Goal: Answer question/provide support: Share knowledge or assist other users

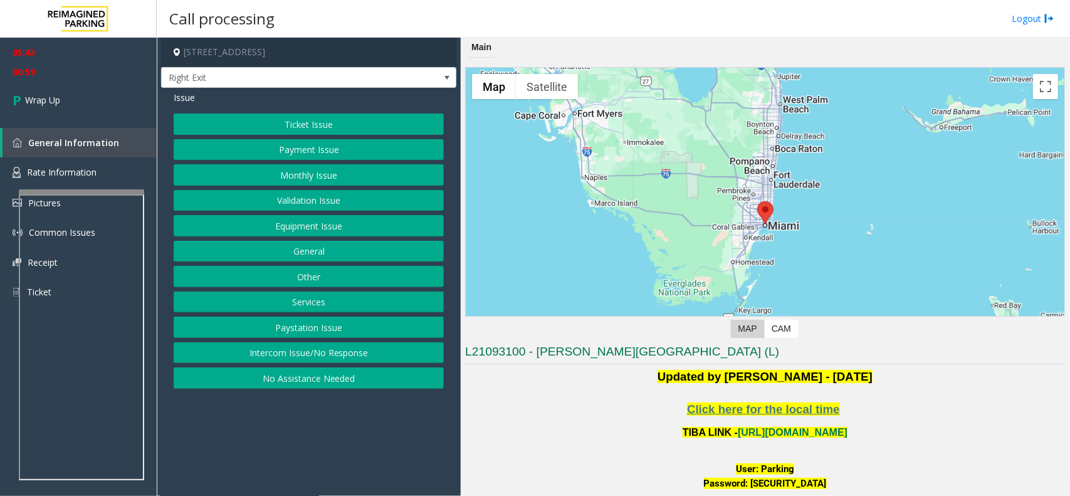
click at [339, 5] on div "Call processing Logout" at bounding box center [613, 19] width 913 height 38
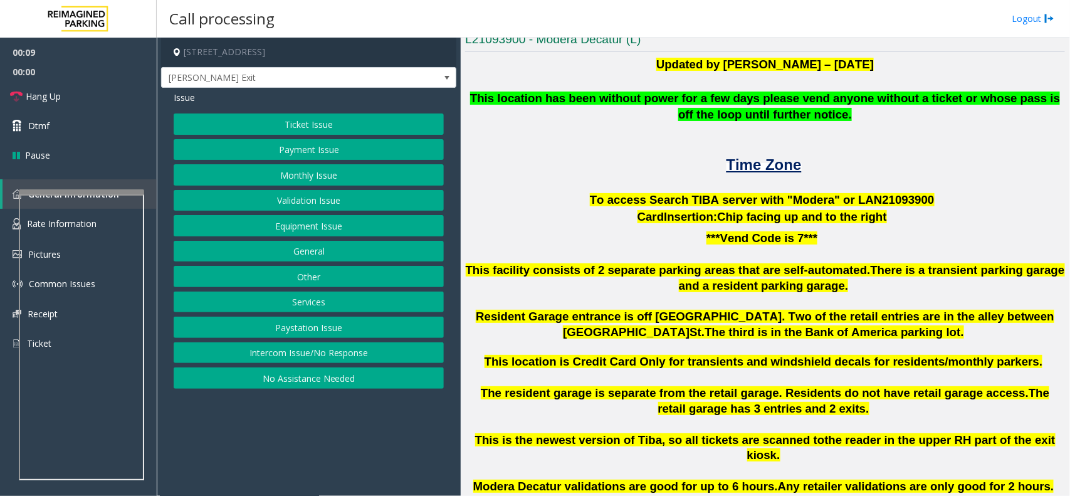
scroll to position [313, 0]
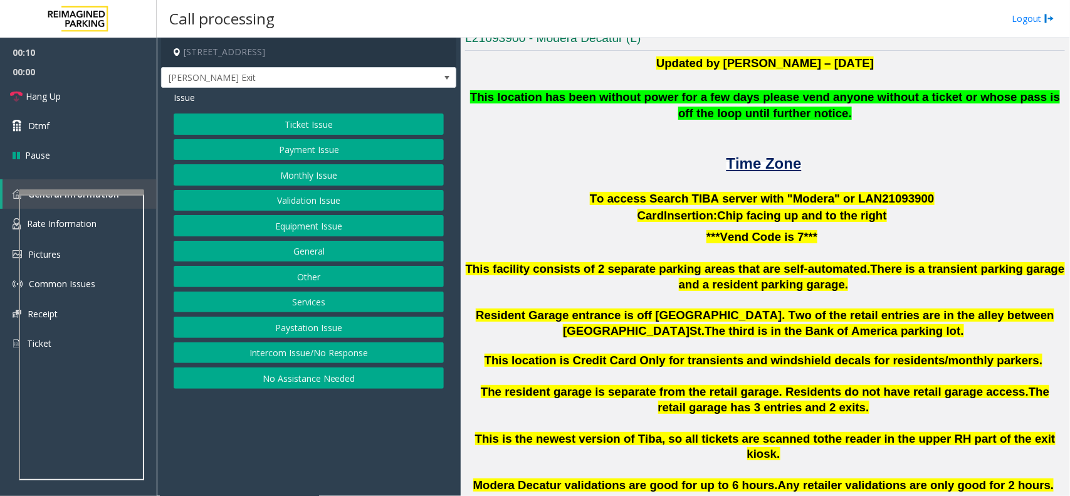
click at [879, 192] on span "To access Search TIBA server with "Modera" or LAN21093" at bounding box center [752, 198] width 325 height 13
copy p "LAN21093 900"
click at [293, 129] on button "Ticket Issue" at bounding box center [309, 123] width 270 height 21
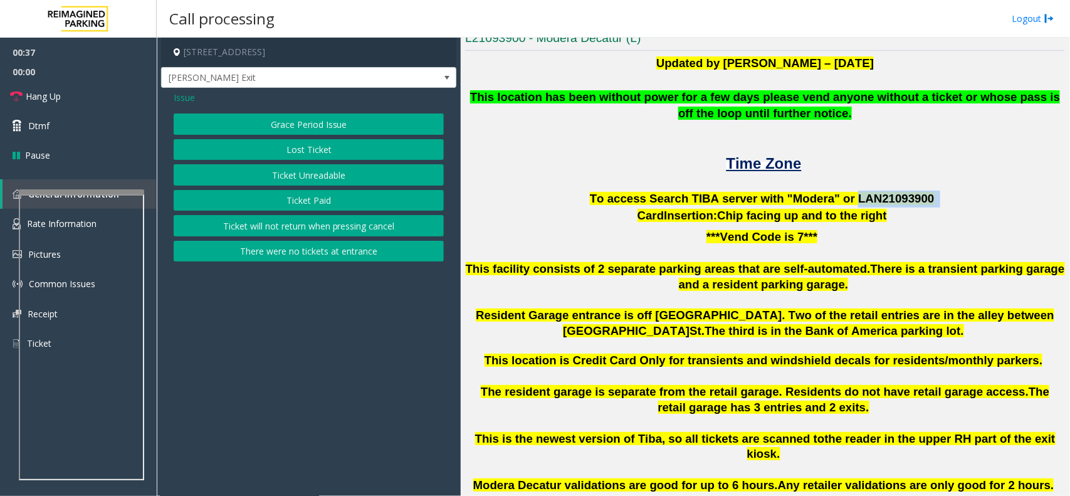
click at [304, 171] on button "Ticket Unreadable" at bounding box center [309, 174] width 270 height 21
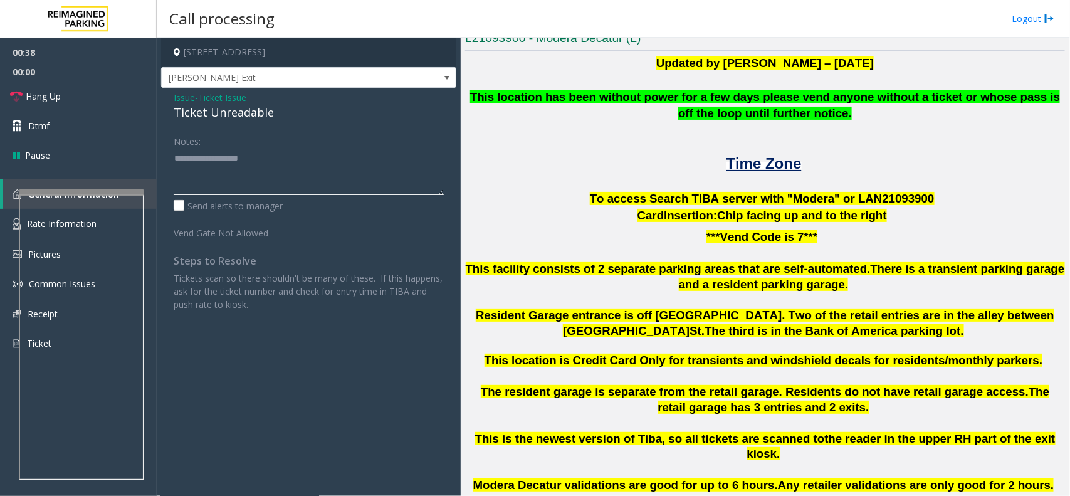
click at [201, 160] on textarea at bounding box center [309, 171] width 270 height 47
type textarea "********"
click at [221, 98] on span "Ticket Issue" at bounding box center [222, 97] width 48 height 13
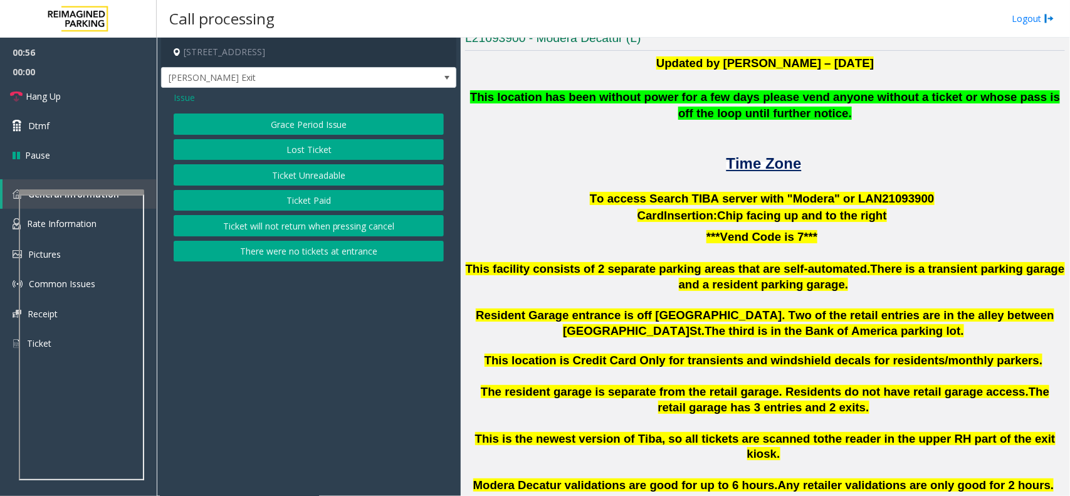
click at [281, 149] on button "Lost Ticket" at bounding box center [309, 149] width 270 height 21
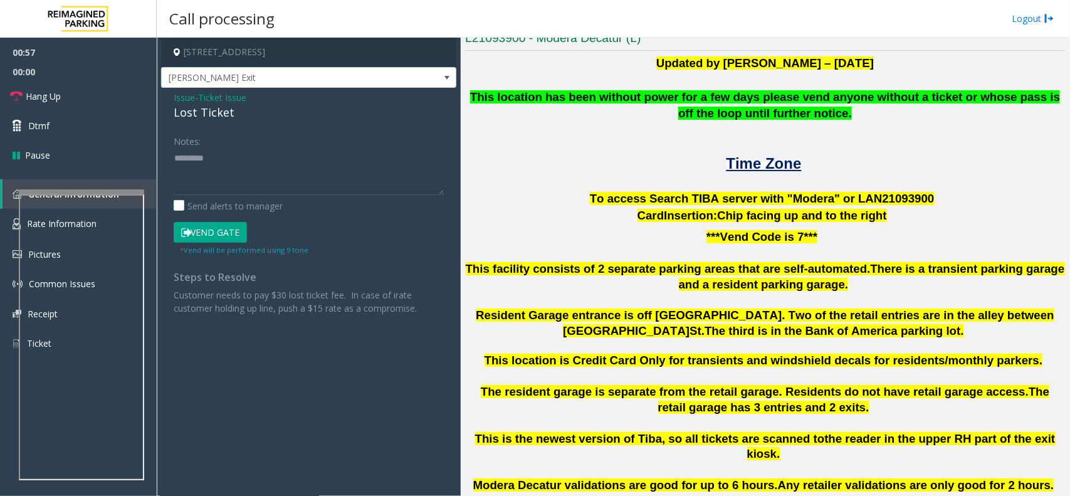
click at [204, 108] on div "Lost Ticket" at bounding box center [309, 112] width 270 height 17
drag, startPoint x: 217, startPoint y: 154, endPoint x: 158, endPoint y: 164, distance: 59.8
click at [158, 164] on app-call-processing-form "[STREET_ADDRESS] [PERSON_NAME] Exit Issue - Ticket Issue Lost Ticket Notes: Sen…" at bounding box center [309, 267] width 304 height 458
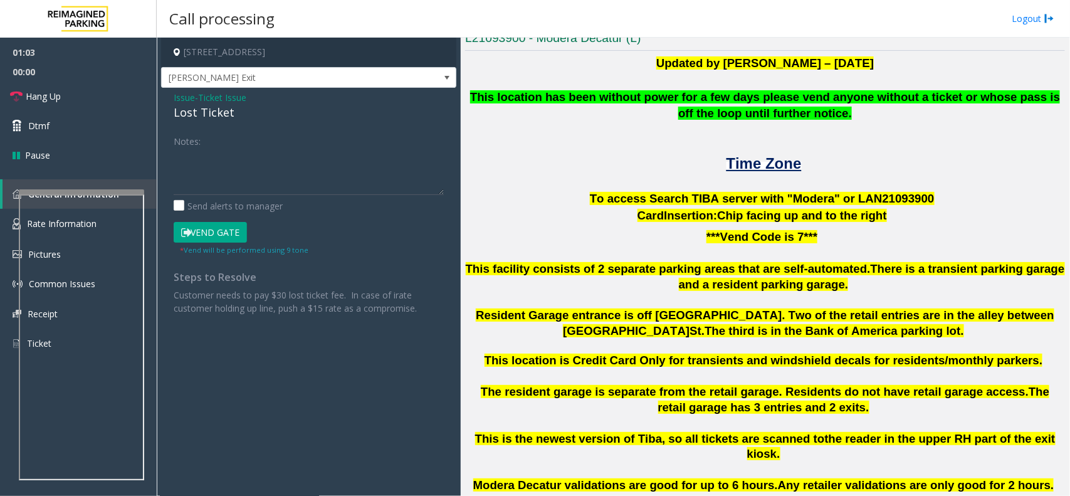
click at [228, 95] on span "Ticket Issue" at bounding box center [222, 97] width 48 height 13
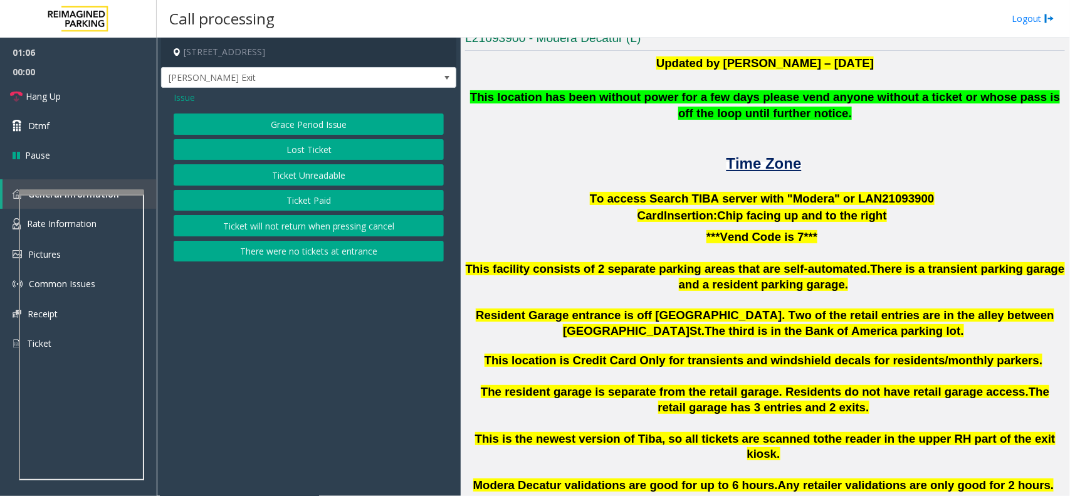
click at [313, 152] on button "Lost Ticket" at bounding box center [309, 149] width 270 height 21
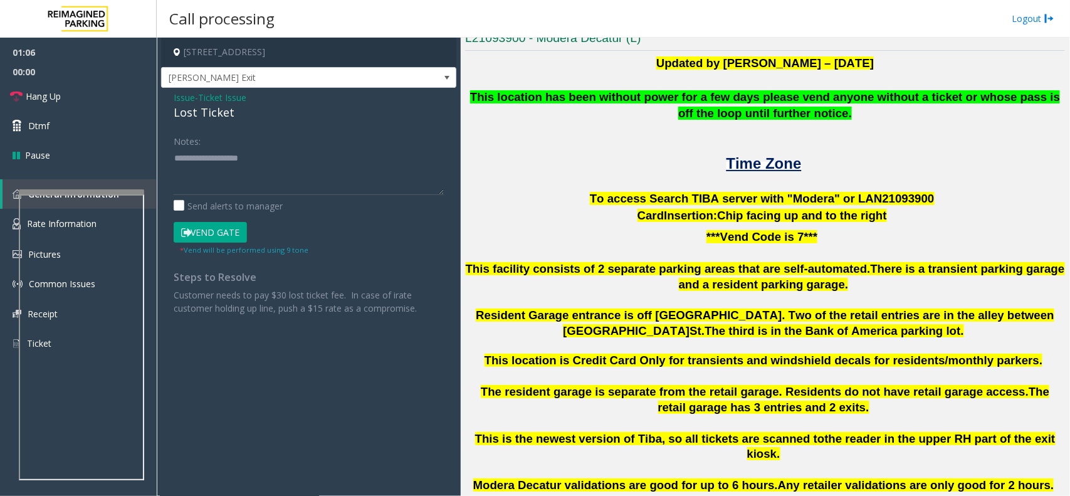
click at [194, 111] on div "Lost Ticket" at bounding box center [309, 112] width 270 height 17
drag, startPoint x: 242, startPoint y: 108, endPoint x: 160, endPoint y: 105, distance: 82.2
click at [160, 105] on app-call-processing-form "[STREET_ADDRESS] [PERSON_NAME] Exit Issue - Ticket Issue Lost Ticket Notes: Sen…" at bounding box center [309, 267] width 304 height 458
click at [271, 123] on div "Issue - Ticket Issue Lost Ticket Notes: Send alerts to manager Vend Gate * Vend…" at bounding box center [308, 207] width 295 height 239
drag, startPoint x: 236, startPoint y: 116, endPoint x: 165, endPoint y: 96, distance: 74.2
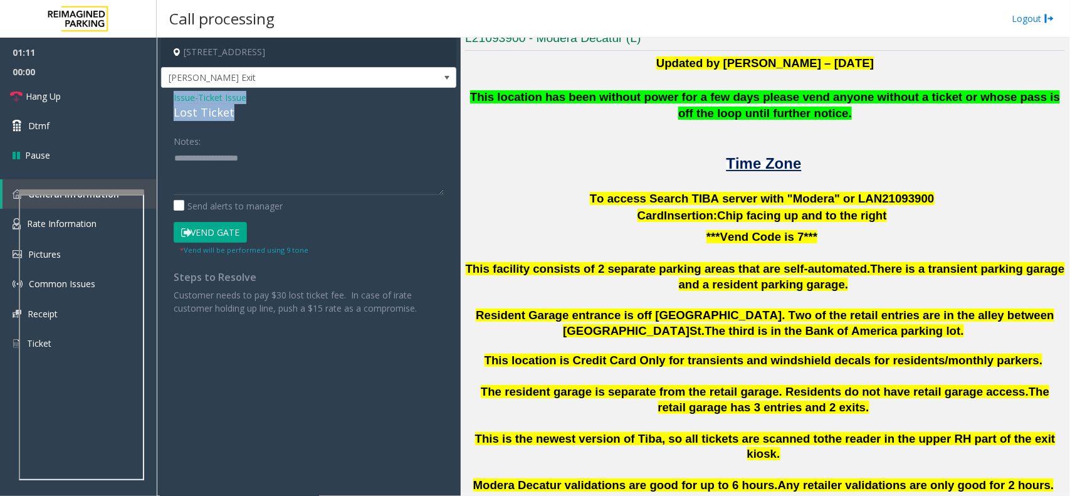
click at [165, 96] on div "Issue - Ticket Issue Lost Ticket Notes: Send alerts to manager Vend Gate * Vend…" at bounding box center [308, 207] width 295 height 239
click at [229, 171] on textarea at bounding box center [309, 171] width 270 height 47
click at [67, 89] on link "Hang Up" at bounding box center [78, 95] width 157 height 29
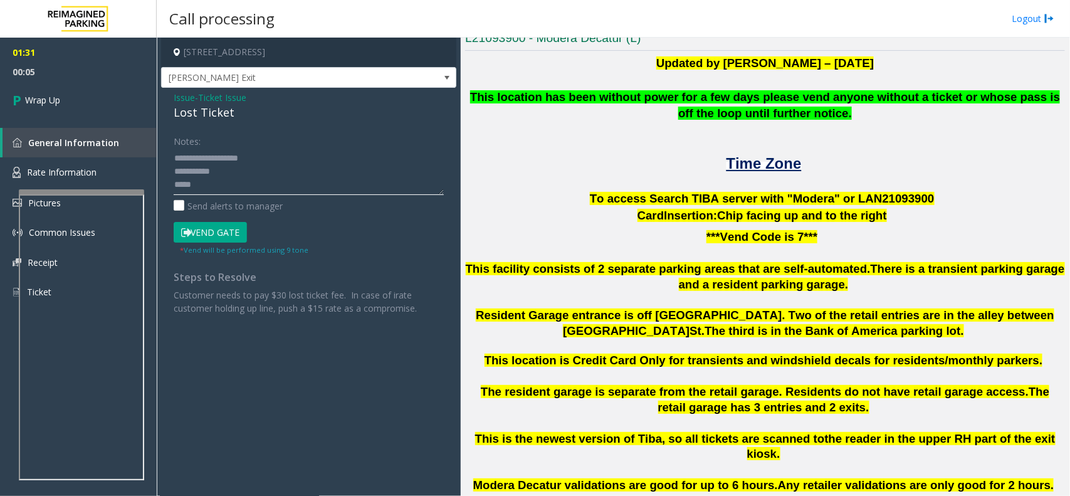
click at [251, 192] on textarea at bounding box center [309, 171] width 270 height 47
type textarea "**********"
click at [88, 85] on link "Wrap Up" at bounding box center [78, 99] width 157 height 37
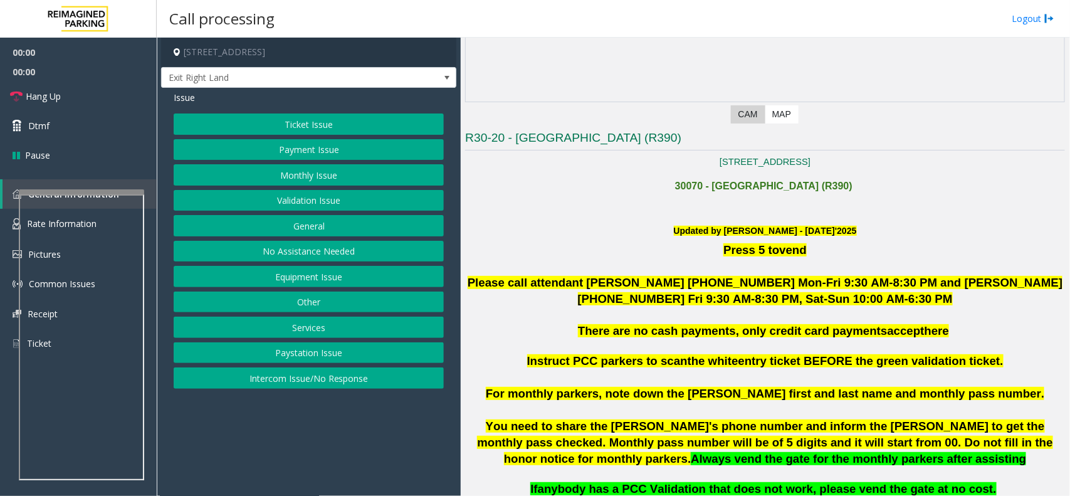
scroll to position [235, 0]
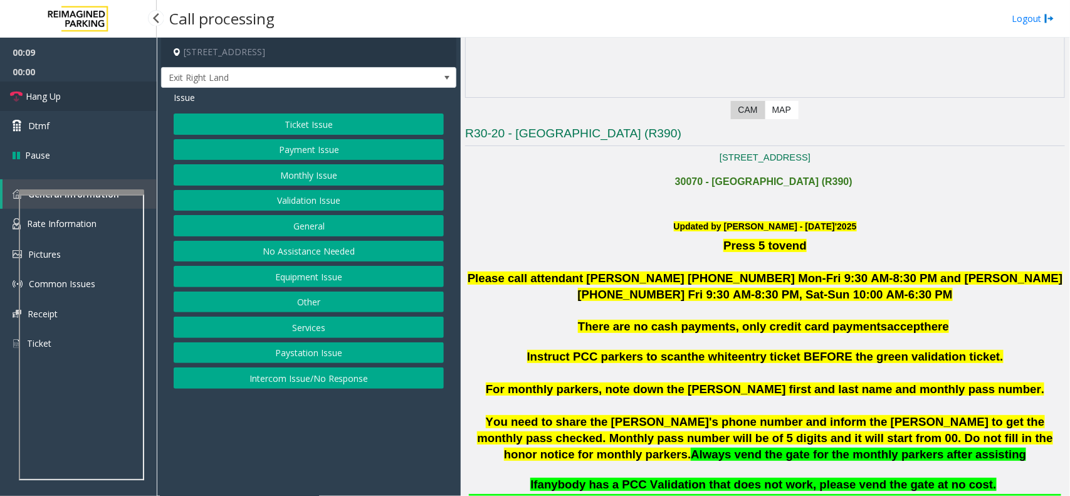
click at [101, 99] on link "Hang Up" at bounding box center [78, 95] width 157 height 29
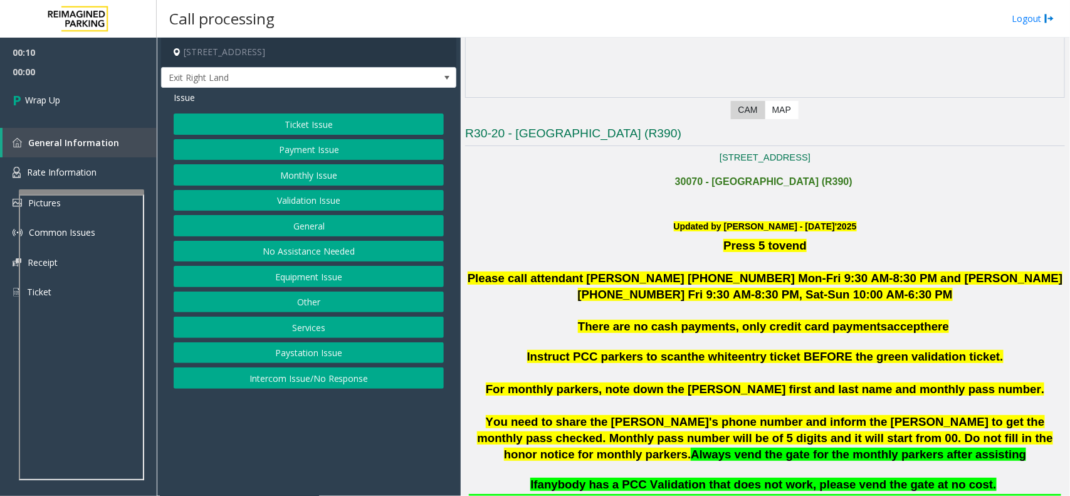
click at [305, 381] on button "Intercom Issue/No Response" at bounding box center [309, 377] width 270 height 21
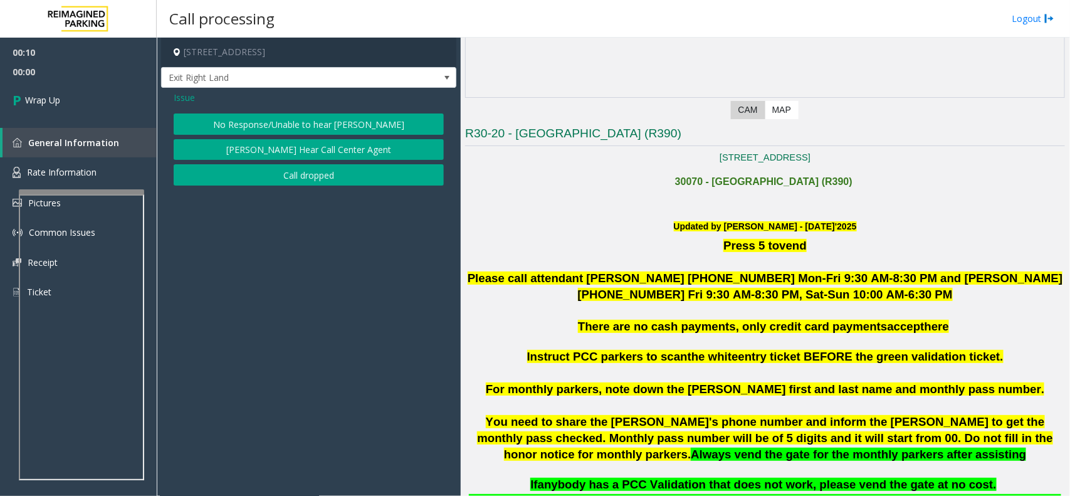
click at [273, 119] on button "No Response/Unable to hear [PERSON_NAME]" at bounding box center [309, 123] width 270 height 21
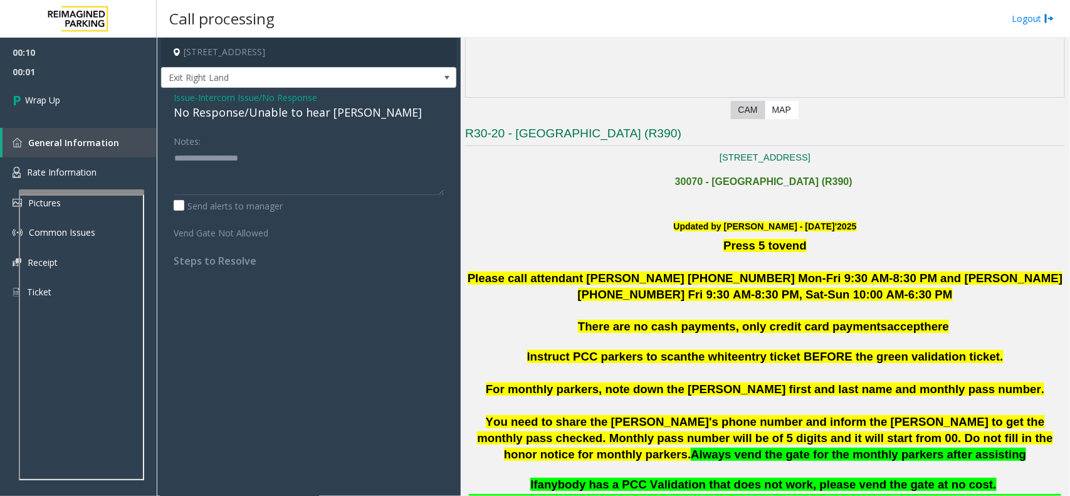
click at [266, 117] on div "No Response/Unable to hear [PERSON_NAME]" at bounding box center [309, 112] width 270 height 17
type textarea "**********"
click at [120, 95] on link "Wrap Up" at bounding box center [78, 99] width 157 height 37
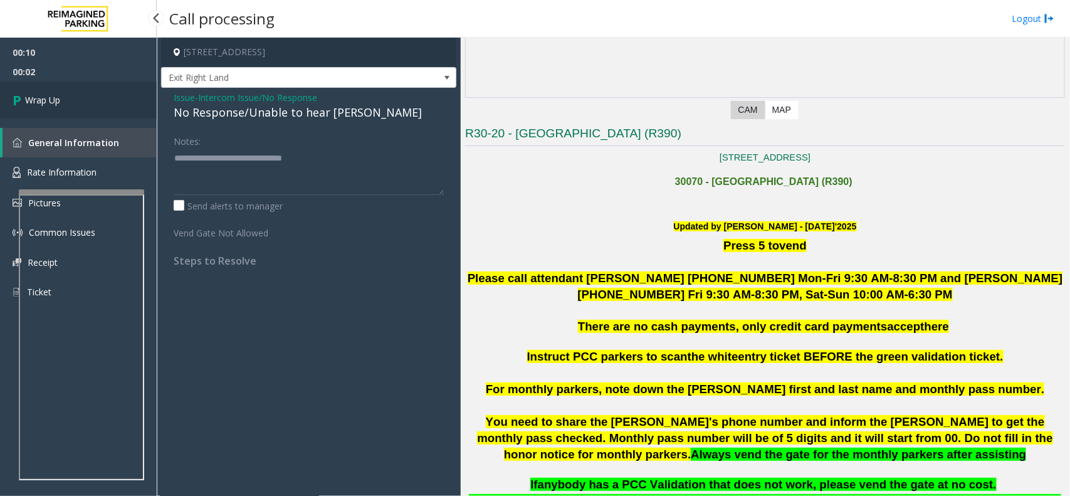
click at [120, 95] on link "Wrap Up" at bounding box center [78, 99] width 157 height 37
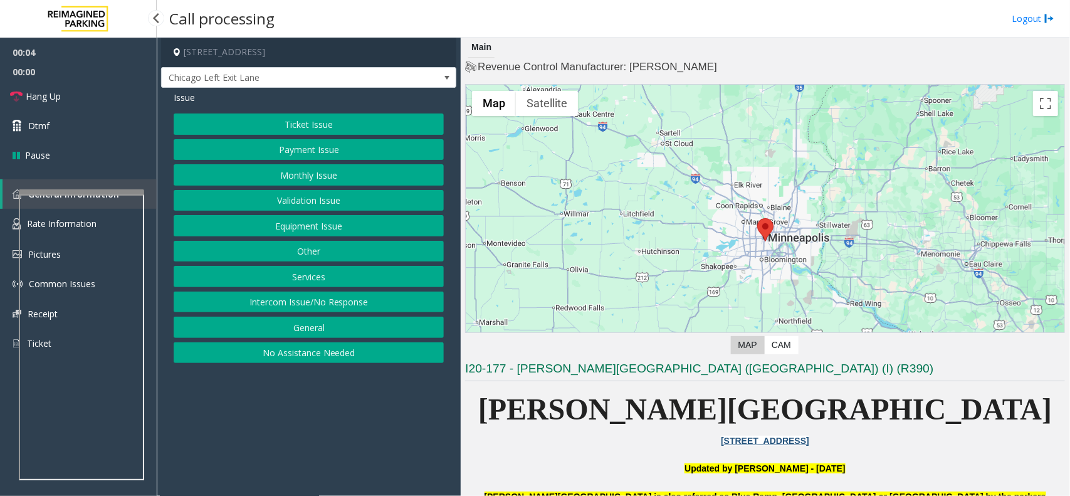
click at [330, 129] on button "Ticket Issue" at bounding box center [309, 123] width 270 height 21
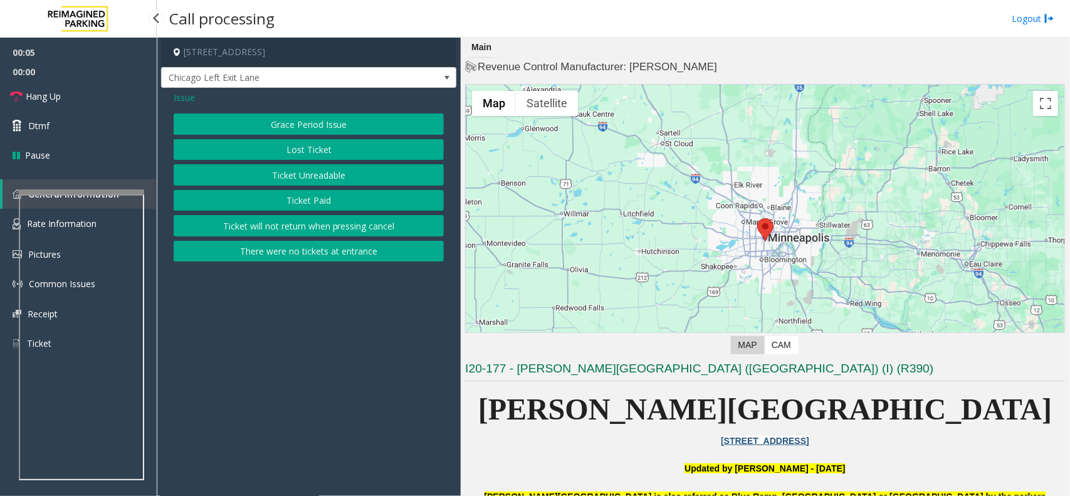
click at [320, 201] on button "Ticket Paid" at bounding box center [309, 200] width 270 height 21
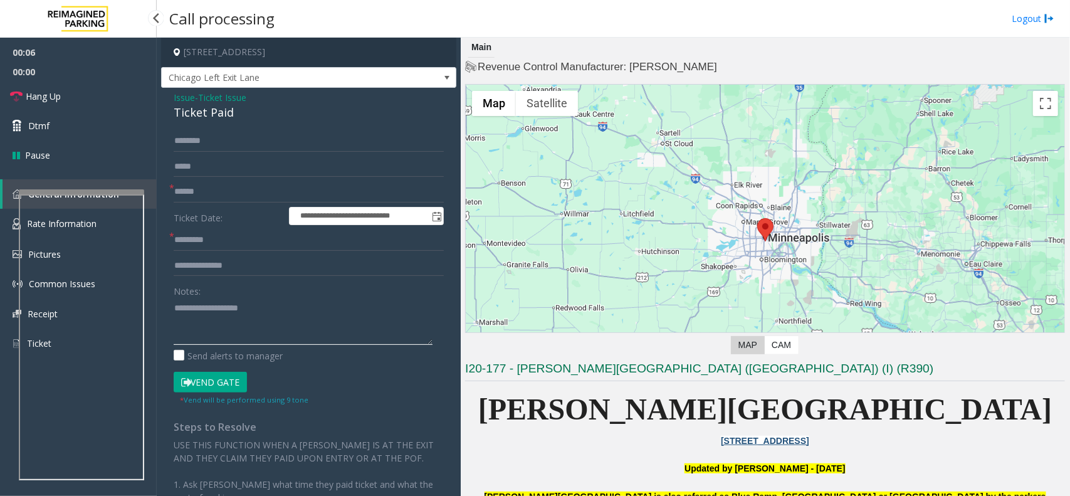
click at [210, 305] on textarea at bounding box center [303, 321] width 259 height 47
type textarea "**********"
click at [232, 379] on button "Vend Gate" at bounding box center [210, 382] width 73 height 21
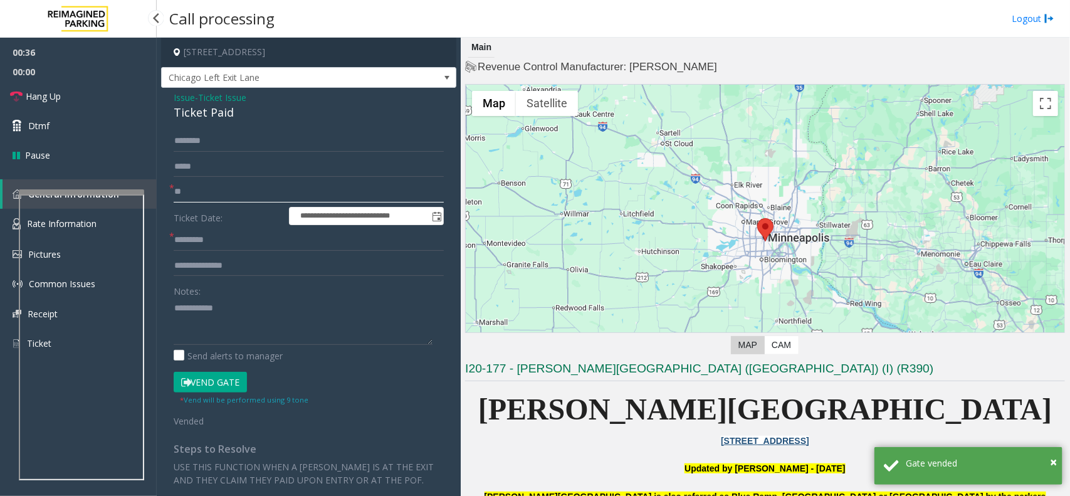
type input "**"
click at [248, 232] on input "text" at bounding box center [309, 239] width 270 height 21
type input "**"
click at [48, 91] on span "Hang Up" at bounding box center [43, 96] width 35 height 13
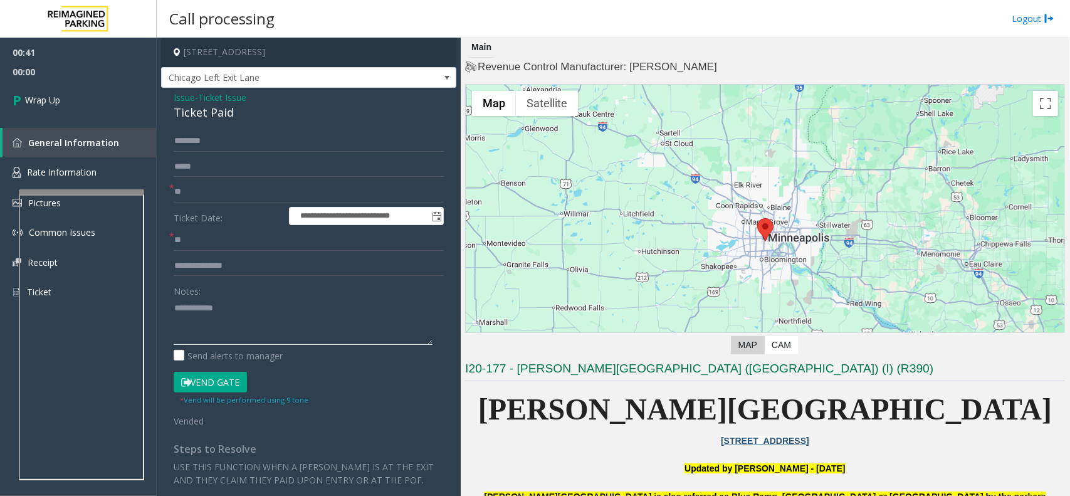
click at [202, 315] on textarea at bounding box center [303, 321] width 259 height 47
click at [193, 333] on textarea at bounding box center [303, 321] width 259 height 47
paste textarea "**********"
click at [263, 310] on textarea at bounding box center [303, 321] width 259 height 47
paste textarea "**********"
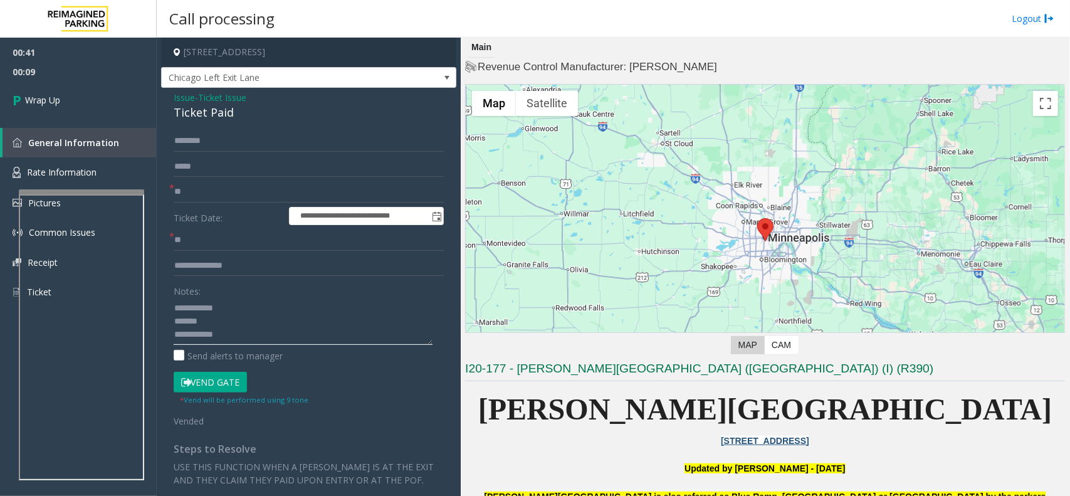
click at [224, 320] on textarea at bounding box center [303, 321] width 259 height 47
click at [196, 115] on div "Ticket Paid" at bounding box center [309, 112] width 270 height 17
copy div "Ticket Paid"
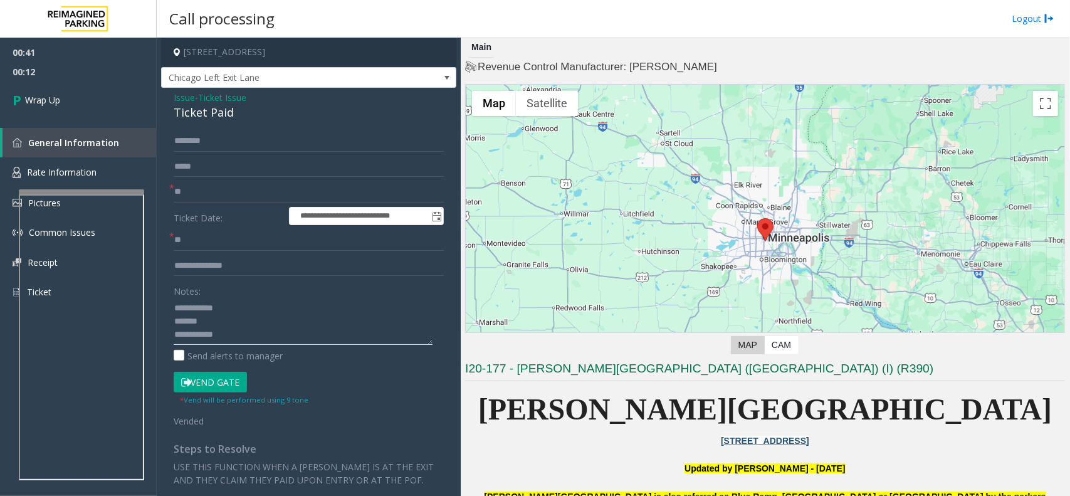
paste textarea "**********"
click at [213, 323] on textarea at bounding box center [303, 321] width 259 height 47
paste textarea "**********"
click at [246, 337] on textarea at bounding box center [303, 321] width 259 height 47
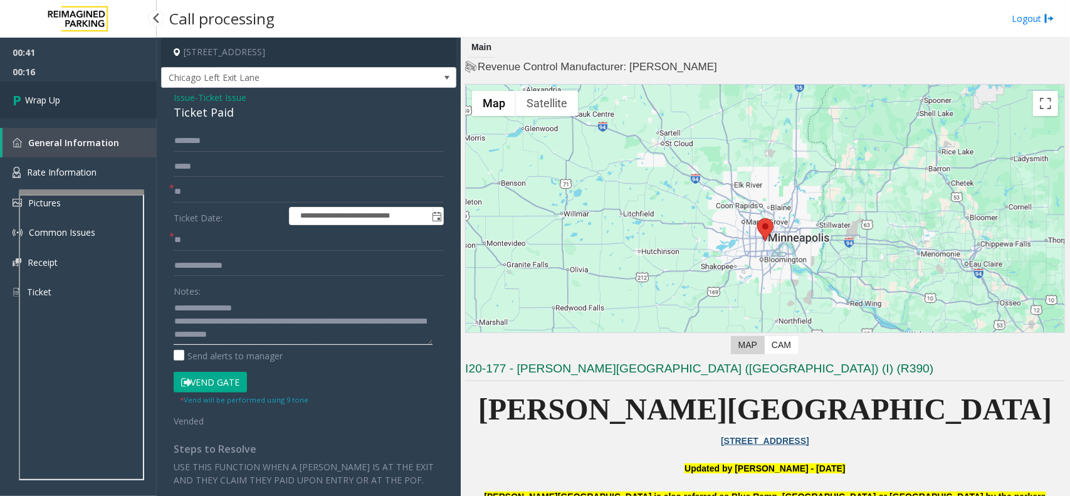
type textarea "**********"
click at [83, 93] on link "Wrap Up" at bounding box center [78, 99] width 157 height 37
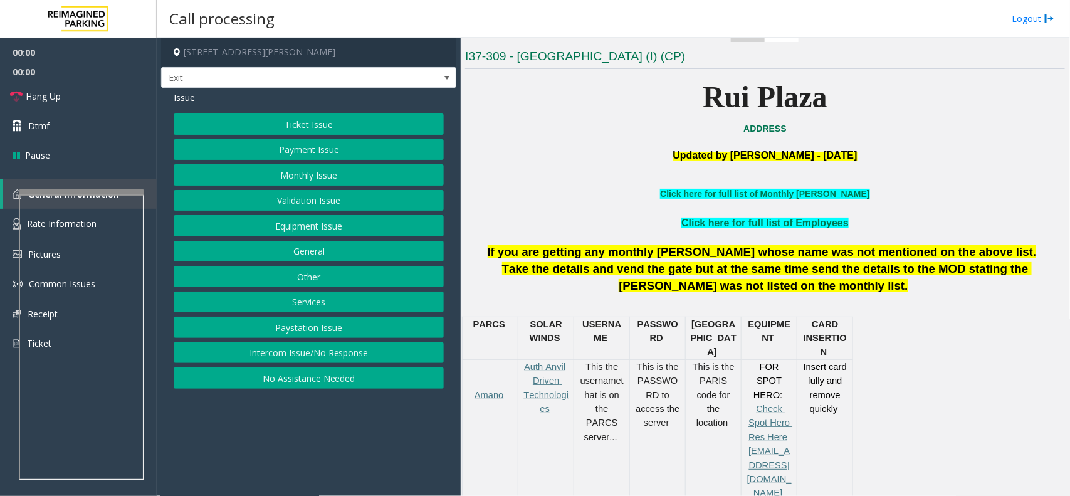
scroll to position [313, 0]
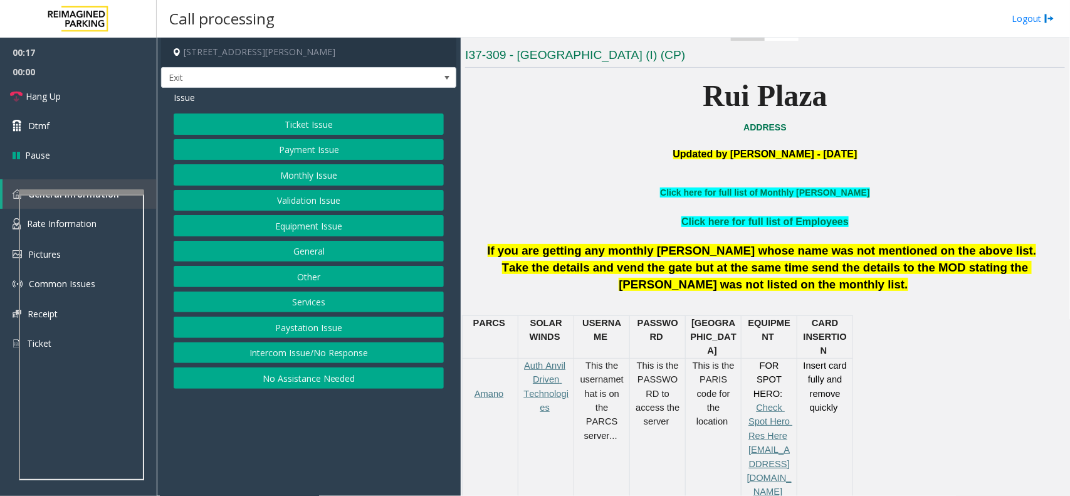
click at [320, 302] on button "Services" at bounding box center [309, 301] width 270 height 21
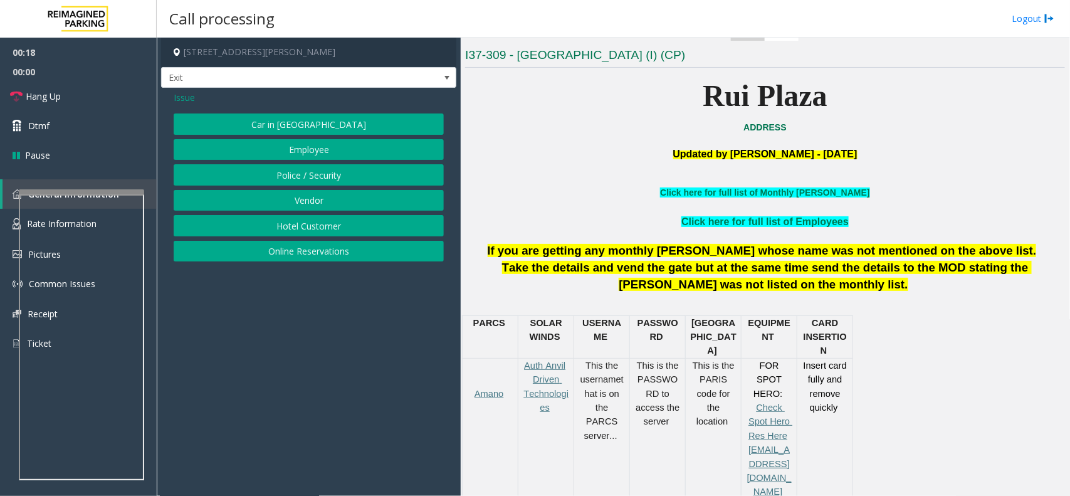
click at [305, 229] on button "Hotel Customer" at bounding box center [309, 225] width 270 height 21
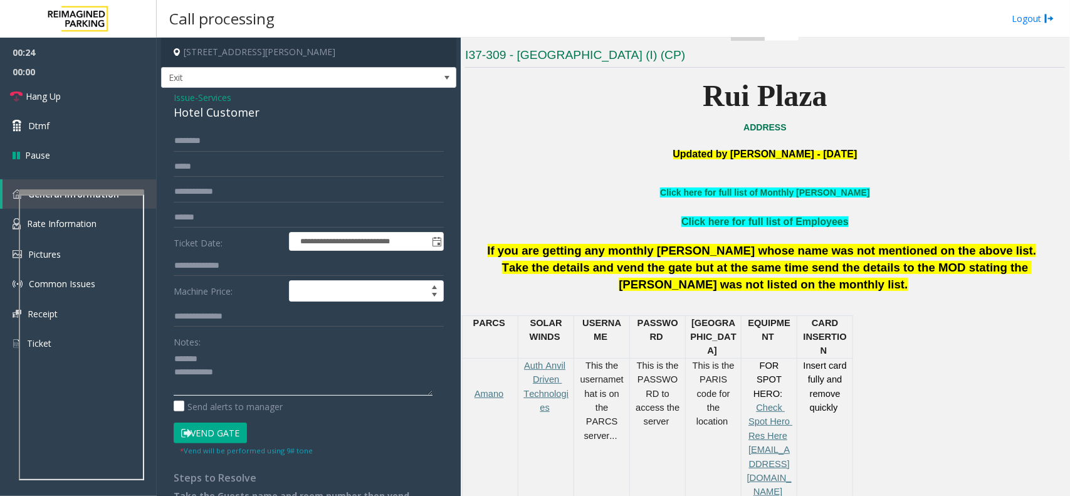
type textarea "**********"
click at [209, 268] on input "text" at bounding box center [309, 265] width 270 height 21
type input "****"
click at [217, 145] on input "text" at bounding box center [309, 140] width 270 height 21
click at [221, 138] on input "text" at bounding box center [309, 140] width 270 height 21
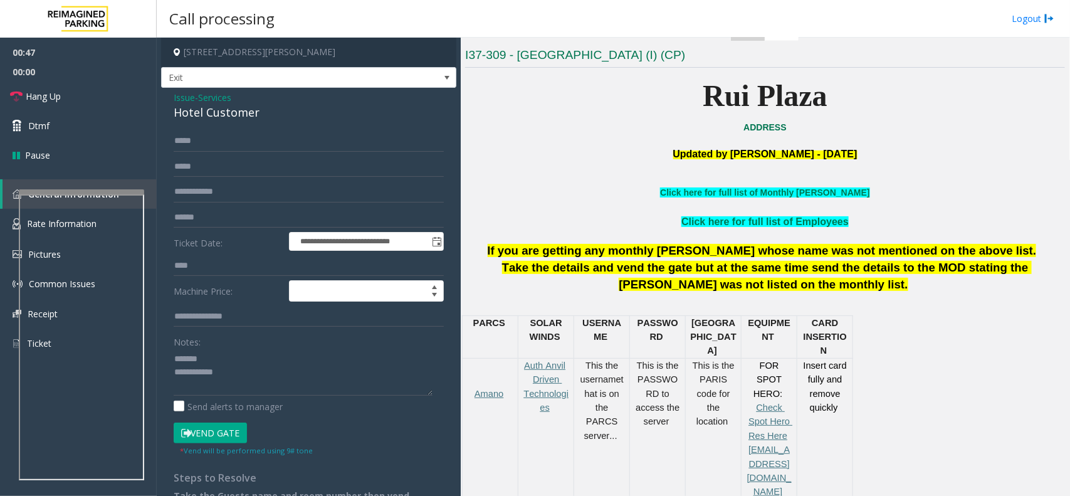
click at [226, 433] on button "Vend Gate" at bounding box center [210, 433] width 73 height 21
click at [189, 141] on input "*****" at bounding box center [309, 140] width 270 height 21
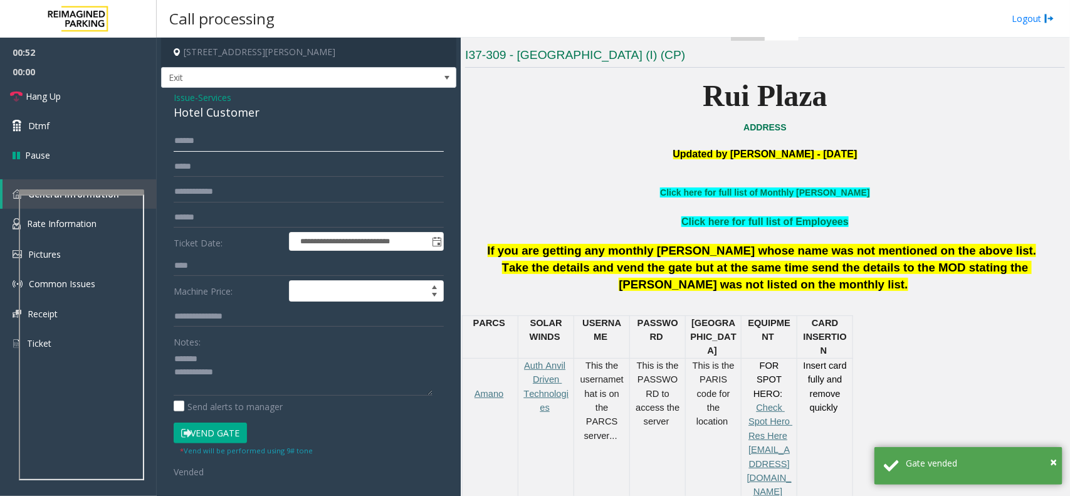
type input "******"
click at [199, 115] on div "Hotel Customer" at bounding box center [309, 112] width 270 height 17
drag, startPoint x: 199, startPoint y: 115, endPoint x: 230, endPoint y: 100, distance: 34.5
click at [204, 115] on div "Hotel Customer" at bounding box center [309, 112] width 270 height 17
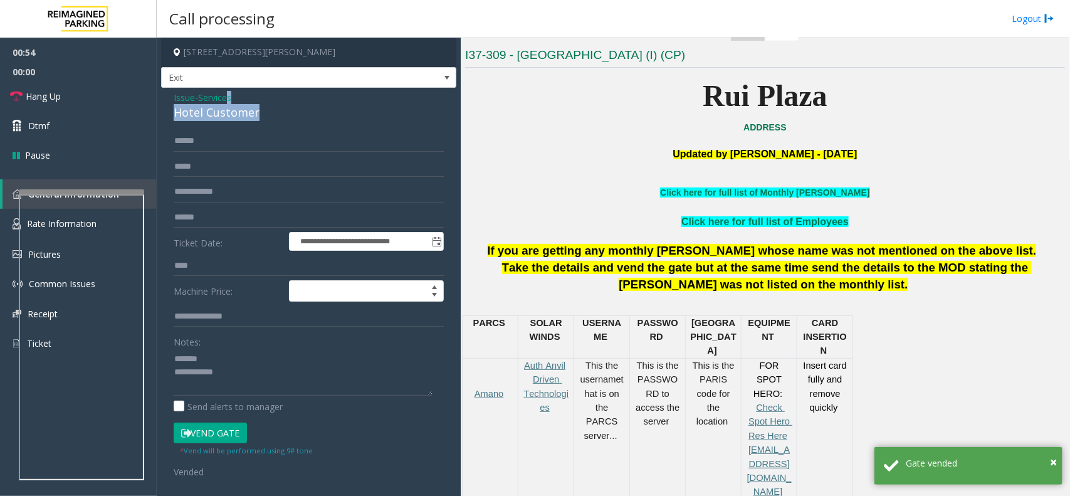
drag, startPoint x: 230, startPoint y: 100, endPoint x: 260, endPoint y: 126, distance: 39.6
click at [260, 126] on div "**********" at bounding box center [308, 325] width 295 height 475
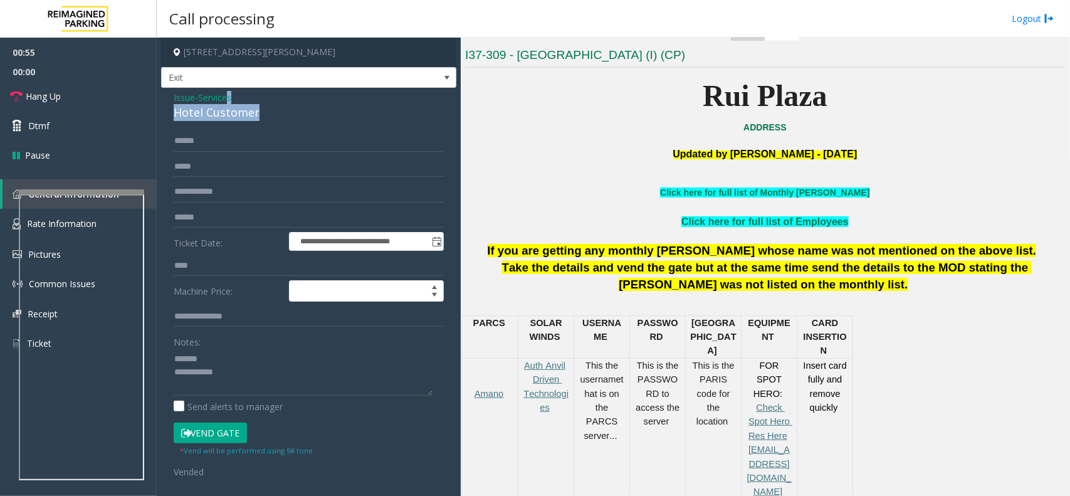
click at [228, 111] on div "Hotel Customer" at bounding box center [309, 112] width 270 height 17
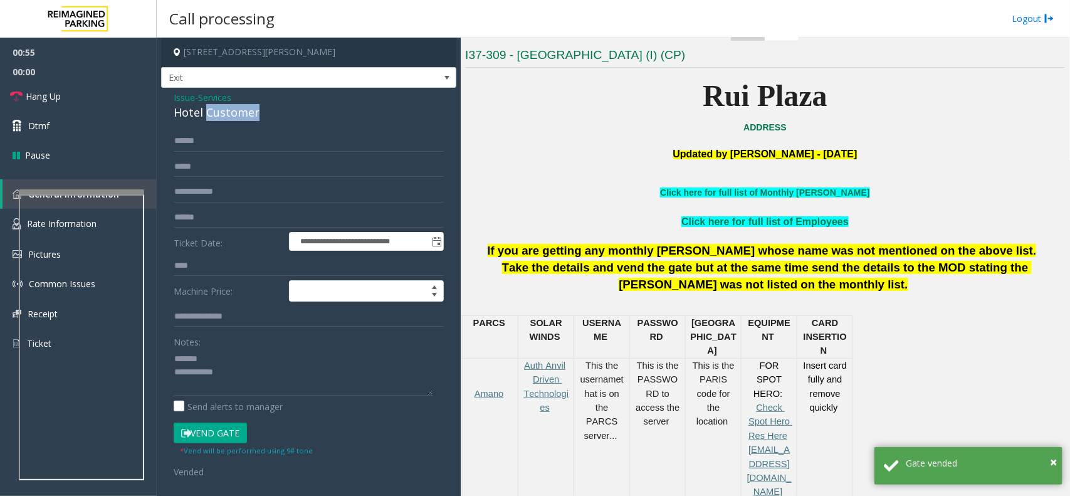
click at [228, 111] on div "Hotel Customer" at bounding box center [309, 112] width 270 height 17
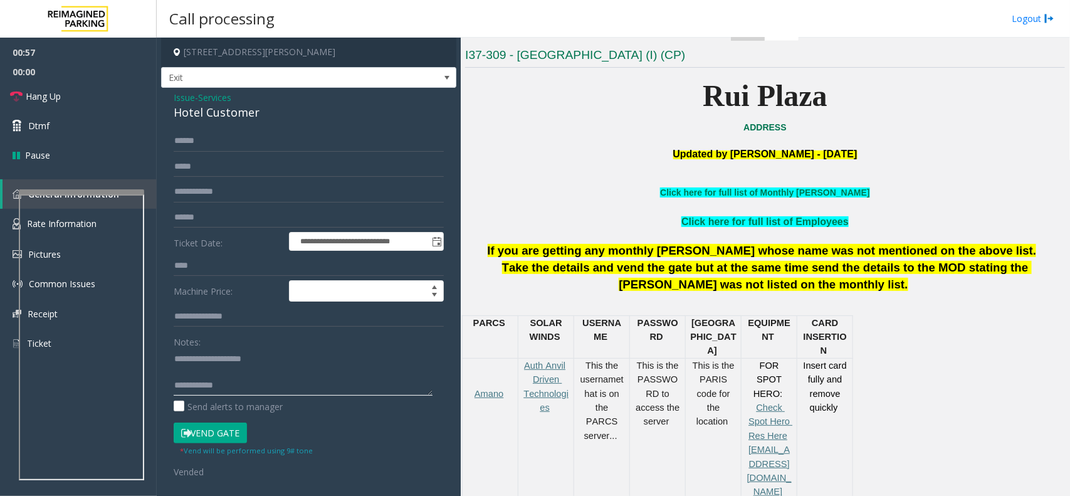
click at [218, 377] on textarea at bounding box center [303, 372] width 259 height 47
type textarea "**********"
click at [66, 82] on link "Hang Up" at bounding box center [78, 95] width 157 height 29
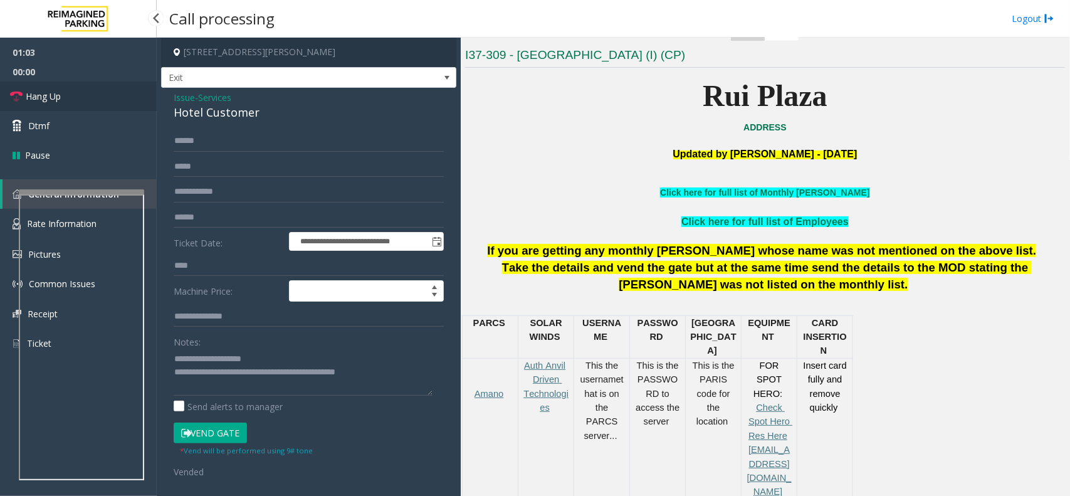
click at [66, 82] on link "Hang Up" at bounding box center [78, 95] width 157 height 29
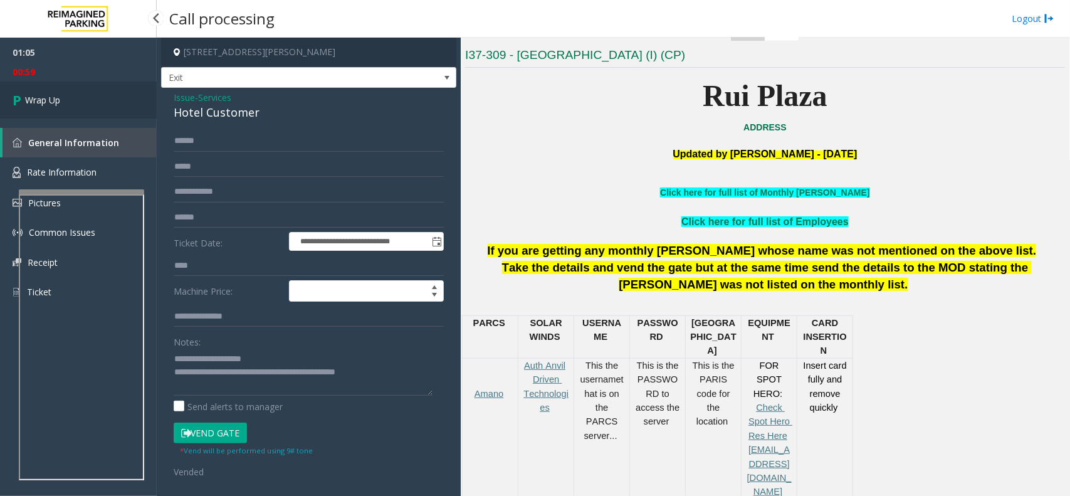
click at [66, 82] on link "Wrap Up" at bounding box center [78, 99] width 157 height 37
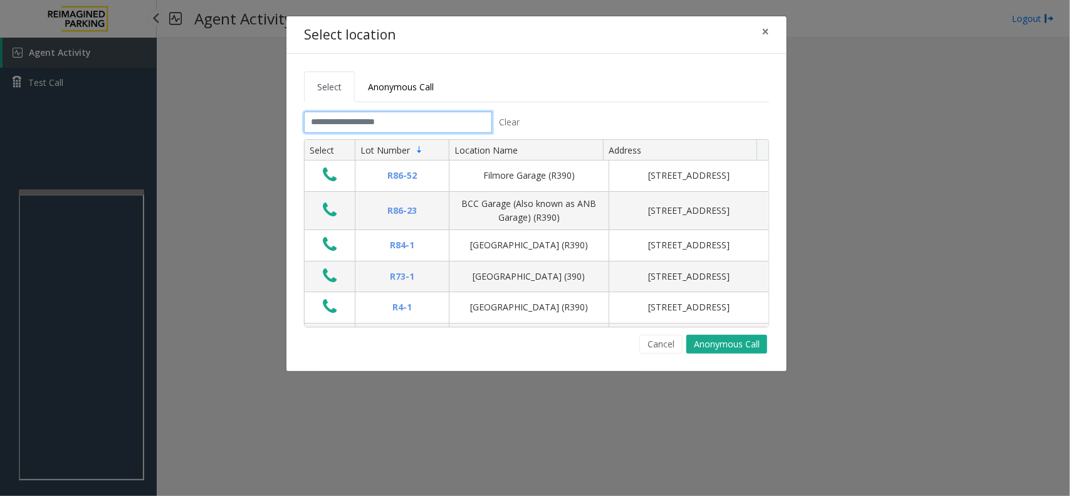
click at [364, 119] on input "text" at bounding box center [398, 122] width 188 height 21
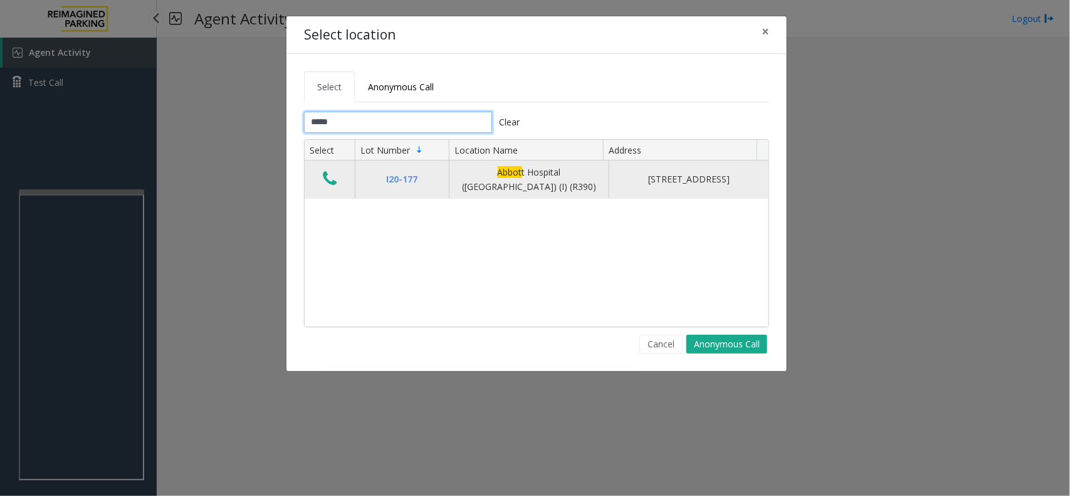
type input "*****"
click at [328, 182] on icon "Data table" at bounding box center [330, 179] width 14 height 18
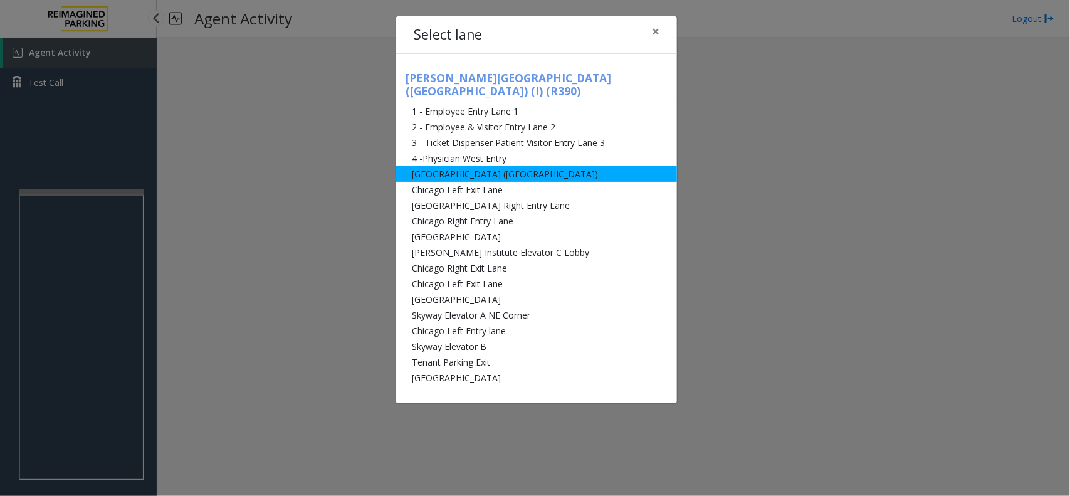
click at [477, 166] on li "[GEOGRAPHIC_DATA] ([GEOGRAPHIC_DATA])" at bounding box center [536, 174] width 281 height 16
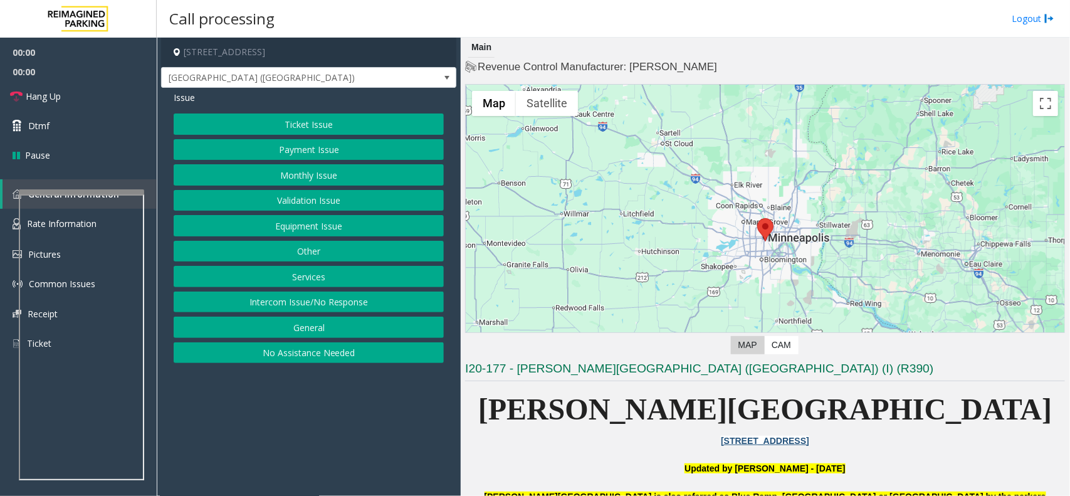
click at [326, 118] on button "Ticket Issue" at bounding box center [309, 123] width 270 height 21
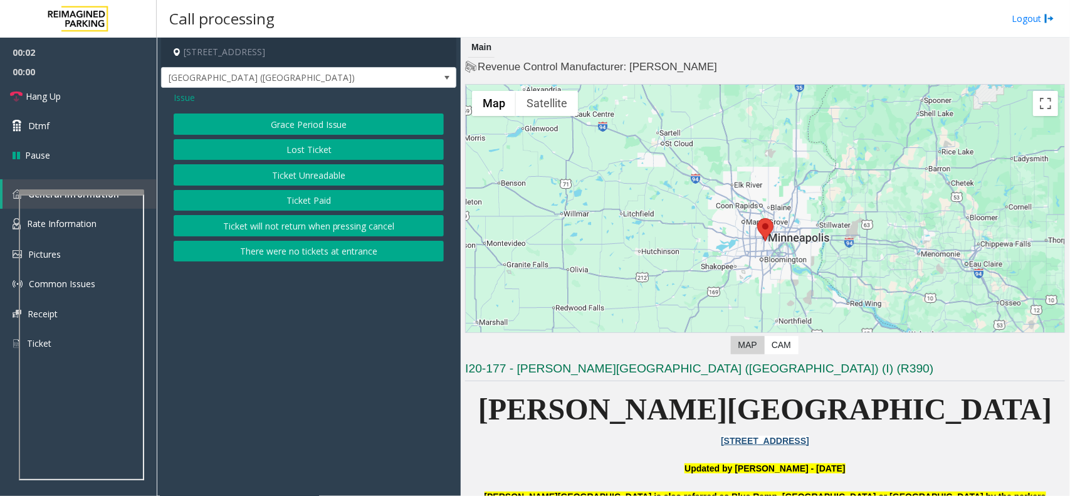
click at [315, 176] on button "Ticket Unreadable" at bounding box center [309, 174] width 270 height 21
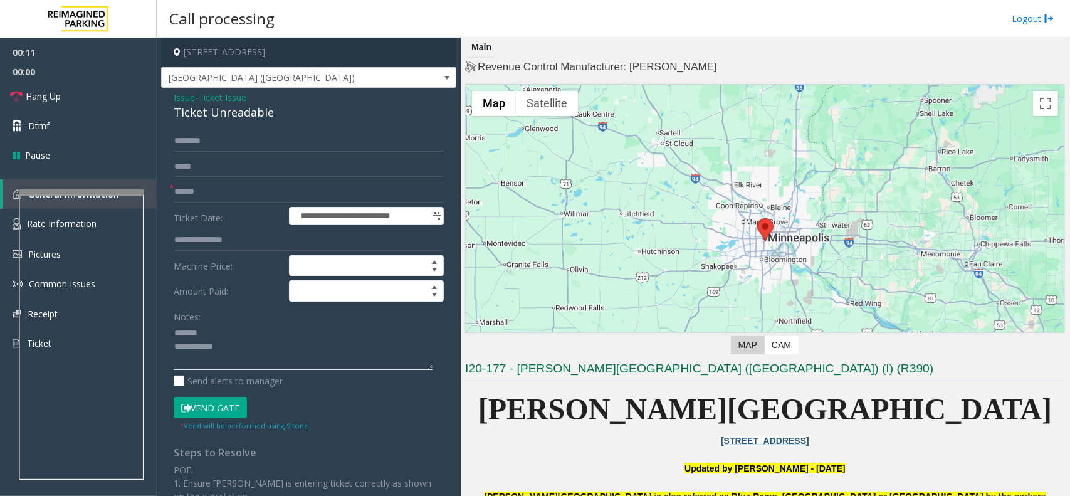
type textarea "**********"
click at [215, 418] on button "Vend Gate" at bounding box center [210, 407] width 73 height 21
click at [213, 196] on input "text" at bounding box center [309, 191] width 270 height 21
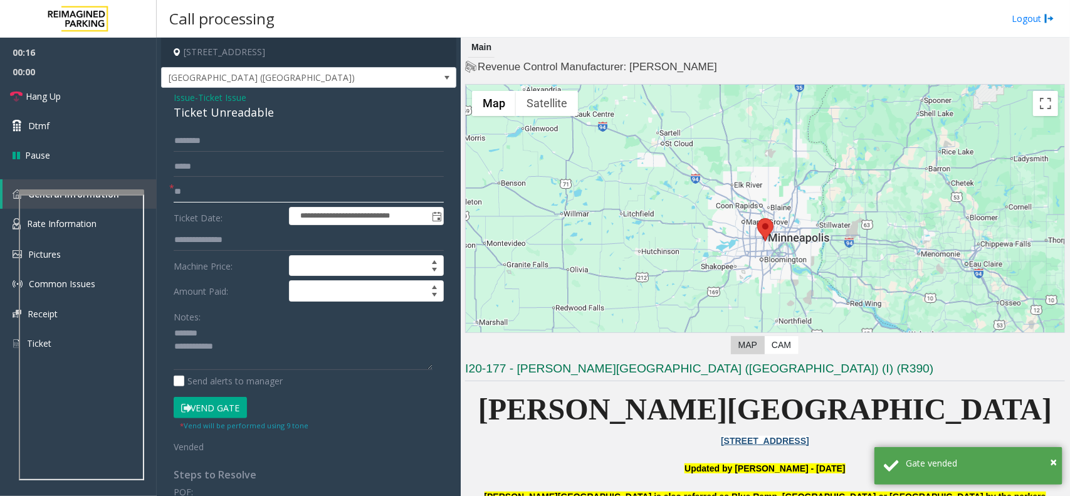
type input "**"
click at [240, 116] on div "Ticket Unreadable" at bounding box center [309, 112] width 270 height 17
click at [254, 359] on textarea at bounding box center [303, 346] width 259 height 47
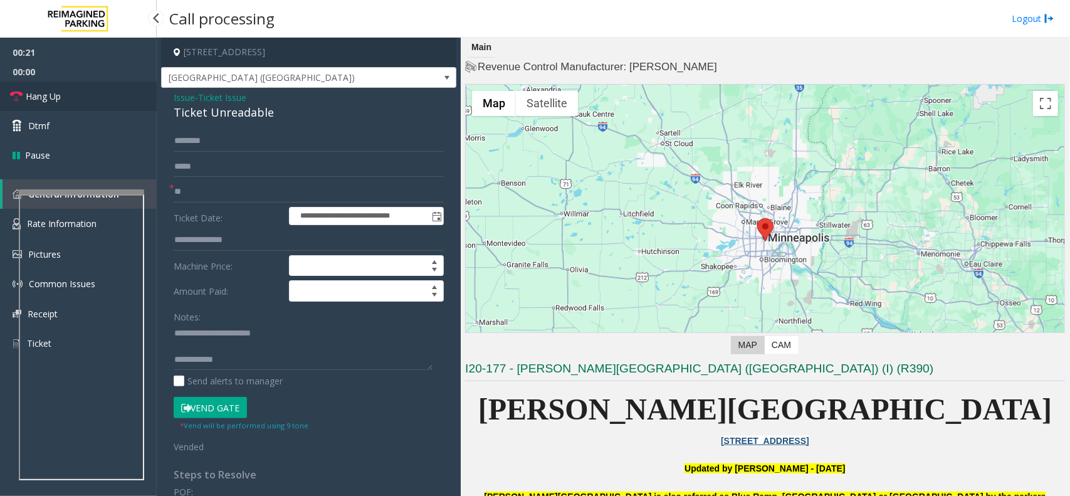
click at [91, 94] on link "Hang Up" at bounding box center [78, 95] width 157 height 29
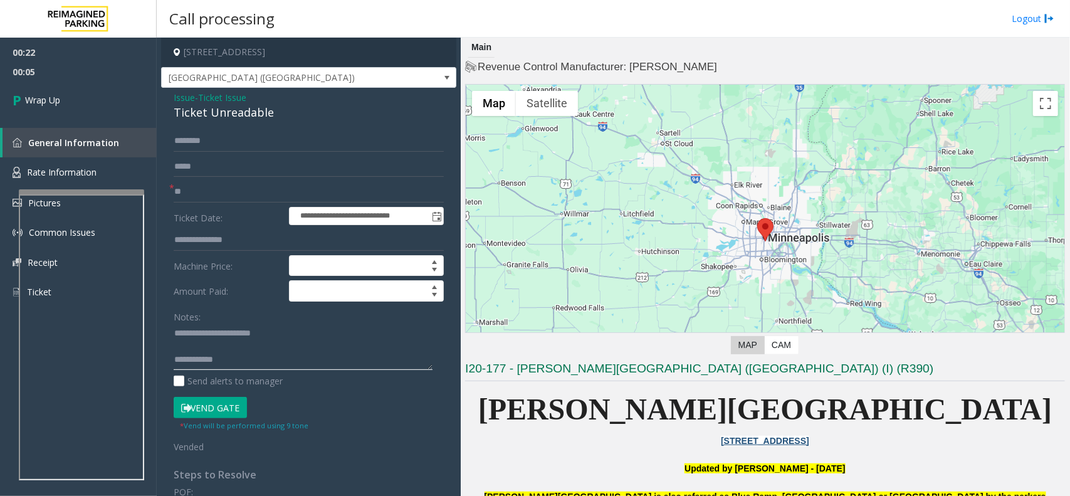
paste textarea "**********"
click at [242, 356] on textarea at bounding box center [303, 346] width 259 height 47
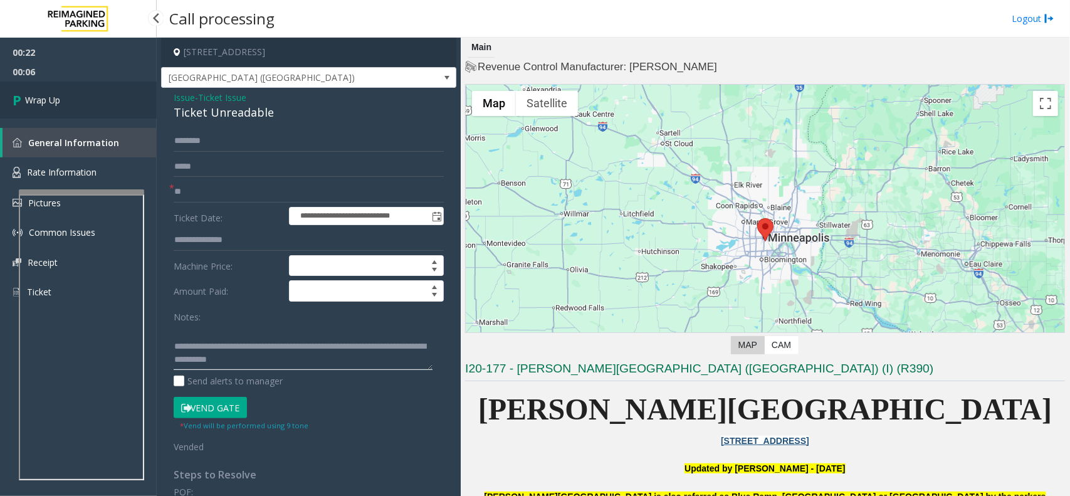
type textarea "**********"
click at [88, 98] on link "Wrap Up" at bounding box center [78, 99] width 157 height 37
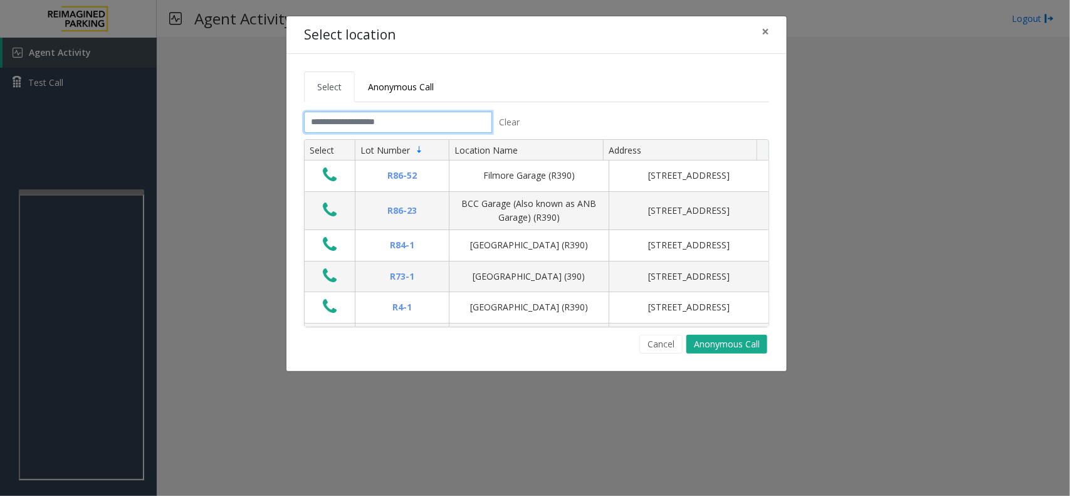
click at [384, 120] on input "text" at bounding box center [398, 122] width 188 height 21
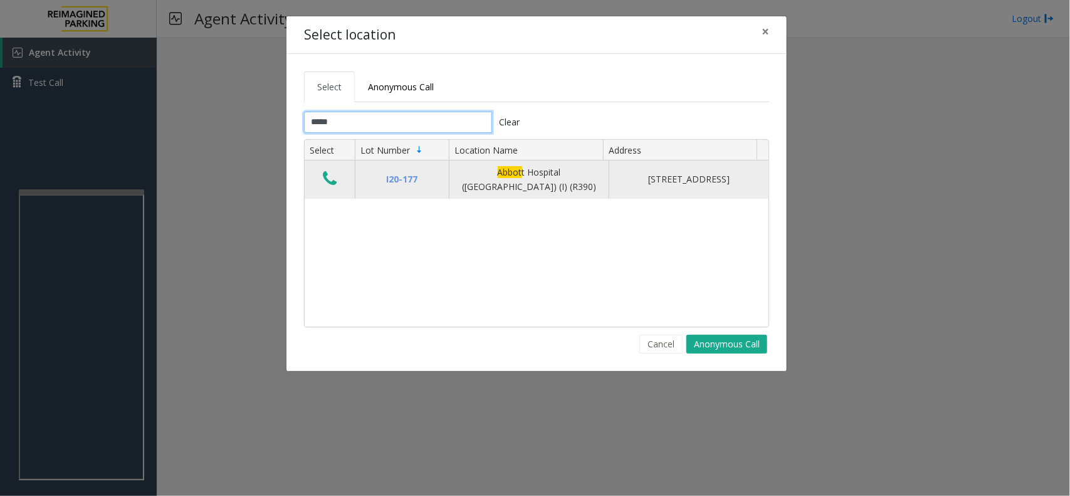
type input "*****"
click at [333, 182] on icon "Data table" at bounding box center [330, 179] width 14 height 18
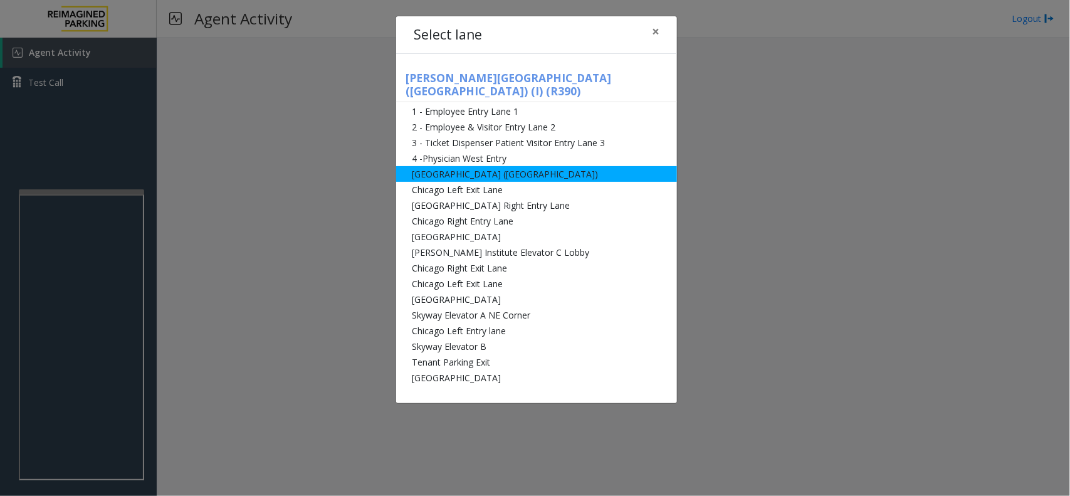
click at [506, 166] on li "[GEOGRAPHIC_DATA] ([GEOGRAPHIC_DATA])" at bounding box center [536, 174] width 281 height 16
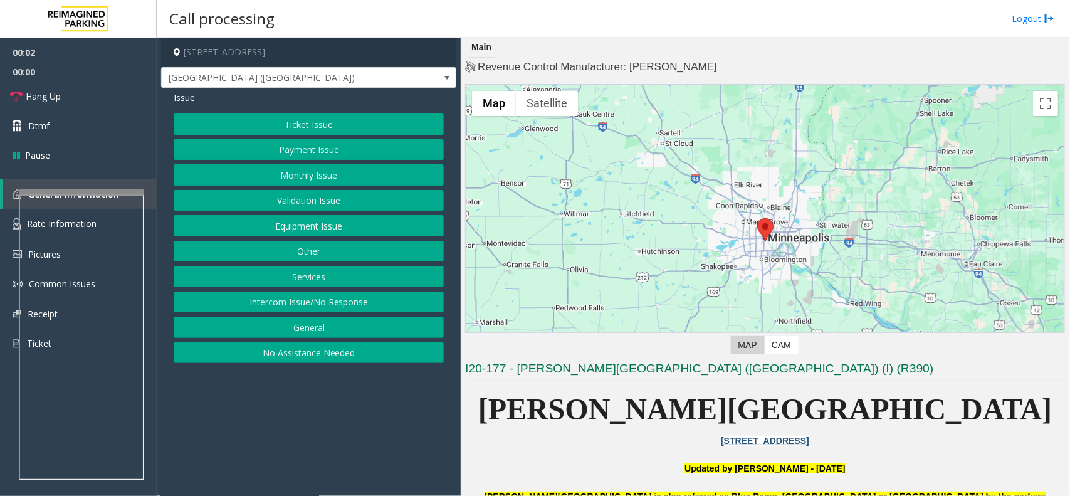
click at [309, 151] on button "Payment Issue" at bounding box center [309, 149] width 270 height 21
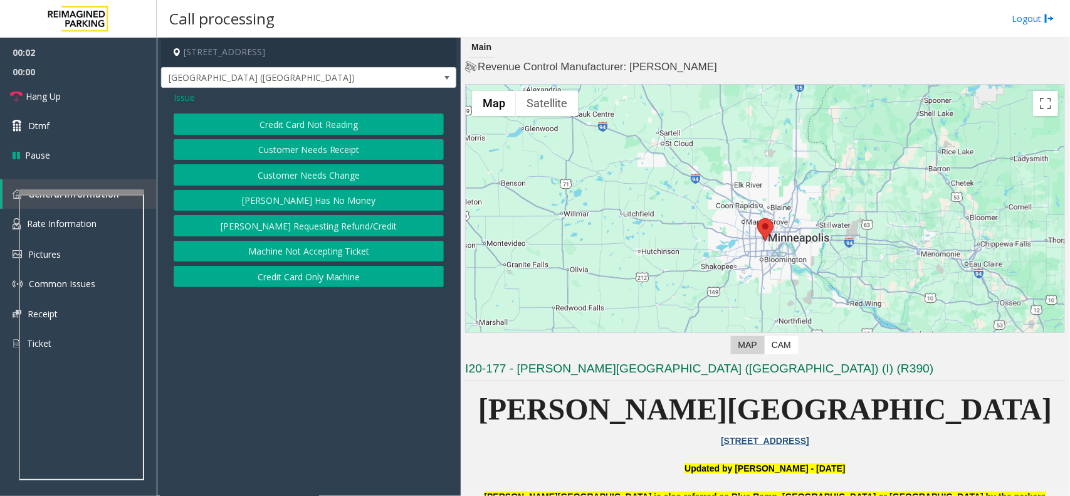
click at [323, 126] on button "Credit Card Not Reading" at bounding box center [309, 123] width 270 height 21
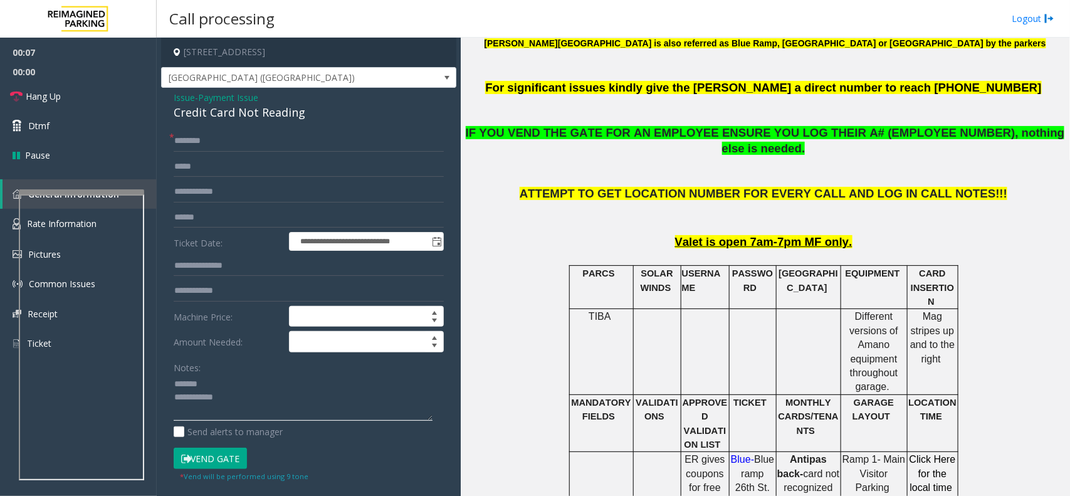
scroll to position [470, 0]
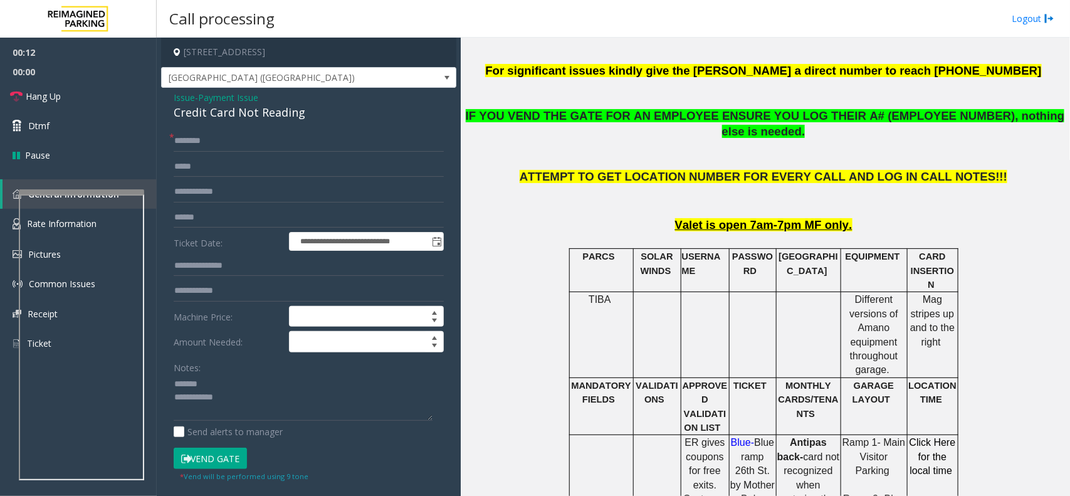
click at [216, 114] on div "Credit Card Not Reading" at bounding box center [309, 112] width 270 height 17
click at [243, 393] on textarea at bounding box center [303, 397] width 259 height 47
click at [211, 146] on input "text" at bounding box center [309, 140] width 270 height 21
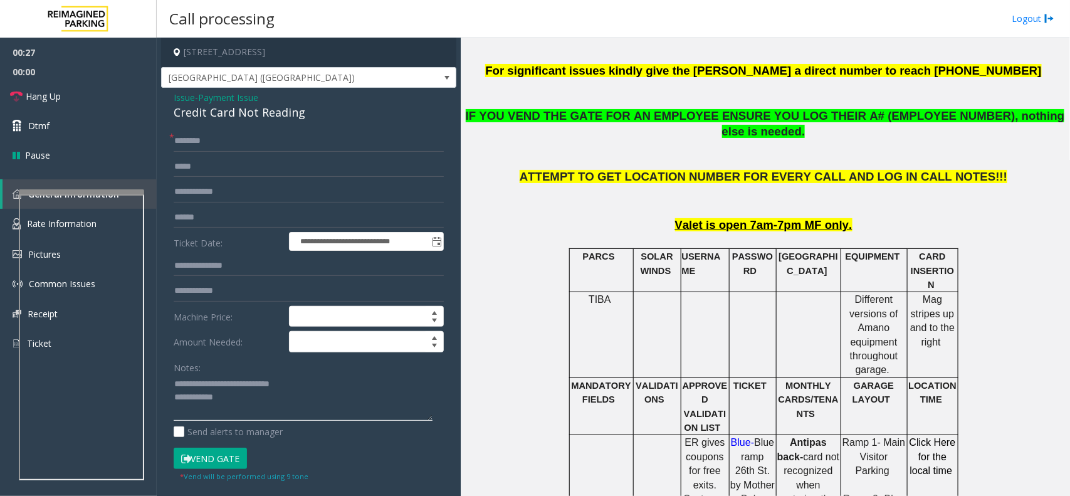
click at [240, 403] on textarea at bounding box center [303, 397] width 259 height 47
type textarea "**********"
click at [209, 213] on input "text" at bounding box center [309, 217] width 270 height 21
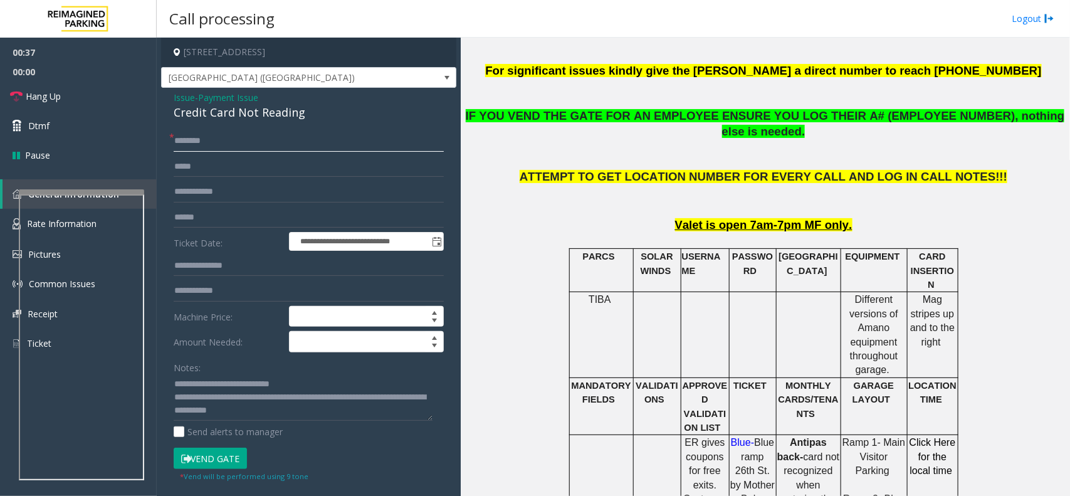
click at [211, 141] on input "text" at bounding box center [309, 140] width 270 height 21
click at [216, 204] on form "**********" at bounding box center [309, 306] width 270 height 352
click at [219, 218] on input "text" at bounding box center [309, 217] width 270 height 21
type input "*******"
click at [186, 218] on input "*******" at bounding box center [309, 217] width 270 height 21
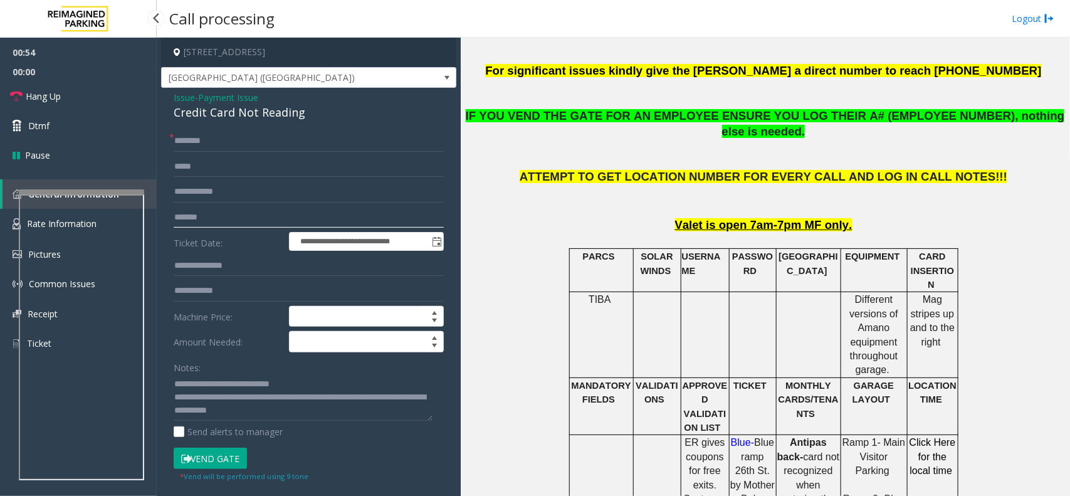
drag, startPoint x: 226, startPoint y: 221, endPoint x: 140, endPoint y: 226, distance: 86.0
click at [107, 33] on app-root "**********" at bounding box center [535, 248] width 1070 height 496
type input "**"
click at [227, 464] on button "Vend Gate" at bounding box center [210, 458] width 73 height 21
click at [230, 139] on input "text" at bounding box center [309, 140] width 270 height 21
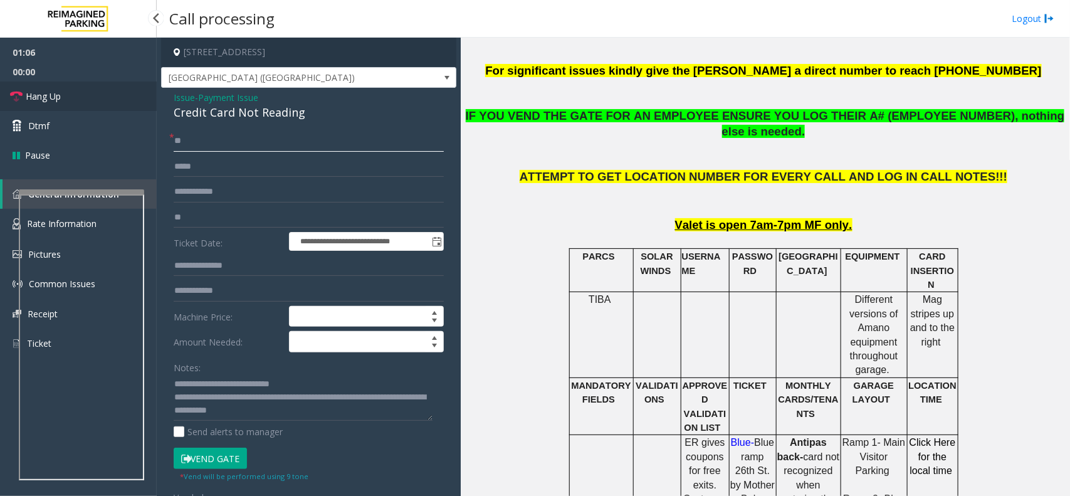
type input "**"
click at [89, 99] on link "Hang Up" at bounding box center [78, 95] width 157 height 29
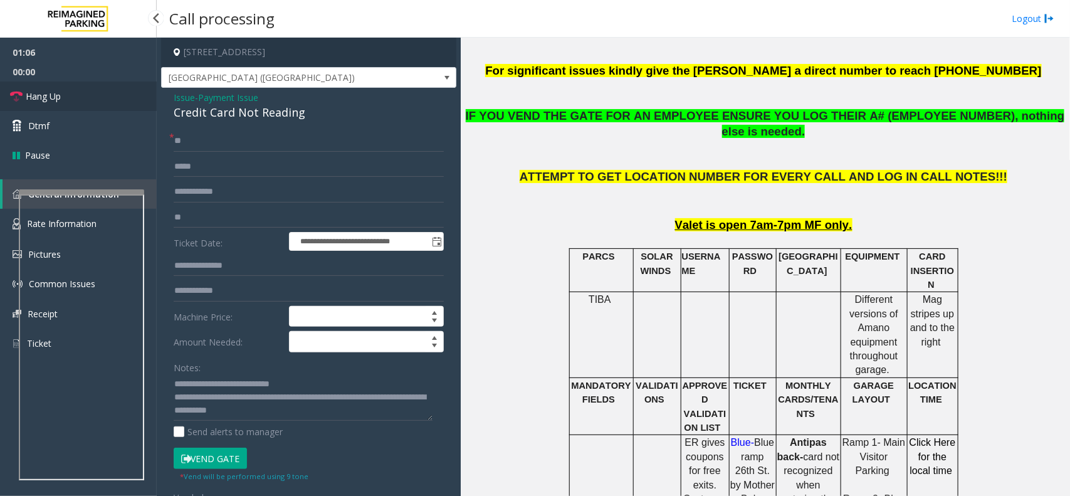
click at [89, 99] on link "Hang Up" at bounding box center [78, 95] width 157 height 29
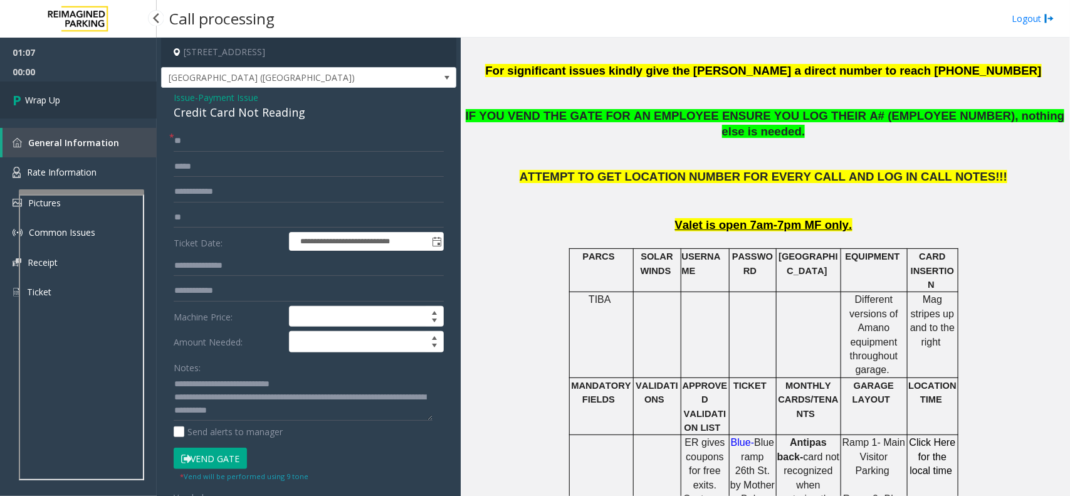
click at [89, 99] on link "Wrap Up" at bounding box center [78, 99] width 157 height 37
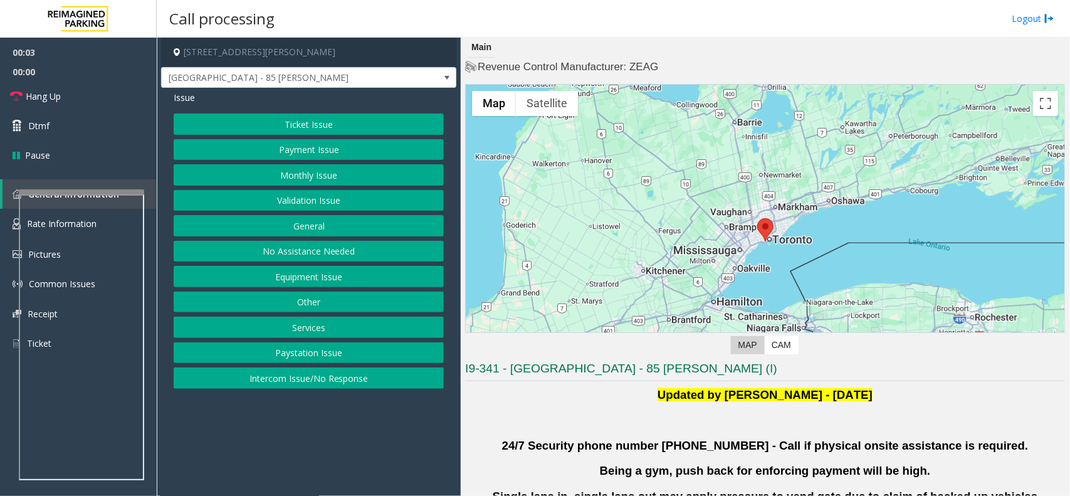
click at [312, 196] on button "Validation Issue" at bounding box center [309, 200] width 270 height 21
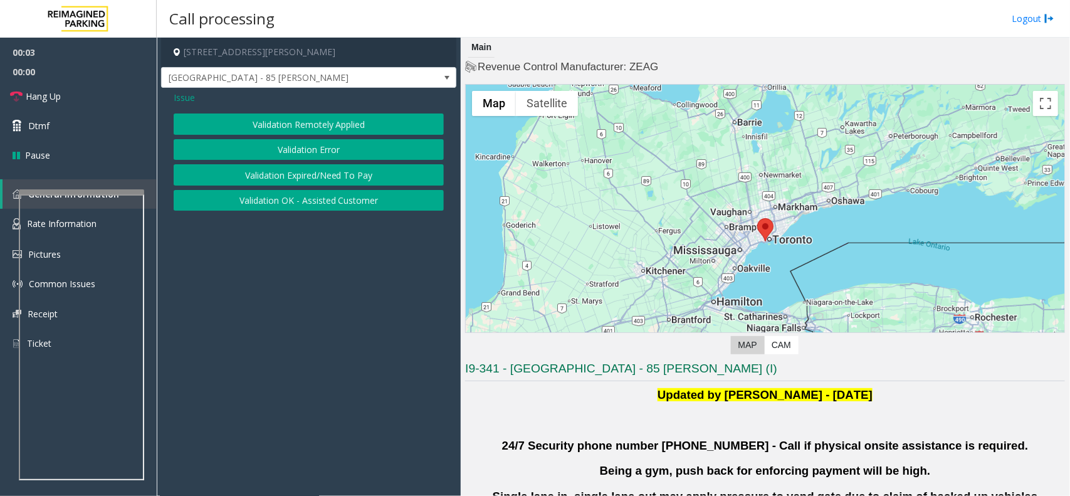
click at [313, 148] on button "Validation Error" at bounding box center [309, 149] width 270 height 21
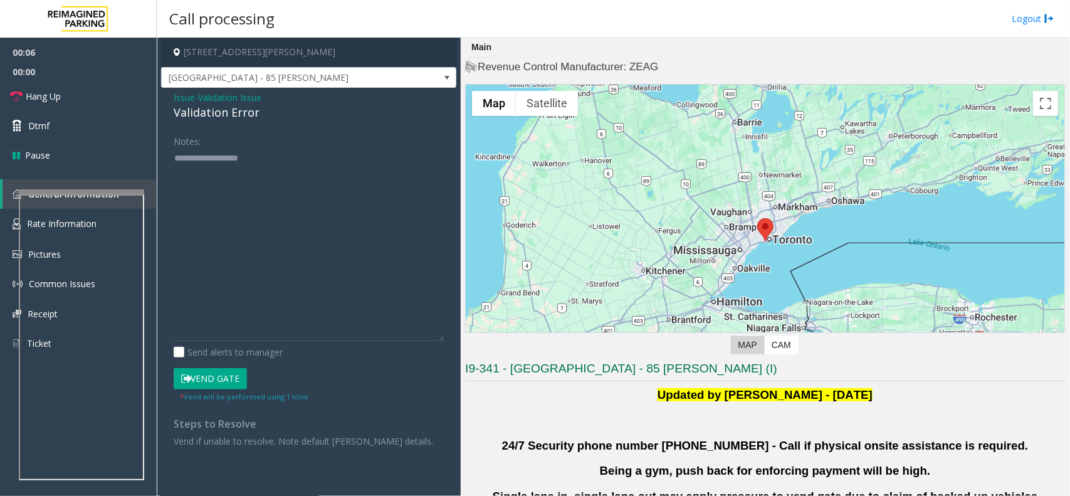
drag, startPoint x: 439, startPoint y: 189, endPoint x: 360, endPoint y: 204, distance: 80.4
click at [443, 333] on textarea at bounding box center [309, 244] width 270 height 193
click at [358, 202] on textarea at bounding box center [309, 242] width 270 height 189
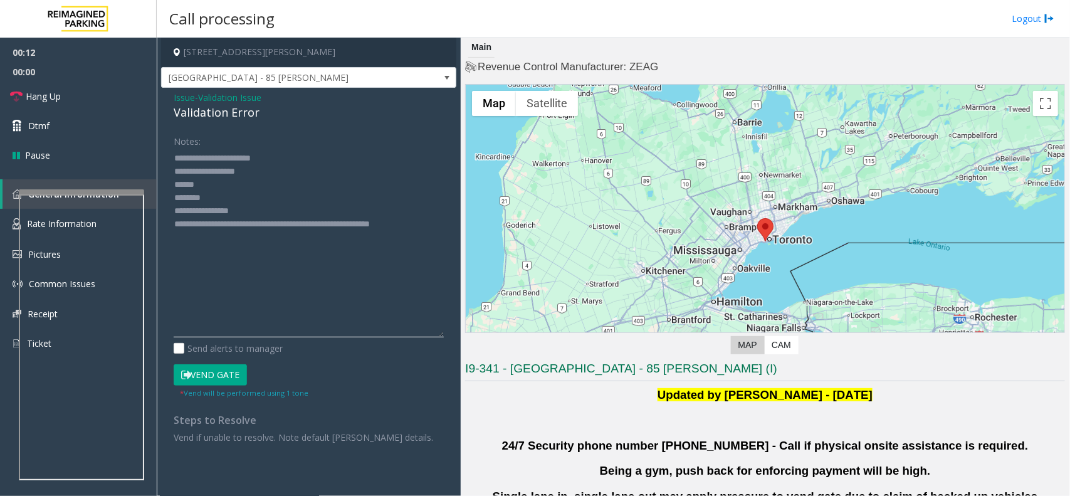
click at [260, 193] on textarea at bounding box center [309, 242] width 270 height 189
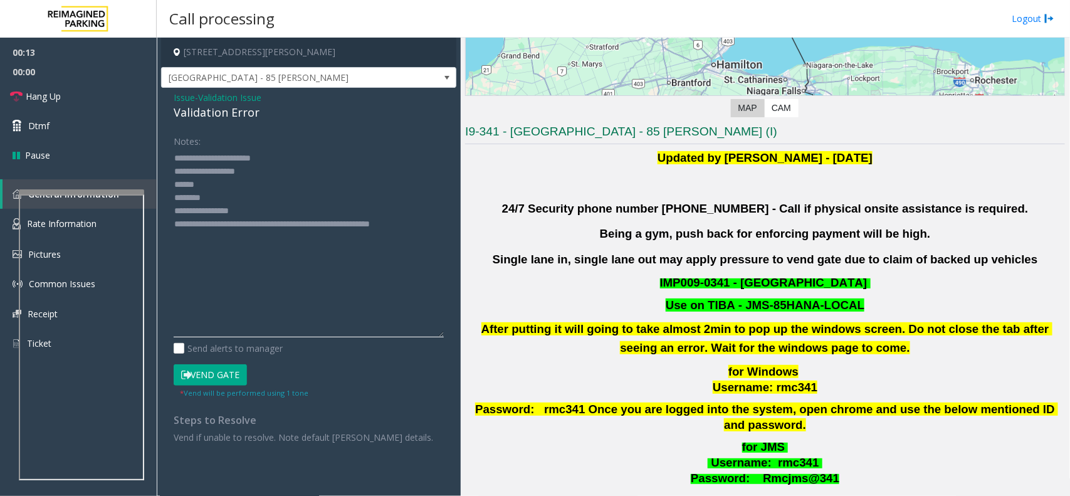
scroll to position [313, 0]
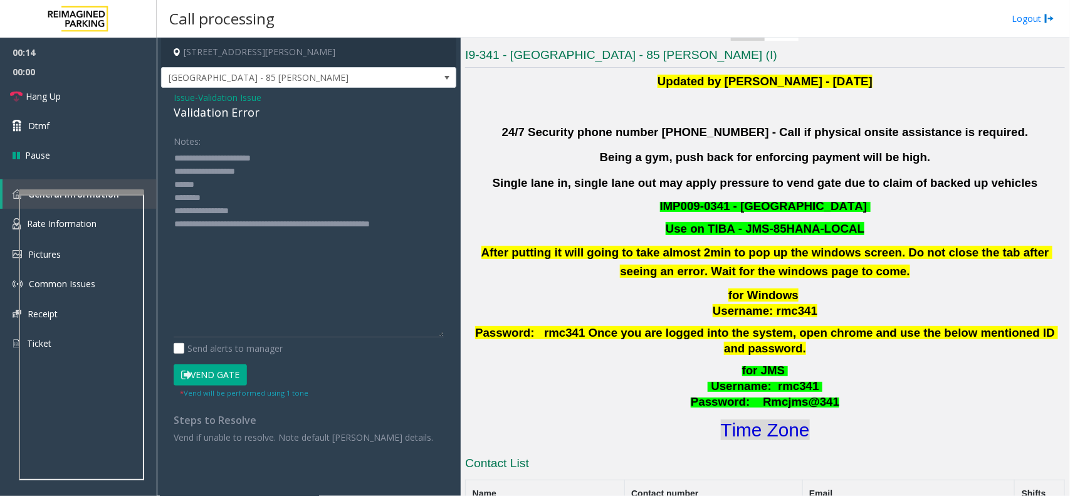
click at [772, 419] on font "Time Zone" at bounding box center [765, 429] width 89 height 21
click at [224, 204] on textarea at bounding box center [309, 242] width 270 height 189
click at [224, 199] on textarea at bounding box center [309, 242] width 270 height 189
click at [759, 419] on font "Time Zone" at bounding box center [765, 429] width 89 height 21
drag, startPoint x: 261, startPoint y: 208, endPoint x: 224, endPoint y: 212, distance: 37.8
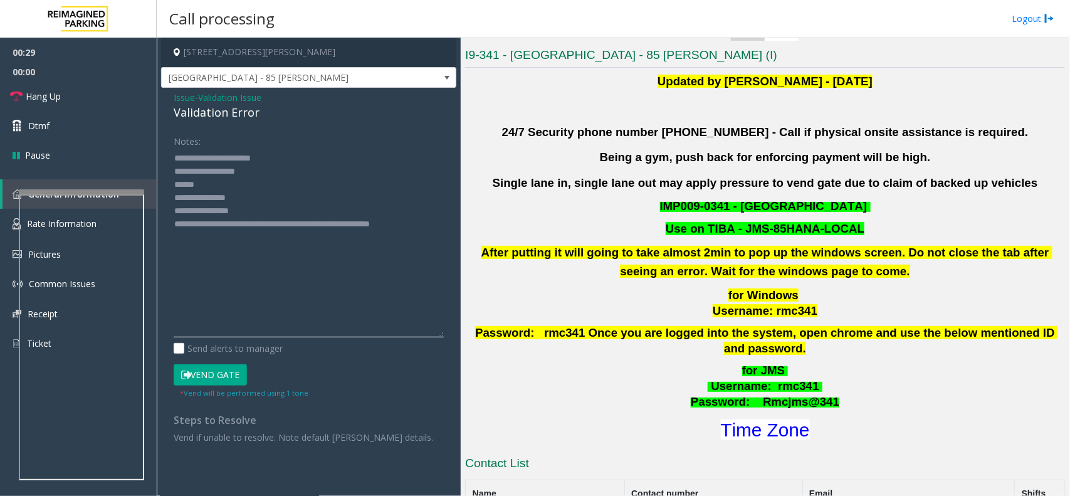
click at [224, 212] on textarea at bounding box center [309, 242] width 270 height 189
click at [229, 182] on textarea at bounding box center [309, 242] width 270 height 189
type textarea "**********"
click at [226, 374] on button "Vend Gate" at bounding box center [210, 374] width 73 height 21
click at [47, 93] on span "Hang Up" at bounding box center [43, 96] width 35 height 13
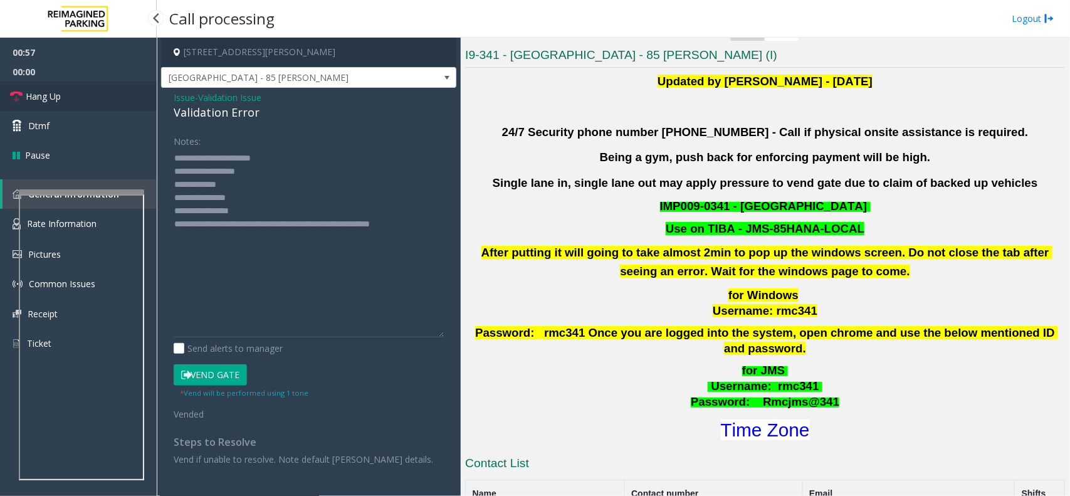
click at [47, 93] on span "Hang Up" at bounding box center [43, 96] width 35 height 13
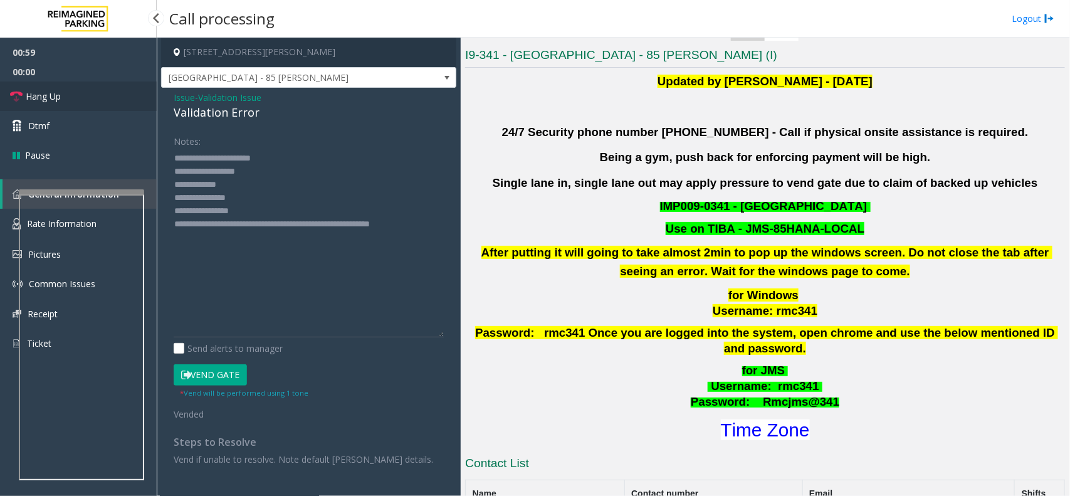
click at [47, 93] on span "Hang Up" at bounding box center [43, 96] width 35 height 13
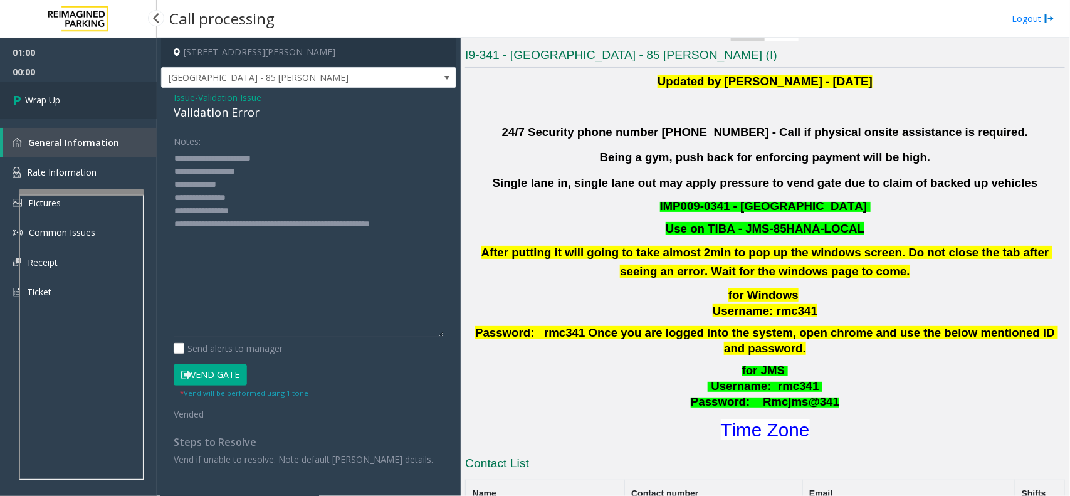
click at [47, 93] on span "Wrap Up" at bounding box center [42, 99] width 35 height 13
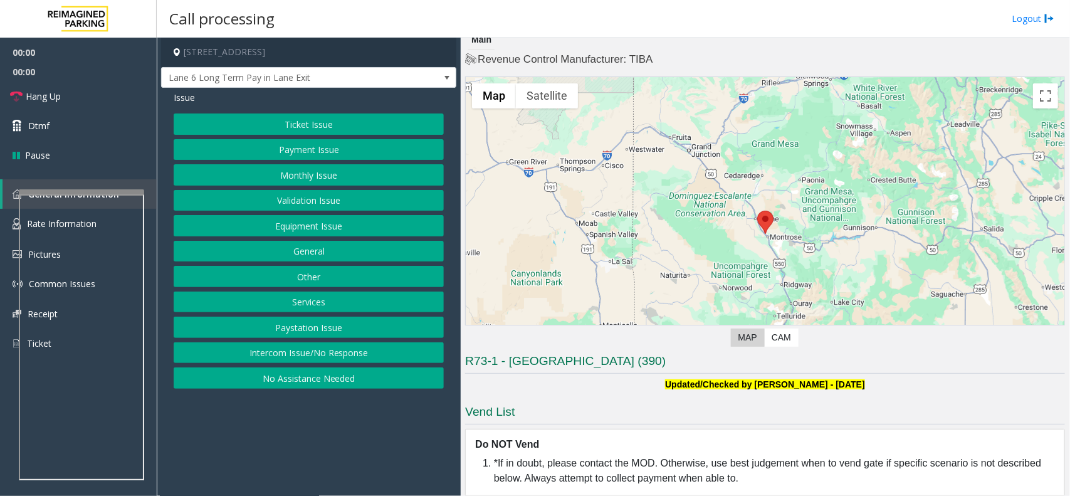
scroll to position [21, 0]
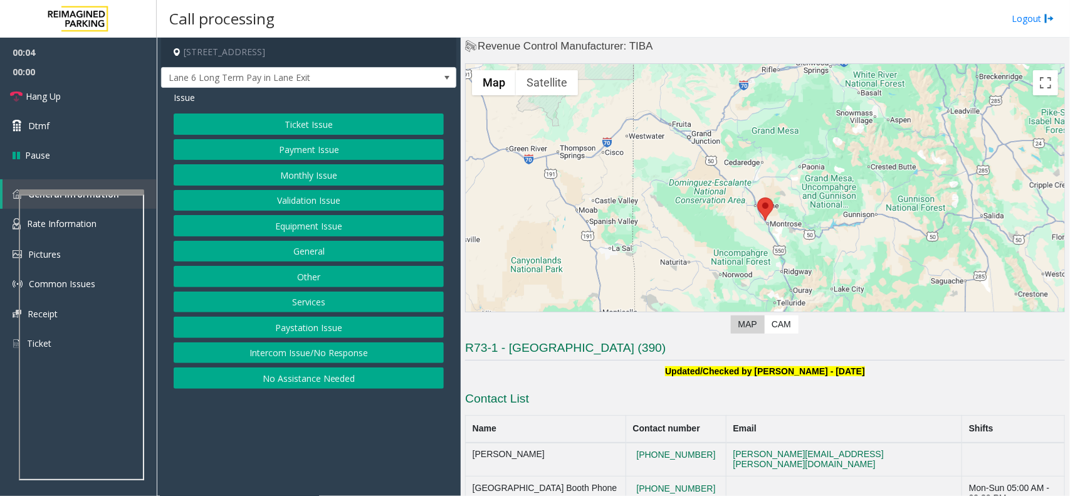
click at [337, 127] on button "Ticket Issue" at bounding box center [309, 123] width 270 height 21
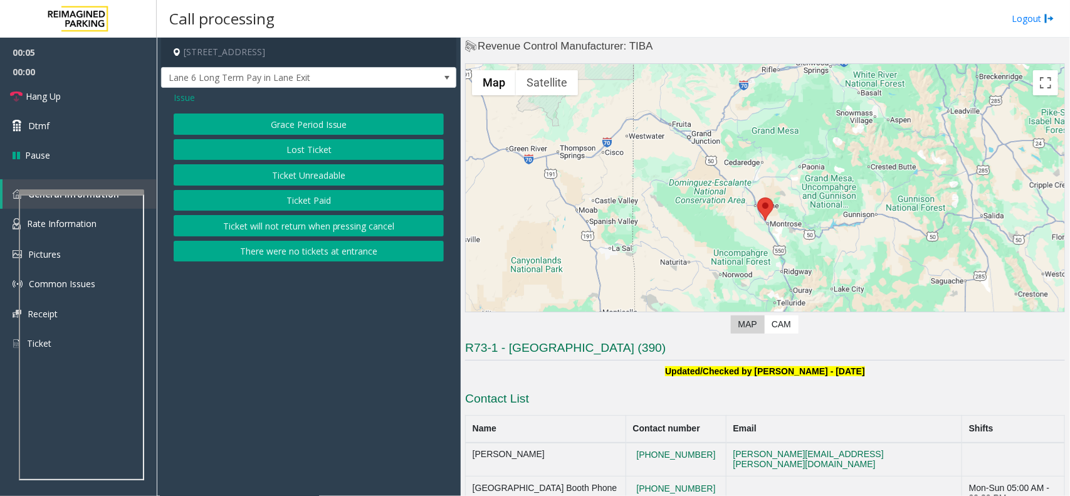
click at [337, 179] on button "Ticket Unreadable" at bounding box center [309, 174] width 270 height 21
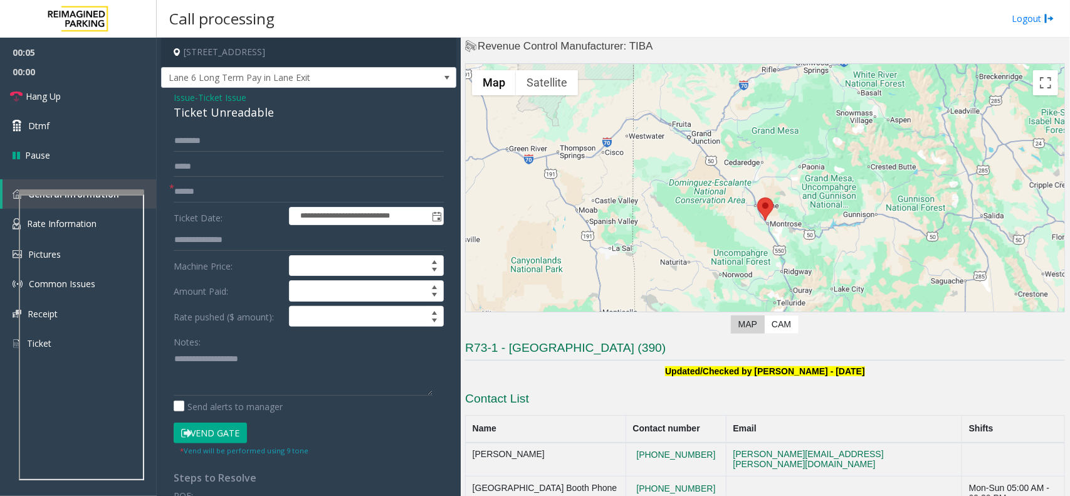
scroll to position [160, 0]
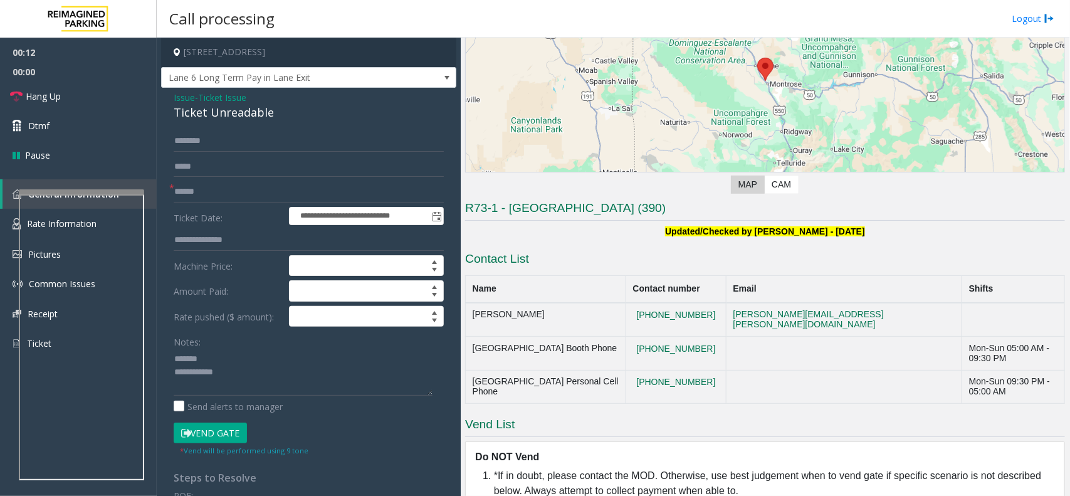
click at [215, 108] on div "Ticket Unreadable" at bounding box center [309, 112] width 270 height 17
drag, startPoint x: 215, startPoint y: 108, endPoint x: 243, endPoint y: 113, distance: 28.8
click at [218, 108] on div "Ticket Unreadable" at bounding box center [309, 112] width 270 height 17
click at [249, 370] on textarea at bounding box center [303, 372] width 259 height 47
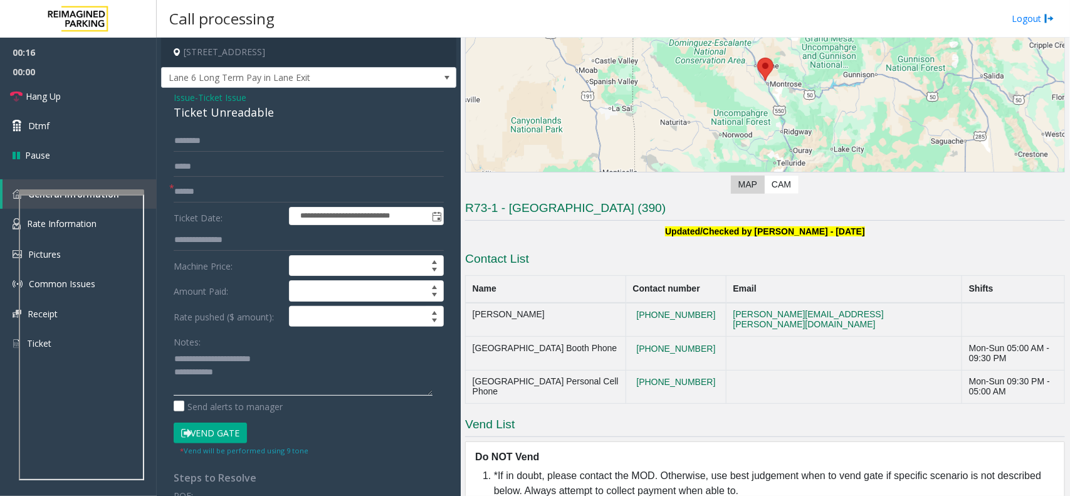
click at [249, 370] on textarea at bounding box center [303, 372] width 259 height 47
click at [236, 194] on input "text" at bounding box center [309, 191] width 270 height 21
type textarea "**********"
click at [239, 193] on input "text" at bounding box center [309, 191] width 270 height 21
type input "*******"
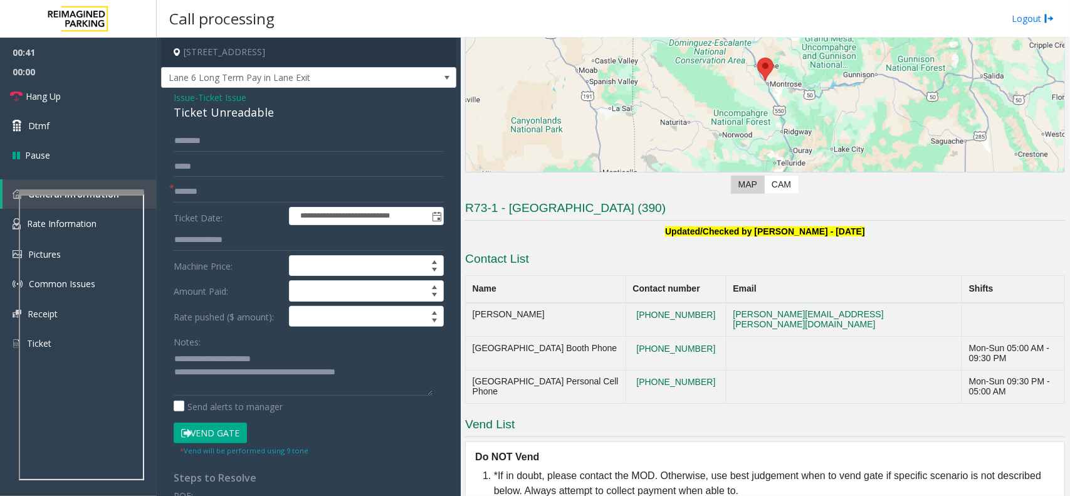
click at [226, 438] on button "Vend Gate" at bounding box center [210, 433] width 73 height 21
click at [41, 90] on span "Hang Up" at bounding box center [43, 96] width 35 height 13
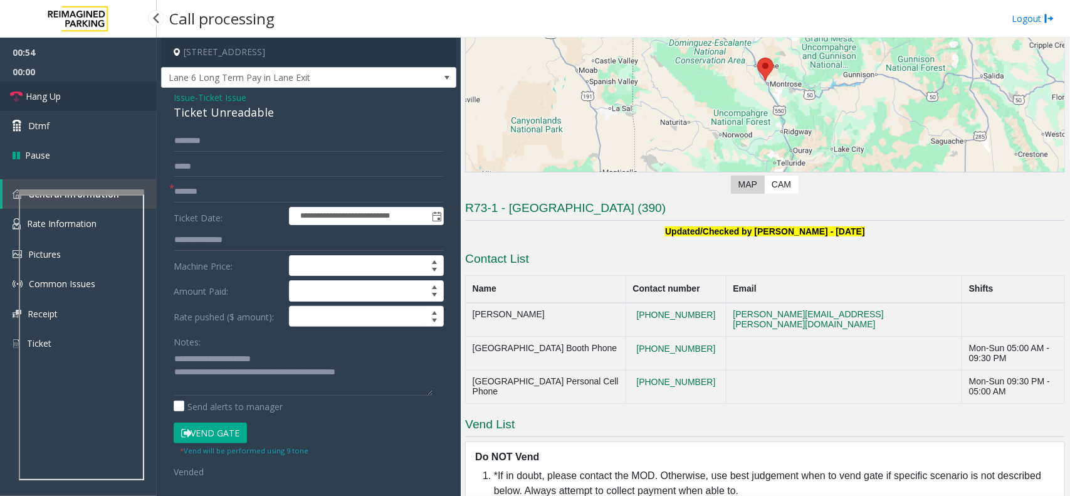
click at [41, 90] on span "Hang Up" at bounding box center [43, 96] width 35 height 13
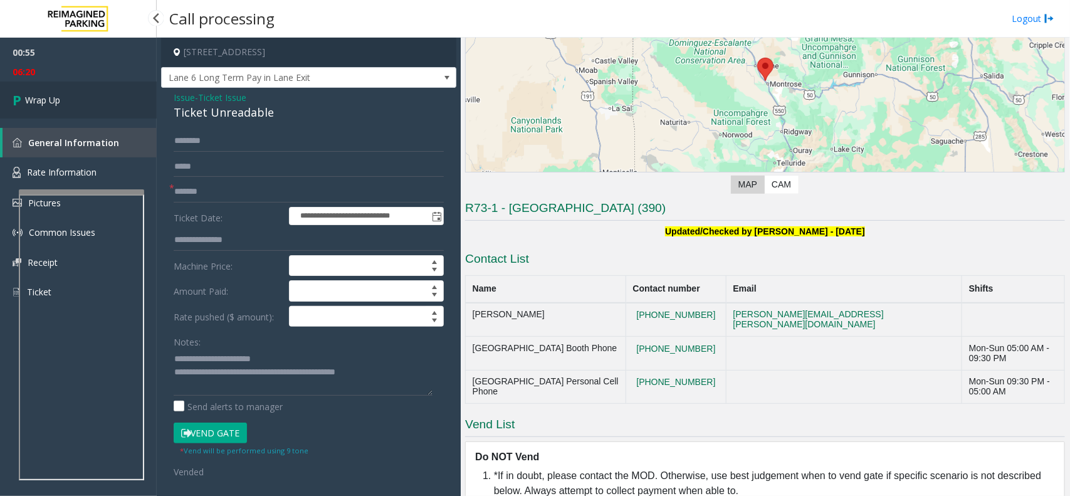
click at [41, 89] on link "Wrap Up" at bounding box center [78, 99] width 157 height 37
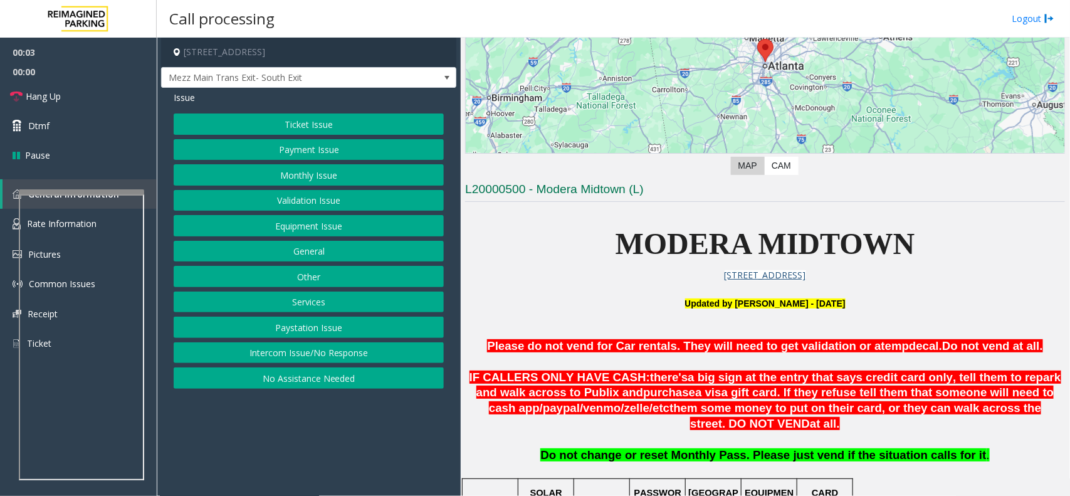
scroll to position [470, 0]
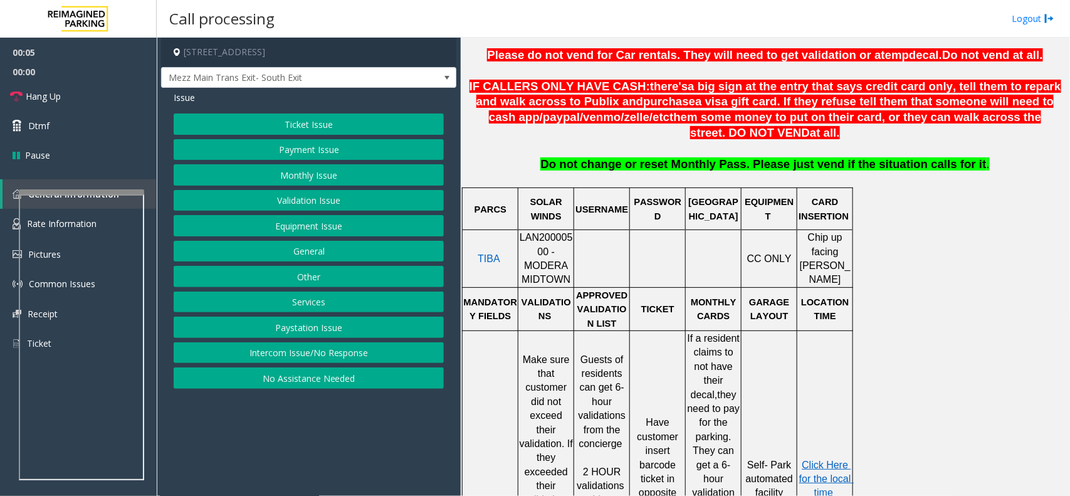
click at [553, 248] on span "LAN20000500 - MODERA MIDTOWN" at bounding box center [546, 258] width 53 height 53
copy span "LAN20000500"
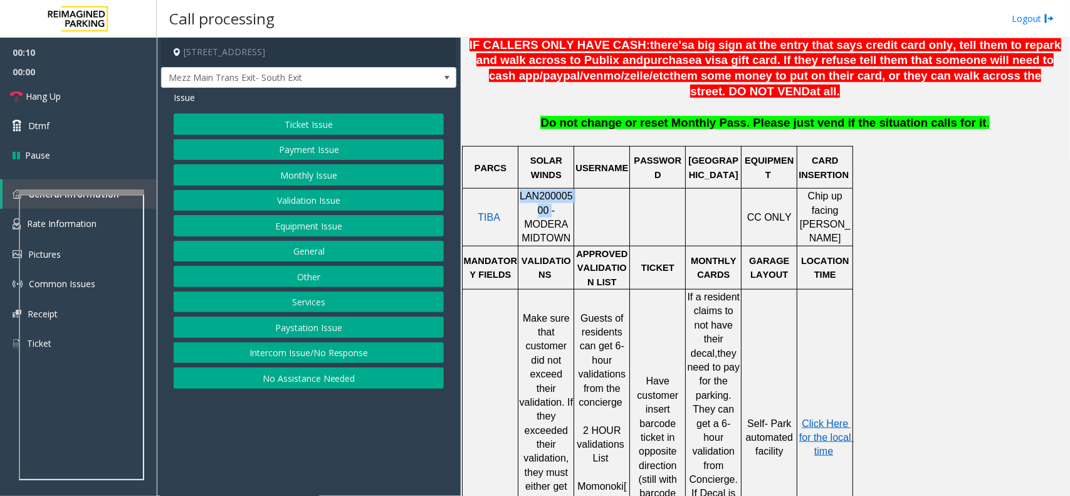
scroll to position [511, 0]
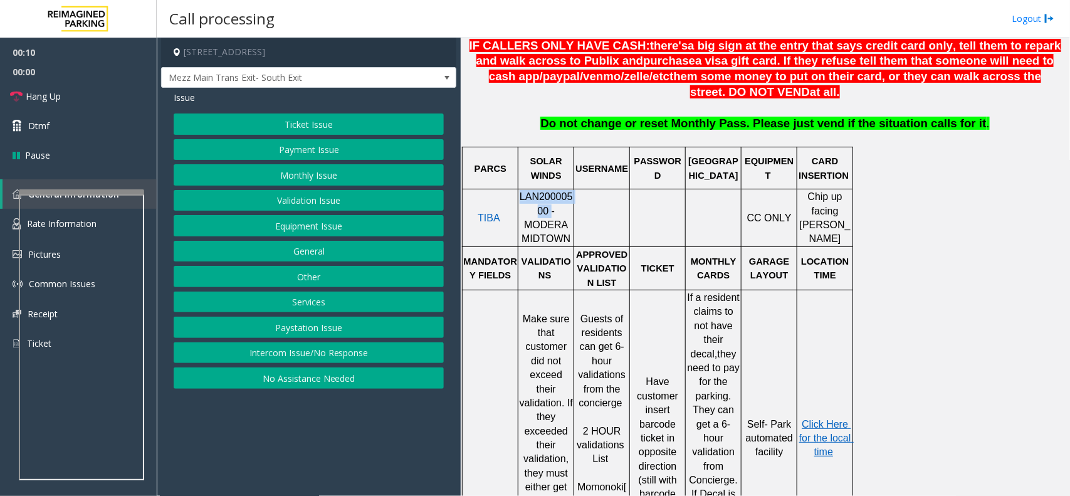
click at [317, 197] on button "Validation Issue" at bounding box center [309, 200] width 270 height 21
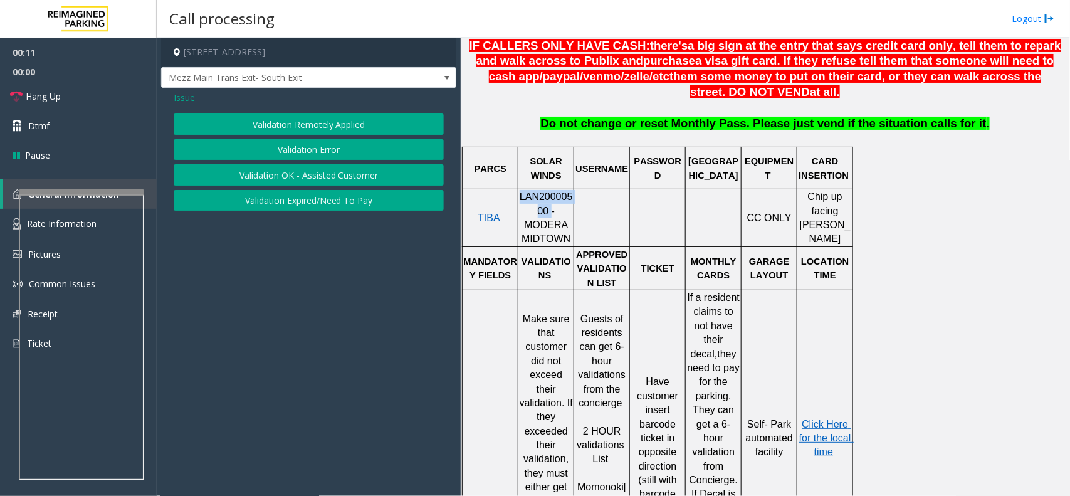
click at [301, 145] on button "Validation Error" at bounding box center [309, 149] width 270 height 21
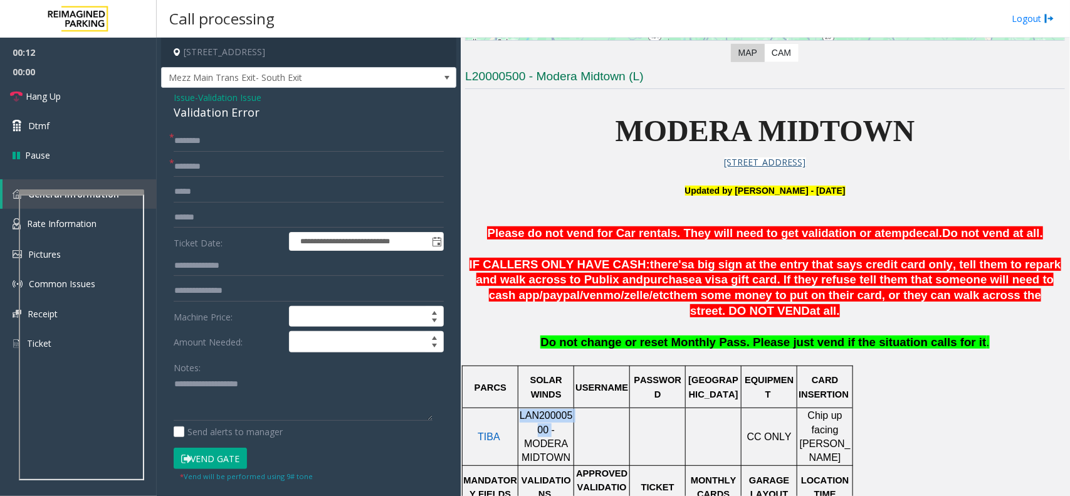
scroll to position [276, 0]
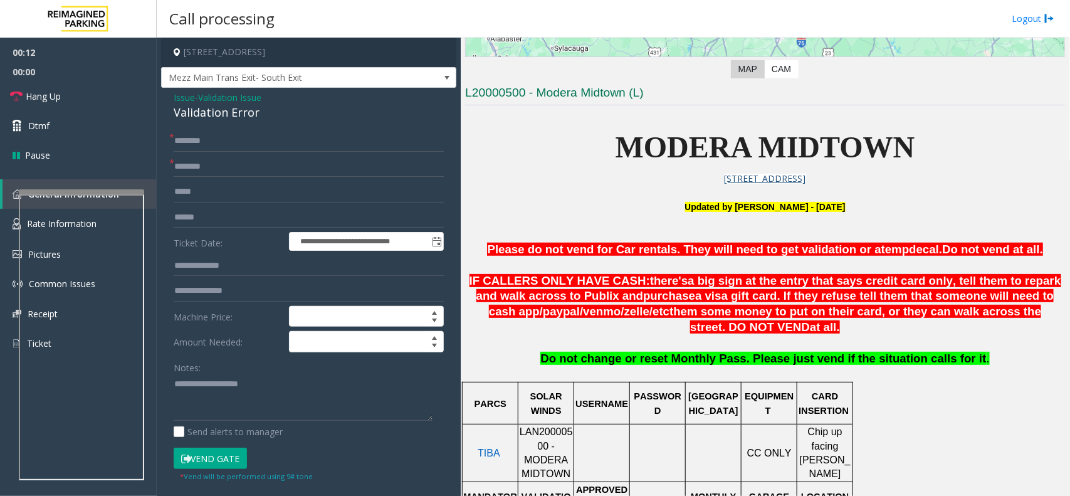
click at [648, 151] on span "MODERA MIDTOWN" at bounding box center [766, 146] width 300 height 33
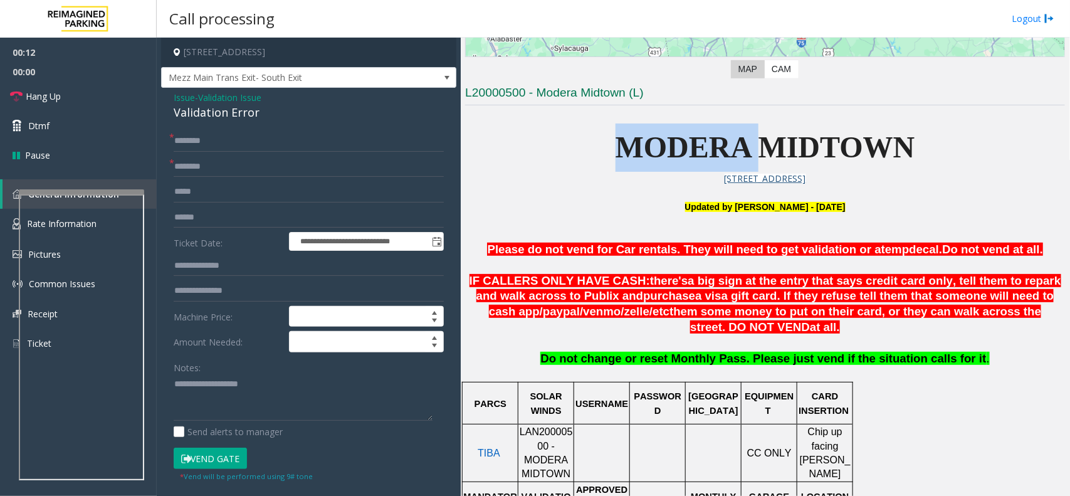
click at [648, 151] on span "MODERA MIDTOWN" at bounding box center [766, 146] width 300 height 33
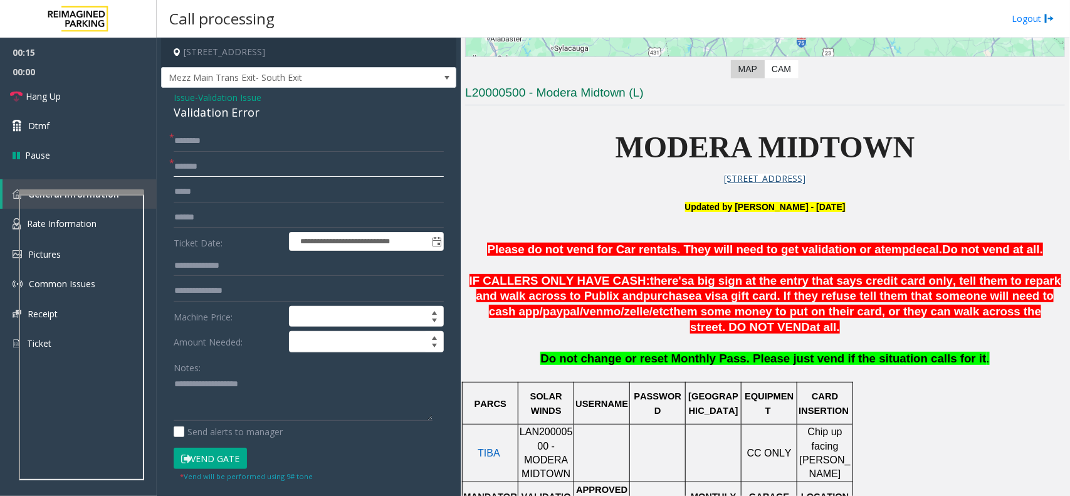
type input "******"
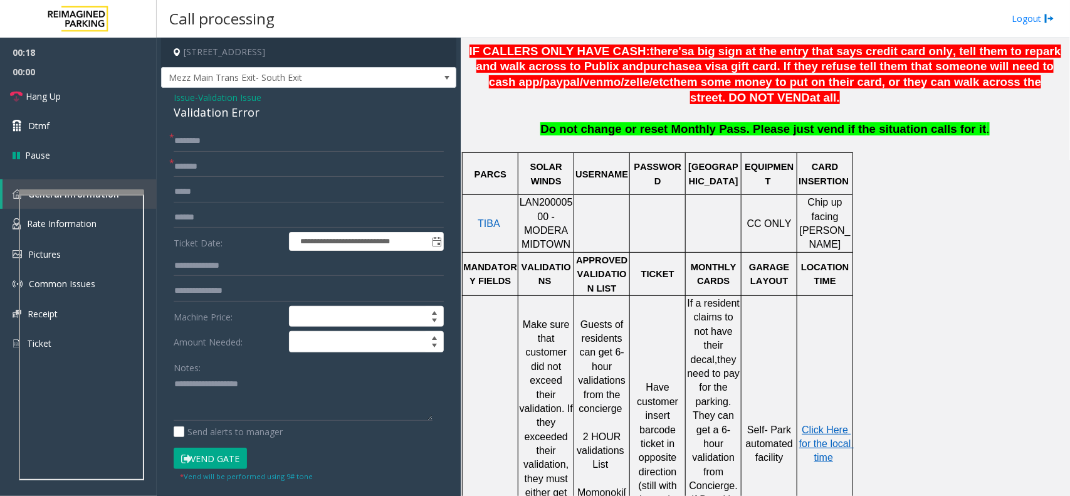
scroll to position [511, 0]
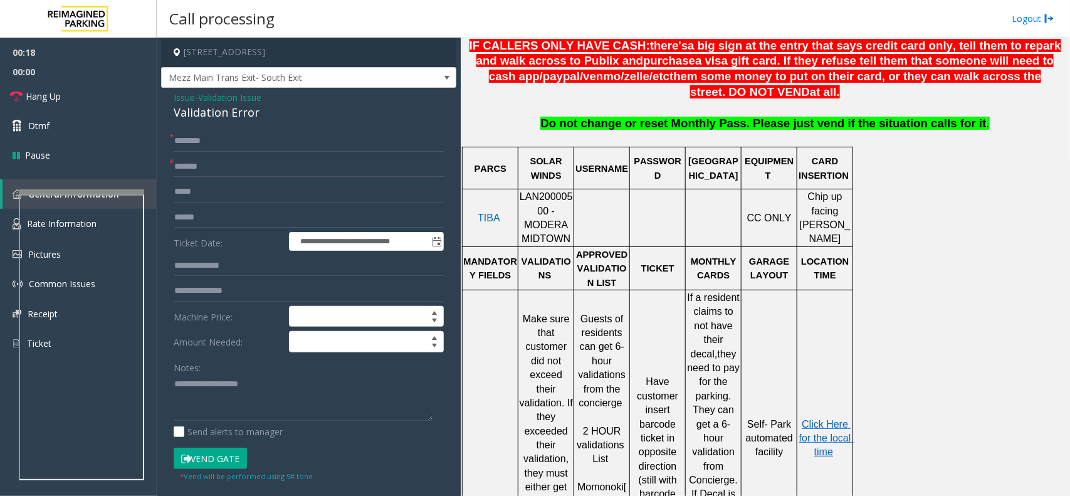
click at [555, 201] on span "LAN20000500 - MODERA MIDTOWN" at bounding box center [546, 217] width 53 height 53
drag, startPoint x: 276, startPoint y: 117, endPoint x: 168, endPoint y: 97, distance: 109.7
click at [168, 97] on div "**********" at bounding box center [308, 412] width 295 height 649
click at [291, 400] on textarea at bounding box center [303, 397] width 259 height 47
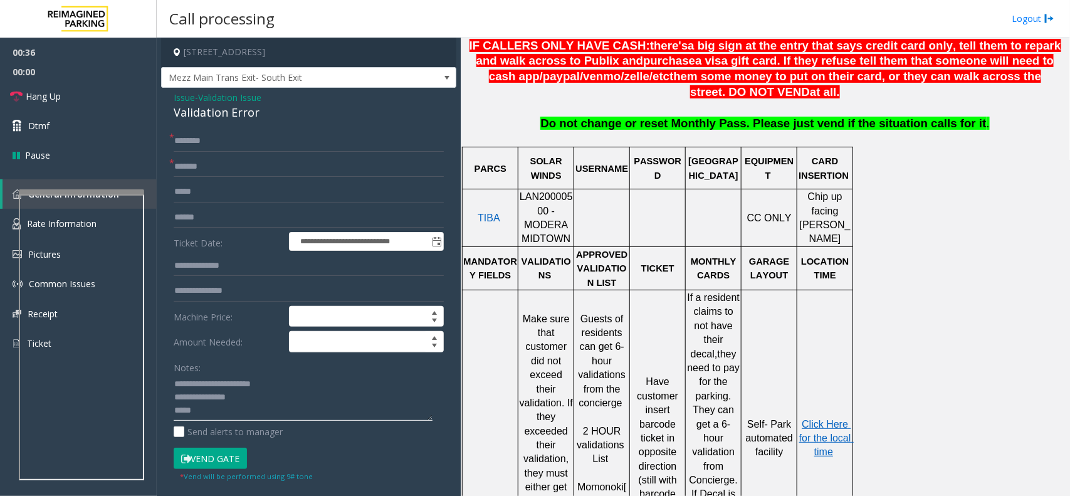
type textarea "**********"
click at [214, 221] on input "text" at bounding box center [309, 217] width 270 height 21
type input "*****"
click at [206, 261] on input "text" at bounding box center [309, 265] width 270 height 21
paste input "*****"
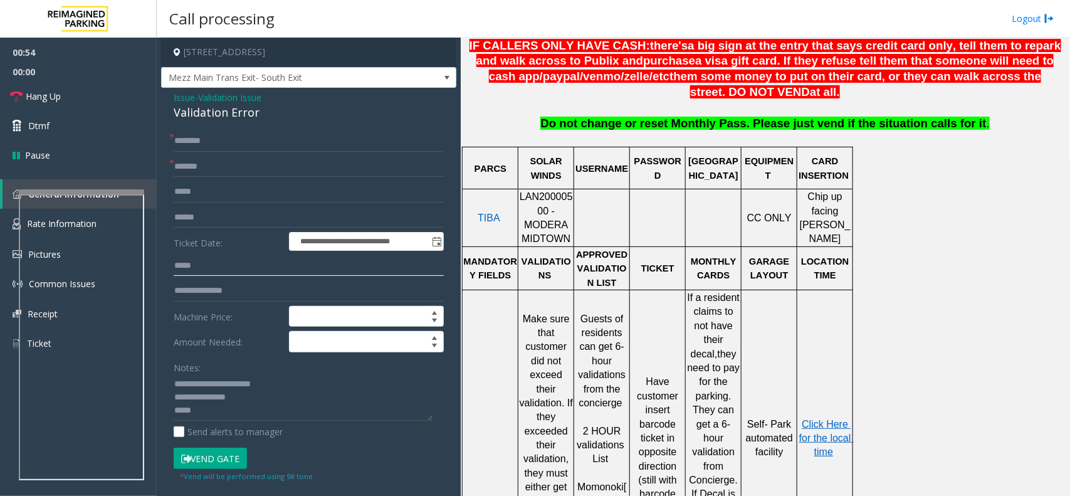
type input "*****"
click at [176, 213] on input "text" at bounding box center [309, 217] width 270 height 21
type input "*******"
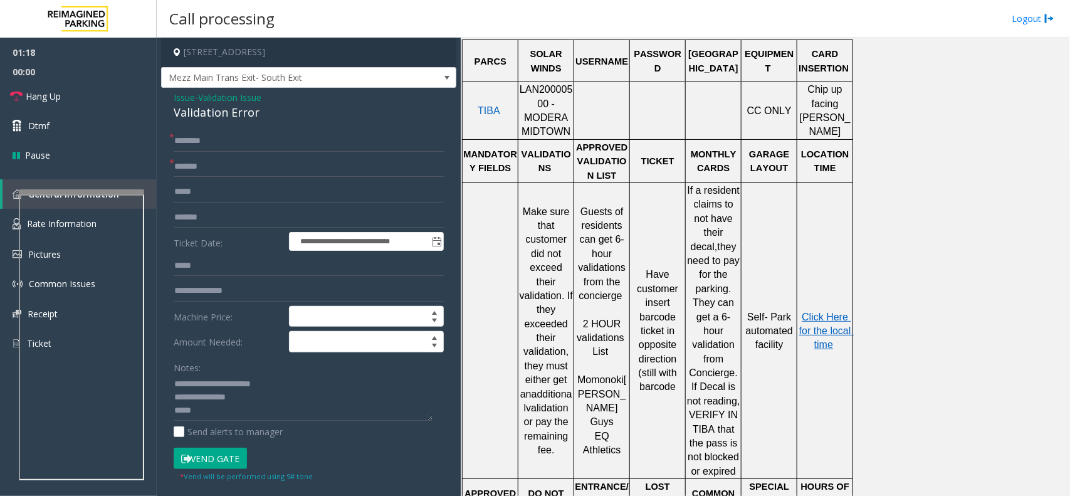
scroll to position [589, 0]
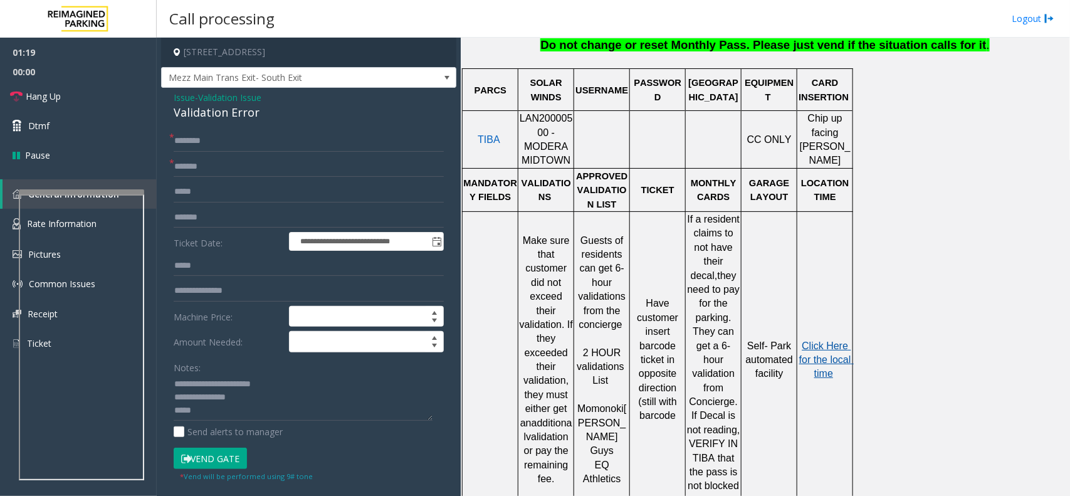
click at [832, 340] on span "Click Here for the local time" at bounding box center [826, 359] width 55 height 39
click at [231, 417] on textarea at bounding box center [303, 397] width 259 height 47
click at [206, 134] on input "text" at bounding box center [309, 140] width 270 height 21
type input "*"
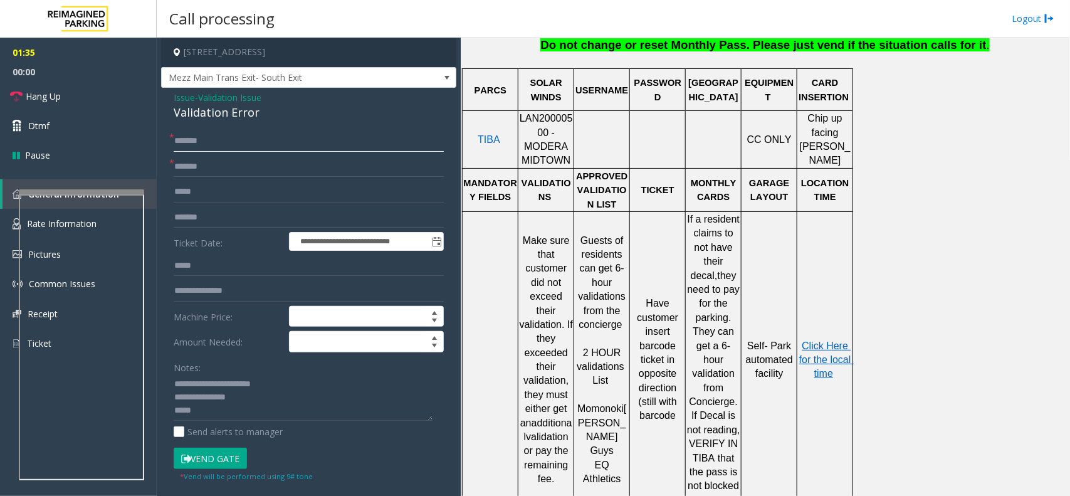
type input "******"
click at [223, 455] on button "Vend Gate" at bounding box center [210, 458] width 73 height 21
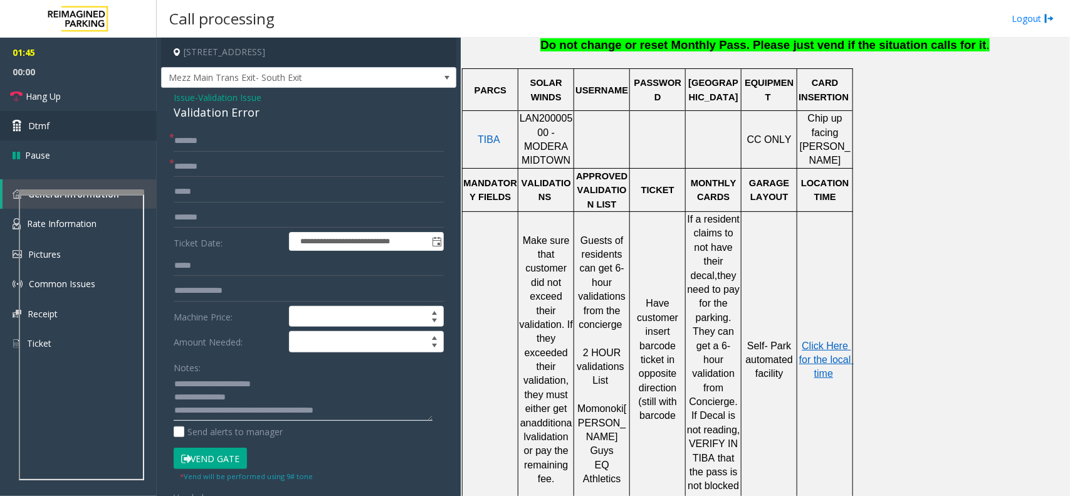
type textarea "**********"
click at [61, 90] on link "Hang Up" at bounding box center [78, 95] width 157 height 29
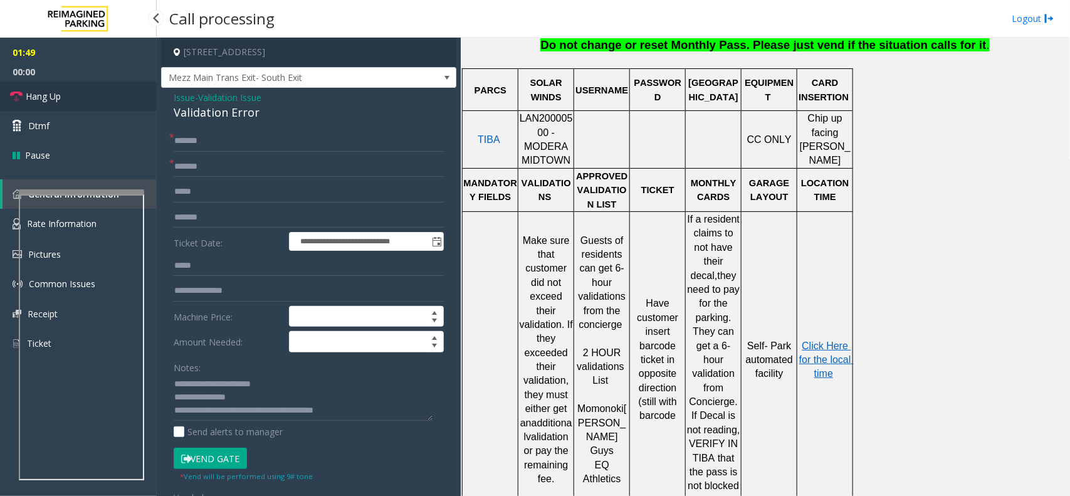
click at [61, 90] on link "Hang Up" at bounding box center [78, 95] width 157 height 29
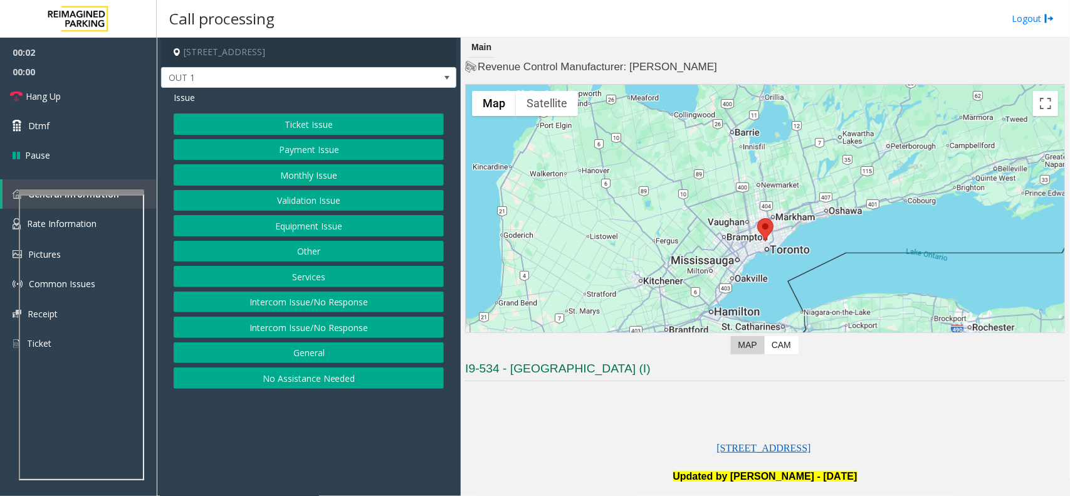
click at [298, 228] on button "Equipment Issue" at bounding box center [309, 225] width 270 height 21
click at [283, 226] on button "Gate / Door Won't Open" at bounding box center [309, 225] width 270 height 21
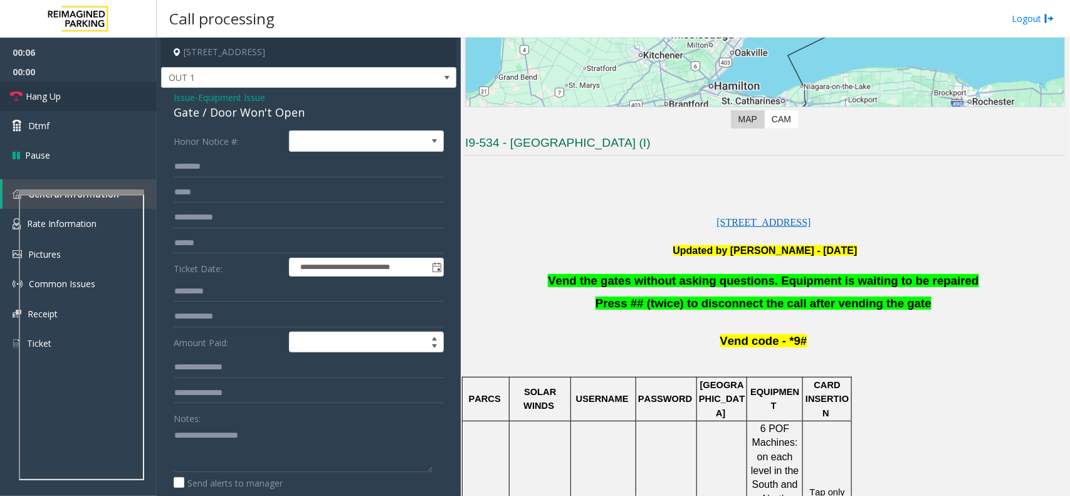
scroll to position [235, 0]
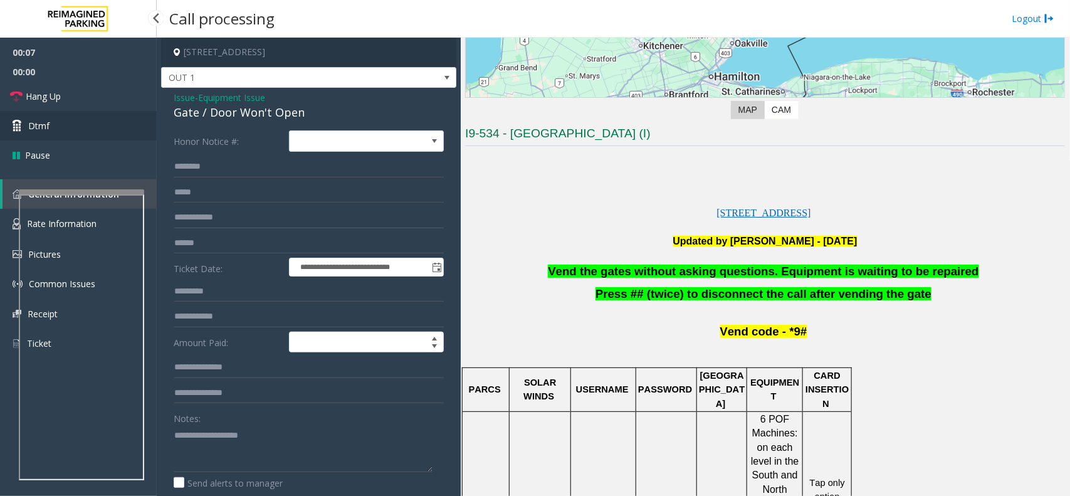
click at [60, 119] on link "Dtmf" at bounding box center [78, 125] width 157 height 29
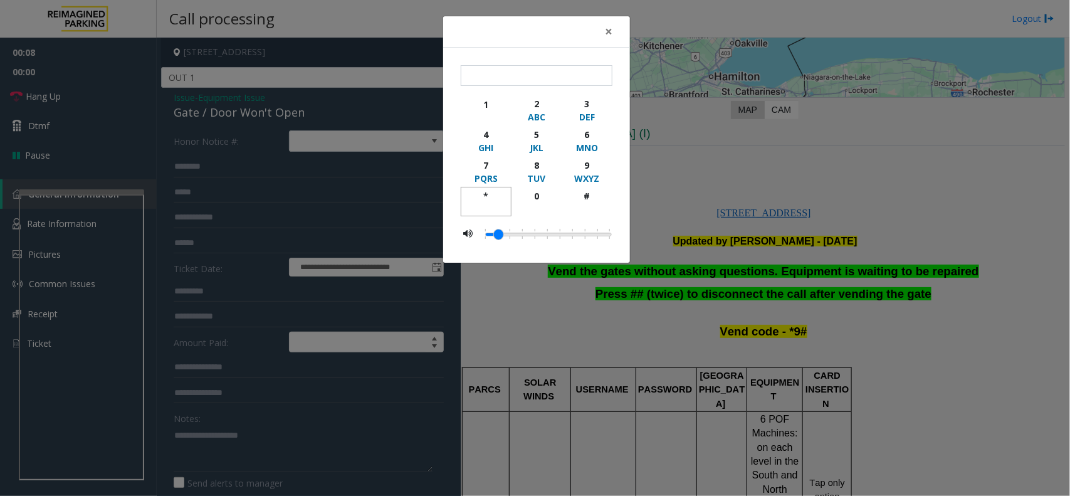
click at [488, 191] on div "*" at bounding box center [486, 195] width 34 height 13
click at [588, 163] on div "9" at bounding box center [587, 165] width 34 height 13
click at [585, 191] on div "#" at bounding box center [587, 195] width 34 height 13
type input "***"
click at [608, 27] on span "×" at bounding box center [609, 32] width 8 height 18
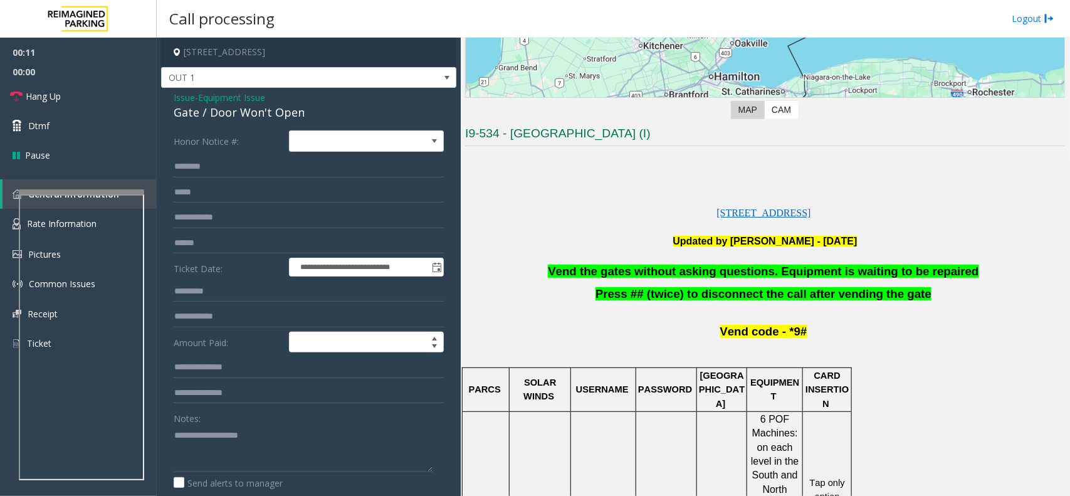
click at [673, 271] on span "Vend the gates without asking questions. Equipment is waiting to be repaired" at bounding box center [763, 271] width 431 height 13
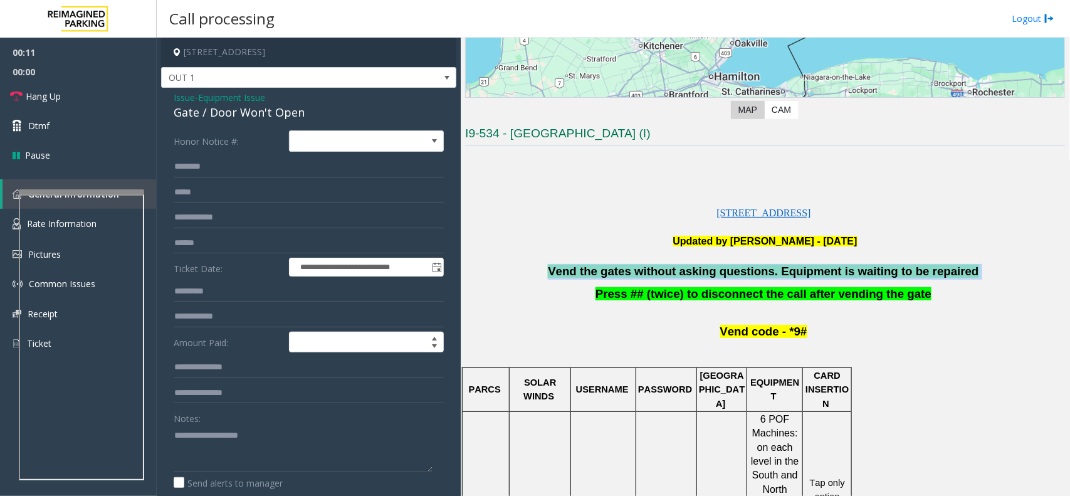
click at [673, 271] on span "Vend the gates without asking questions. Equipment is waiting to be repaired" at bounding box center [763, 271] width 431 height 13
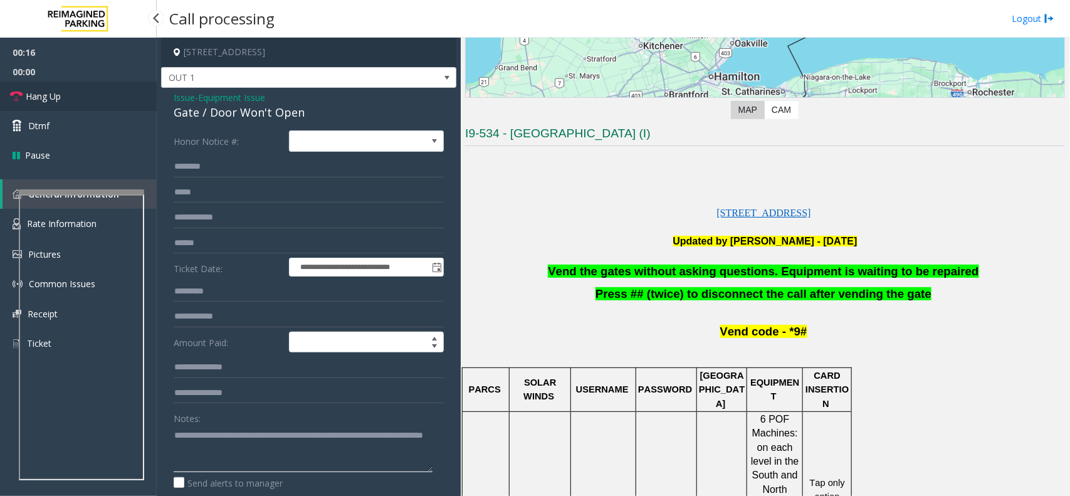
type textarea "**********"
click at [112, 99] on link "Hang Up" at bounding box center [78, 95] width 157 height 29
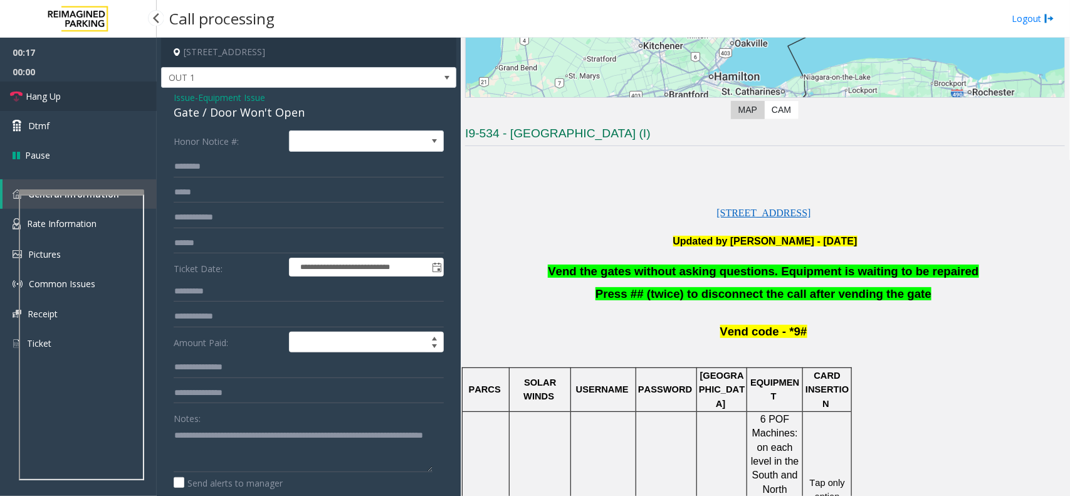
click at [112, 99] on link "Hang Up" at bounding box center [78, 95] width 157 height 29
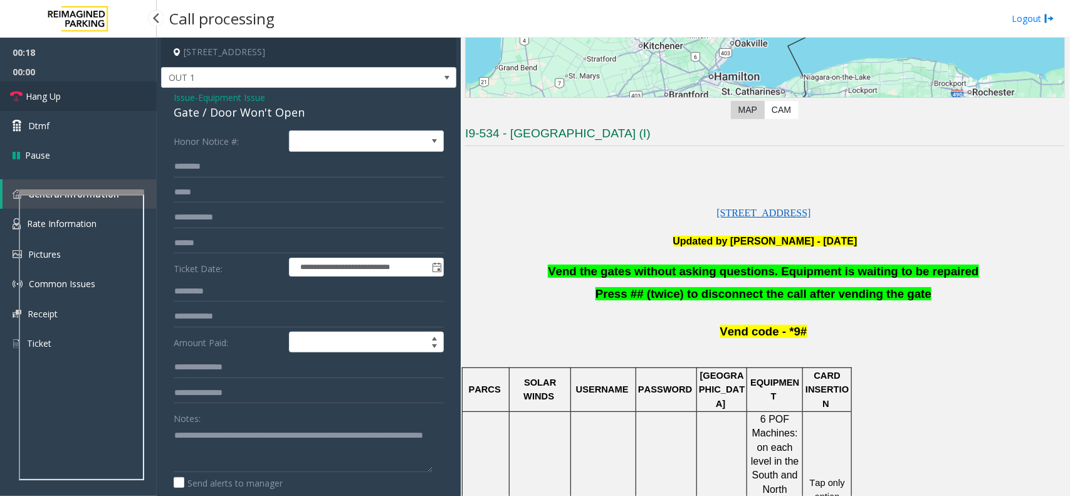
click at [112, 99] on link "Hang Up" at bounding box center [78, 95] width 157 height 29
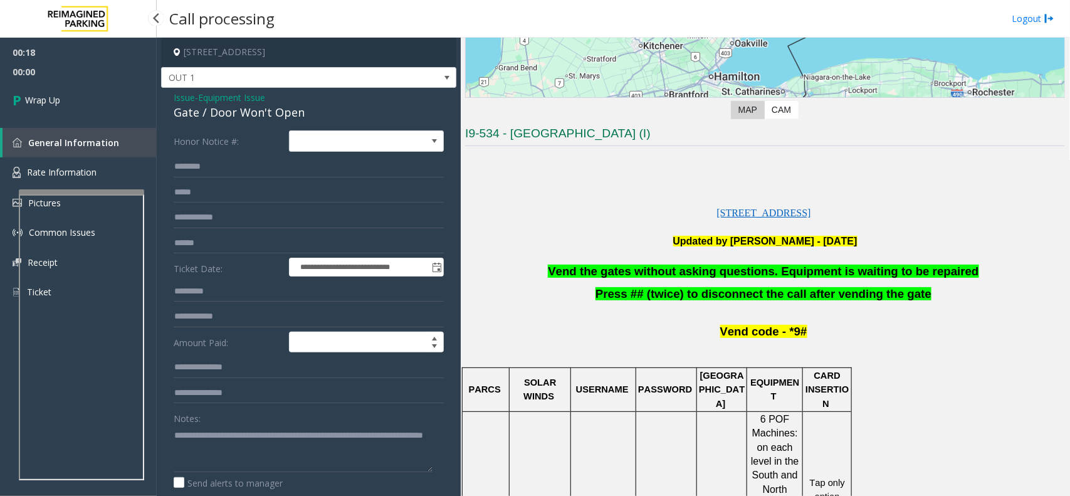
click at [112, 99] on link "Wrap Up" at bounding box center [78, 99] width 157 height 37
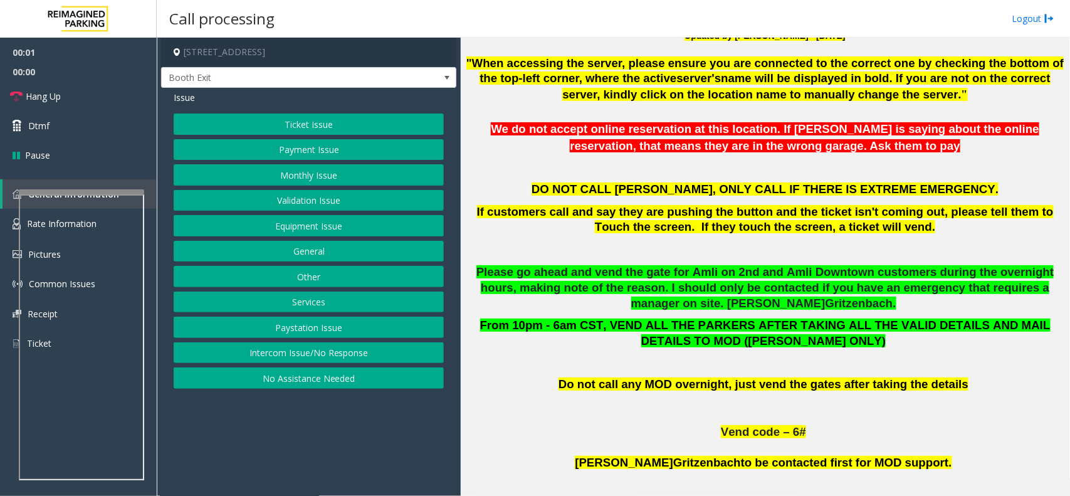
scroll to position [705, 0]
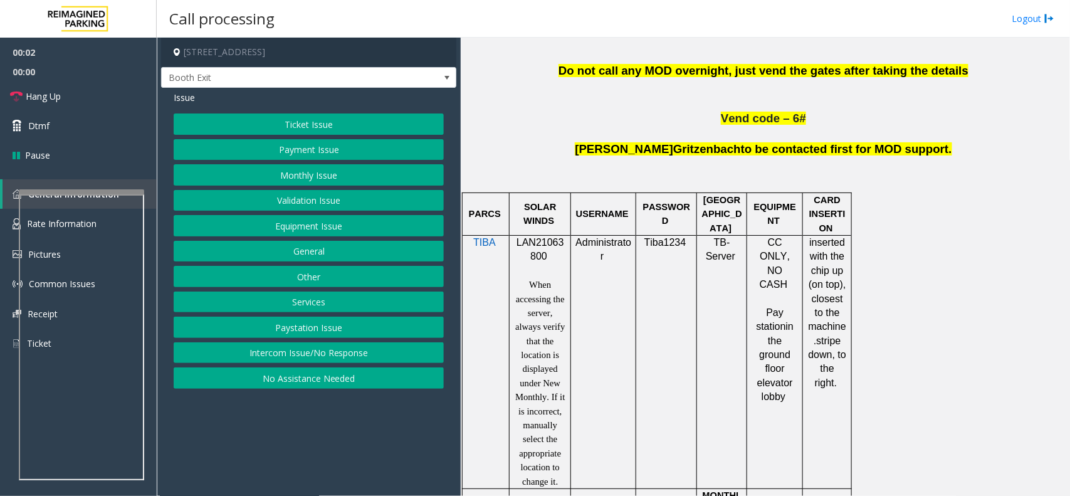
click at [544, 246] on span "LAN21063800" at bounding box center [541, 249] width 48 height 24
copy p "LAN21063800"
click at [305, 150] on button "Payment Issue" at bounding box center [309, 149] width 270 height 21
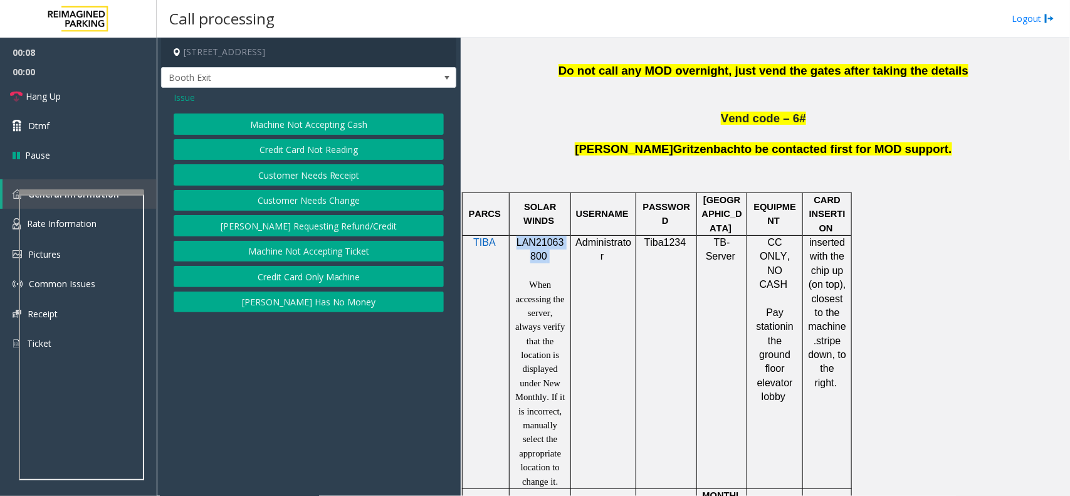
click at [298, 124] on button "Machine Not Accepting Cash" at bounding box center [309, 123] width 270 height 21
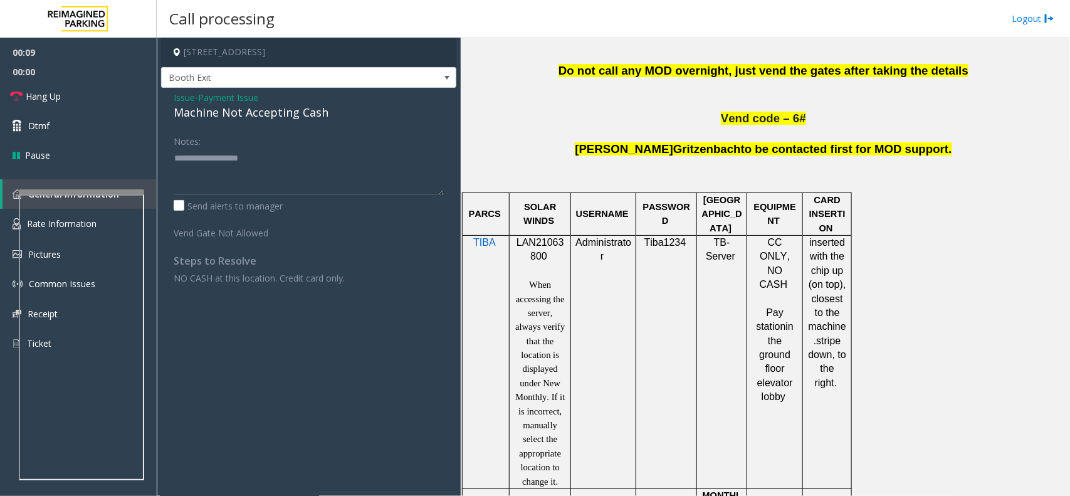
click at [212, 99] on span "Payment Issue" at bounding box center [228, 97] width 60 height 13
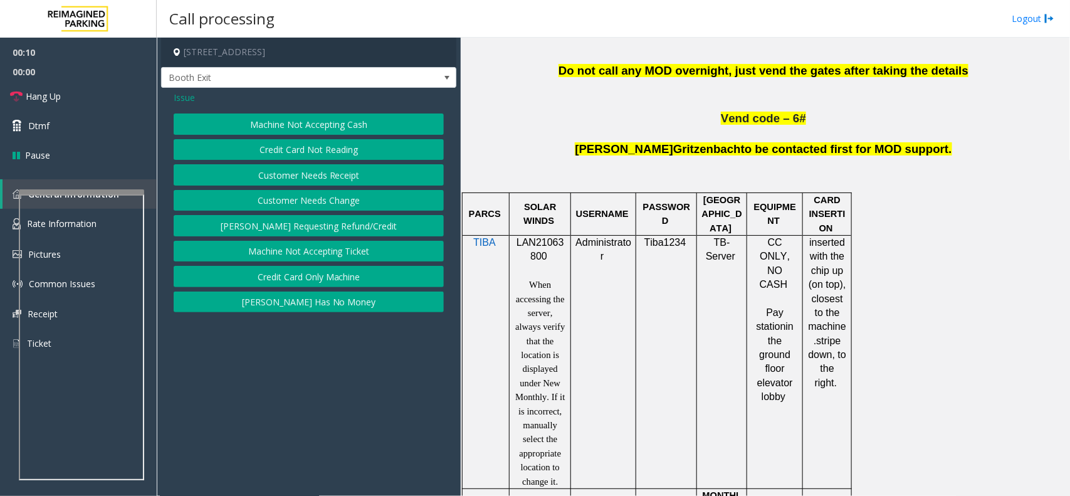
click at [287, 149] on button "Credit Card Not Reading" at bounding box center [309, 149] width 270 height 21
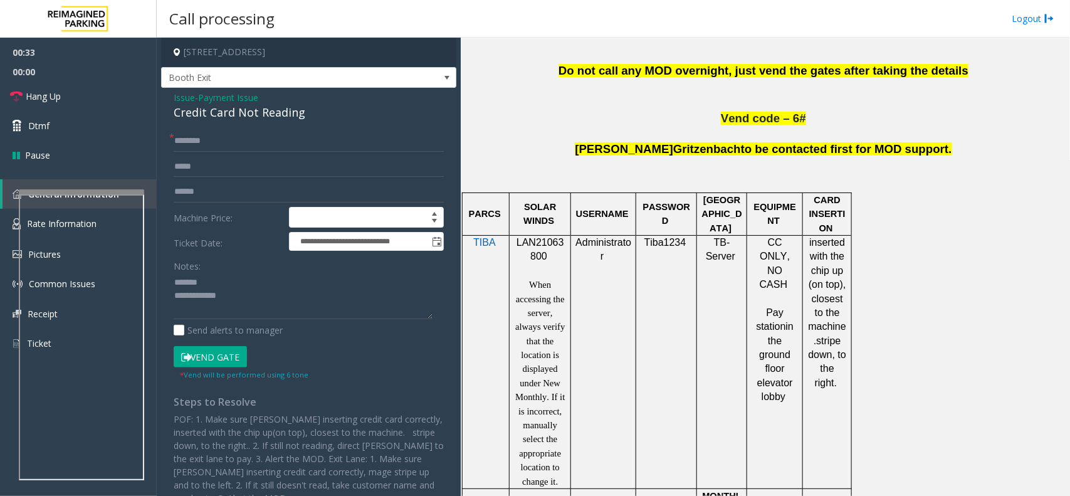
click at [248, 114] on div "Credit Card Not Reading" at bounding box center [309, 112] width 270 height 17
click at [215, 295] on textarea at bounding box center [303, 296] width 259 height 47
click at [230, 296] on textarea at bounding box center [303, 296] width 259 height 47
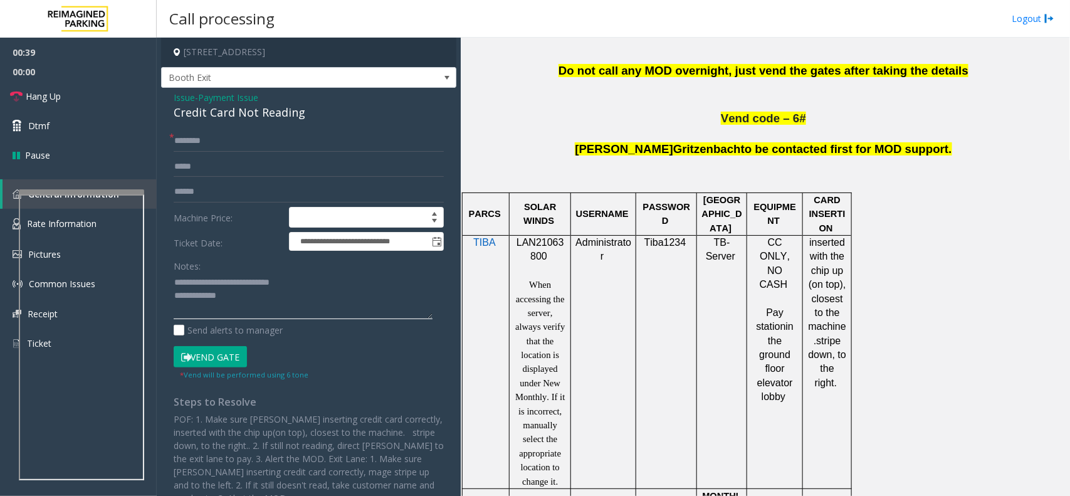
type textarea "**********"
click at [192, 141] on input "text" at bounding box center [309, 140] width 270 height 21
type input "**"
click at [243, 299] on textarea at bounding box center [303, 296] width 259 height 47
click at [78, 102] on link "Hang Up" at bounding box center [78, 95] width 157 height 29
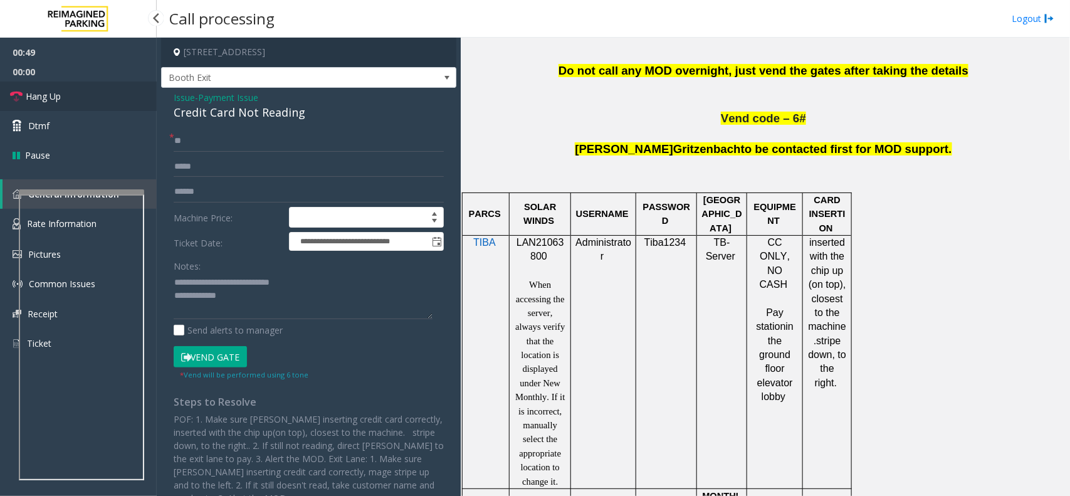
click at [78, 102] on link "Hang Up" at bounding box center [78, 95] width 157 height 29
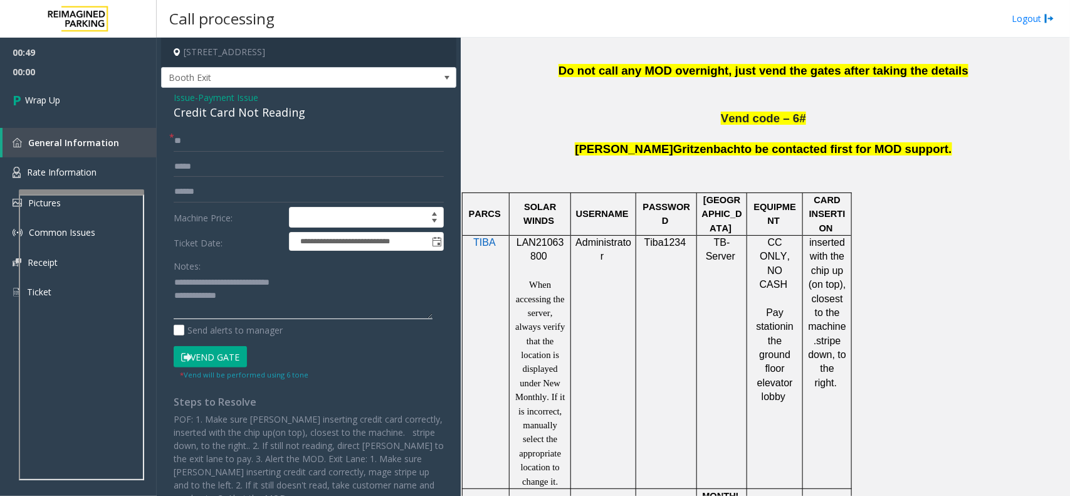
click at [248, 302] on textarea at bounding box center [303, 296] width 259 height 47
type textarea "**********"
click at [75, 98] on link "Wrap Up" at bounding box center [78, 99] width 157 height 37
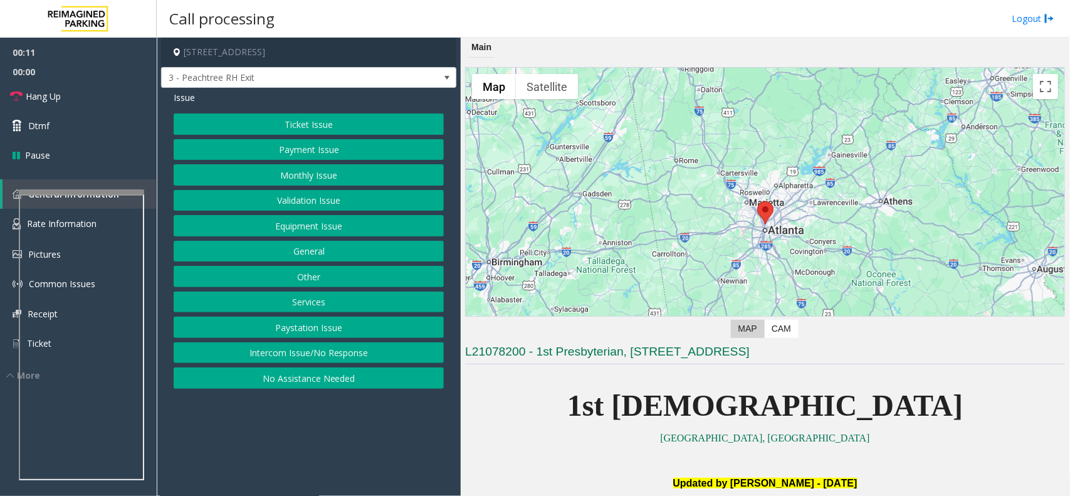
click at [322, 227] on button "Equipment Issue" at bounding box center [309, 225] width 270 height 21
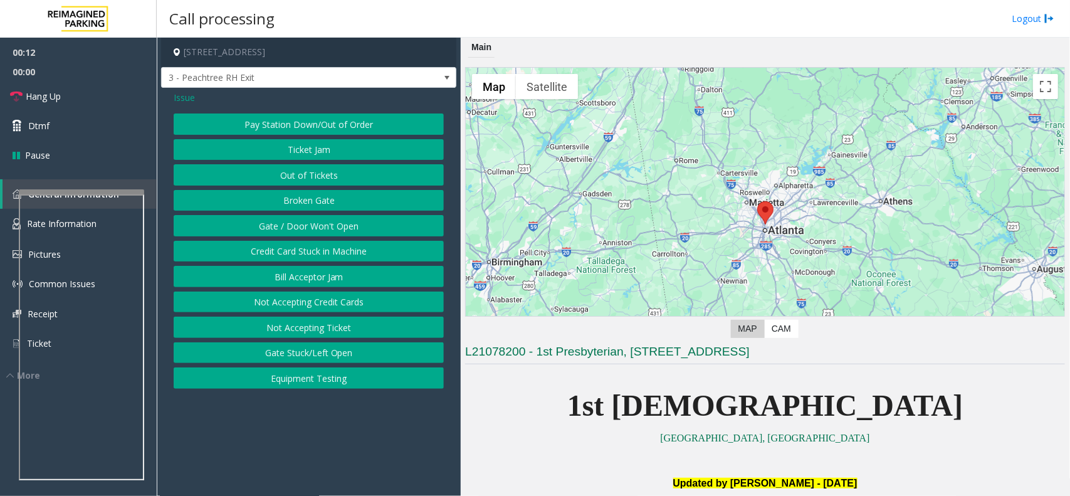
click at [315, 223] on button "Gate / Door Won't Open" at bounding box center [309, 225] width 270 height 21
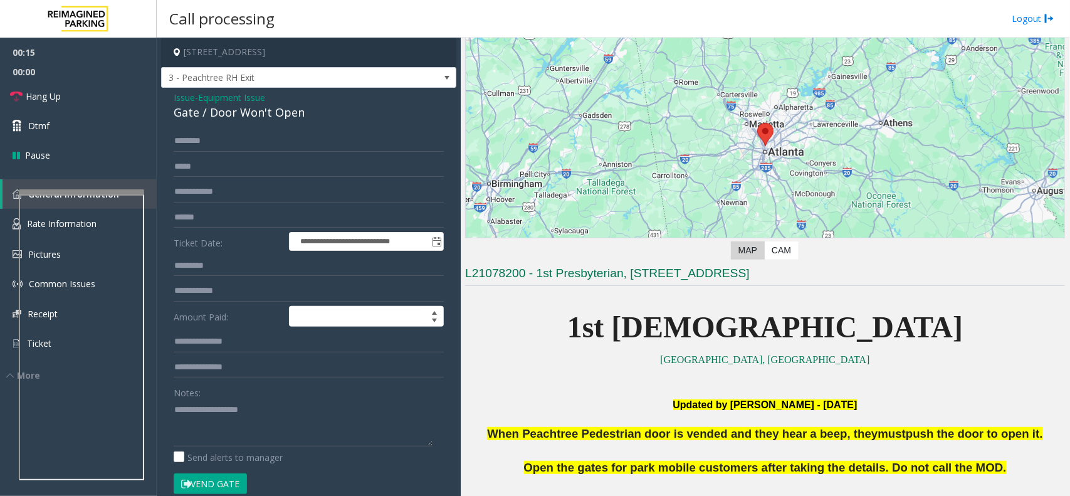
scroll to position [235, 0]
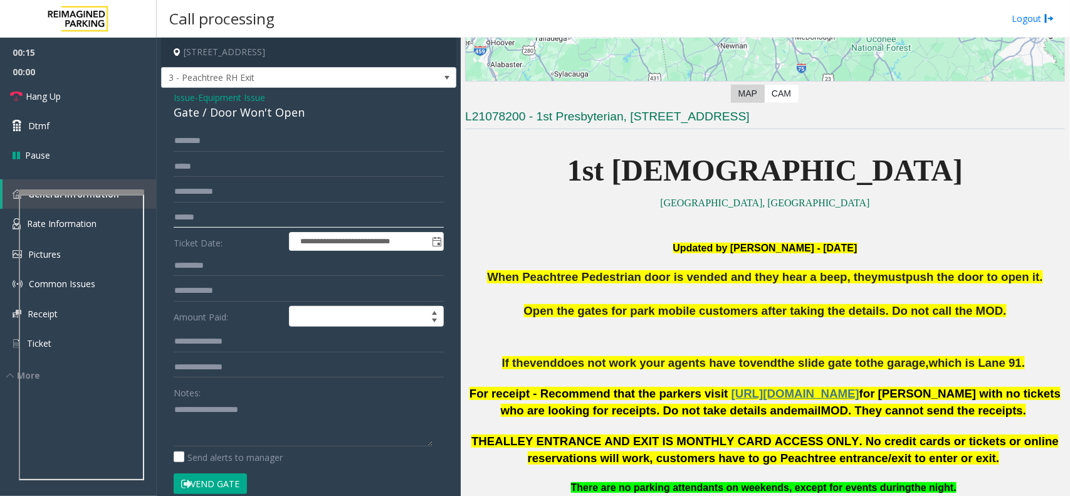
click at [226, 209] on input "text" at bounding box center [309, 217] width 270 height 21
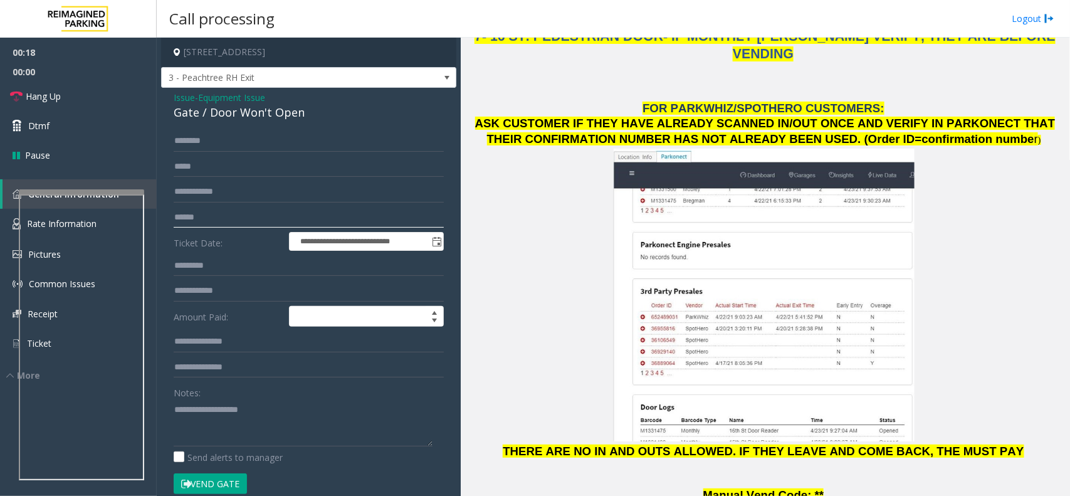
scroll to position [1567, 0]
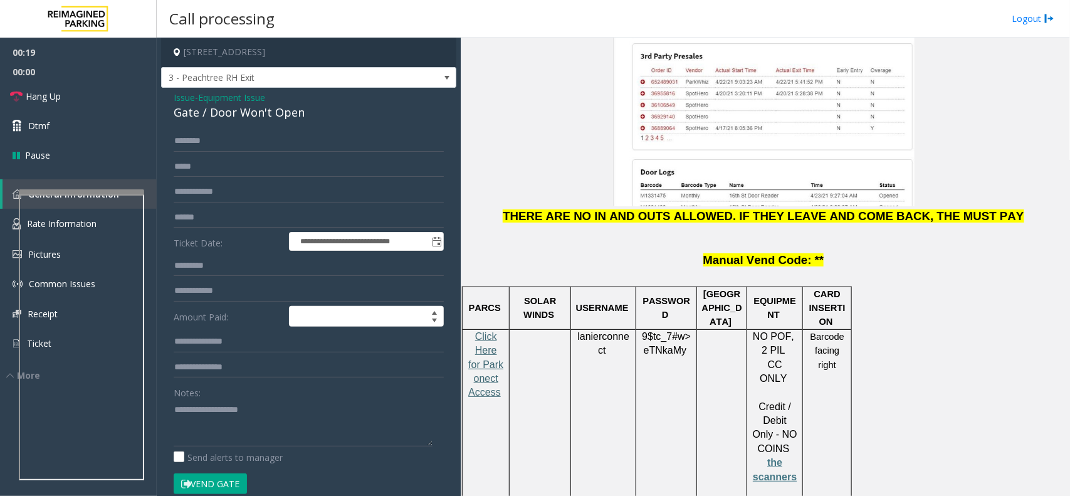
click at [488, 331] on span "Click Here for Parkonect Access" at bounding box center [485, 364] width 35 height 67
click at [216, 212] on input "text" at bounding box center [309, 217] width 270 height 21
type input "**********"
click at [607, 331] on span "lanierconnect" at bounding box center [603, 343] width 52 height 25
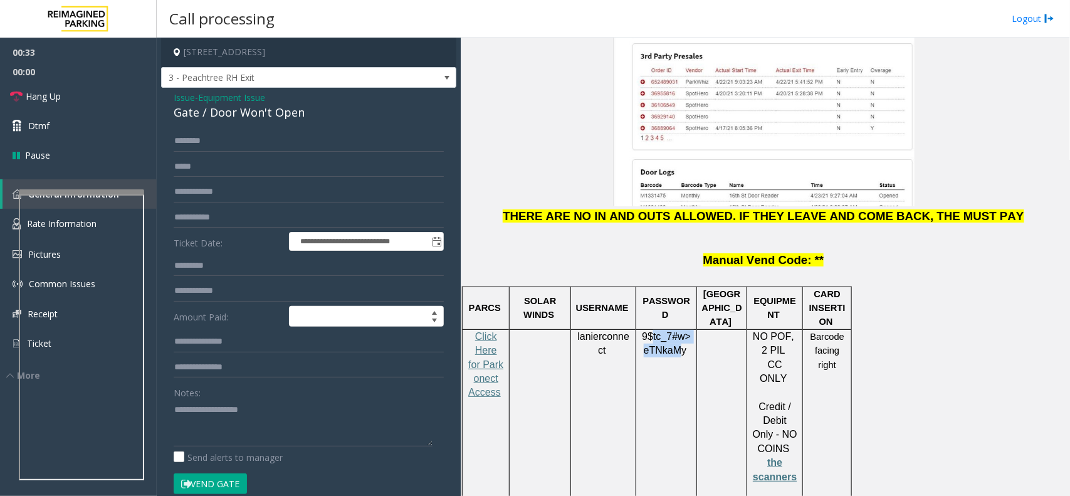
drag, startPoint x: 680, startPoint y: 249, endPoint x: 649, endPoint y: 236, distance: 33.8
click at [649, 331] on span "9$tc_7#w> eTNkaMy" at bounding box center [666, 343] width 49 height 25
drag, startPoint x: 643, startPoint y: 234, endPoint x: 681, endPoint y: 254, distance: 43.2
click at [685, 330] on div "9$tc_7#w> eTNkaMy" at bounding box center [666, 358] width 60 height 56
click at [677, 345] on span "eTNkaMy" at bounding box center [665, 350] width 43 height 11
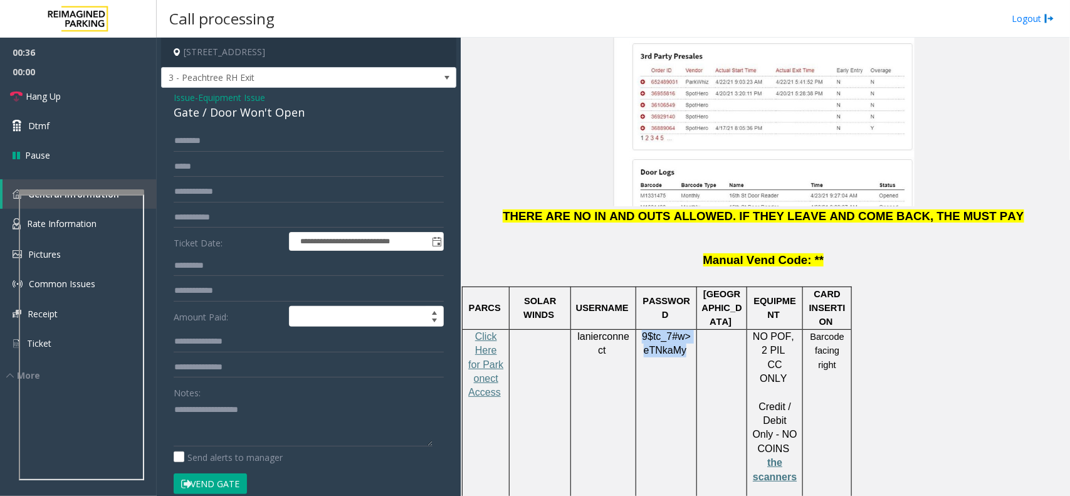
drag, startPoint x: 681, startPoint y: 249, endPoint x: 643, endPoint y: 234, distance: 41.3
click at [643, 331] on span "9$tc_7#w> eTNkaMy" at bounding box center [666, 343] width 49 height 25
click at [219, 420] on textarea at bounding box center [303, 422] width 259 height 47
click at [220, 406] on textarea at bounding box center [303, 422] width 259 height 47
click at [277, 419] on textarea at bounding box center [303, 422] width 259 height 47
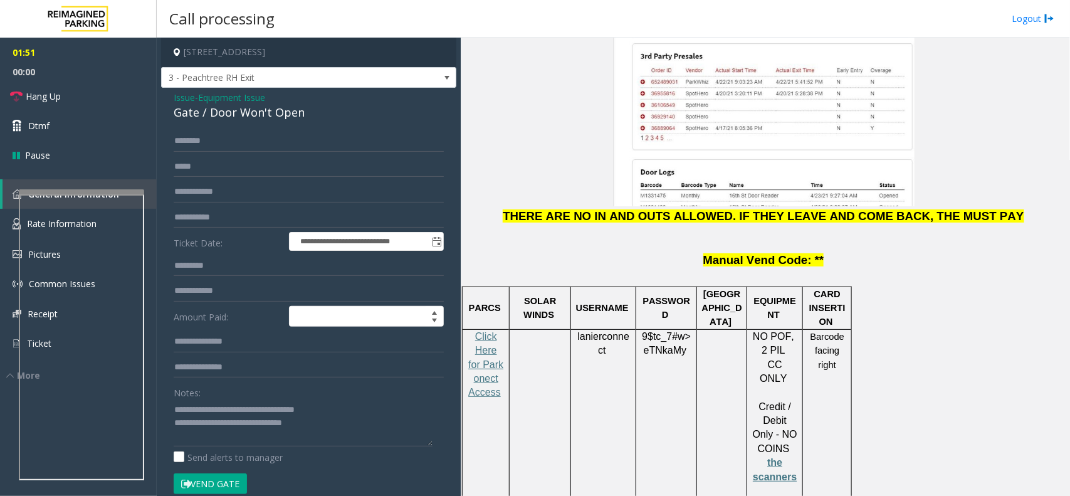
click at [237, 483] on button "Vend Gate" at bounding box center [210, 483] width 73 height 21
click at [335, 427] on textarea at bounding box center [303, 422] width 259 height 47
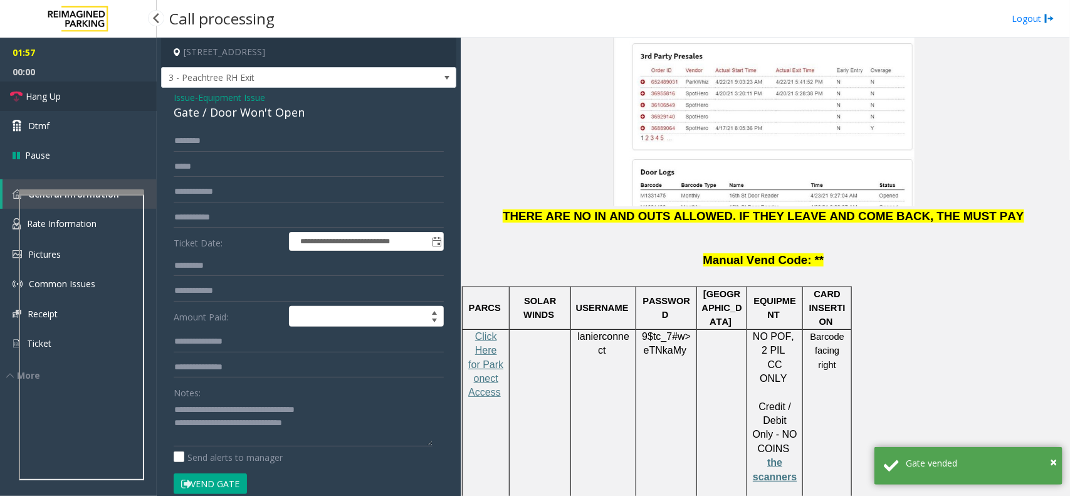
click at [132, 95] on link "Hang Up" at bounding box center [78, 95] width 157 height 29
click at [359, 428] on textarea at bounding box center [303, 422] width 259 height 47
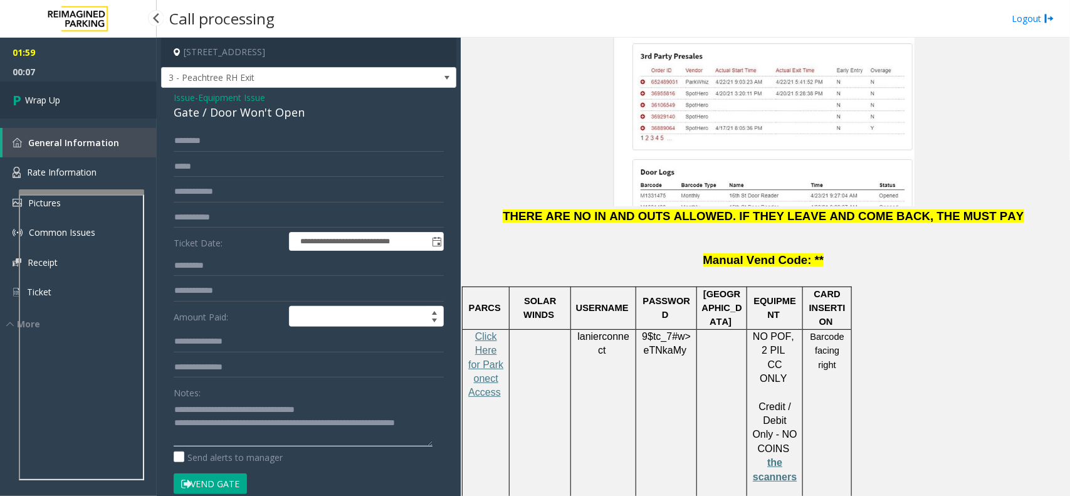
type textarea "**********"
click at [14, 107] on icon at bounding box center [19, 100] width 13 height 21
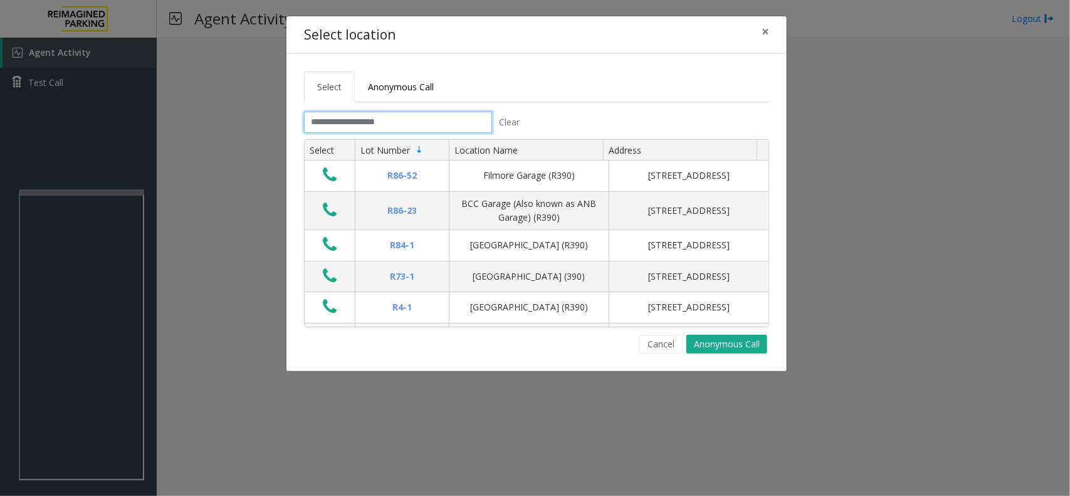
click at [398, 120] on input "text" at bounding box center [398, 122] width 188 height 21
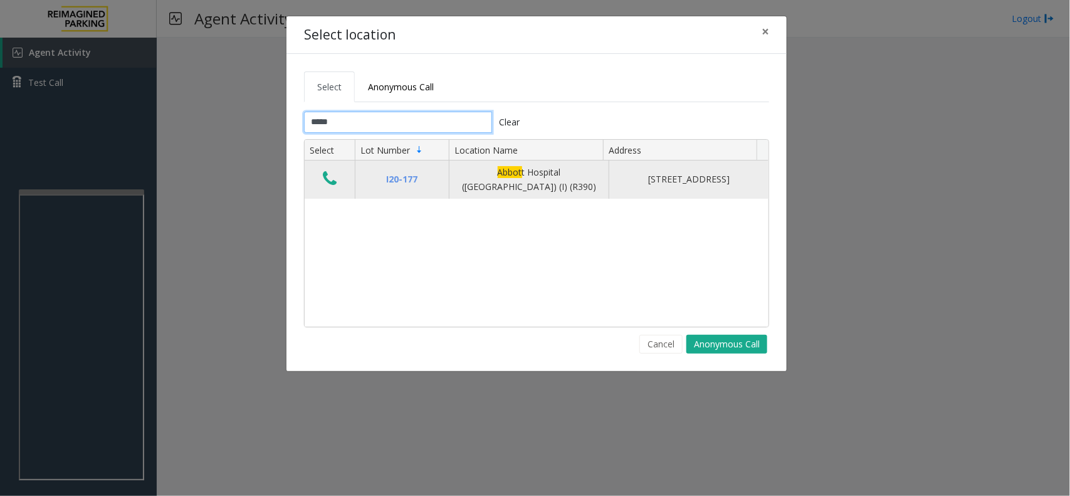
type input "*****"
click at [333, 177] on icon "Data table" at bounding box center [330, 179] width 14 height 18
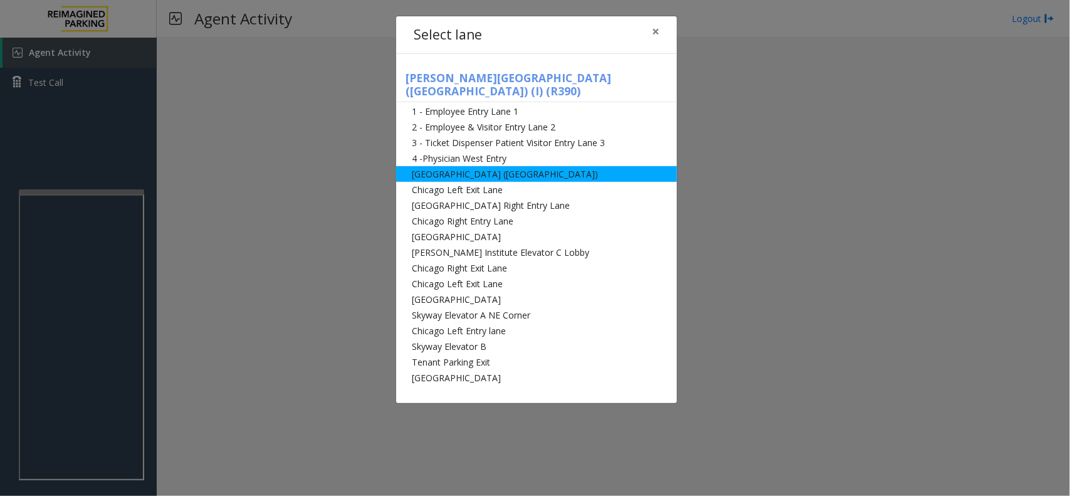
click at [535, 166] on li "[GEOGRAPHIC_DATA] ([GEOGRAPHIC_DATA])" at bounding box center [536, 174] width 281 height 16
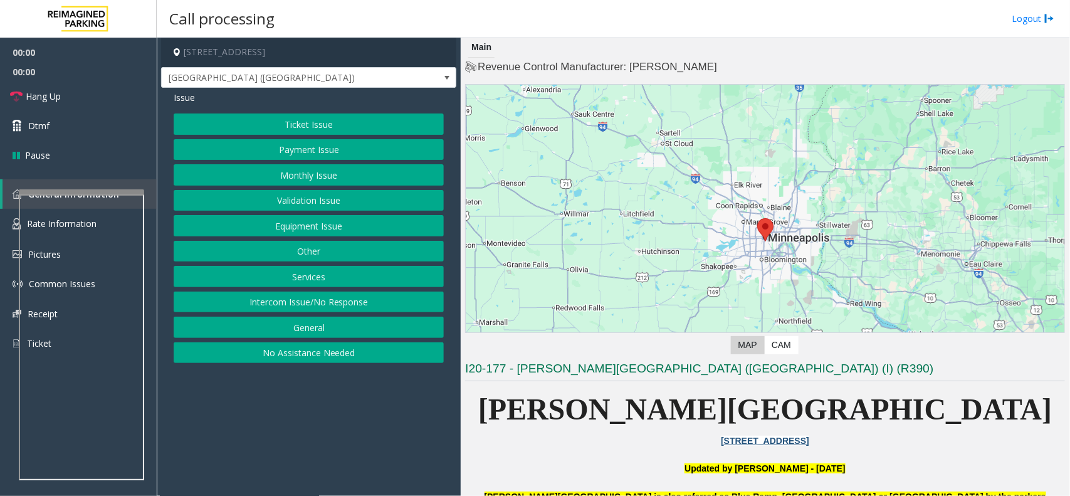
click at [348, 308] on button "Intercom Issue/No Response" at bounding box center [309, 301] width 270 height 21
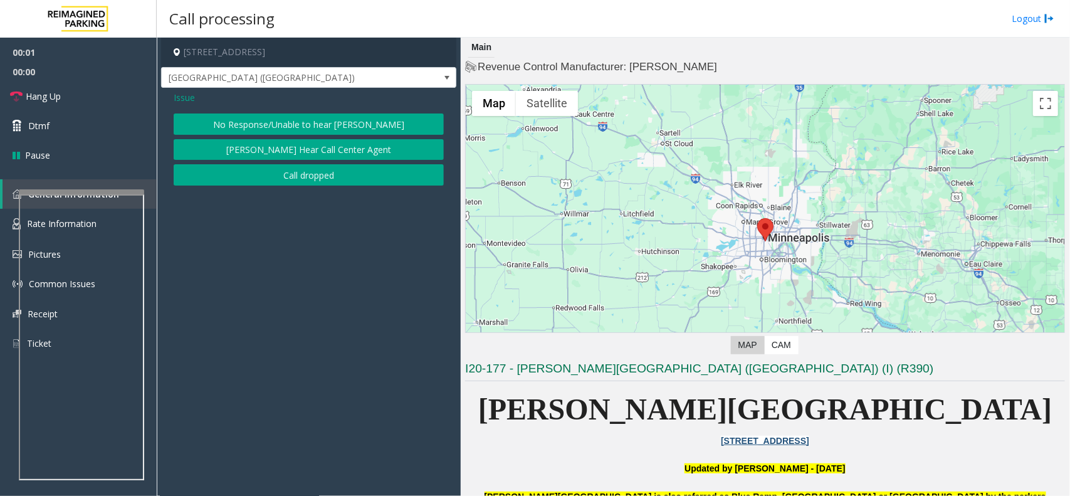
click at [279, 123] on button "No Response/Unable to hear [PERSON_NAME]" at bounding box center [309, 123] width 270 height 21
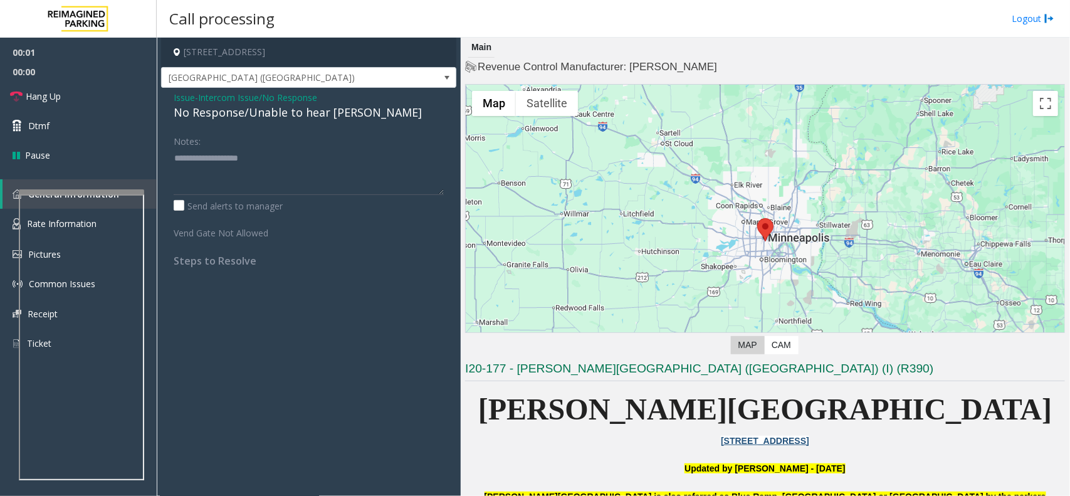
click at [285, 115] on div "No Response/Unable to hear [PERSON_NAME]" at bounding box center [309, 112] width 270 height 17
type textarea "**********"
click at [117, 97] on link "Hang Up" at bounding box center [78, 95] width 157 height 29
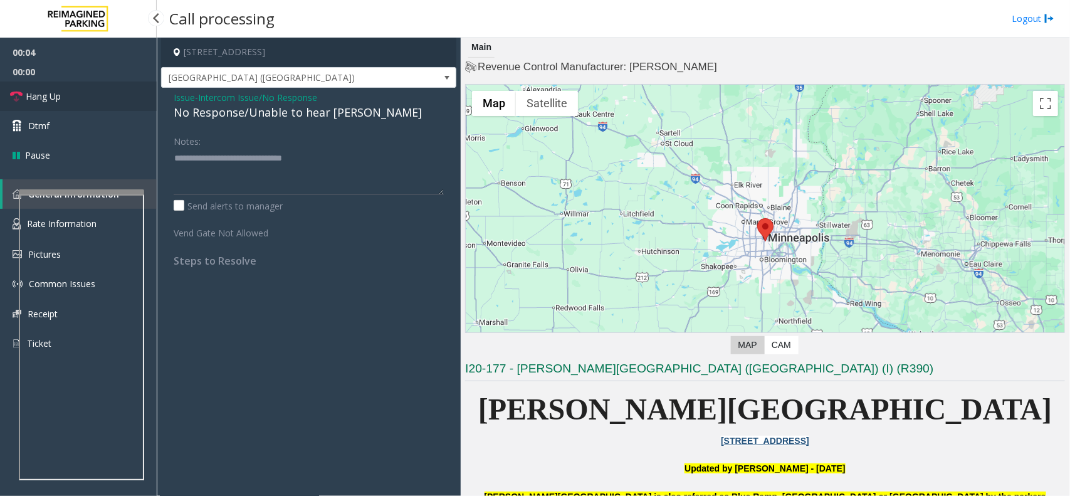
click at [117, 97] on link "Hang Up" at bounding box center [78, 95] width 157 height 29
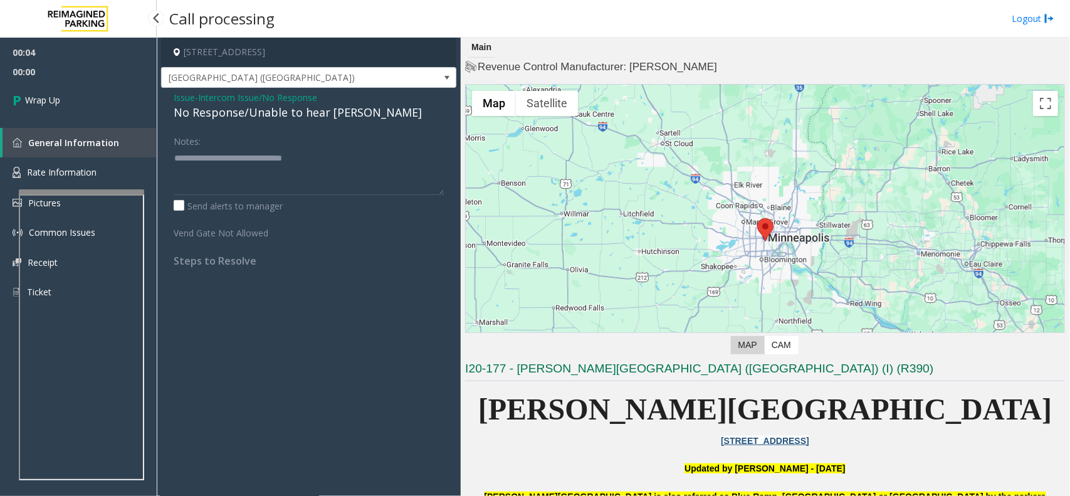
click at [117, 97] on link "Wrap Up" at bounding box center [78, 99] width 157 height 37
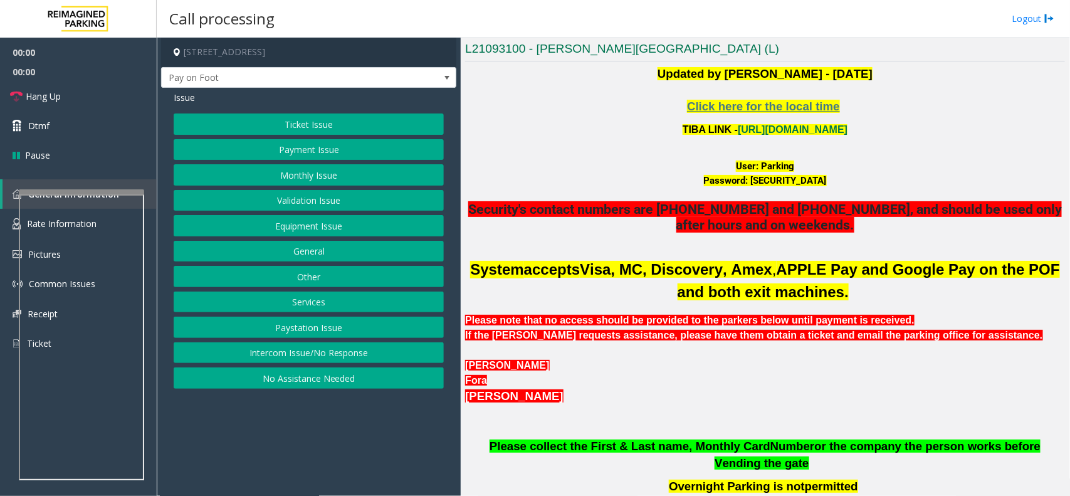
scroll to position [313, 0]
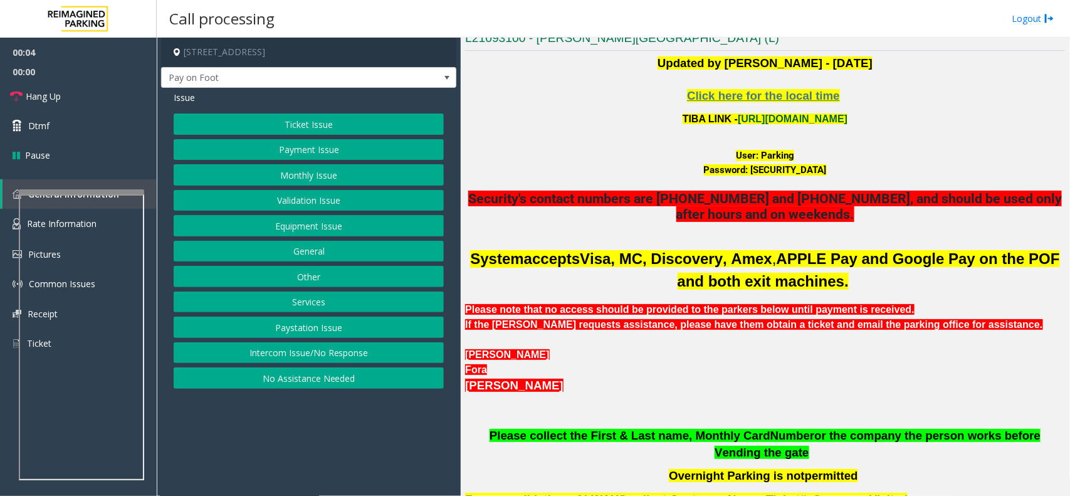
click at [738, 117] on link "[URL][DOMAIN_NAME]" at bounding box center [793, 118] width 110 height 11
drag, startPoint x: 754, startPoint y: 152, endPoint x: 790, endPoint y: 157, distance: 36.0
click at [790, 157] on div "User: Parking" at bounding box center [765, 156] width 600 height 14
click at [318, 125] on button "Ticket Issue" at bounding box center [309, 123] width 270 height 21
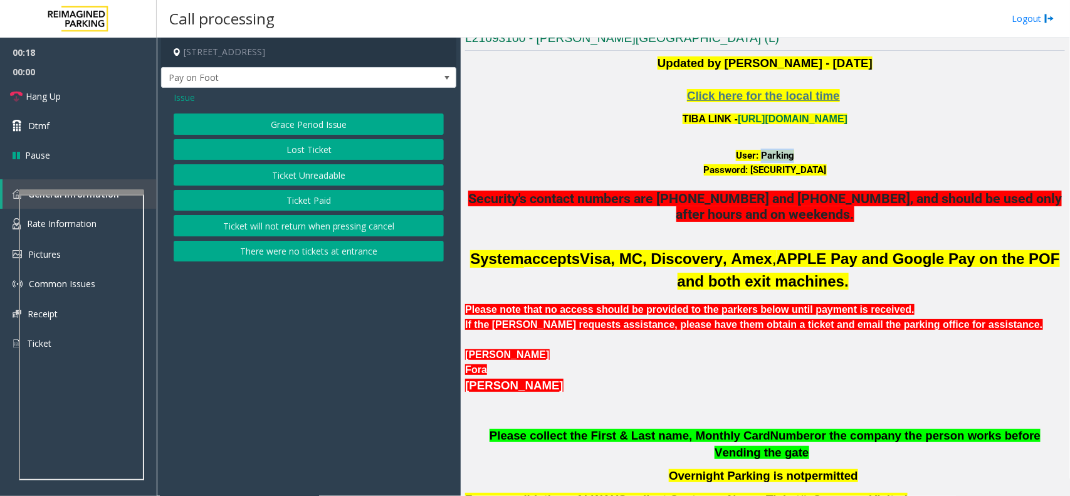
click at [309, 196] on button "Ticket Paid" at bounding box center [309, 200] width 270 height 21
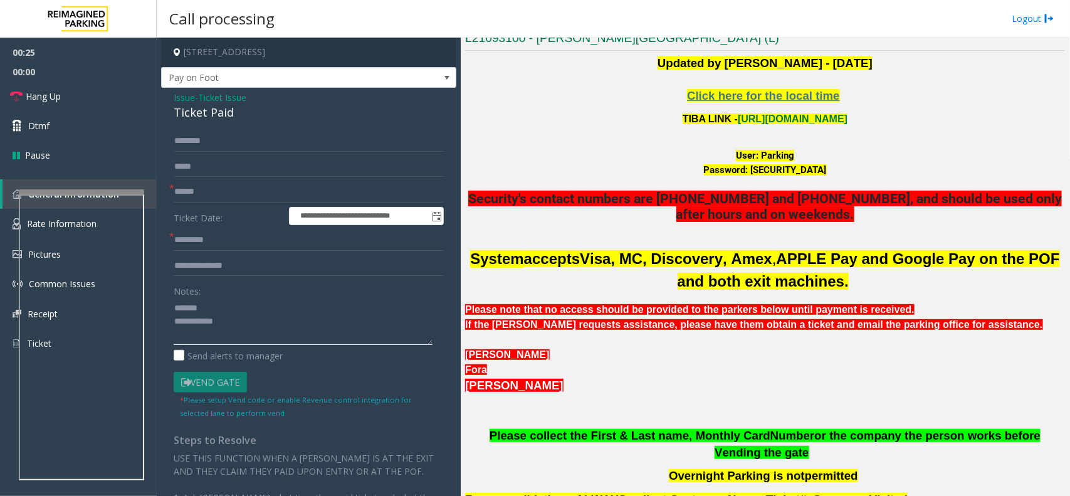
click at [226, 307] on textarea at bounding box center [303, 321] width 259 height 47
click at [199, 112] on div "Ticket Paid" at bounding box center [309, 112] width 270 height 17
click at [186, 318] on textarea at bounding box center [303, 321] width 259 height 47
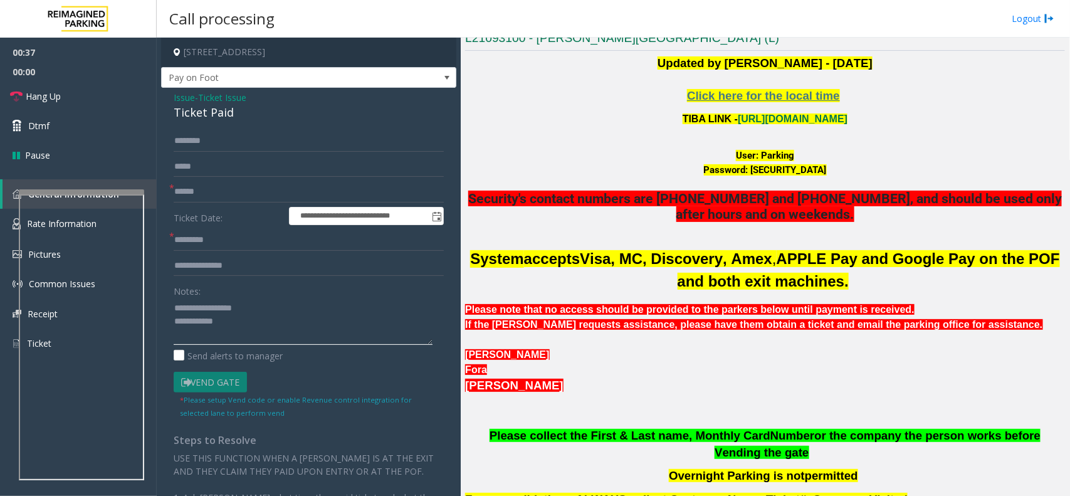
click at [256, 323] on textarea at bounding box center [303, 321] width 259 height 47
type textarea "**********"
click at [218, 192] on input "text" at bounding box center [309, 191] width 270 height 21
type input "**"
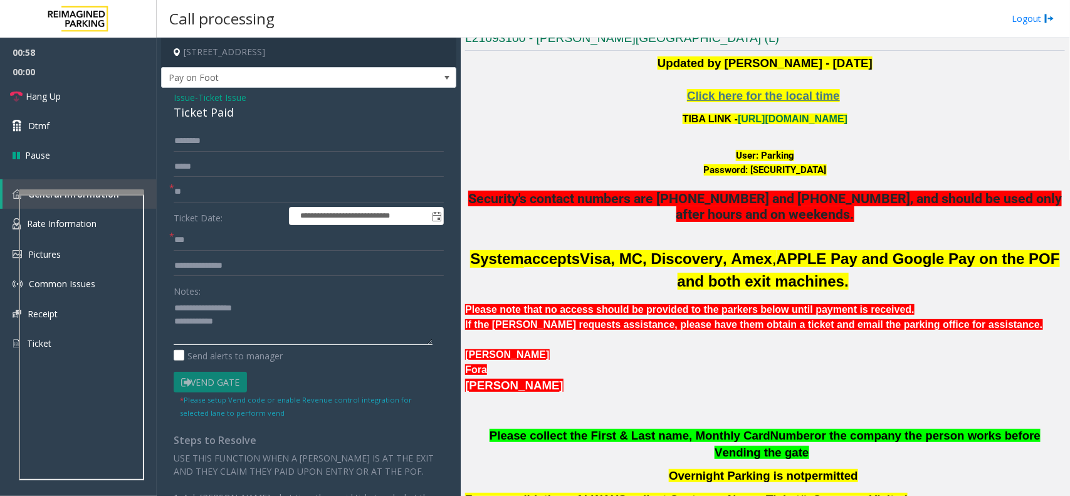
click at [239, 323] on textarea at bounding box center [303, 321] width 259 height 47
type textarea "**********"
click at [90, 98] on link "Hang Up" at bounding box center [78, 95] width 157 height 29
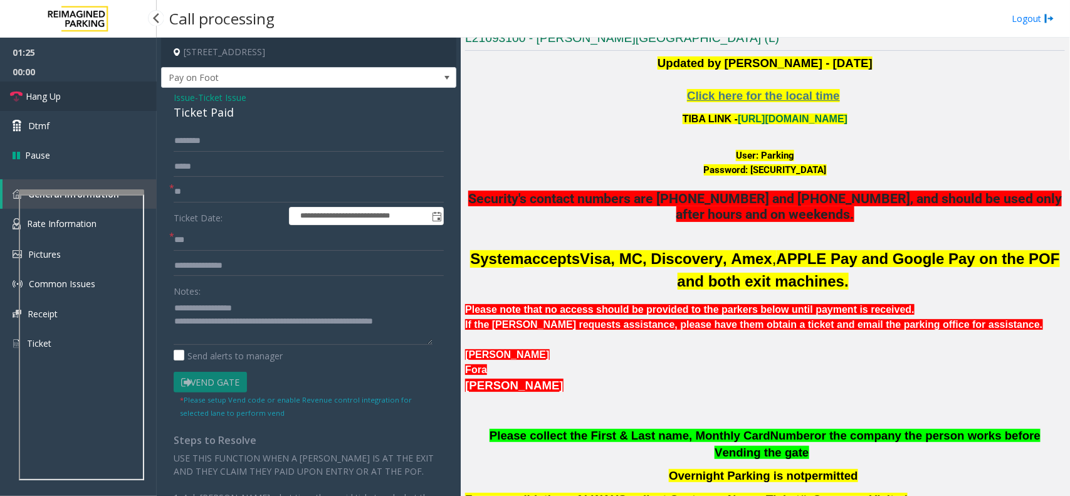
click at [90, 98] on link "Hang Up" at bounding box center [78, 95] width 157 height 29
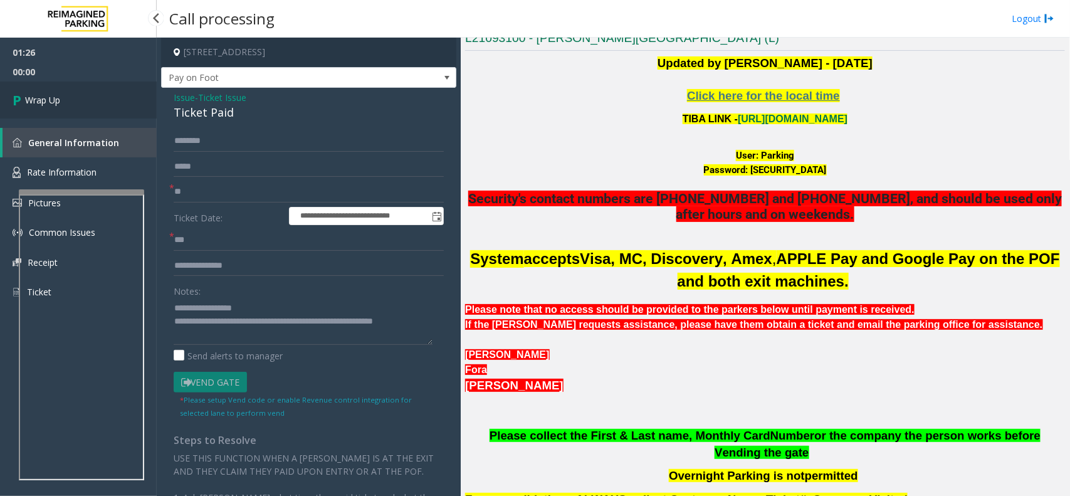
click at [90, 98] on link "Wrap Up" at bounding box center [78, 99] width 157 height 37
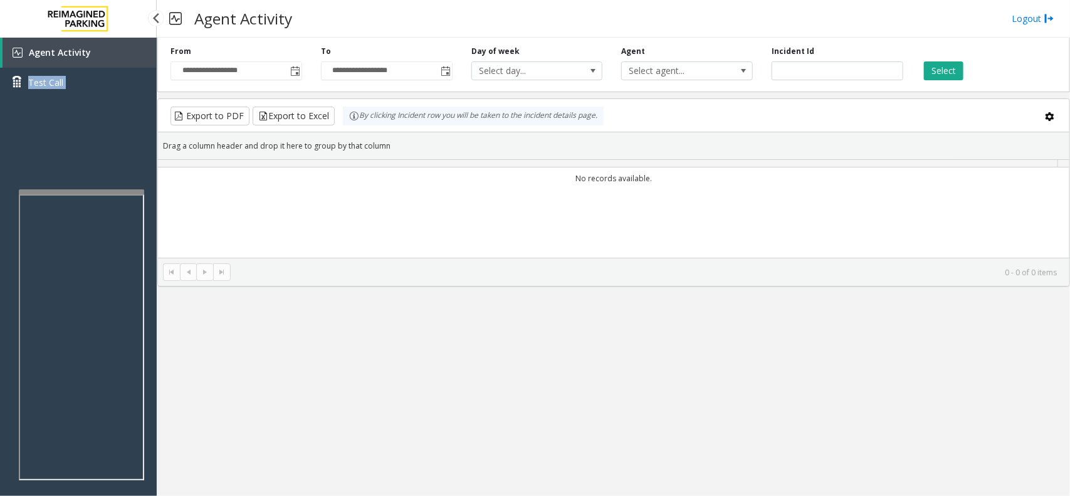
click at [90, 98] on div "Agent Activity Test Call" at bounding box center [78, 72] width 157 height 69
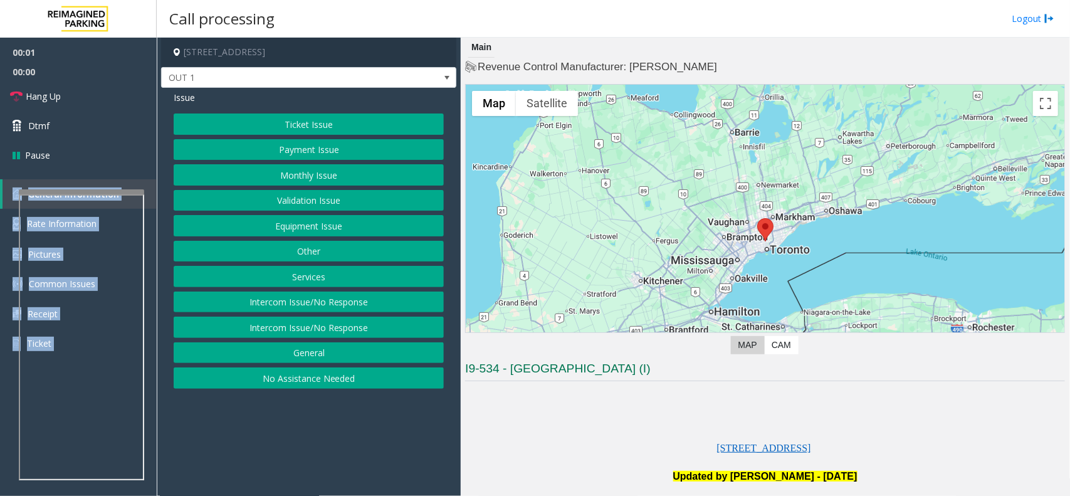
click at [308, 226] on button "Equipment Issue" at bounding box center [309, 225] width 270 height 21
click at [308, 226] on button "Gate / Door Won't Open" at bounding box center [309, 225] width 270 height 21
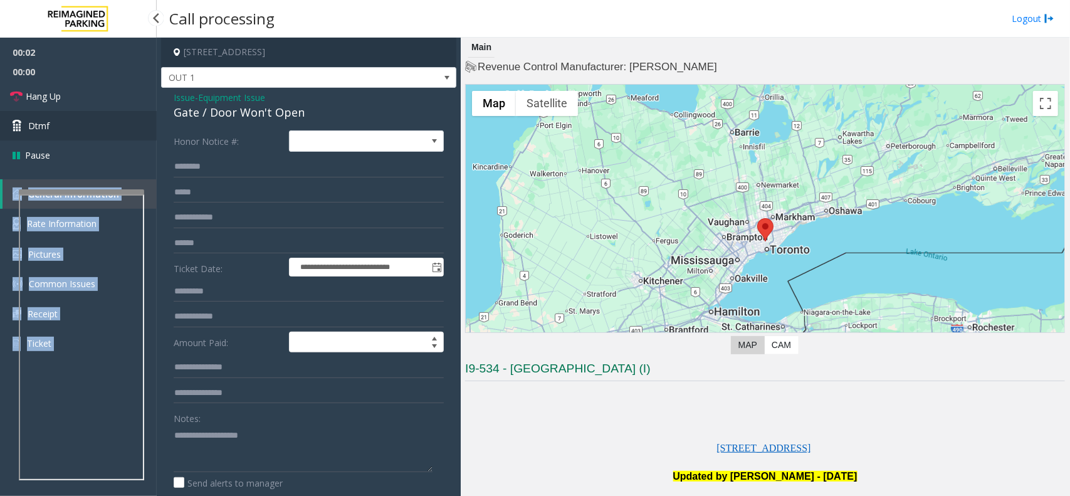
click at [64, 124] on link "Dtmf" at bounding box center [78, 125] width 157 height 29
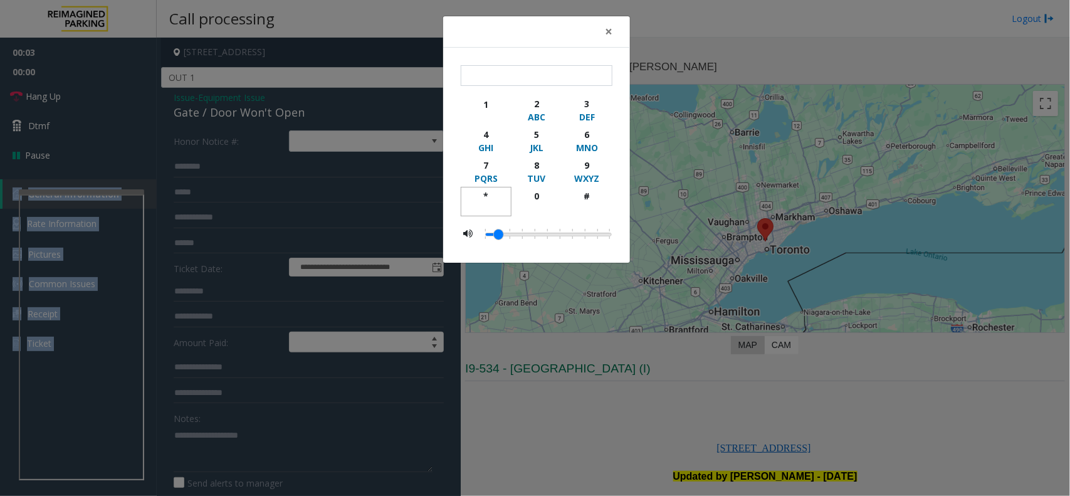
click at [489, 192] on div "*" at bounding box center [486, 195] width 34 height 13
click at [584, 160] on div "9" at bounding box center [587, 165] width 34 height 13
click at [582, 195] on div "#" at bounding box center [587, 195] width 34 height 13
type input "***"
click at [612, 29] on span "×" at bounding box center [609, 32] width 8 height 18
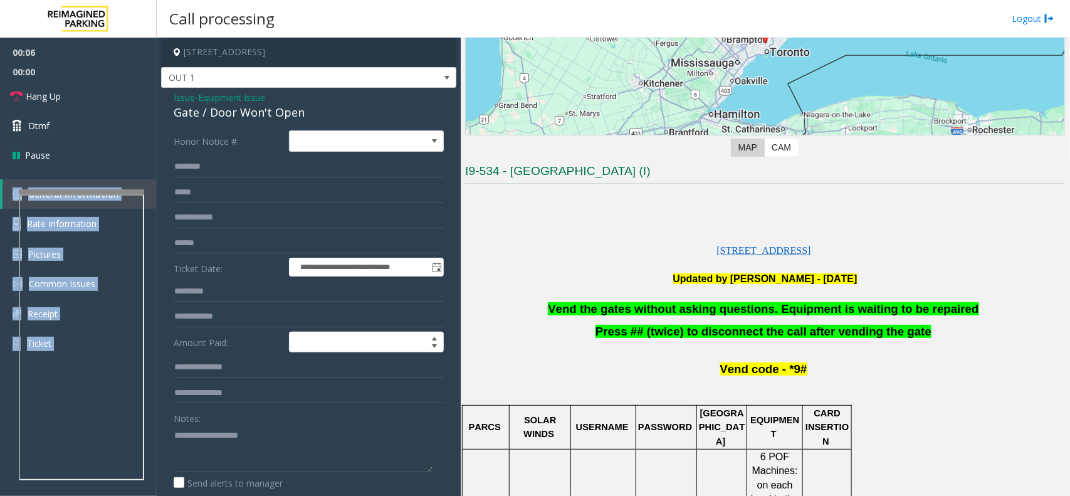
scroll to position [235, 0]
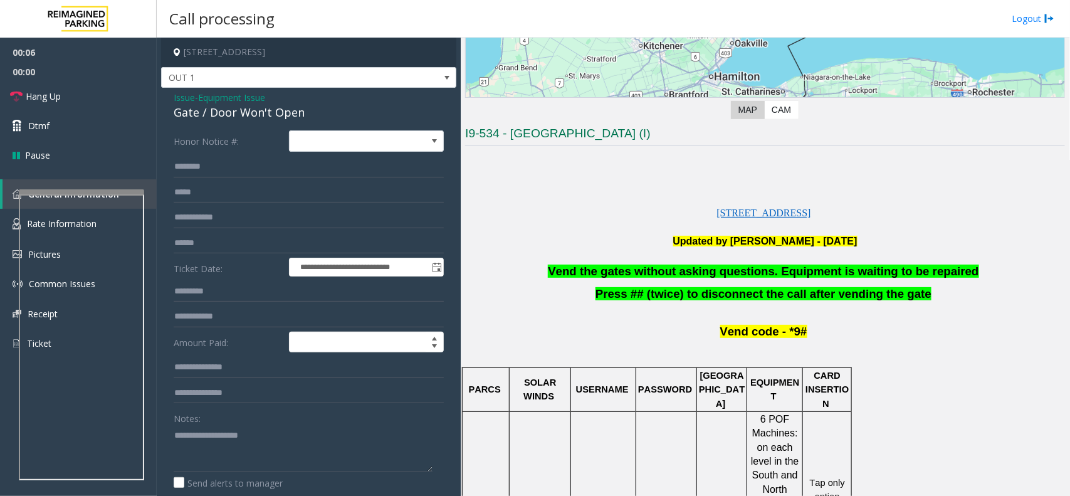
click at [644, 267] on span "Vend the gates without asking questions. Equipment is waiting to be repaired" at bounding box center [763, 271] width 431 height 13
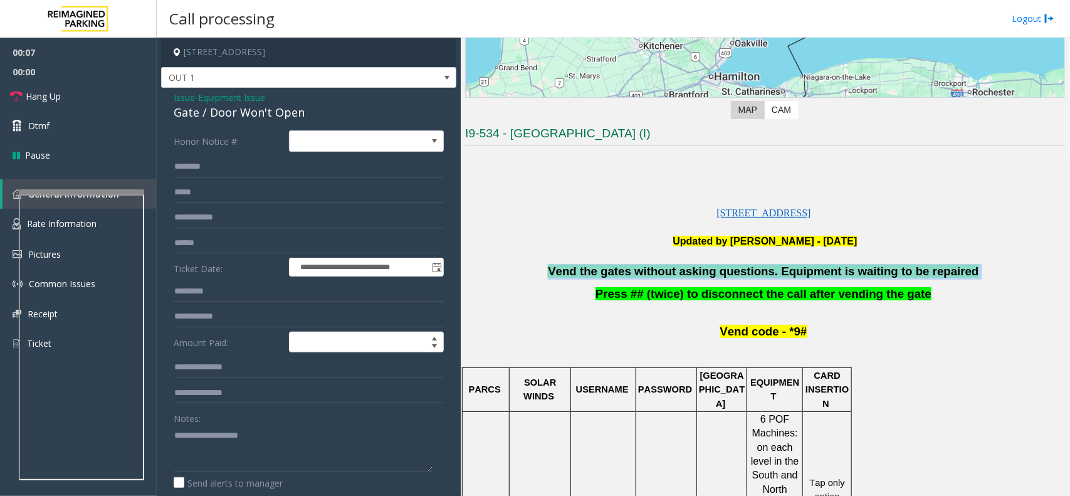
drag, startPoint x: 644, startPoint y: 267, endPoint x: 657, endPoint y: 268, distance: 12.6
click at [646, 267] on span "Vend the gates without asking questions. Equipment is waiting to be repaired" at bounding box center [763, 271] width 431 height 13
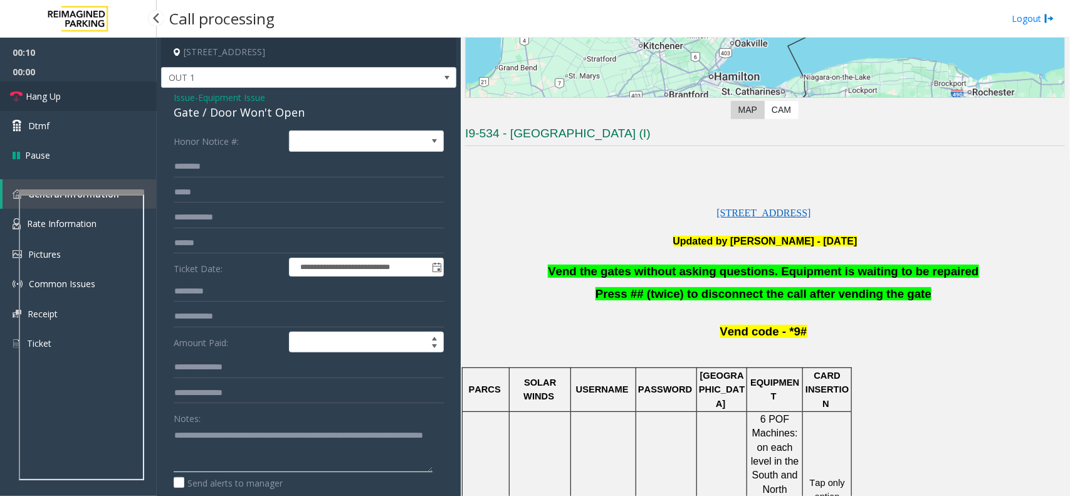
type textarea "**********"
click at [93, 95] on link "Hang Up" at bounding box center [78, 95] width 157 height 29
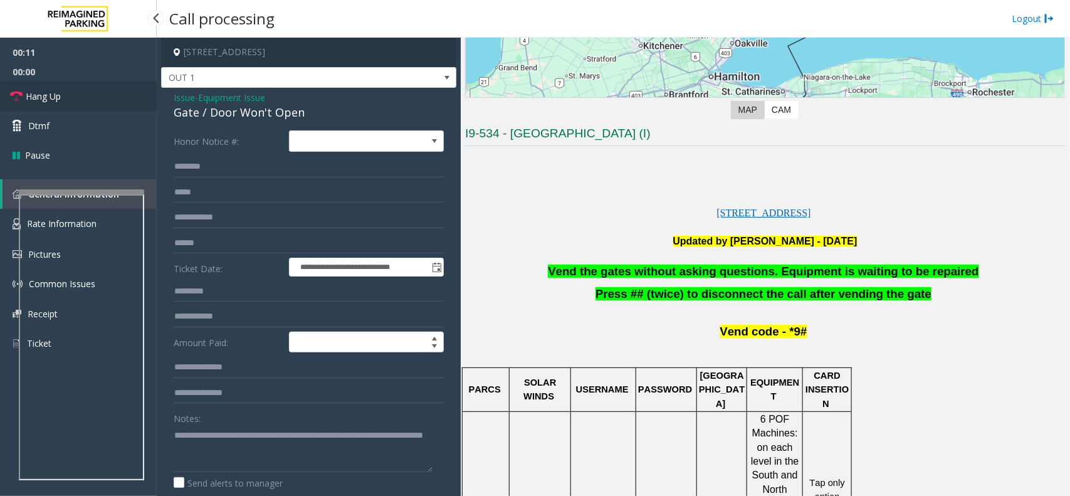
click at [93, 95] on link "Hang Up" at bounding box center [78, 95] width 157 height 29
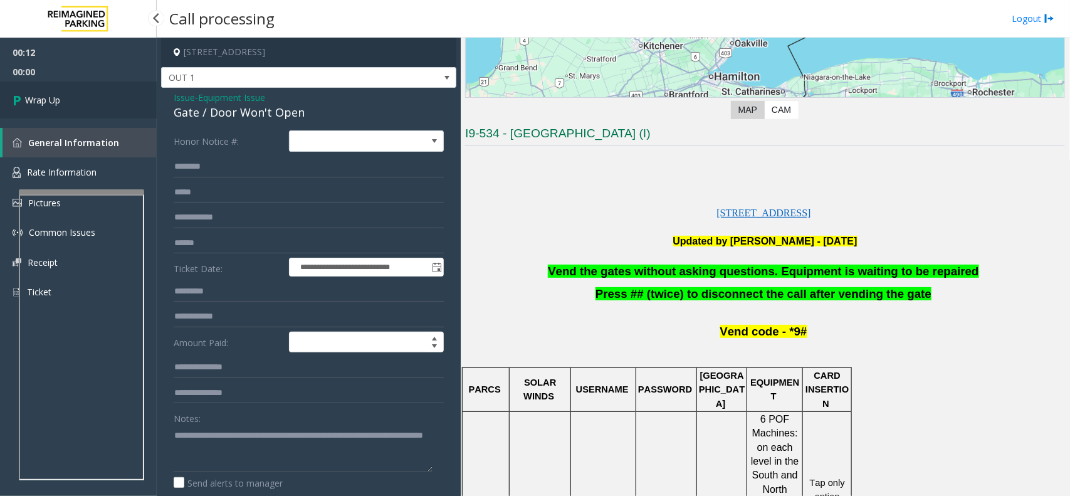
click at [93, 95] on link "Wrap Up" at bounding box center [78, 99] width 157 height 37
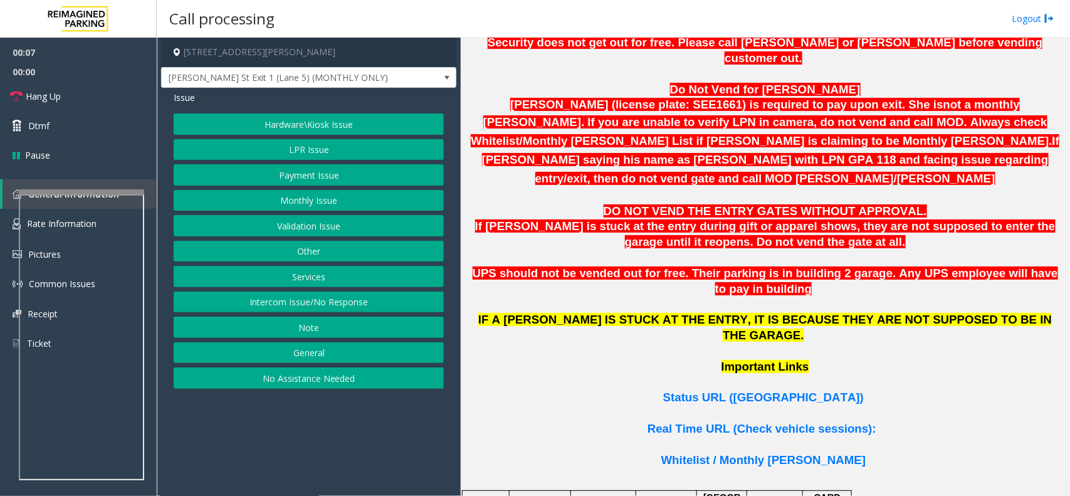
scroll to position [705, 0]
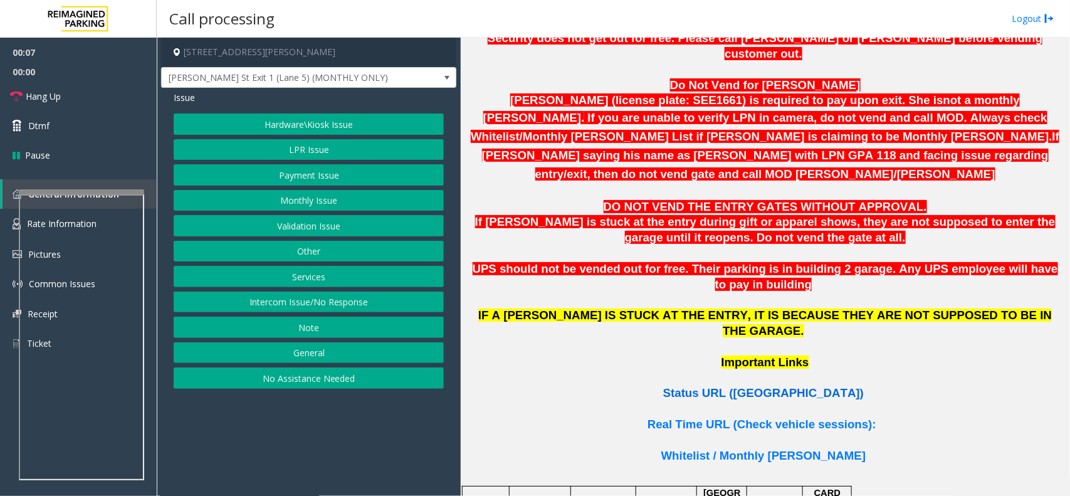
click at [734, 386] on span "Status URL ([GEOGRAPHIC_DATA])" at bounding box center [763, 392] width 201 height 13
click at [314, 125] on button "Hardware\Kiosk Issue" at bounding box center [309, 123] width 270 height 21
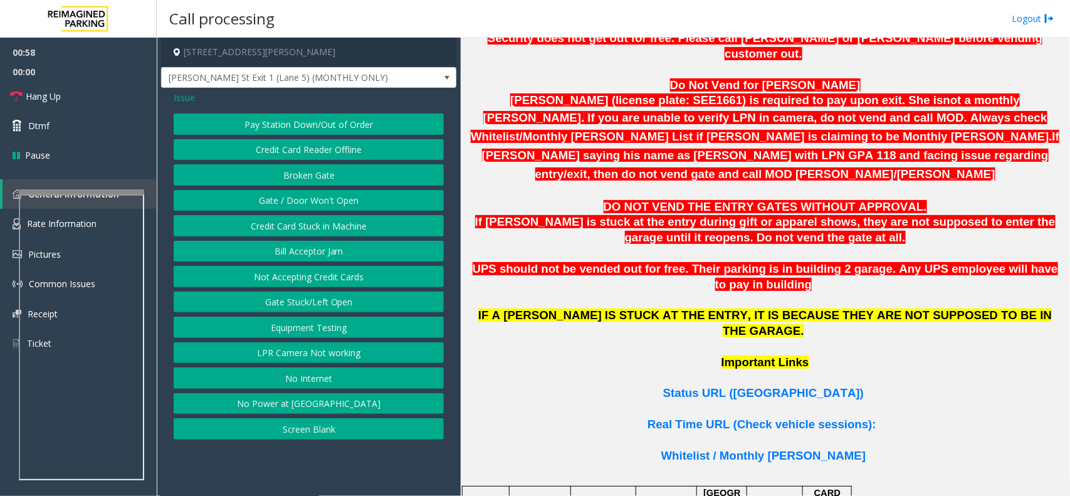
click at [182, 98] on span "Issue" at bounding box center [184, 97] width 21 height 13
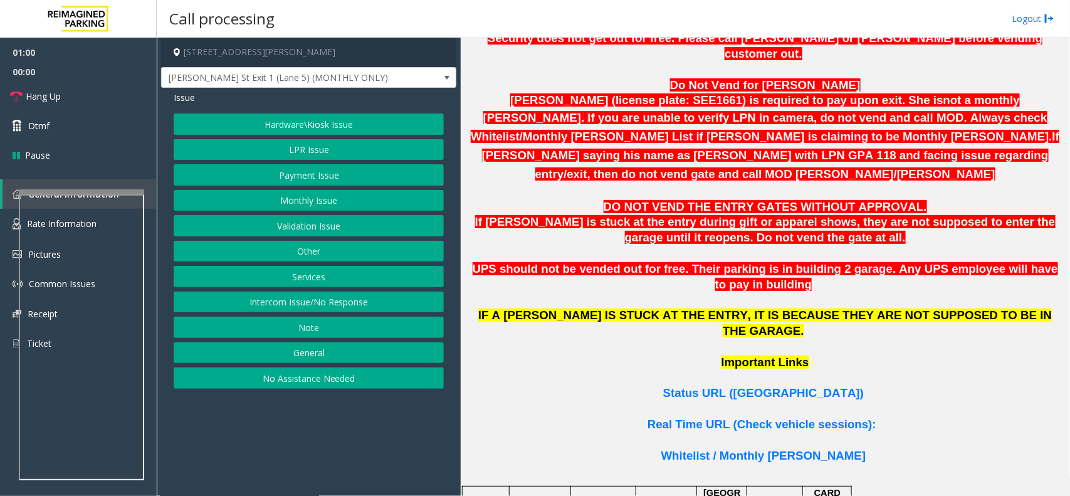
click at [330, 149] on button "LPR Issue" at bounding box center [309, 149] width 270 height 21
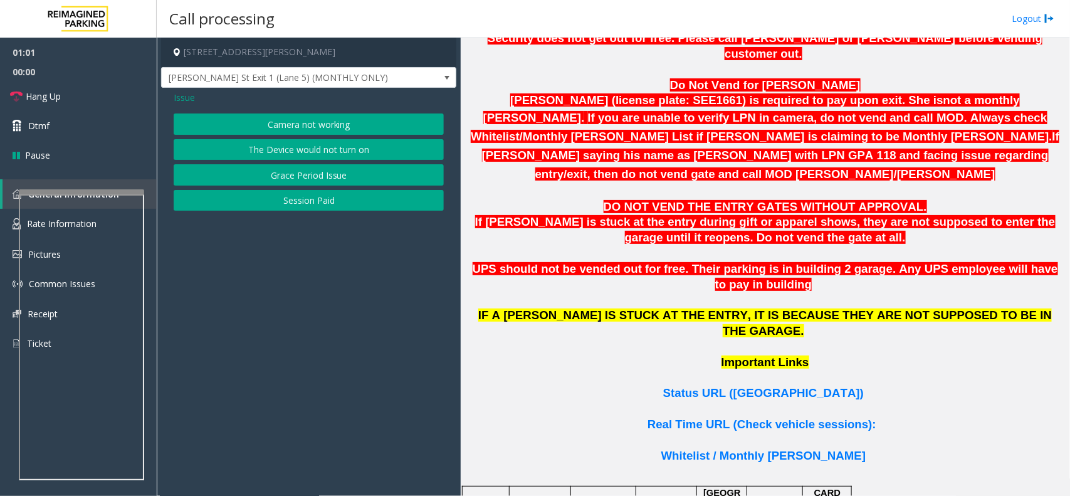
click at [271, 117] on button "Camera not working" at bounding box center [309, 123] width 270 height 21
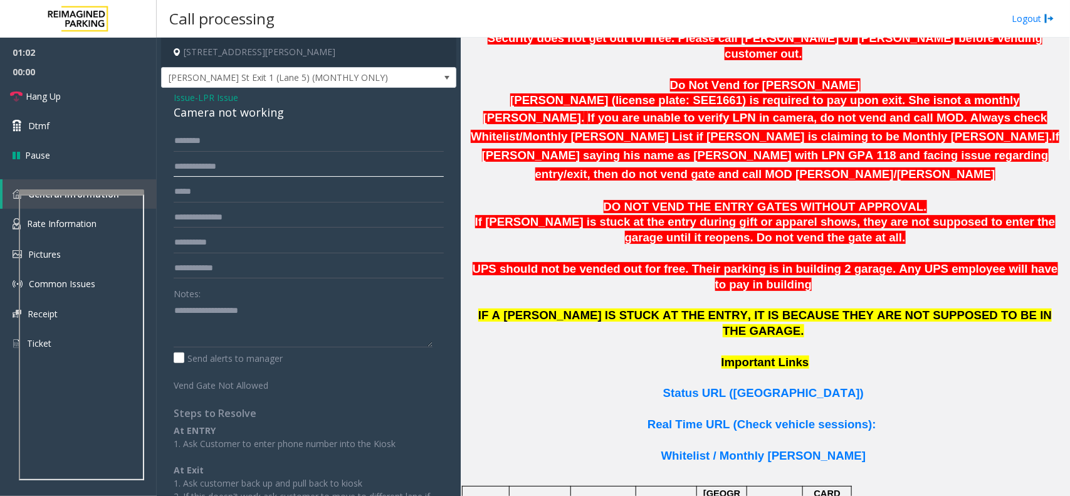
click at [234, 174] on input "text" at bounding box center [309, 166] width 270 height 21
drag, startPoint x: 221, startPoint y: 170, endPoint x: 174, endPoint y: 163, distance: 47.5
click at [174, 163] on input "*******" at bounding box center [309, 166] width 270 height 21
click at [223, 164] on input "*******" at bounding box center [309, 166] width 270 height 21
type input "*******"
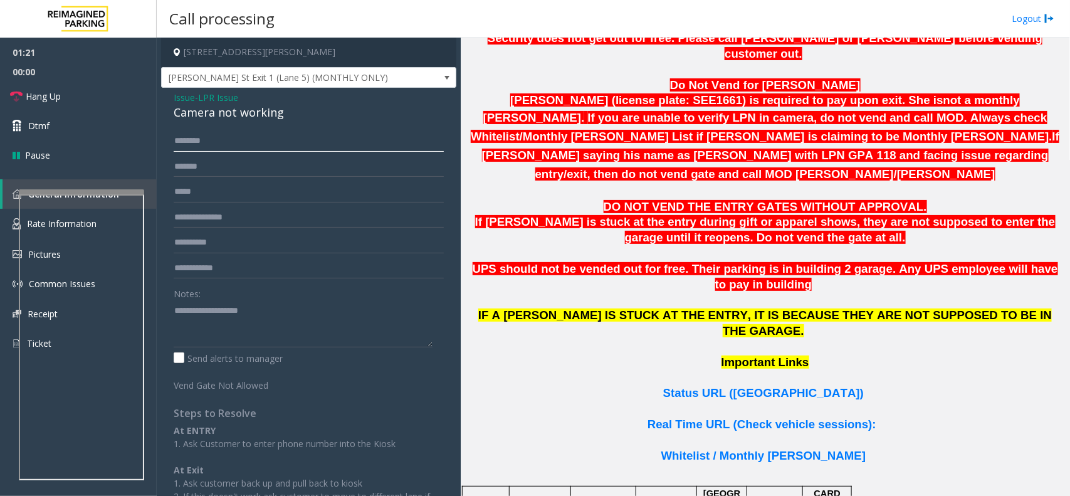
click at [217, 136] on input "text" at bounding box center [309, 140] width 270 height 21
type input "******"
click at [214, 167] on input "*******" at bounding box center [309, 166] width 270 height 21
type input "**********"
click at [134, 98] on link "Hang Up" at bounding box center [78, 95] width 157 height 29
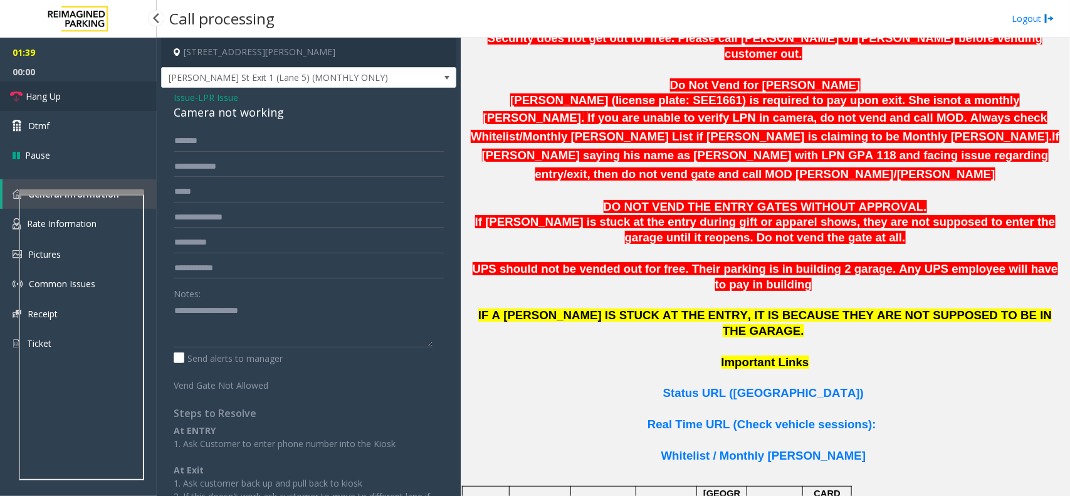
click at [134, 98] on link "Hang Up" at bounding box center [78, 95] width 157 height 29
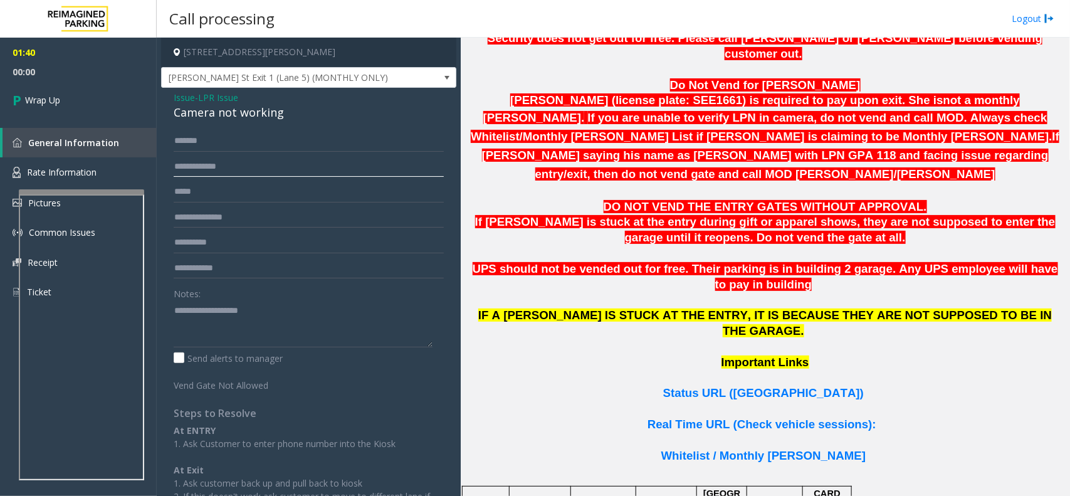
click at [233, 162] on input "**********" at bounding box center [309, 166] width 270 height 21
click at [202, 95] on span "LPR Issue" at bounding box center [218, 97] width 40 height 13
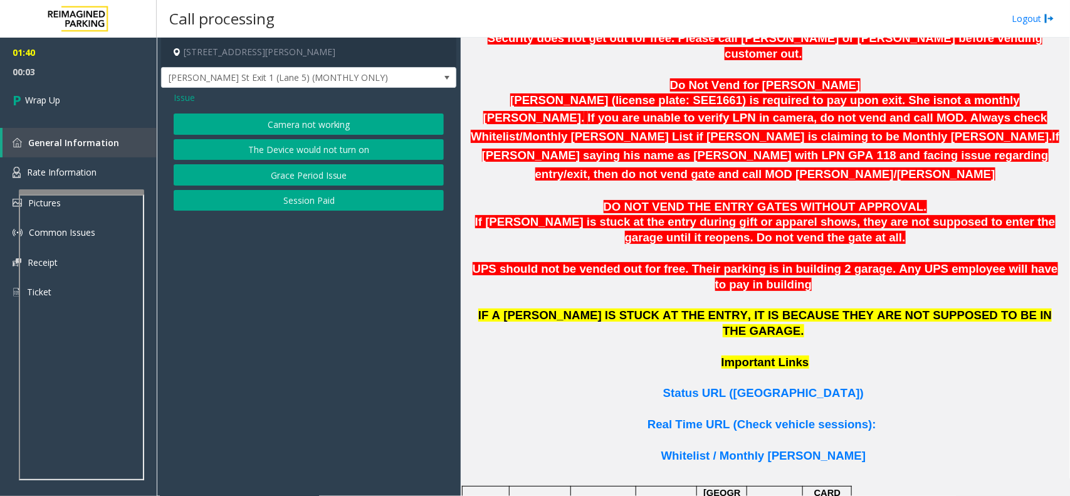
click at [181, 91] on span "Issue" at bounding box center [184, 97] width 21 height 13
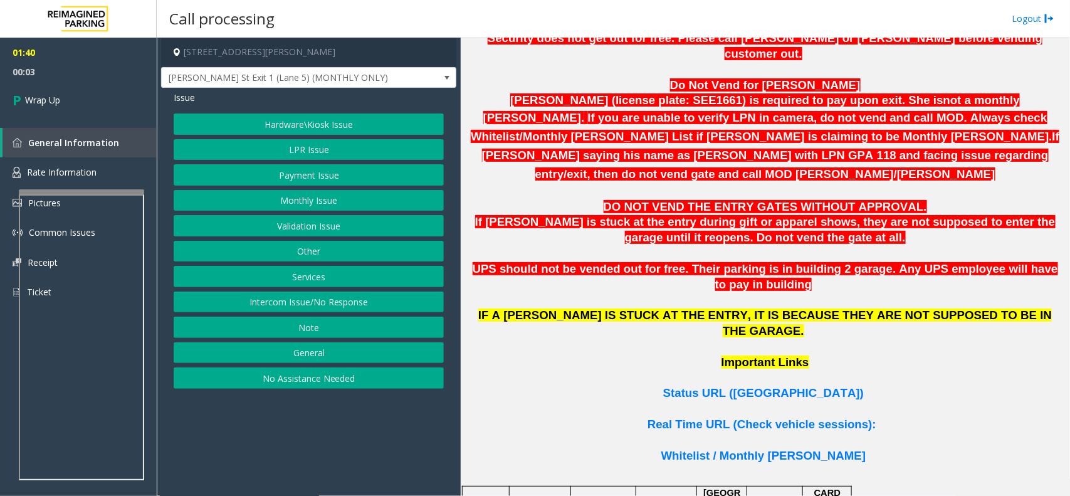
click at [296, 201] on button "Monthly Issue" at bounding box center [309, 200] width 270 height 21
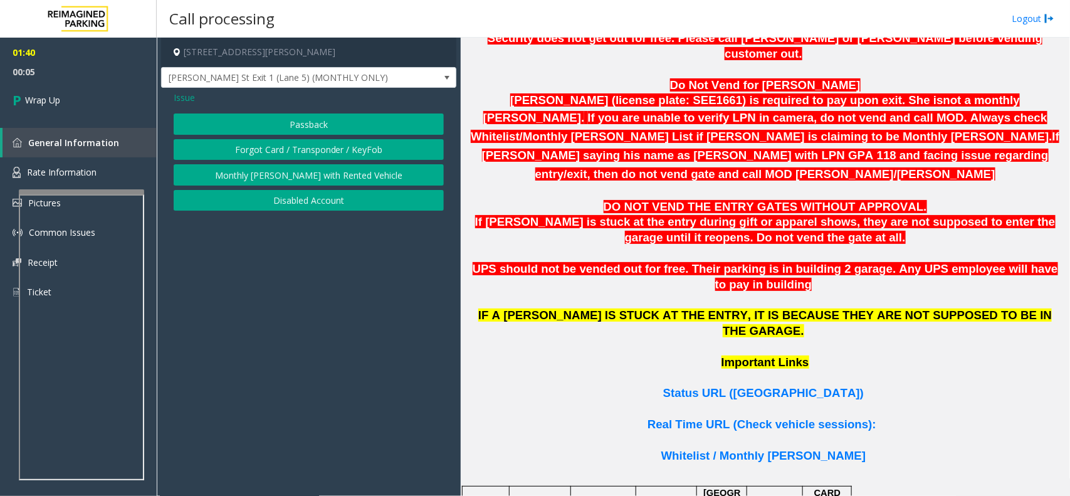
click at [315, 205] on button "Disabled Account" at bounding box center [309, 200] width 270 height 21
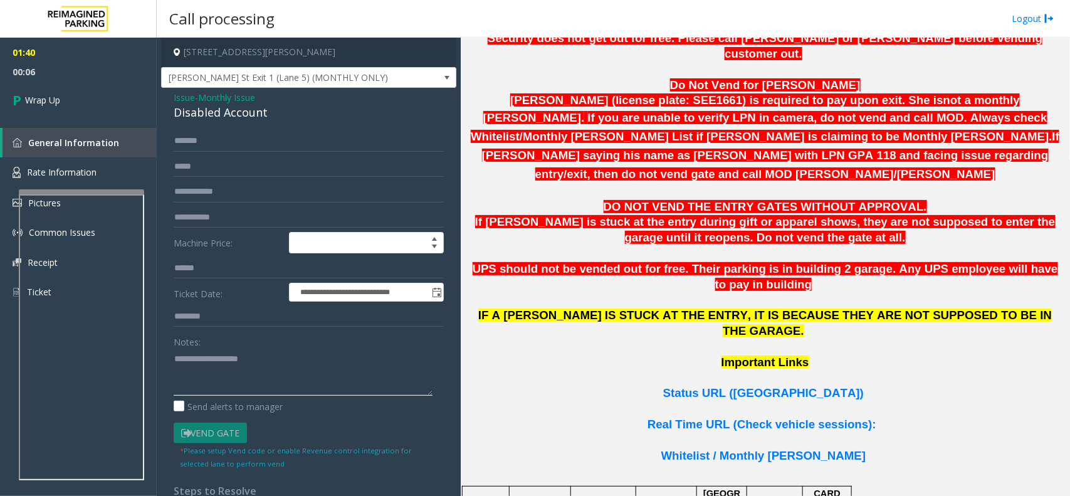
click at [206, 371] on textarea at bounding box center [303, 372] width 259 height 47
paste textarea "**********"
drag, startPoint x: 275, startPoint y: 116, endPoint x: 164, endPoint y: 99, distance: 112.2
click at [164, 99] on div "**********" at bounding box center [308, 347] width 295 height 518
copy div "Issue - Monthly Issue Disabled Account"
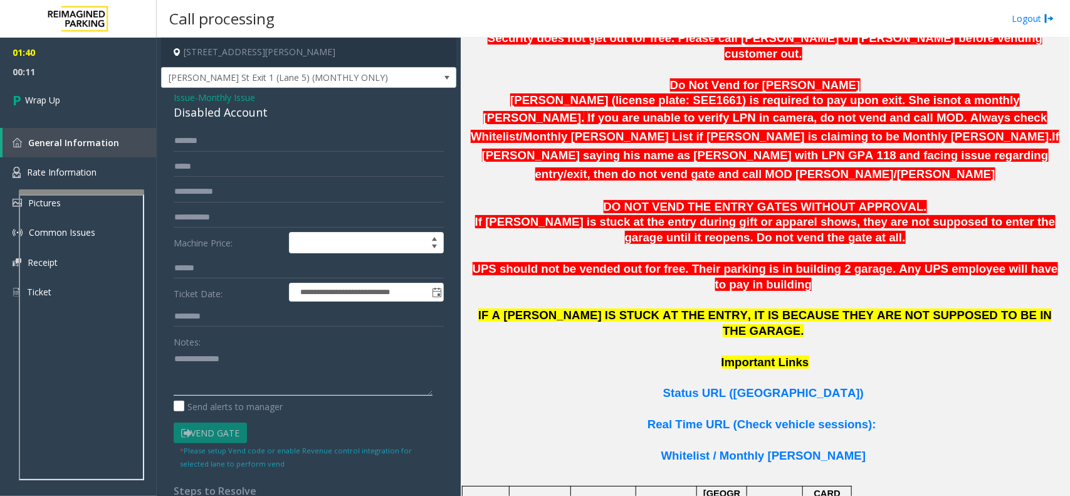
click at [189, 377] on textarea at bounding box center [303, 372] width 259 height 47
paste textarea "**********"
type textarea "**********"
click at [57, 104] on span "Wrap Up" at bounding box center [42, 99] width 35 height 13
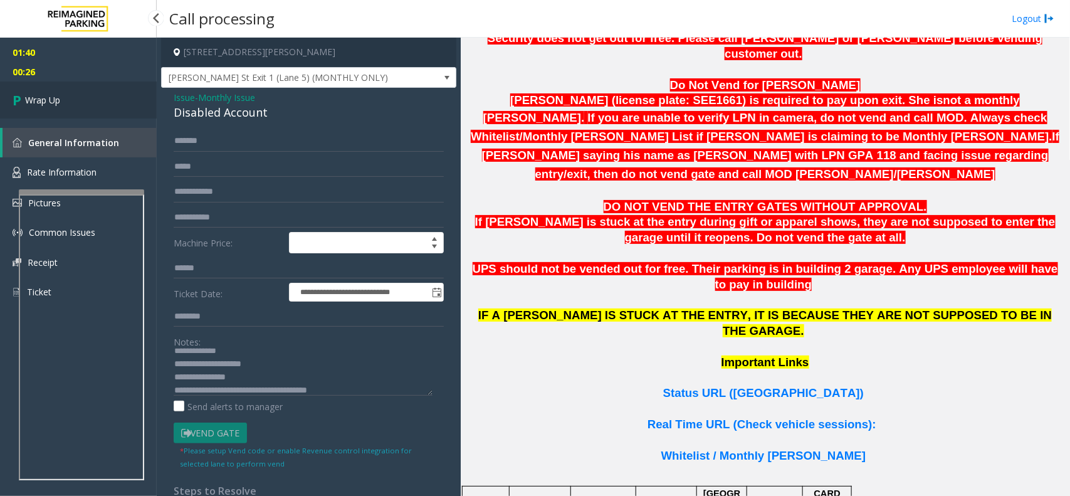
click at [57, 104] on span "Wrap Up" at bounding box center [42, 99] width 35 height 13
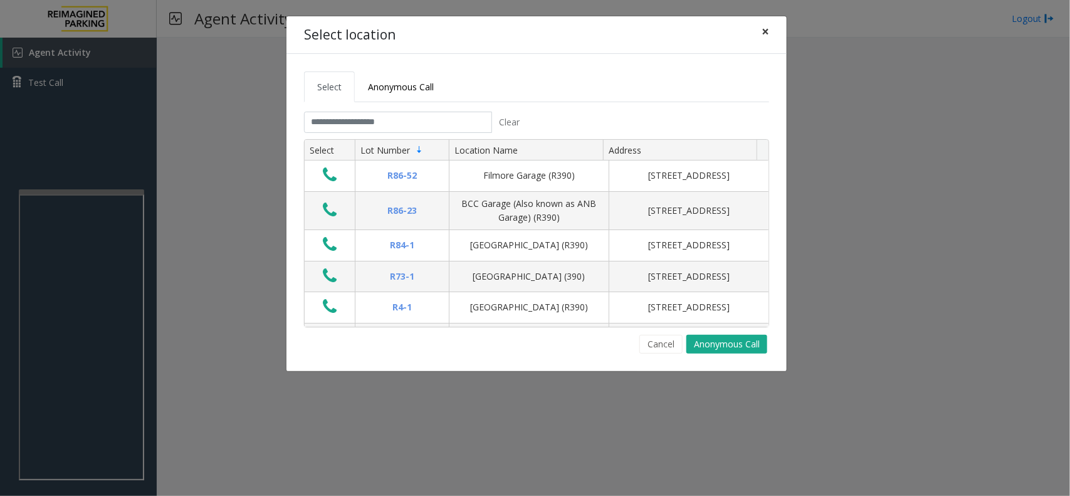
click at [762, 32] on span "×" at bounding box center [766, 32] width 8 height 18
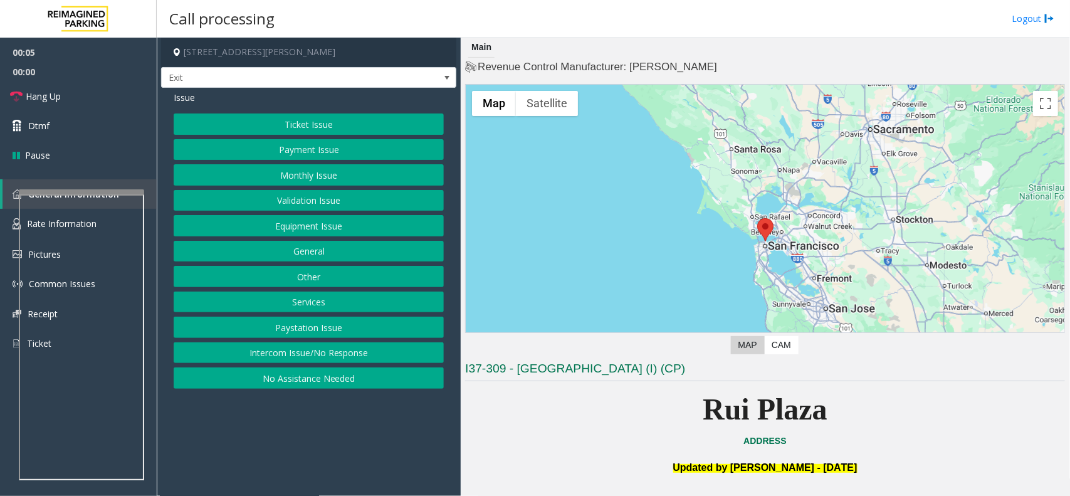
click at [342, 155] on button "Payment Issue" at bounding box center [309, 149] width 270 height 21
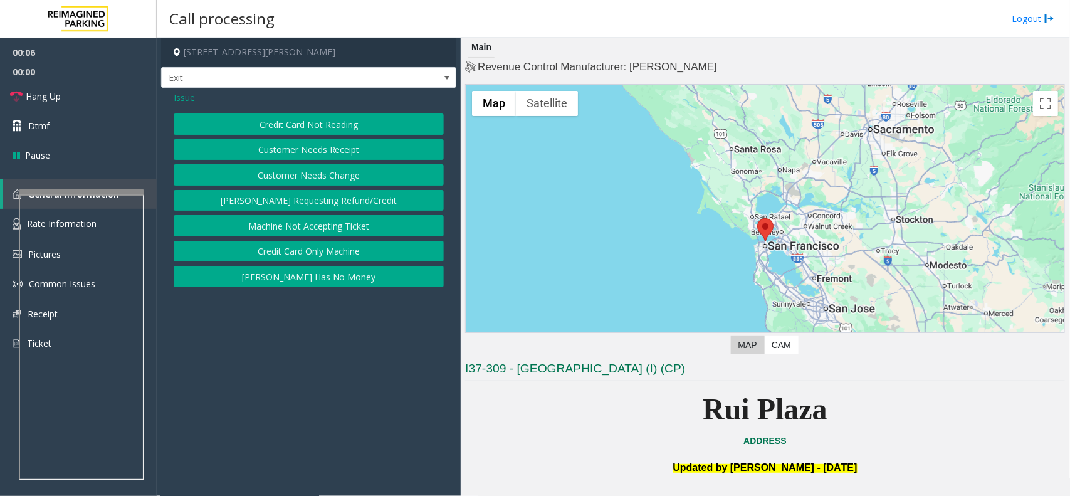
click at [362, 113] on button "Credit Card Not Reading" at bounding box center [309, 123] width 270 height 21
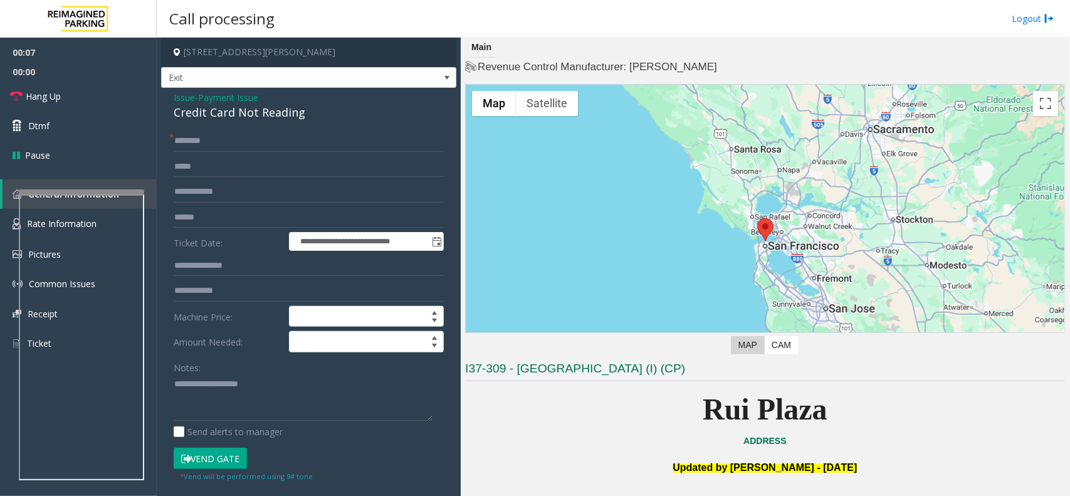
scroll to position [313, 0]
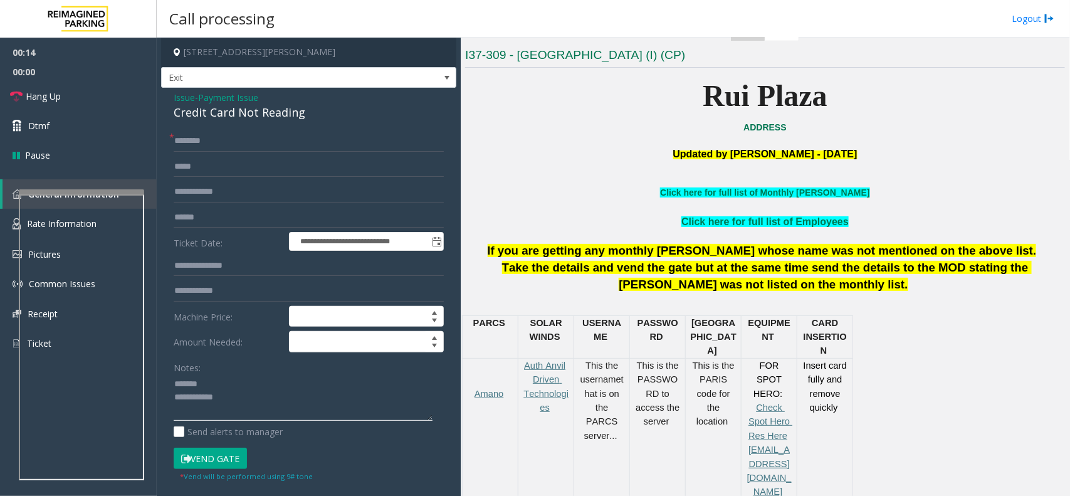
click at [215, 381] on textarea at bounding box center [303, 397] width 259 height 47
click at [217, 111] on div "Credit Card Not Reading" at bounding box center [309, 112] width 270 height 17
drag, startPoint x: 217, startPoint y: 111, endPoint x: 257, endPoint y: 111, distance: 40.1
click at [218, 111] on div "Credit Card Not Reading" at bounding box center [309, 112] width 270 height 17
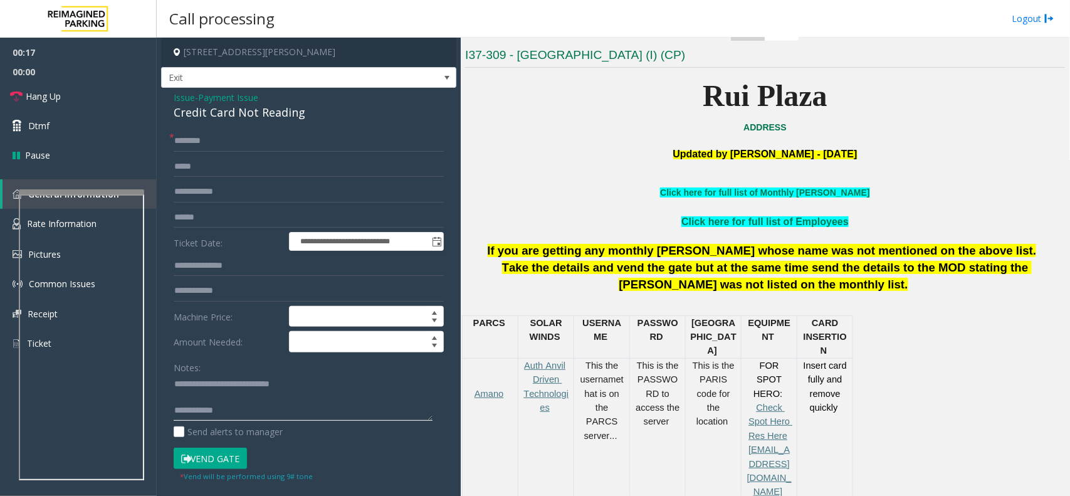
click at [246, 402] on textarea at bounding box center [303, 397] width 259 height 47
type textarea "**********"
click at [199, 215] on input "text" at bounding box center [309, 217] width 270 height 21
type input "******"
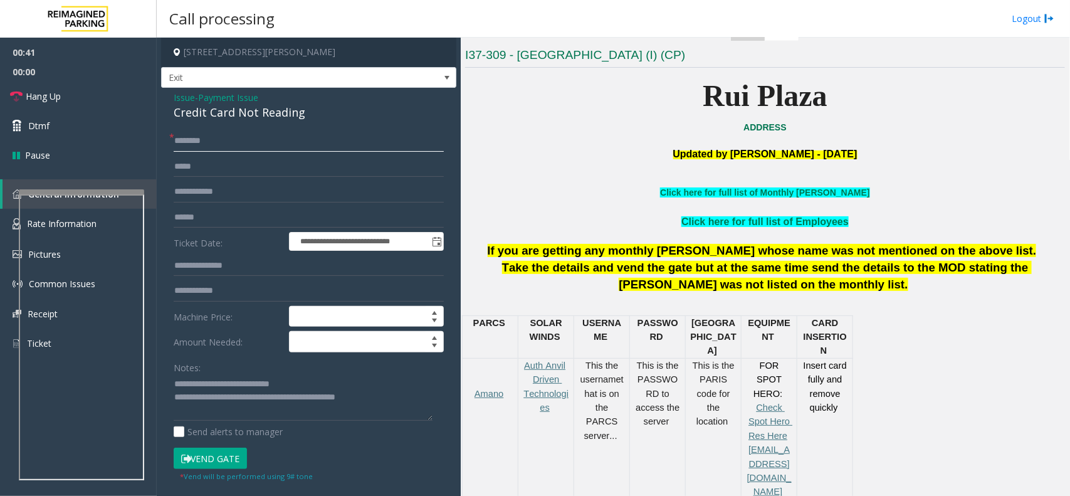
click at [226, 135] on input "text" at bounding box center [309, 140] width 270 height 21
click at [191, 140] on input "******" at bounding box center [309, 140] width 270 height 21
type input "*******"
click at [243, 454] on button "Vend Gate" at bounding box center [210, 458] width 73 height 21
click at [226, 135] on input "*******" at bounding box center [309, 140] width 270 height 21
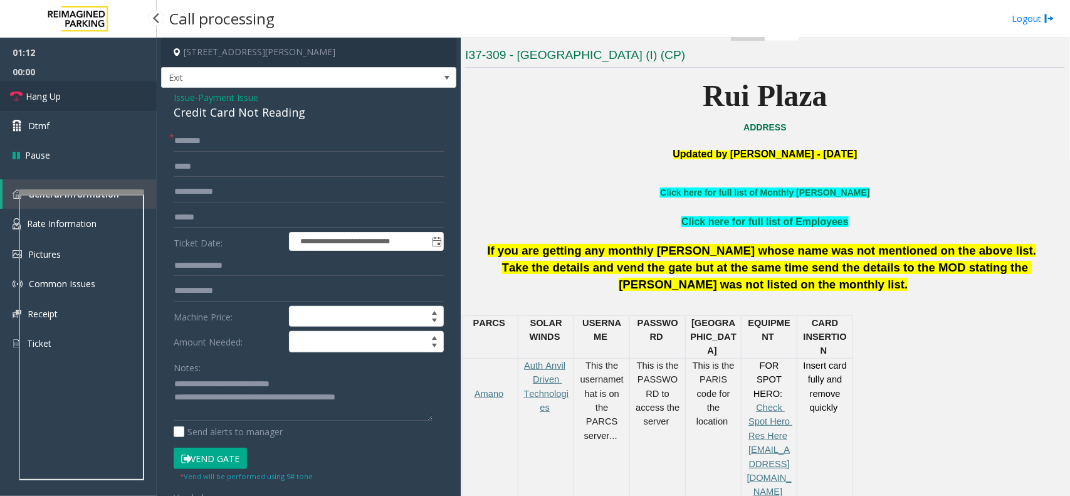
click at [52, 99] on span "Hang Up" at bounding box center [43, 96] width 35 height 13
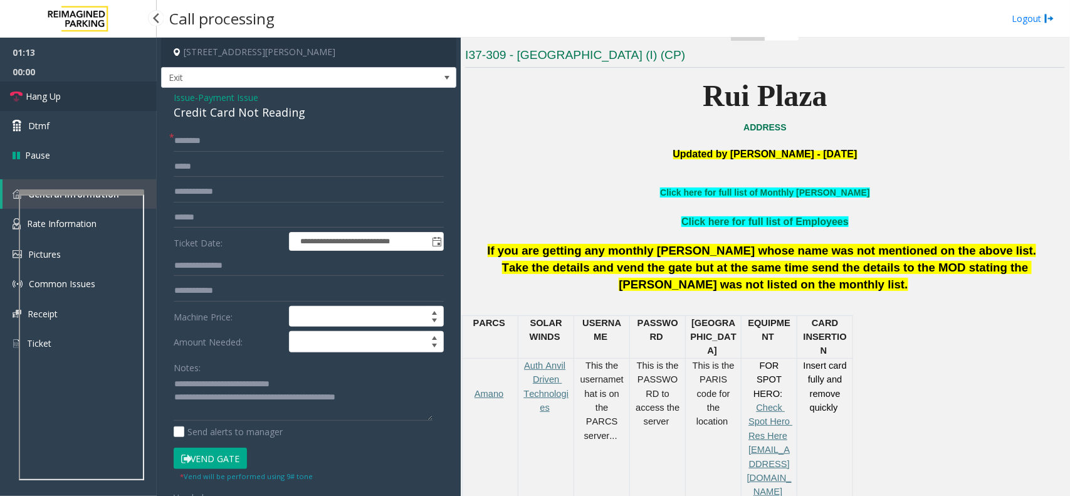
click at [52, 99] on span "Hang Up" at bounding box center [43, 96] width 35 height 13
click at [53, 102] on span "Hang Up" at bounding box center [43, 96] width 35 height 13
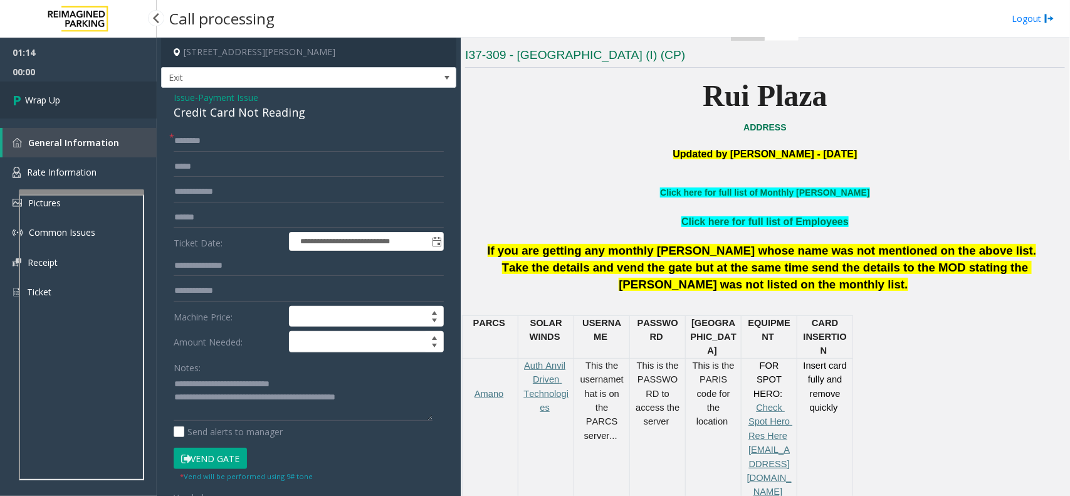
click at [53, 102] on span "Wrap Up" at bounding box center [42, 99] width 35 height 13
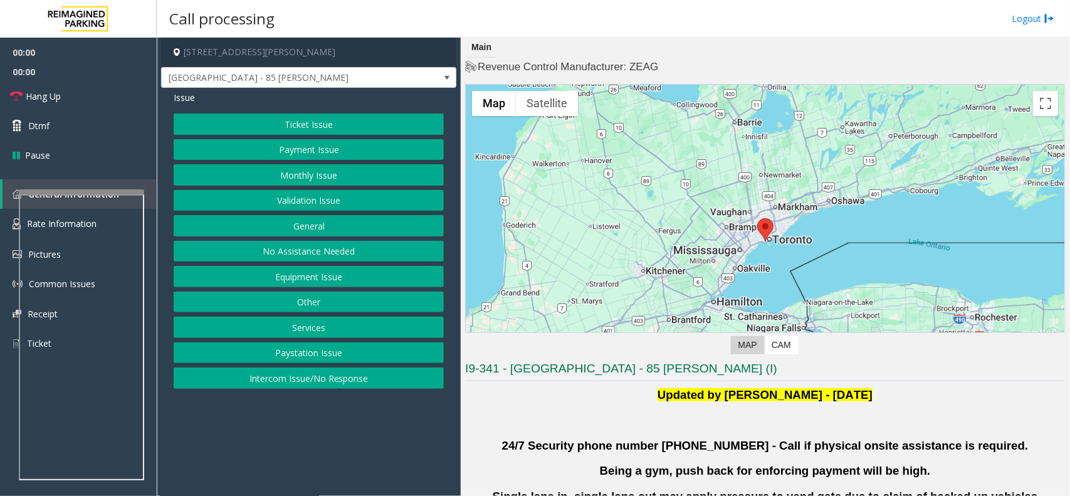
click at [315, 201] on button "Validation Issue" at bounding box center [309, 200] width 270 height 21
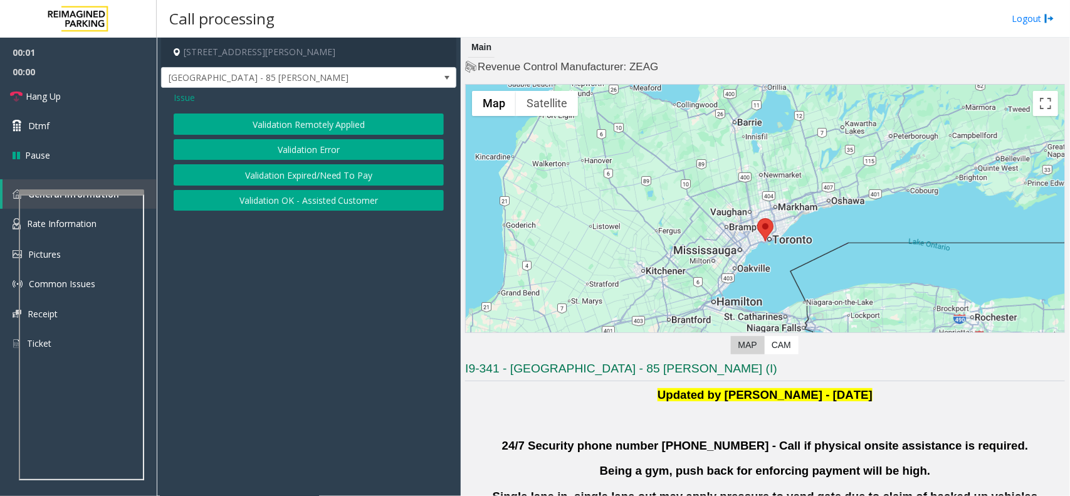
click at [308, 145] on button "Validation Error" at bounding box center [309, 149] width 270 height 21
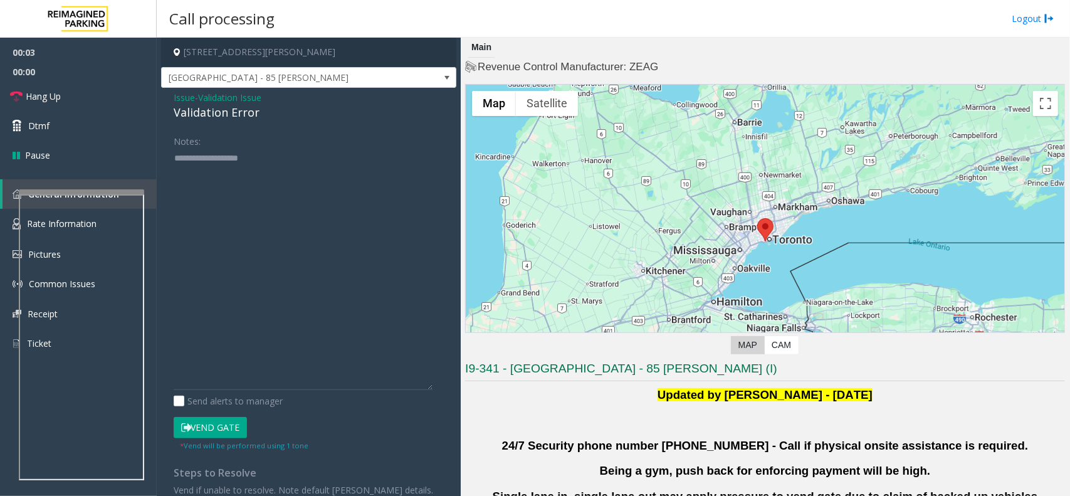
drag, startPoint x: 437, startPoint y: 192, endPoint x: 439, endPoint y: 396, distance: 203.1
click at [439, 396] on div "Notes: Send alerts to manager Vend Gate * Vend will be performed using 1 tone S…" at bounding box center [308, 313] width 289 height 366
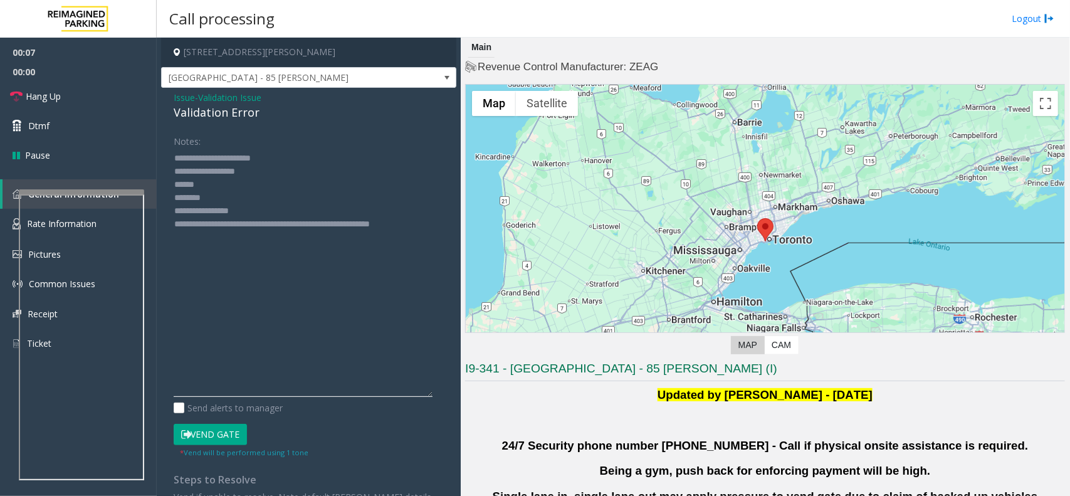
click at [235, 196] on textarea at bounding box center [303, 272] width 259 height 249
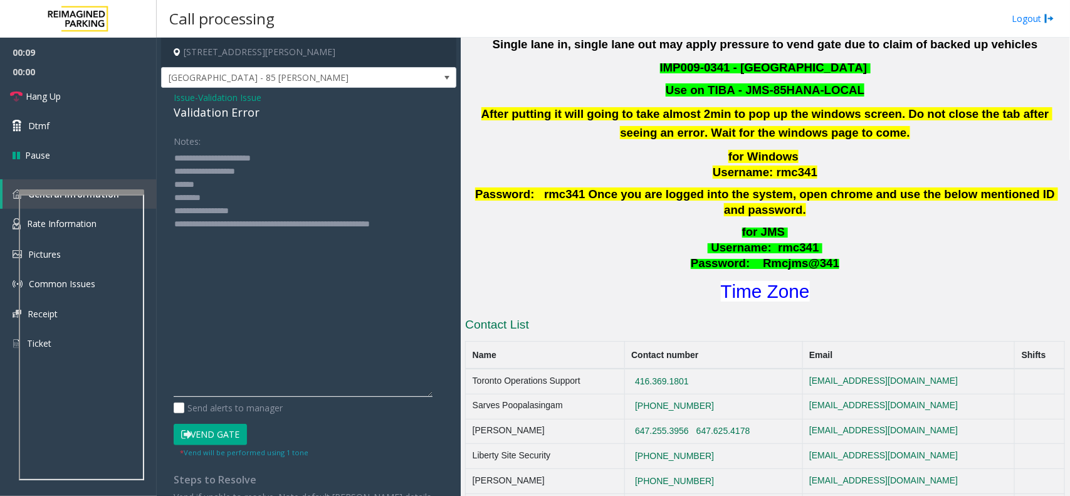
scroll to position [470, 0]
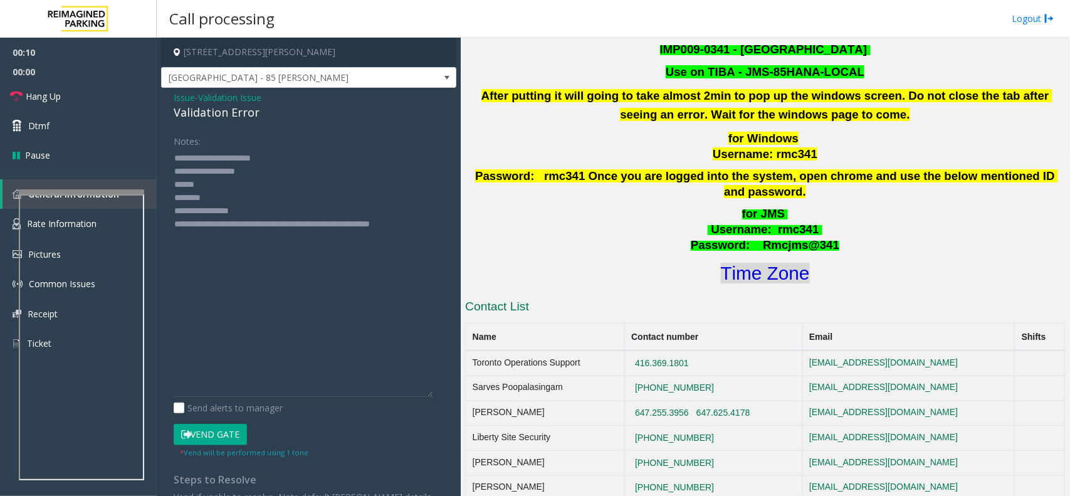
click at [745, 263] on font "Time Zone" at bounding box center [765, 273] width 89 height 21
click at [213, 198] on textarea at bounding box center [303, 272] width 259 height 249
drag, startPoint x: 261, startPoint y: 207, endPoint x: 224, endPoint y: 213, distance: 36.8
click at [224, 213] on textarea at bounding box center [303, 272] width 259 height 249
click at [221, 176] on textarea at bounding box center [303, 272] width 259 height 249
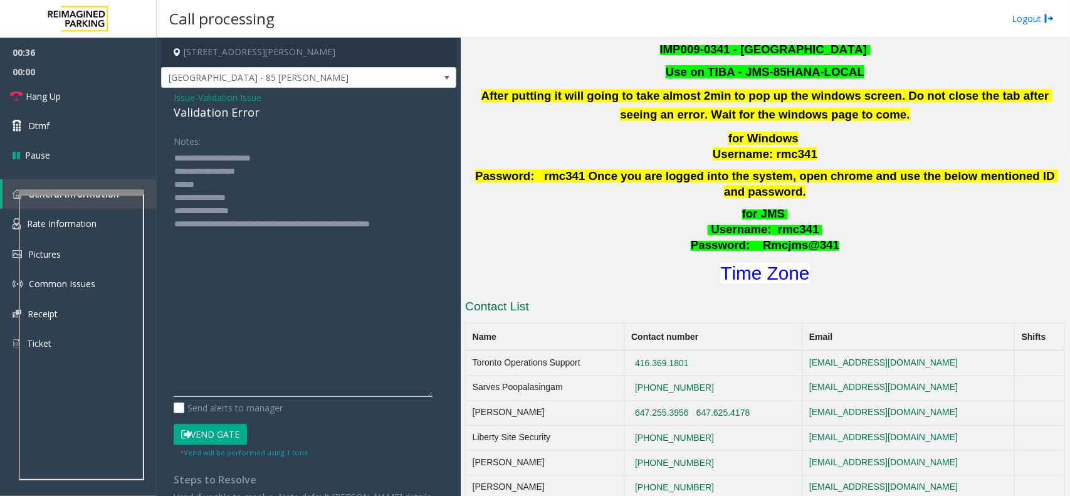
click at [221, 187] on textarea at bounding box center [303, 272] width 259 height 249
type textarea "**********"
click at [227, 418] on form "Notes: Send alerts to manager Vend Gate * Vend will be performed using 1 tone" at bounding box center [309, 293] width 270 height 327
click at [227, 428] on button "Vend Gate" at bounding box center [210, 434] width 73 height 21
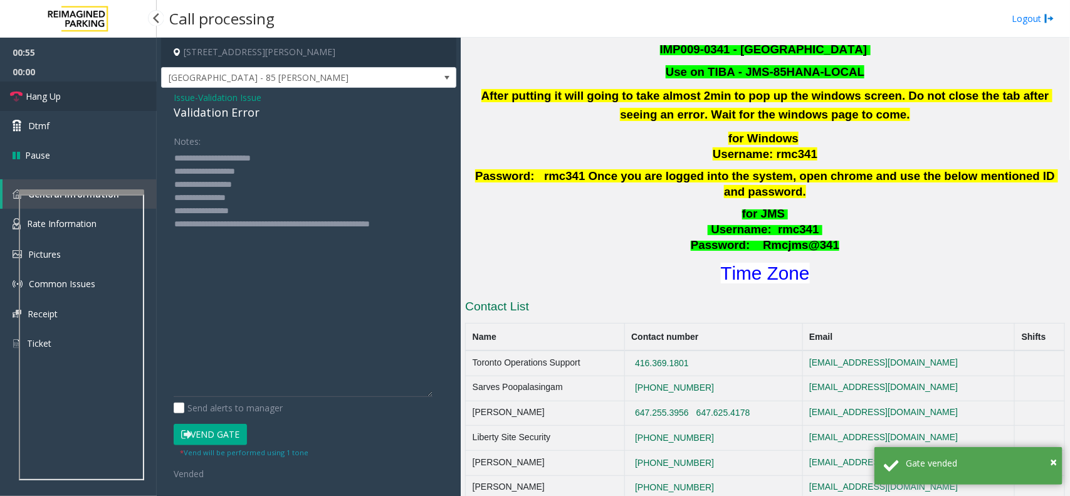
click at [119, 88] on link "Hang Up" at bounding box center [78, 95] width 157 height 29
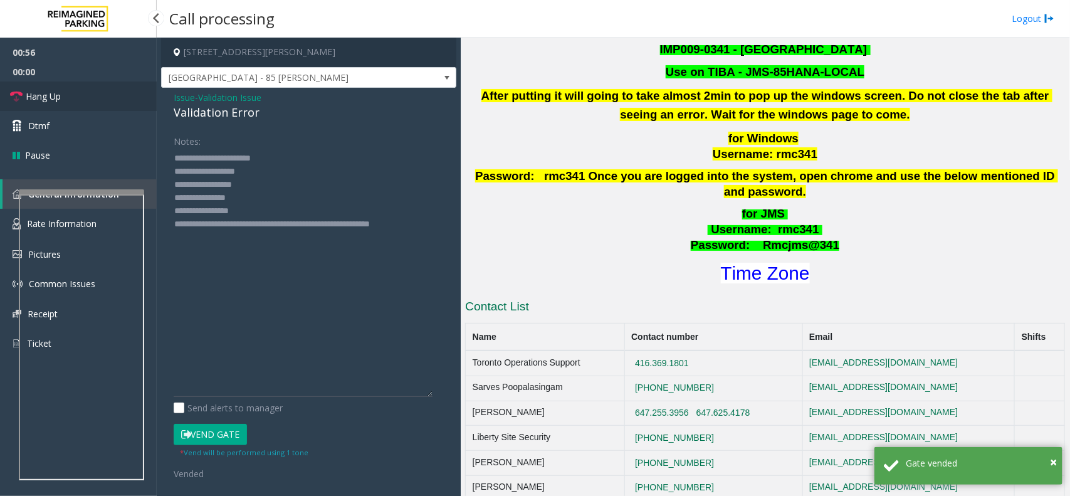
click at [119, 88] on link "Hang Up" at bounding box center [78, 95] width 157 height 29
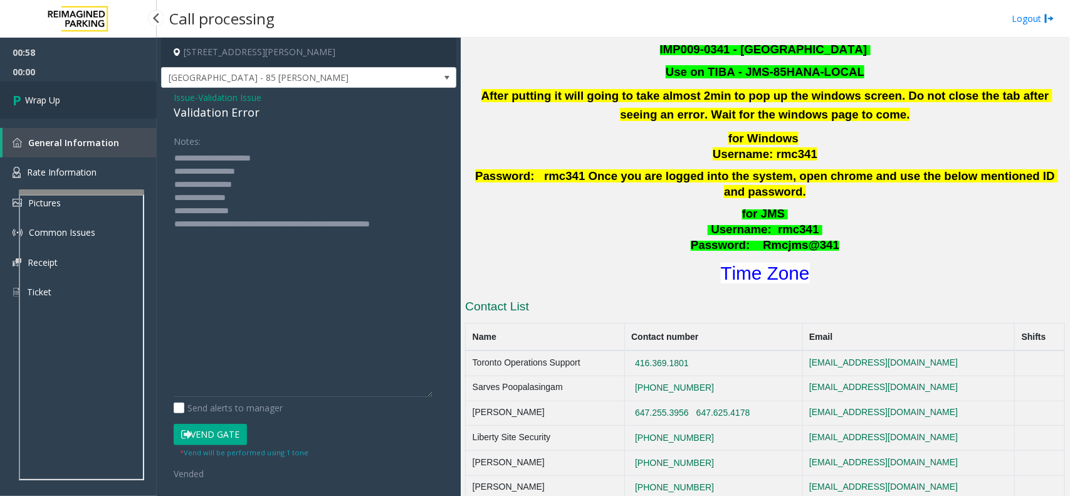
click at [119, 88] on link "Wrap Up" at bounding box center [78, 99] width 157 height 37
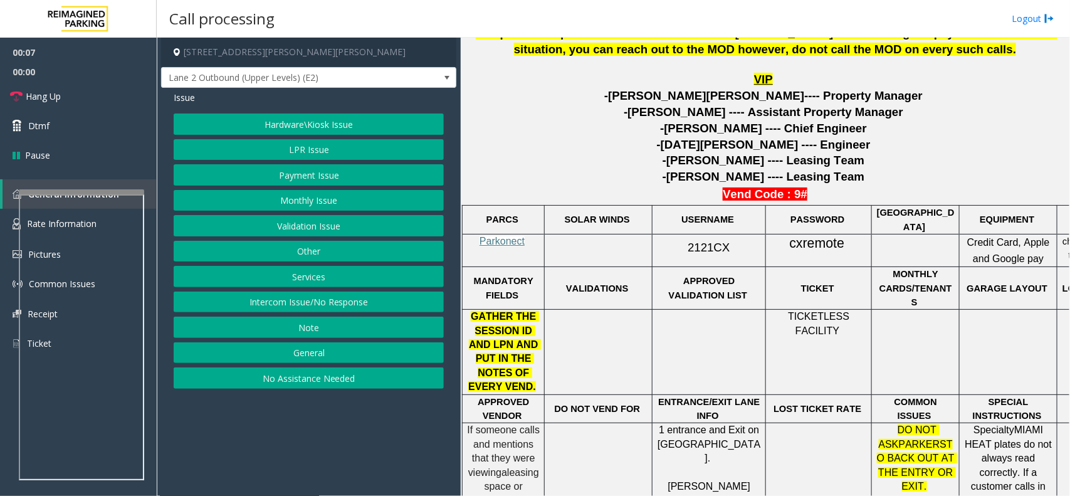
scroll to position [705, 0]
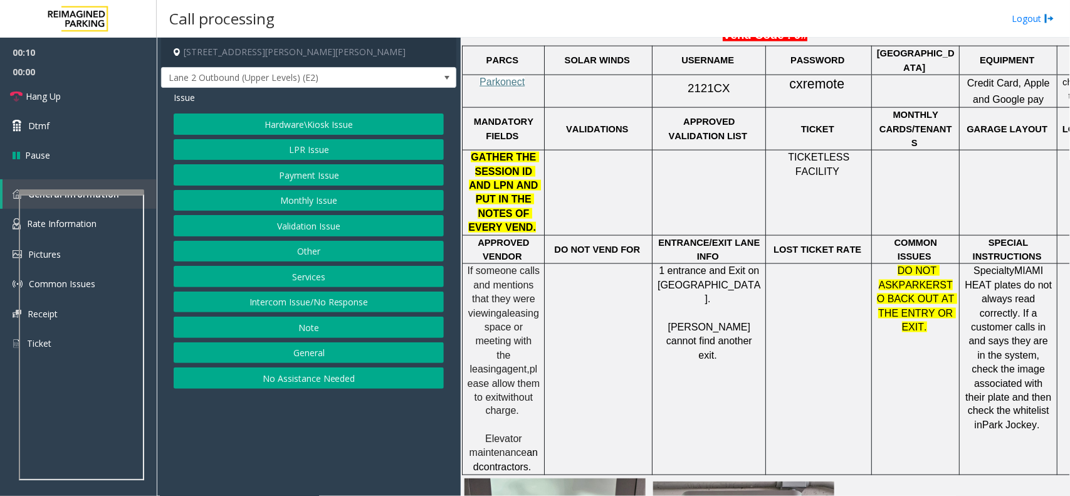
drag, startPoint x: 931, startPoint y: 287, endPoint x: 883, endPoint y: 248, distance: 62.0
click at [883, 264] on p "DO NOT ASK [PERSON_NAME] TO BACK OUT AT THE ENTRY OR EXIT." at bounding box center [915, 299] width 78 height 70
click at [890, 304] on td "DO NOT ASK [PERSON_NAME] TO BACK OUT AT THE ENTRY OR EXIT." at bounding box center [916, 369] width 88 height 211
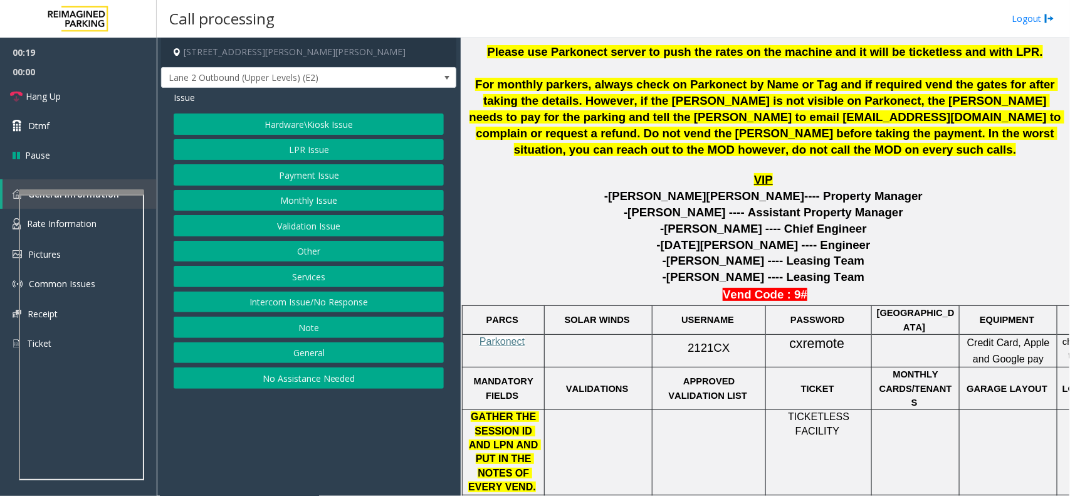
scroll to position [549, 0]
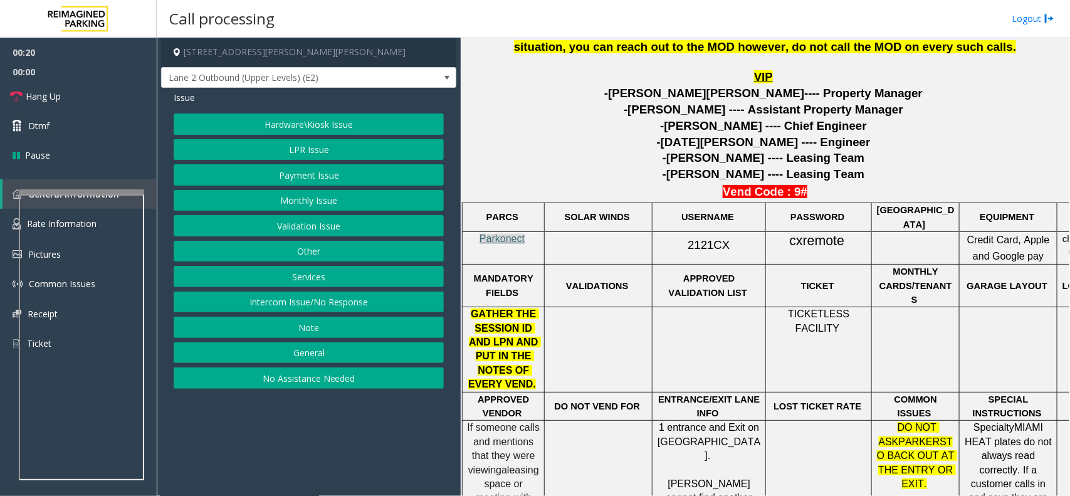
click at [500, 238] on span "Parkonect" at bounding box center [502, 238] width 45 height 11
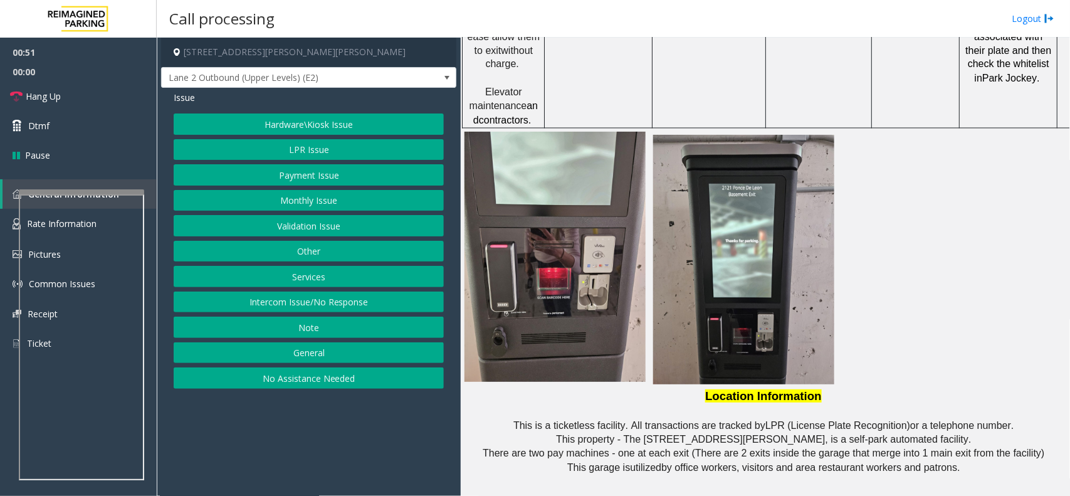
scroll to position [804, 0]
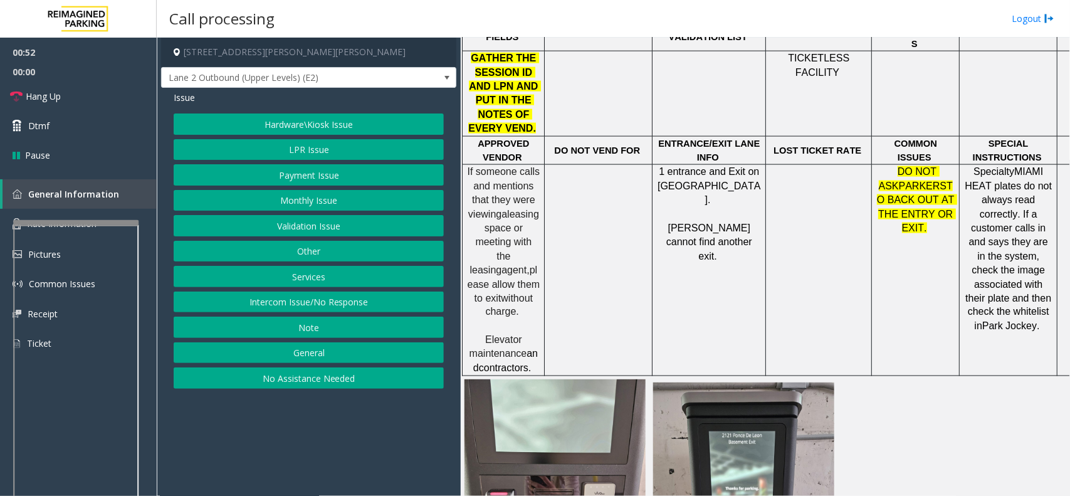
click at [102, 225] on div at bounding box center [75, 222] width 125 height 5
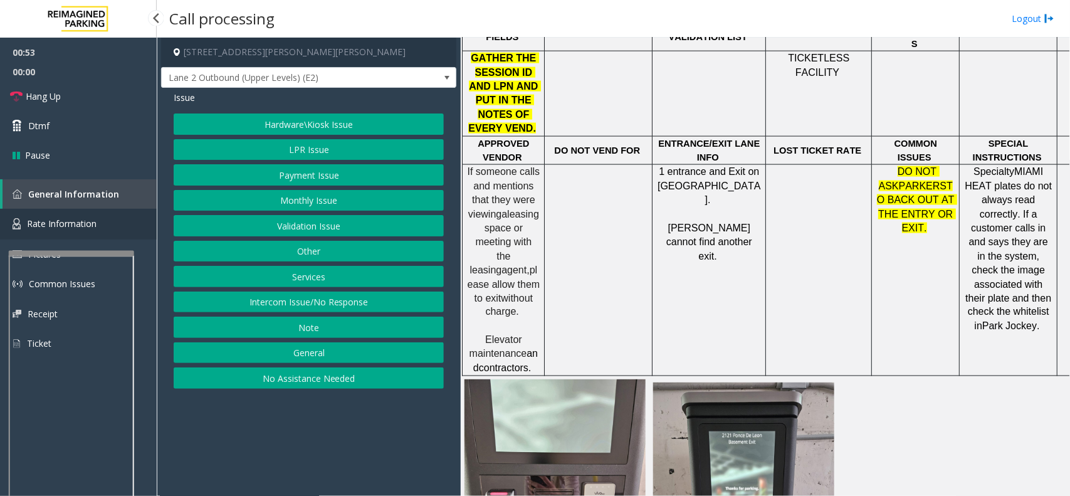
click at [98, 223] on link "Rate Information" at bounding box center [78, 224] width 157 height 31
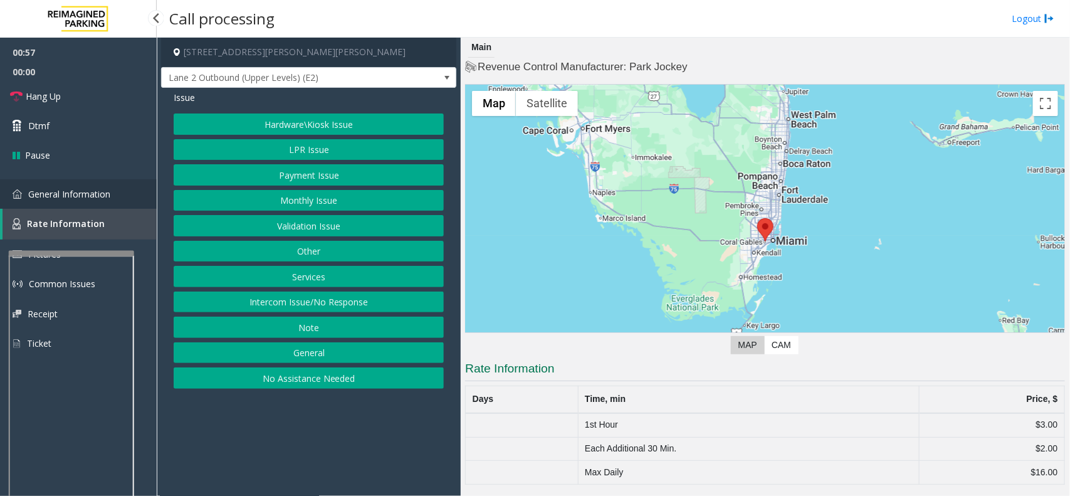
click at [98, 190] on span "General Information" at bounding box center [69, 194] width 82 height 12
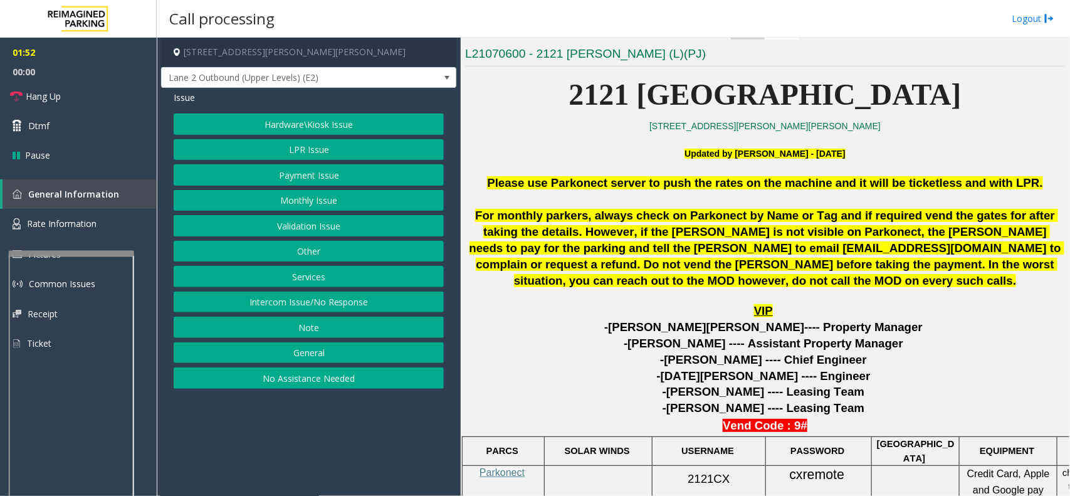
scroll to position [334, 0]
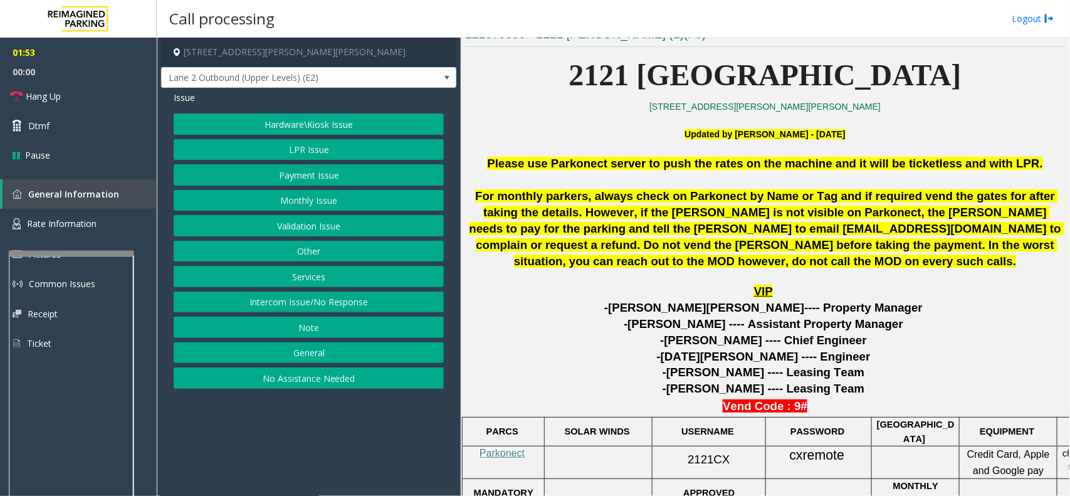
click at [280, 114] on button "Hardware\Kiosk Issue" at bounding box center [309, 123] width 270 height 21
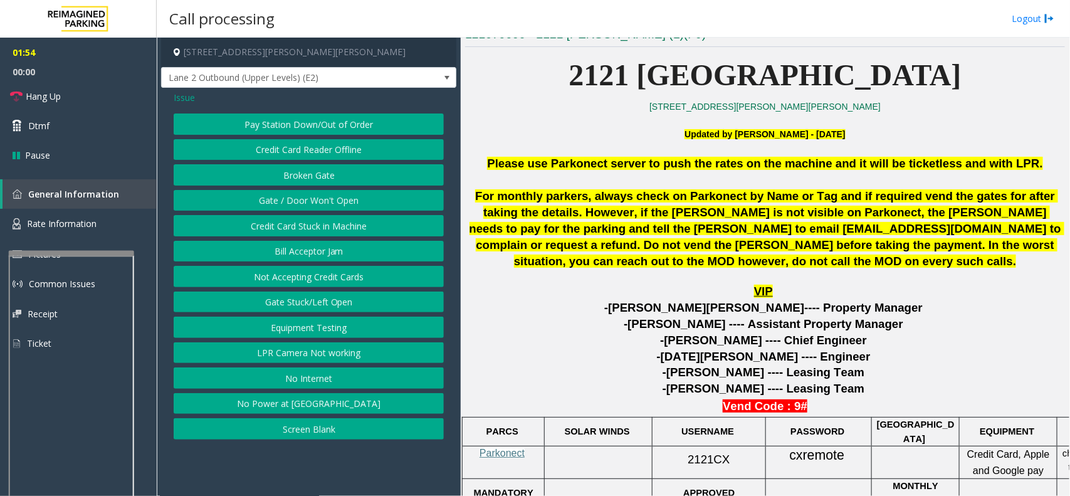
click at [192, 97] on span "Issue" at bounding box center [184, 97] width 21 height 13
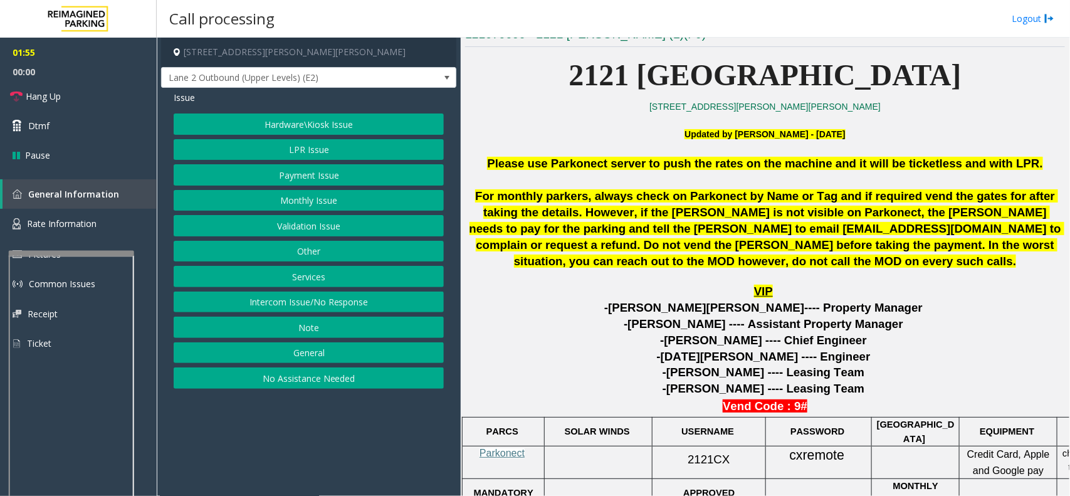
click at [317, 152] on button "LPR Issue" at bounding box center [309, 149] width 270 height 21
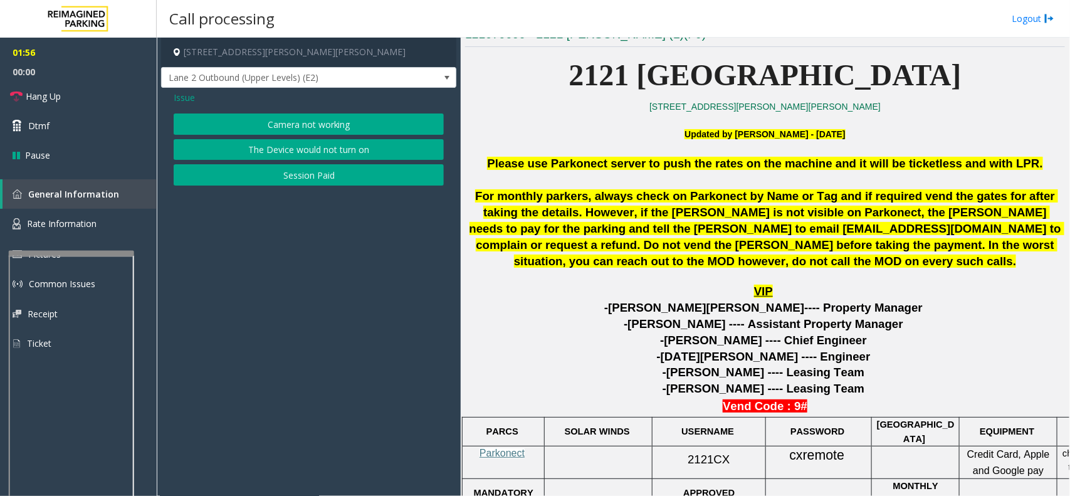
click at [189, 94] on span "Issue" at bounding box center [184, 97] width 21 height 13
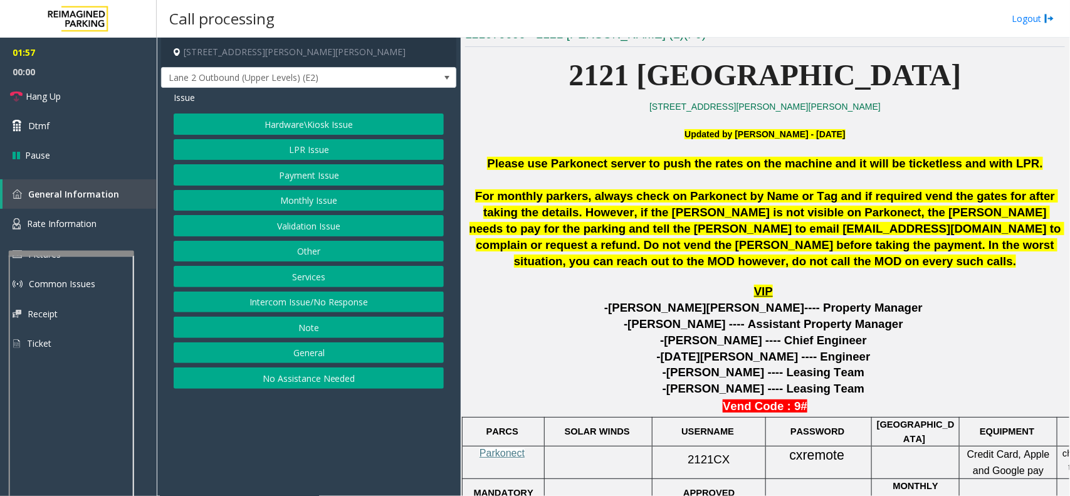
click at [308, 176] on button "Payment Issue" at bounding box center [309, 174] width 270 height 21
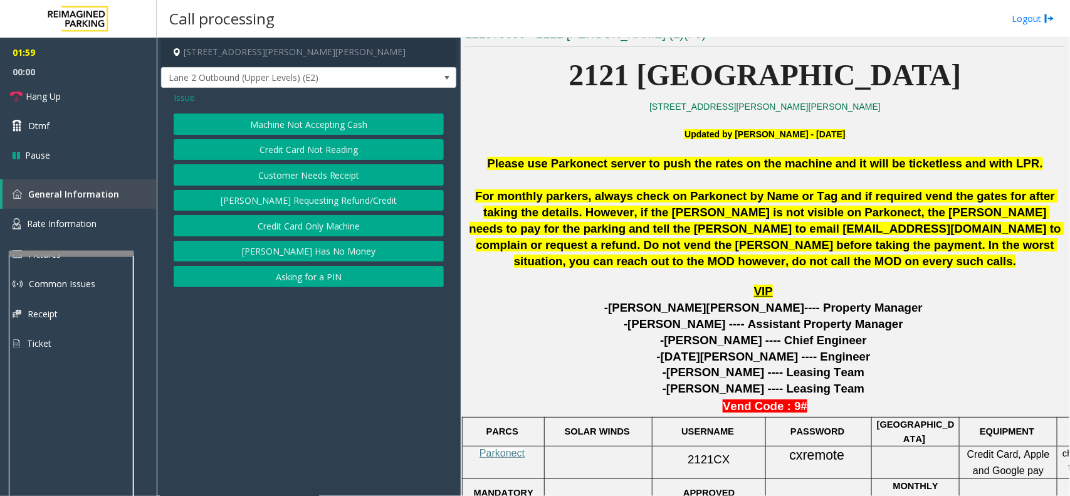
click at [176, 94] on span "Issue" at bounding box center [184, 97] width 21 height 13
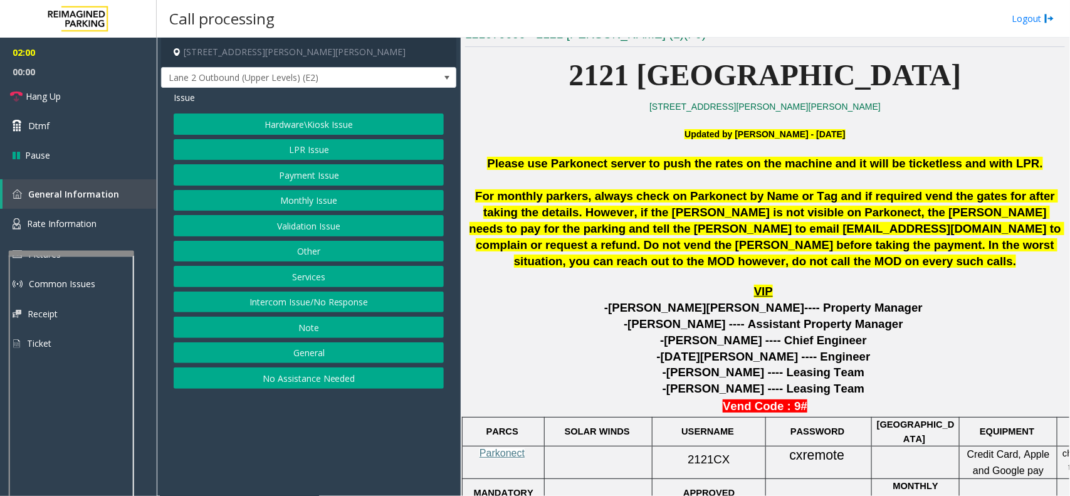
click at [306, 129] on button "Hardware\Kiosk Issue" at bounding box center [309, 123] width 270 height 21
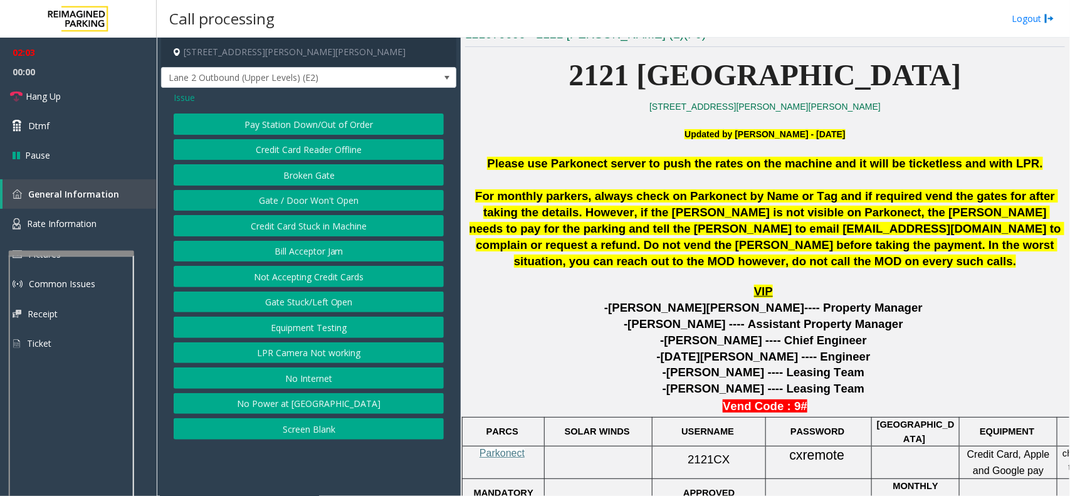
click at [318, 199] on button "Gate / Door Won't Open" at bounding box center [309, 200] width 270 height 21
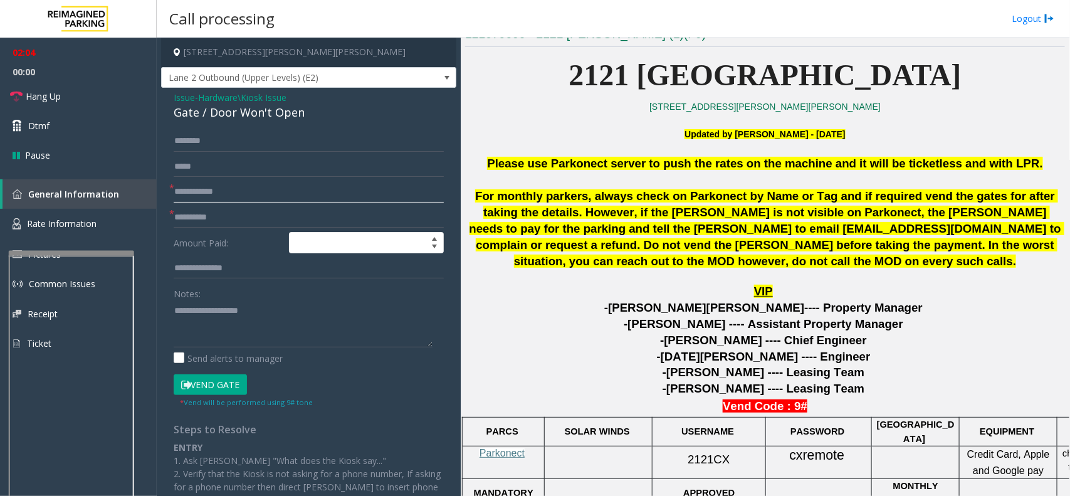
click at [191, 191] on input "text" at bounding box center [309, 191] width 270 height 21
type input "**"
click at [32, 98] on span "Hang Up" at bounding box center [43, 96] width 35 height 13
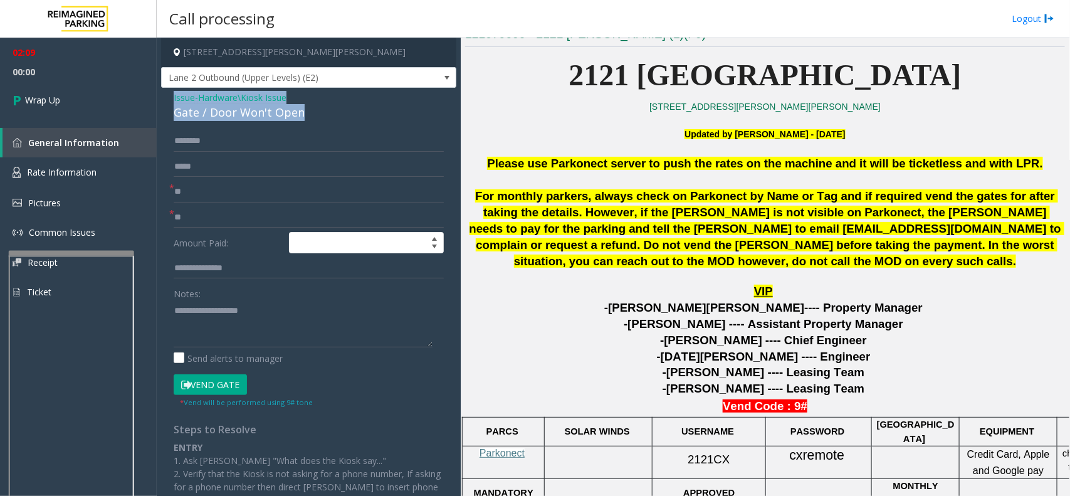
drag, startPoint x: 265, startPoint y: 107, endPoint x: 173, endPoint y: 98, distance: 92.6
click at [174, 98] on div "Issue - Hardware\Kiosk Issue Gate / Door Won't Open" at bounding box center [309, 106] width 270 height 30
click at [279, 324] on textarea at bounding box center [303, 323] width 259 height 47
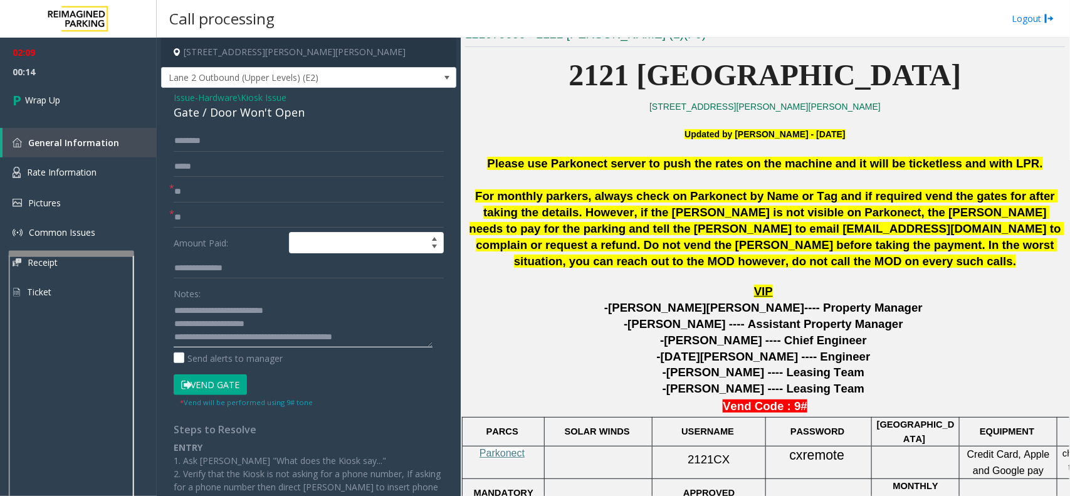
scroll to position [8, 0]
type textarea "**********"
click at [55, 105] on span "Wrap Up" at bounding box center [42, 99] width 35 height 13
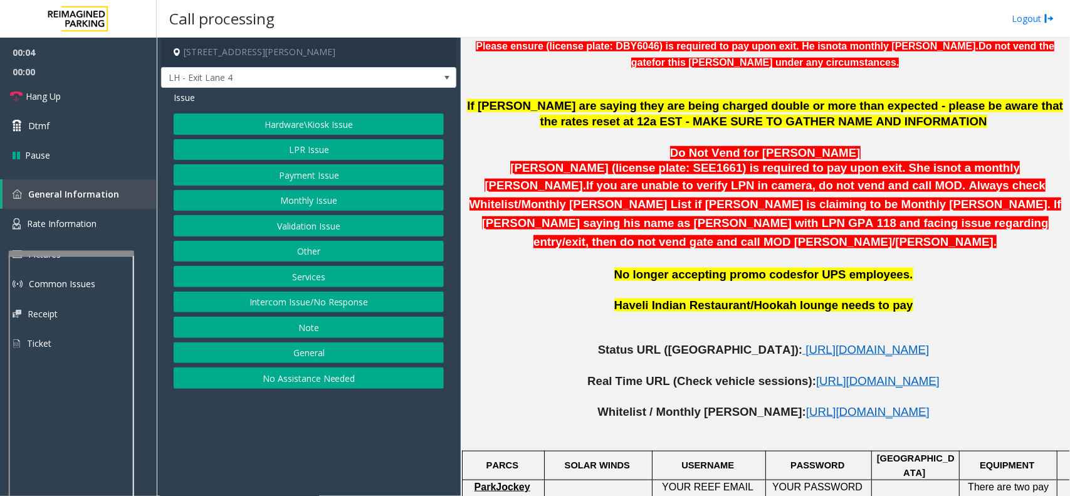
scroll to position [627, 0]
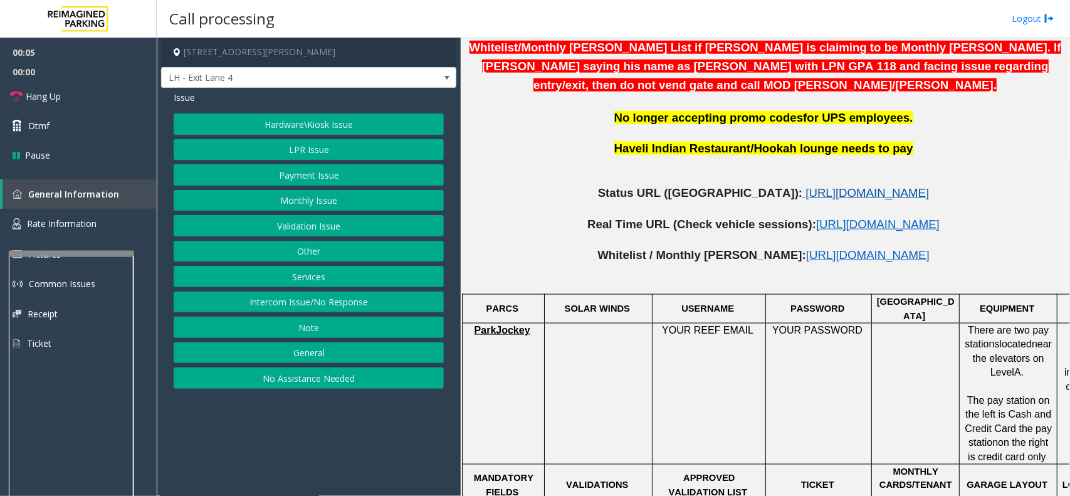
click at [806, 186] on span "[URL][DOMAIN_NAME]" at bounding box center [867, 192] width 123 height 13
click at [310, 148] on button "LPR Issue" at bounding box center [309, 149] width 270 height 21
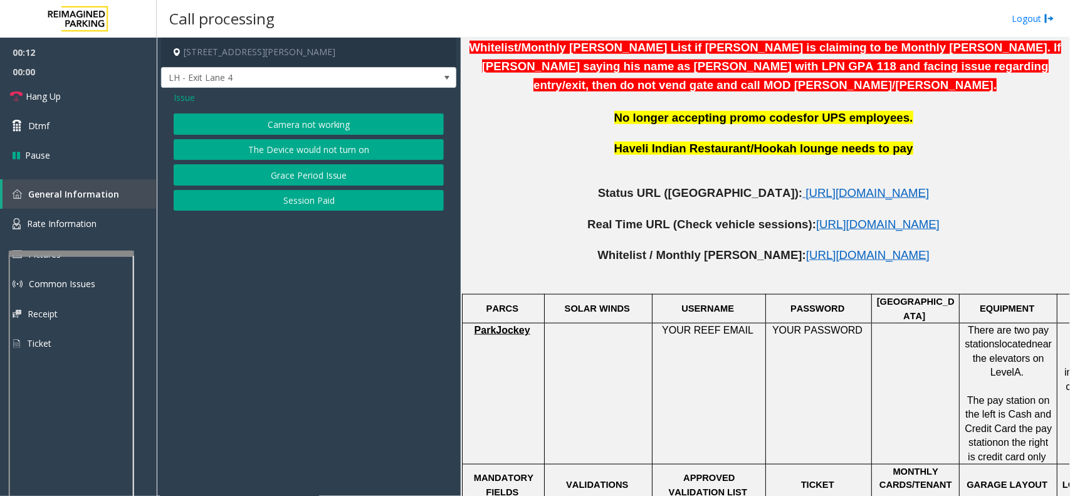
click at [312, 124] on button "Camera not working" at bounding box center [309, 123] width 270 height 21
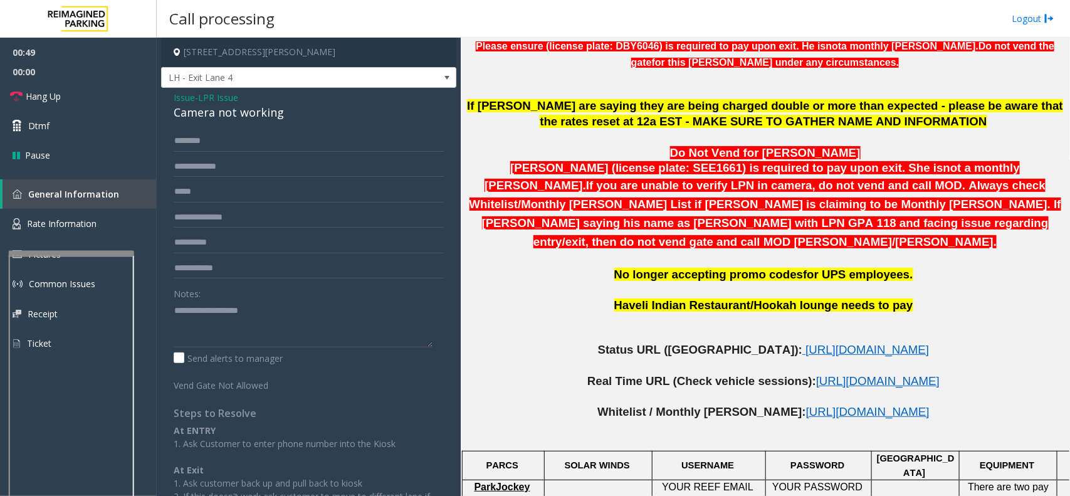
scroll to position [392, 0]
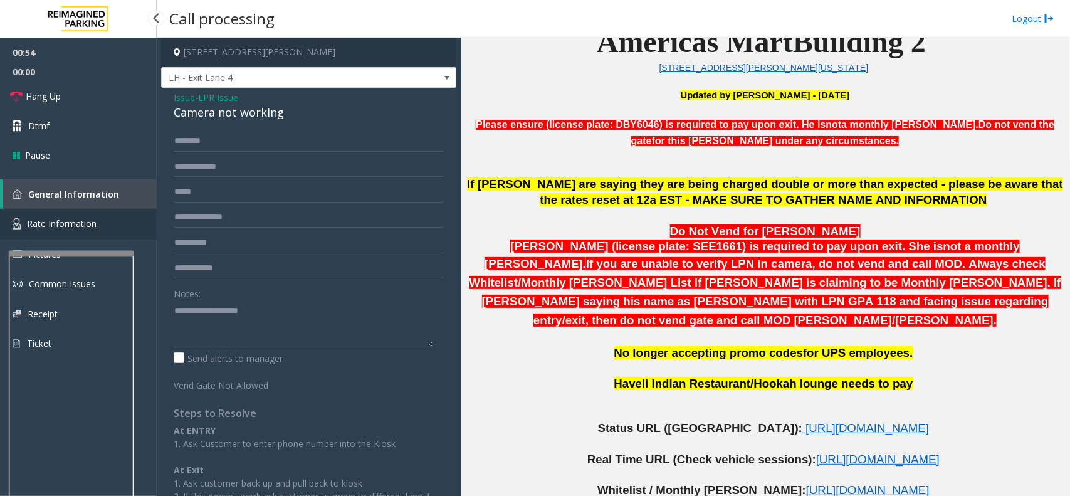
click at [80, 218] on span "Rate Information" at bounding box center [62, 224] width 70 height 12
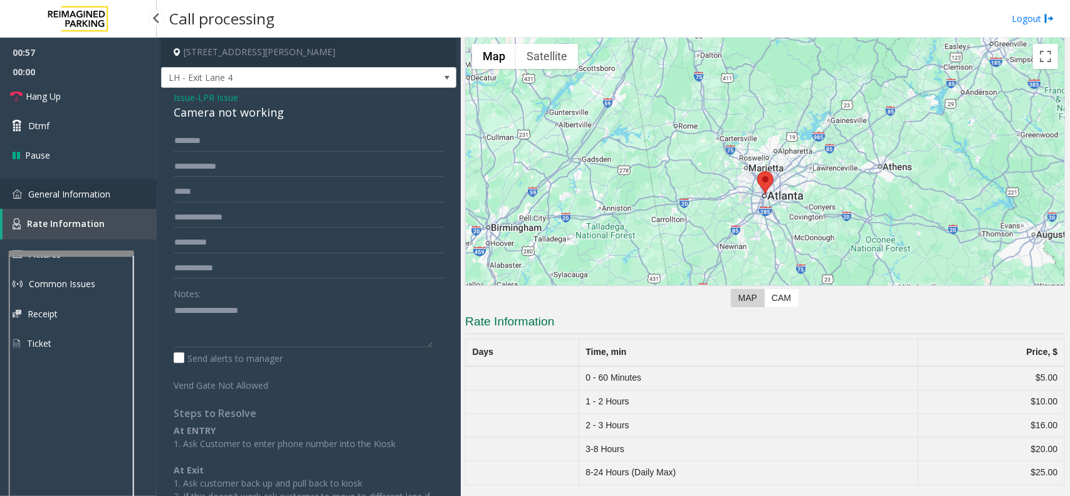
click at [112, 192] on link "General Information" at bounding box center [78, 193] width 157 height 29
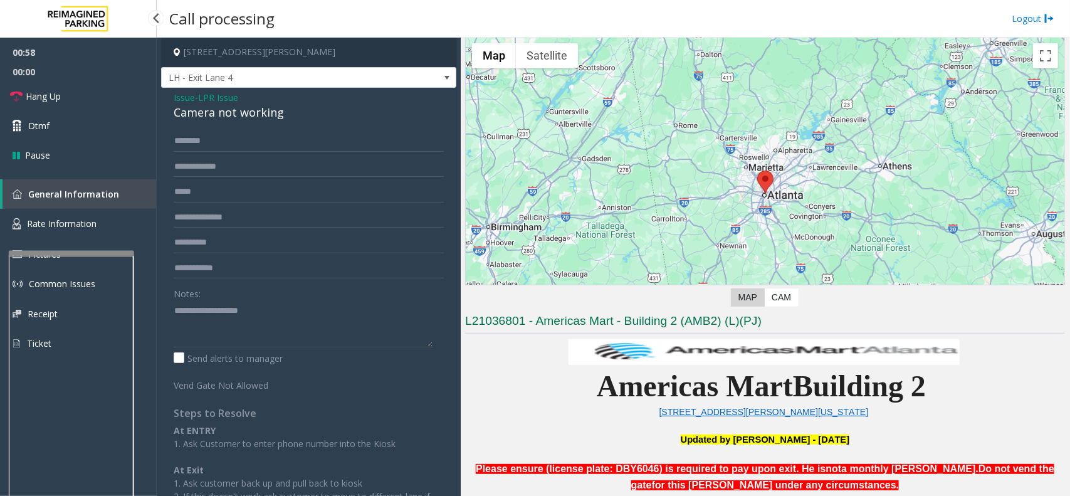
scroll to position [392, 0]
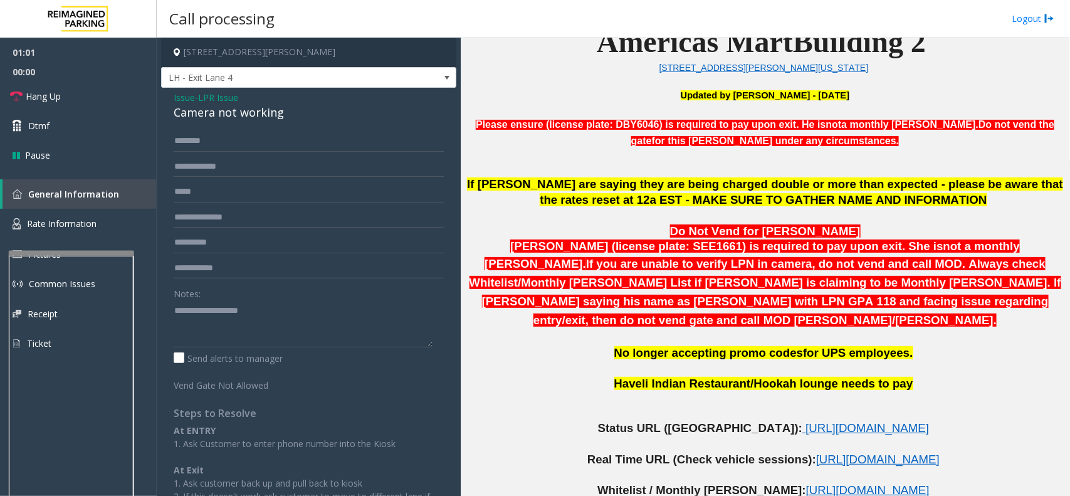
click at [229, 100] on span "LPR Issue" at bounding box center [218, 97] width 40 height 13
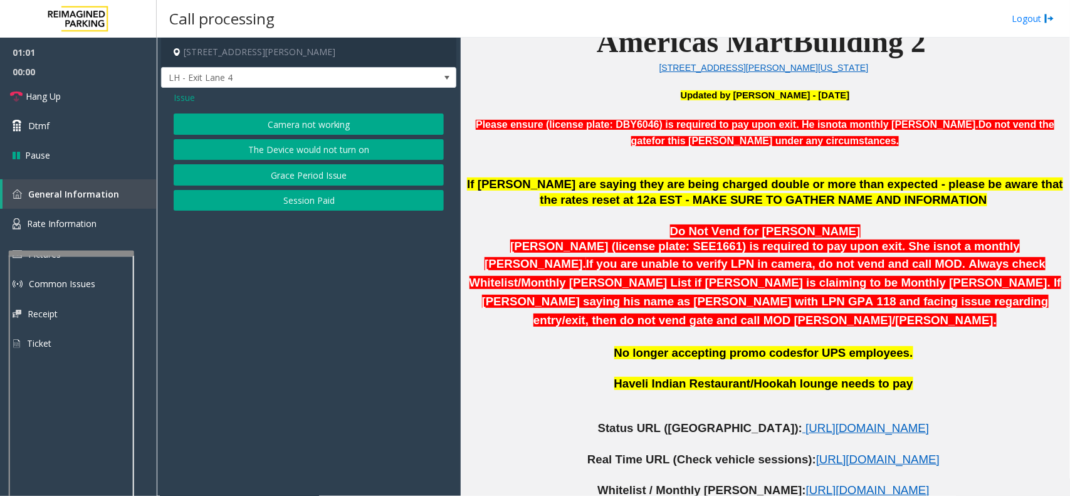
click at [191, 98] on span "Issue" at bounding box center [184, 97] width 21 height 13
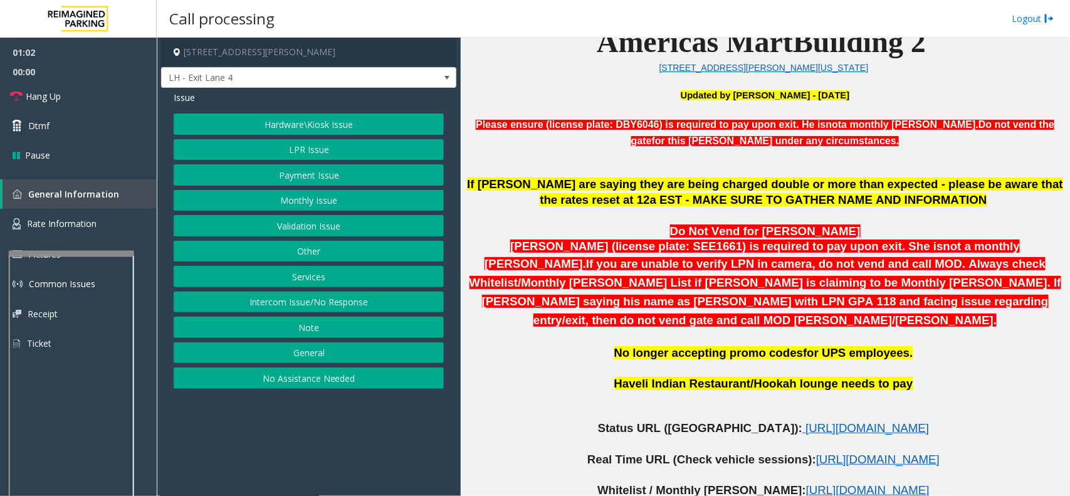
click at [315, 123] on button "Hardware\Kiosk Issue" at bounding box center [309, 123] width 270 height 21
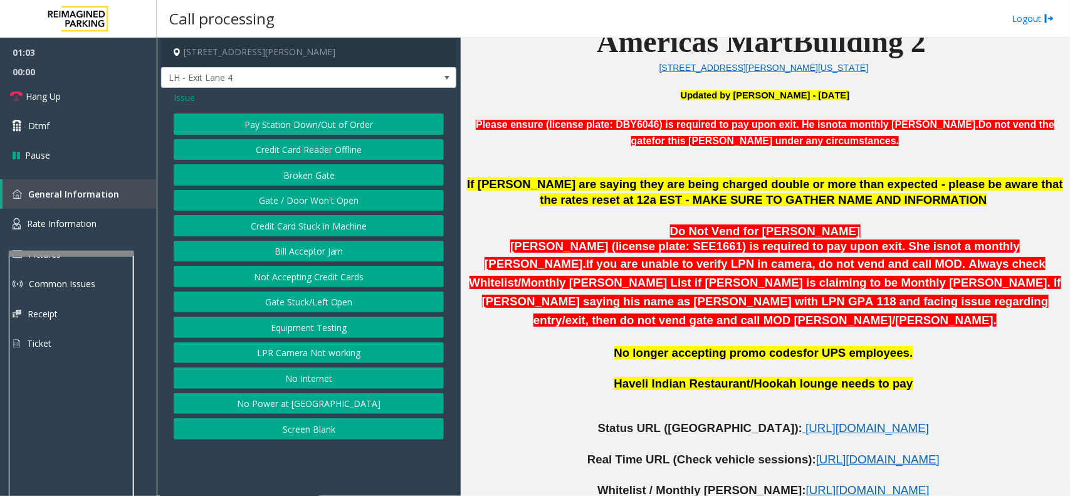
click at [315, 202] on button "Gate / Door Won't Open" at bounding box center [309, 200] width 270 height 21
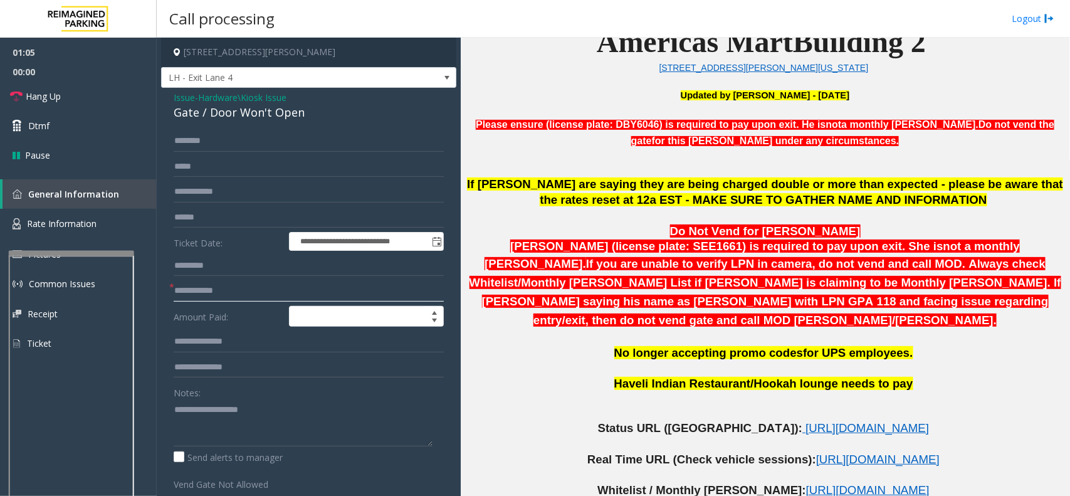
click at [215, 287] on input "text" at bounding box center [309, 290] width 270 height 21
type input "**"
drag, startPoint x: 315, startPoint y: 112, endPoint x: 171, endPoint y: 91, distance: 145.7
click at [171, 91] on div "**********" at bounding box center [308, 371] width 295 height 566
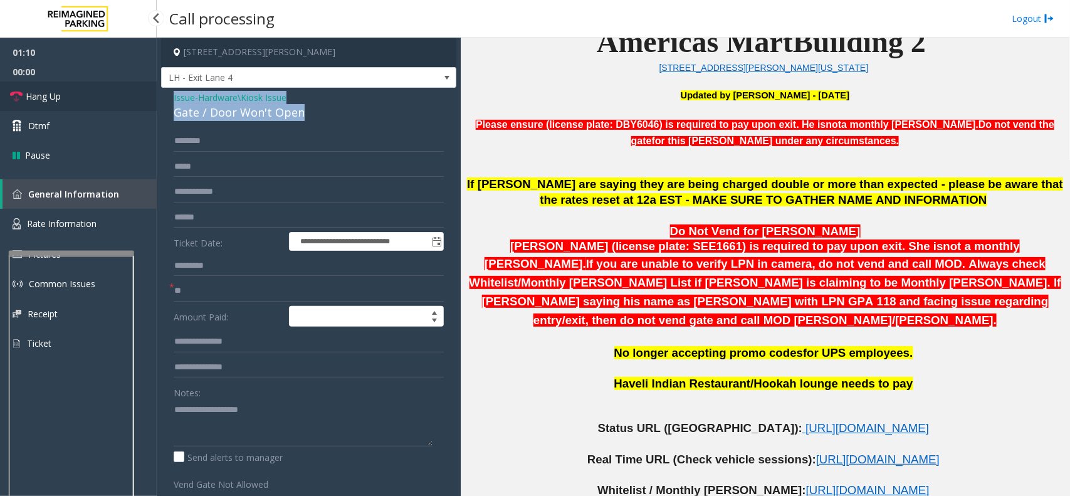
click at [114, 95] on link "Hang Up" at bounding box center [78, 95] width 157 height 29
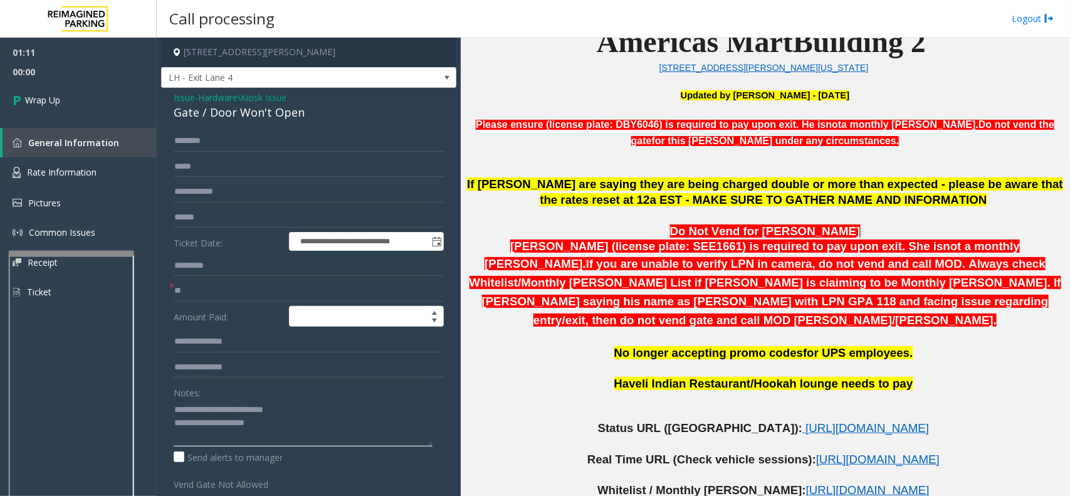
click at [283, 424] on textarea at bounding box center [303, 422] width 259 height 47
type textarea "**********"
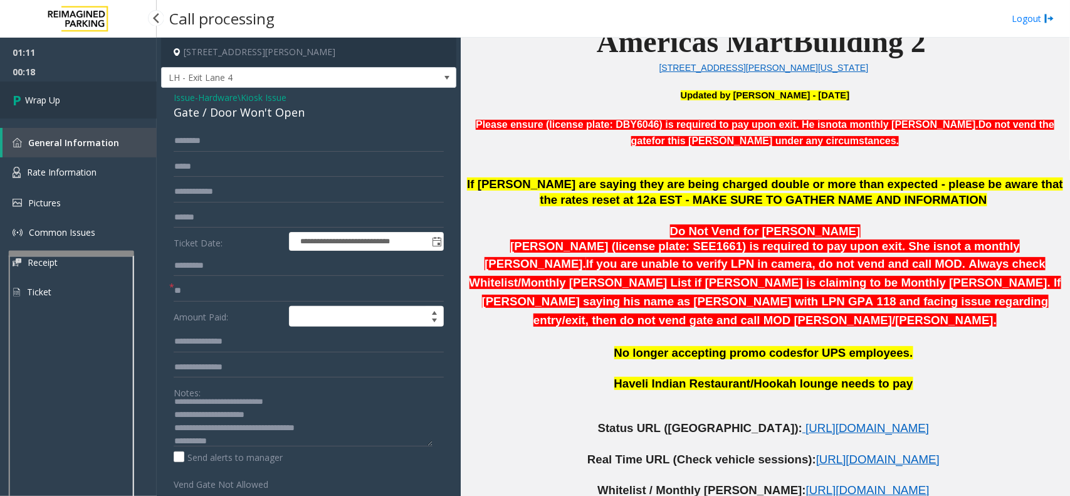
click at [107, 107] on link "Wrap Up" at bounding box center [78, 99] width 157 height 37
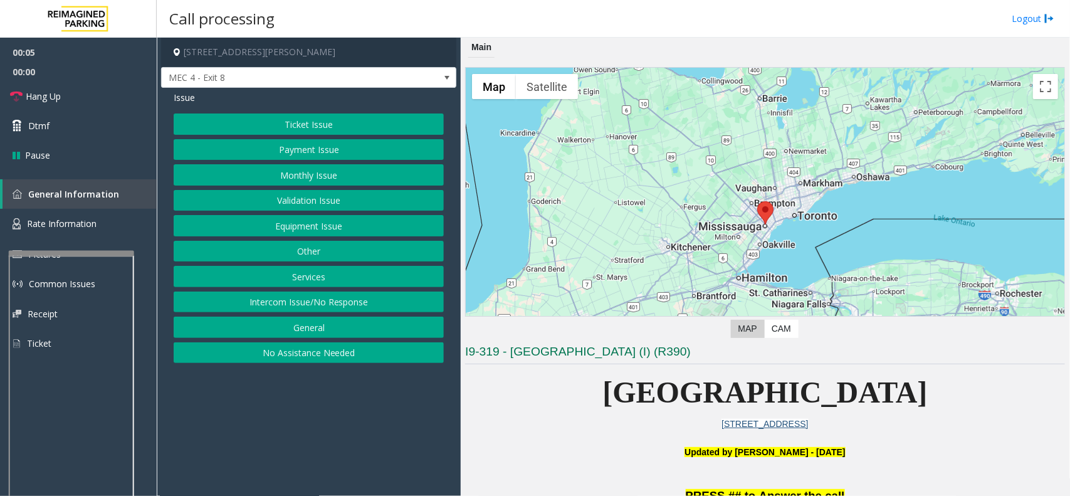
click at [270, 199] on button "Validation Issue" at bounding box center [309, 200] width 270 height 21
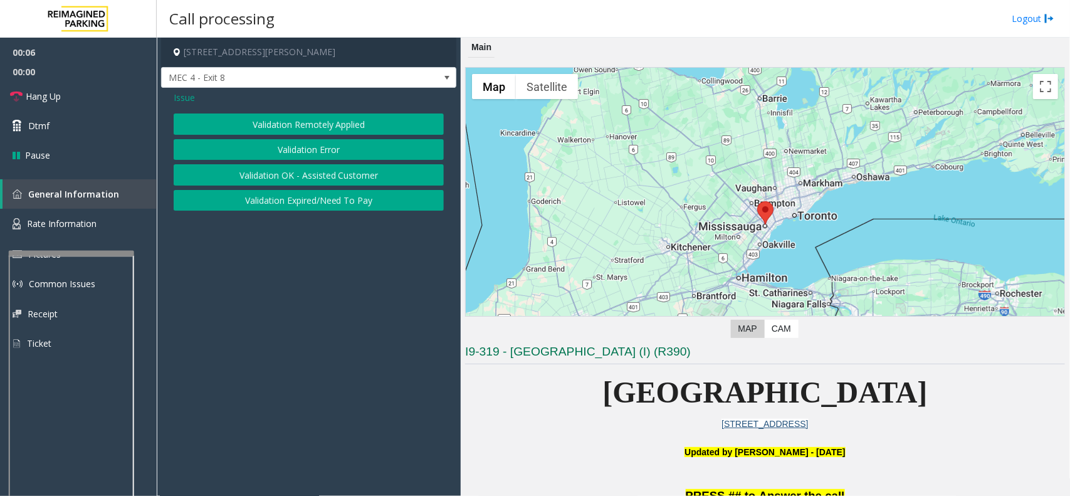
click at [290, 149] on button "Validation Error" at bounding box center [309, 149] width 270 height 21
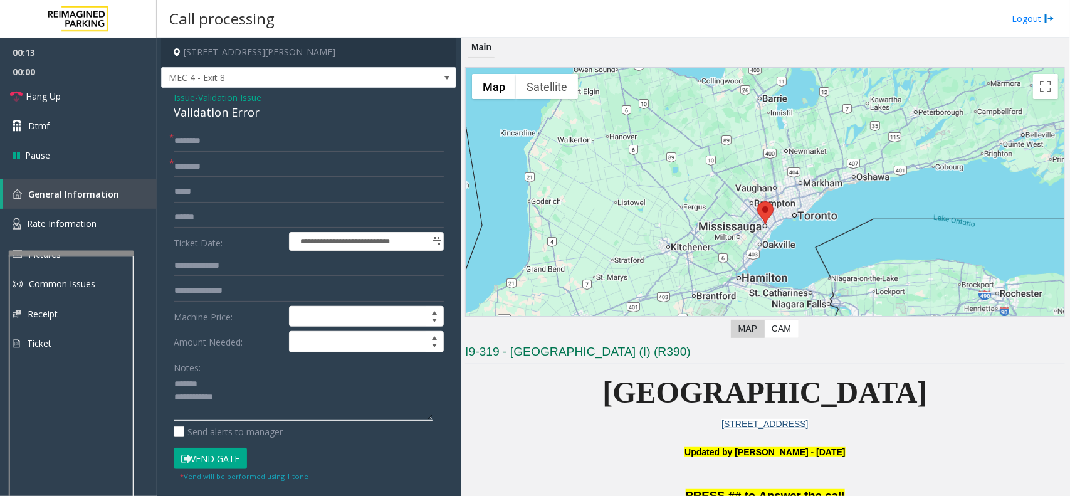
click at [218, 384] on textarea at bounding box center [303, 397] width 259 height 47
click at [218, 113] on div "Validation Error" at bounding box center [309, 112] width 270 height 17
click at [221, 396] on textarea at bounding box center [303, 397] width 259 height 47
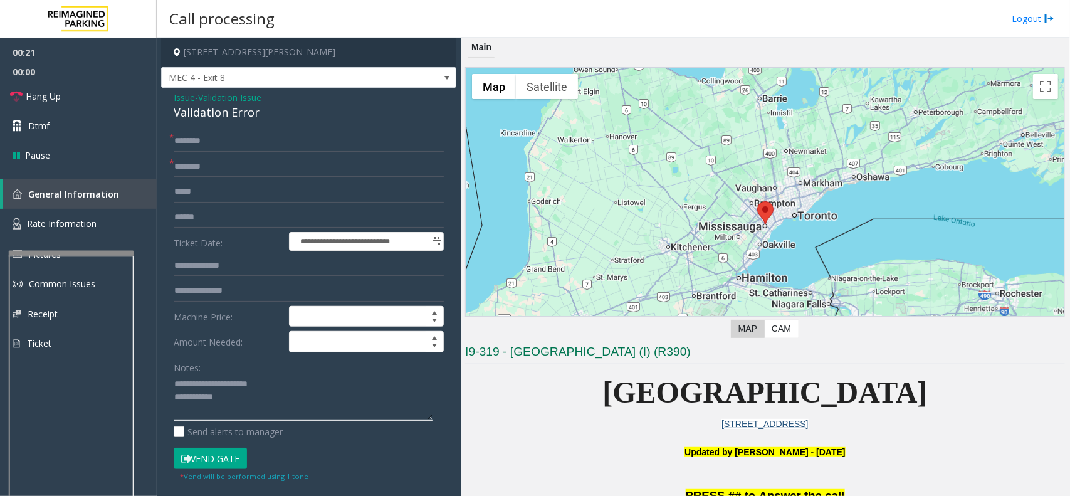
type textarea "**********"
click at [192, 142] on input "text" at bounding box center [309, 140] width 270 height 21
type input "**"
click at [248, 397] on textarea at bounding box center [303, 397] width 259 height 47
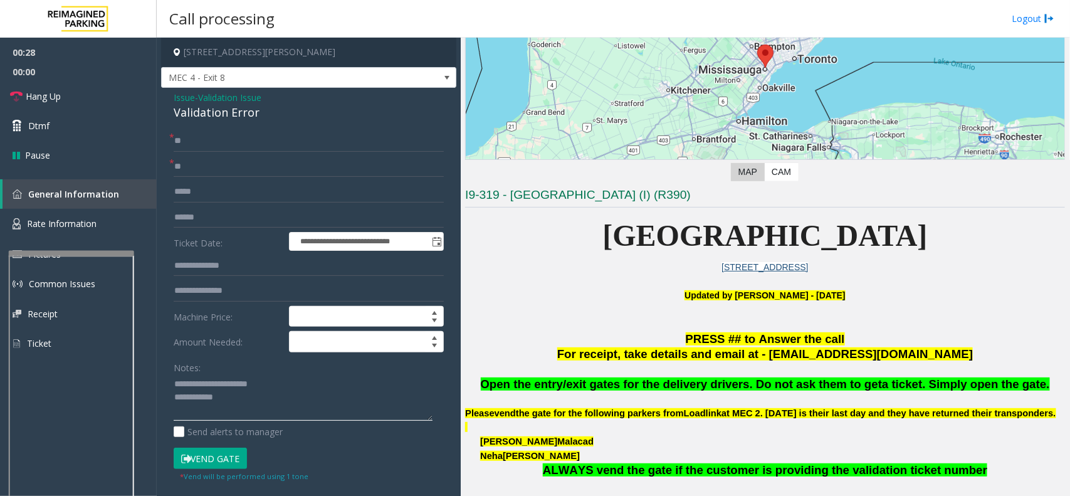
scroll to position [313, 0]
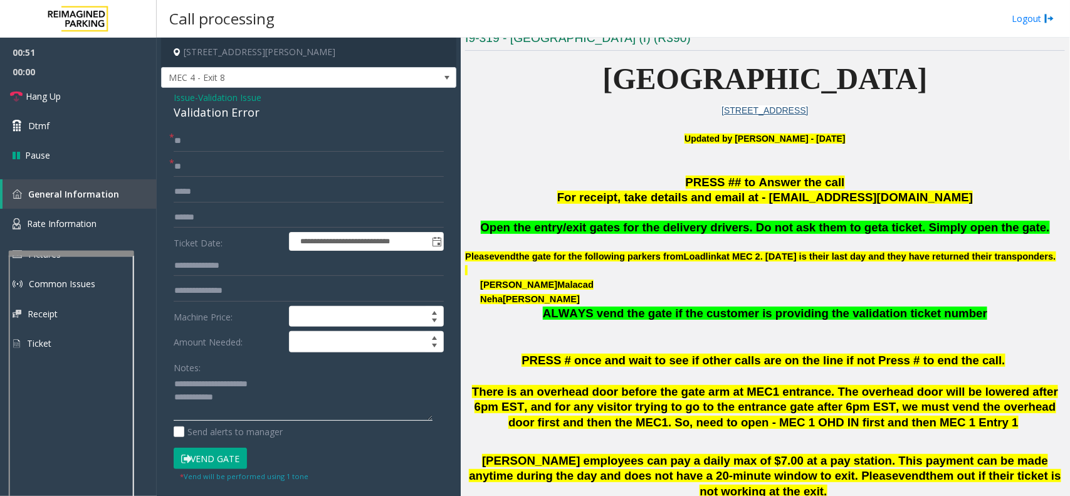
click at [330, 389] on textarea at bounding box center [303, 397] width 259 height 47
paste textarea "**********"
click at [249, 405] on textarea at bounding box center [303, 397] width 259 height 47
click at [126, 92] on link "Hang Up" at bounding box center [78, 95] width 157 height 29
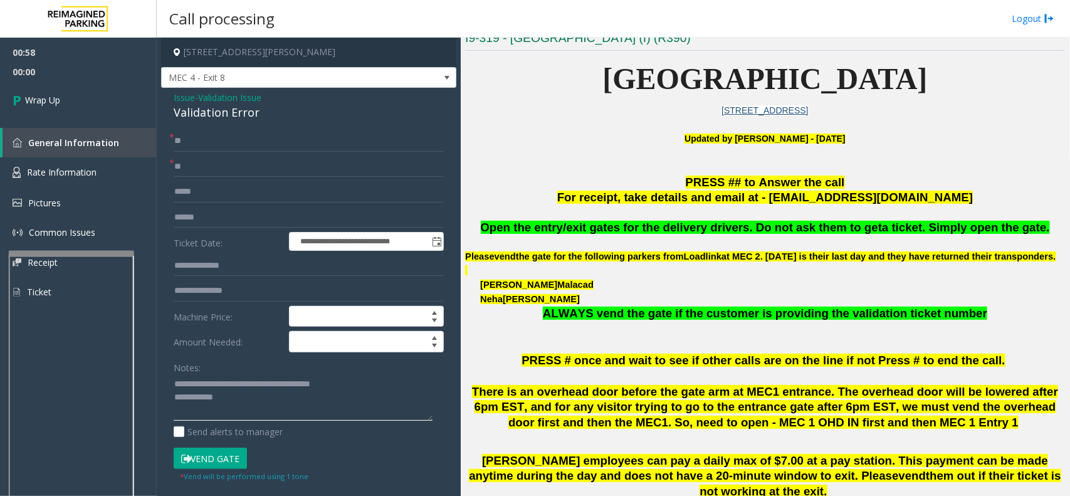
click at [234, 395] on textarea at bounding box center [303, 397] width 259 height 47
type textarea "**********"
click at [97, 90] on link "Wrap Up" at bounding box center [78, 99] width 157 height 37
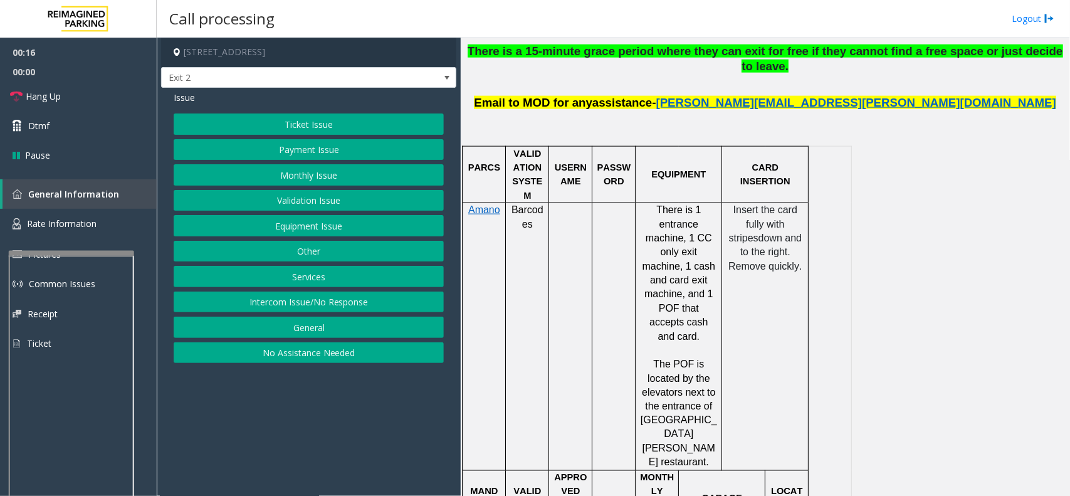
scroll to position [784, 0]
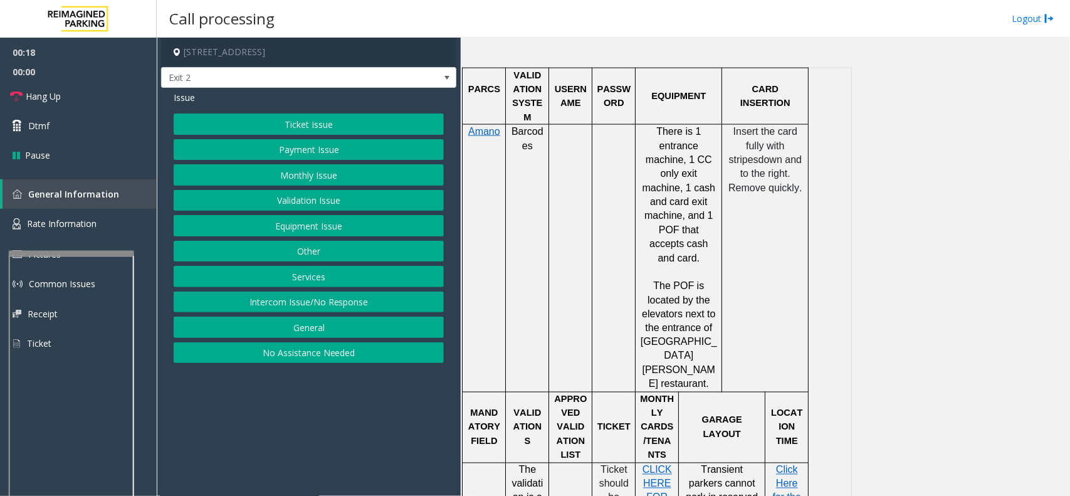
click at [242, 124] on button "Ticket Issue" at bounding box center [309, 123] width 270 height 21
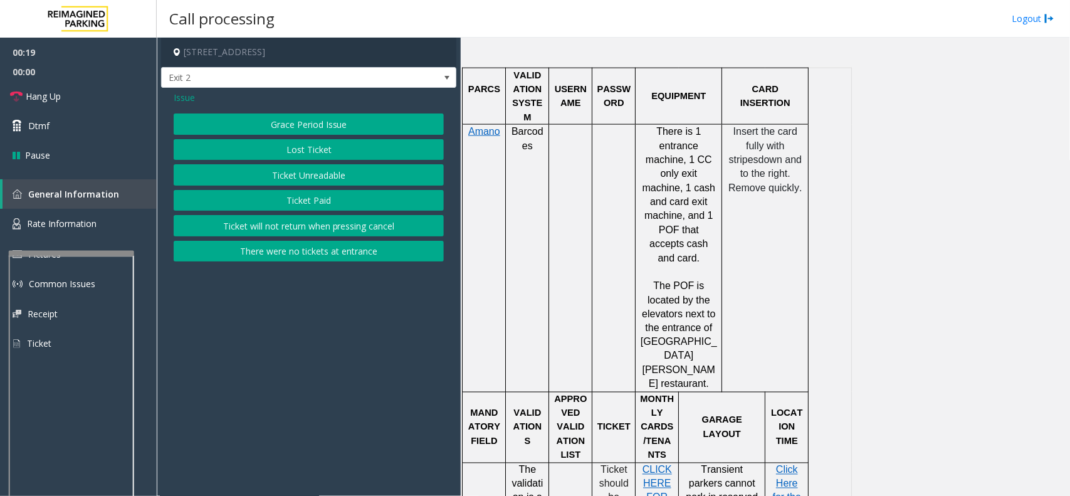
click at [253, 176] on button "Ticket Unreadable" at bounding box center [309, 174] width 270 height 21
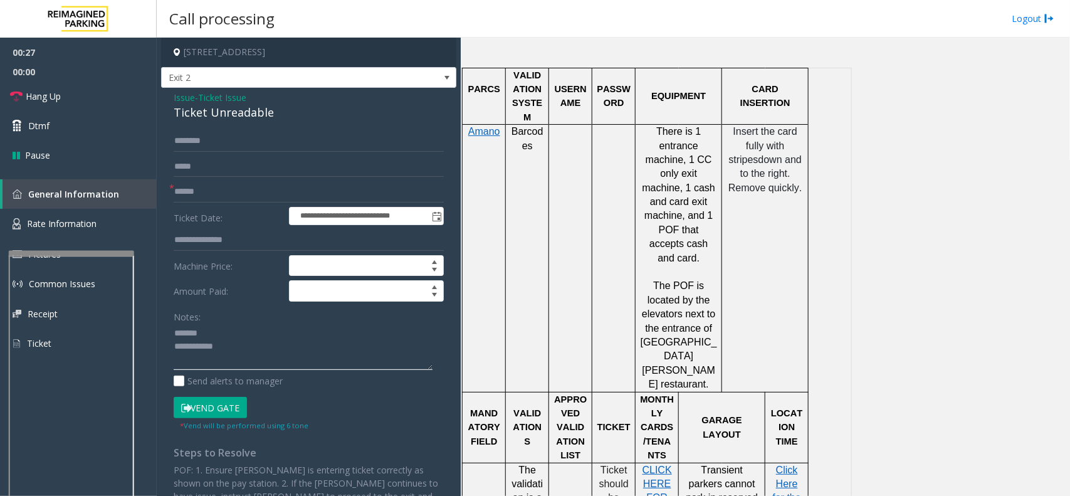
click at [211, 334] on textarea at bounding box center [303, 346] width 259 height 47
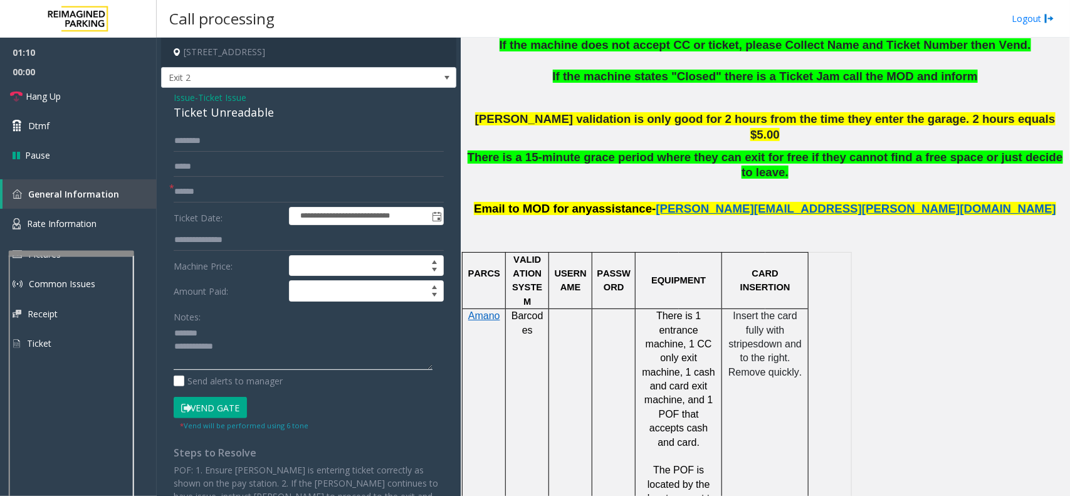
scroll to position [627, 0]
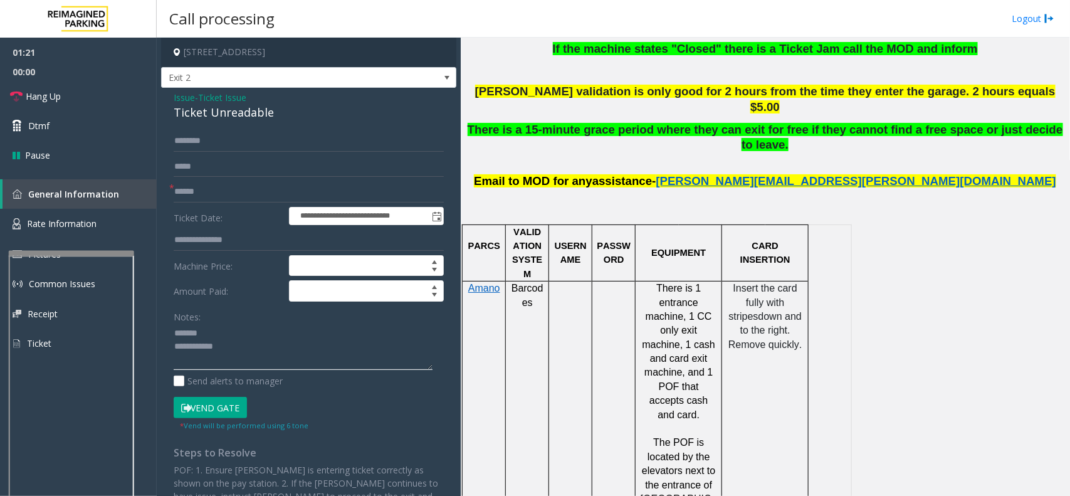
type textarea "**********"
click at [199, 192] on input "text" at bounding box center [309, 191] width 270 height 21
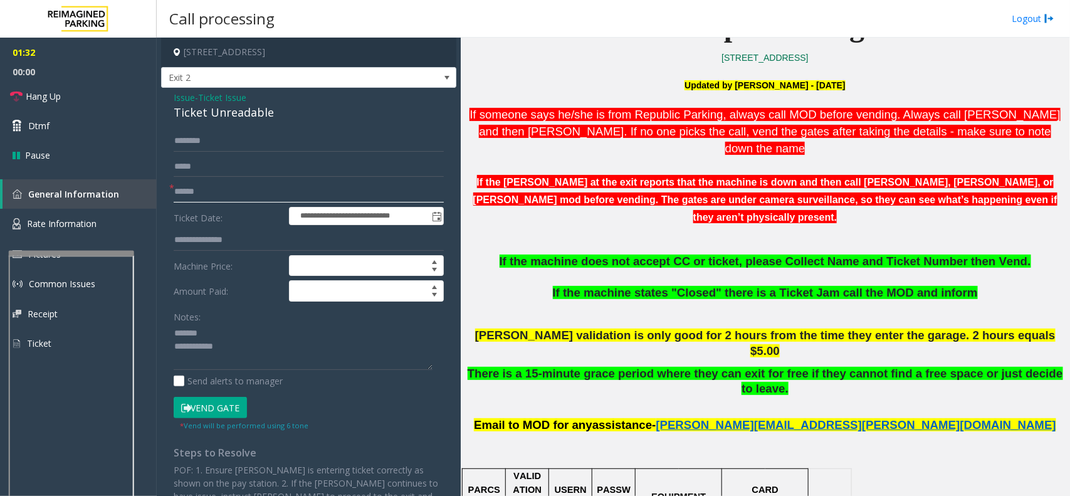
scroll to position [313, 0]
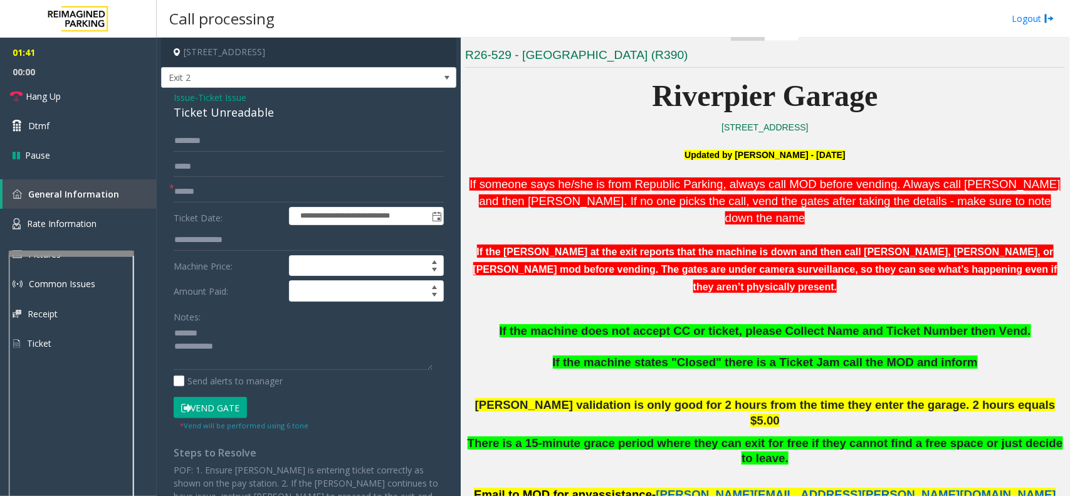
click at [223, 99] on span "Ticket Issue" at bounding box center [222, 97] width 48 height 13
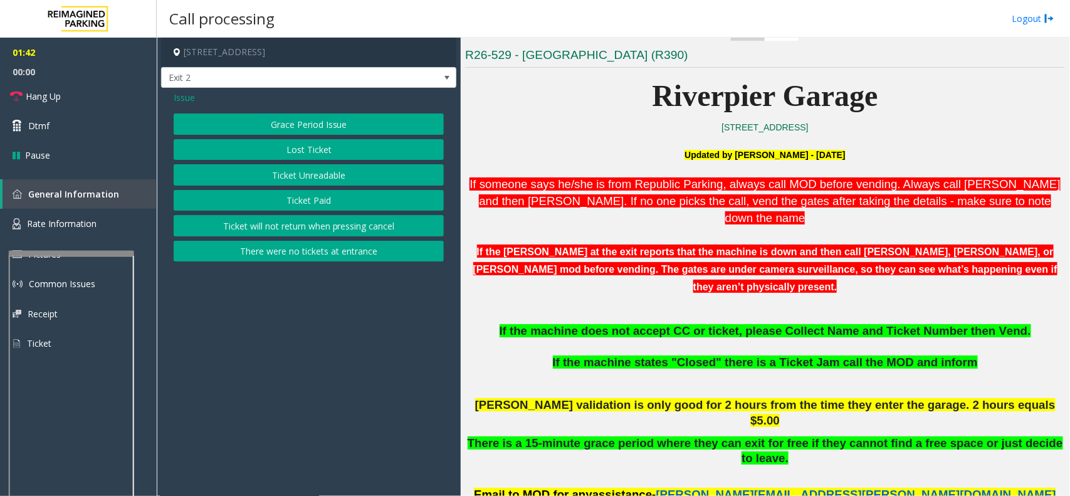
click at [189, 98] on span "Issue" at bounding box center [184, 97] width 21 height 13
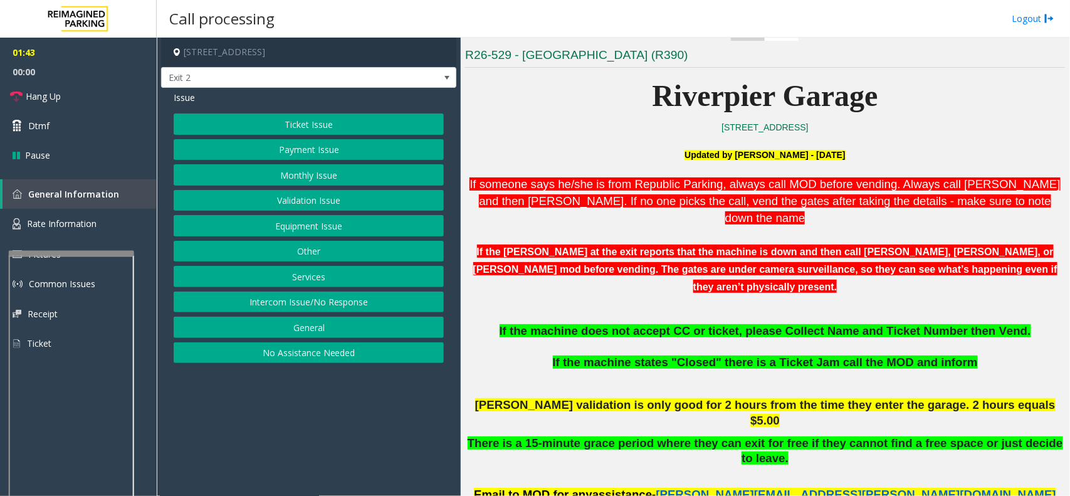
click at [321, 152] on button "Payment Issue" at bounding box center [309, 149] width 270 height 21
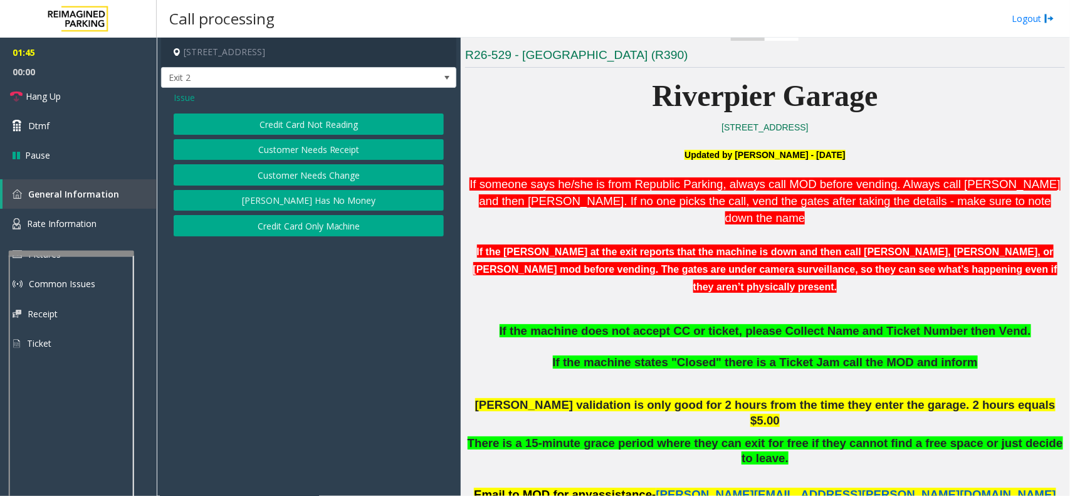
click at [321, 227] on button "Credit Card Only Machine" at bounding box center [309, 225] width 270 height 21
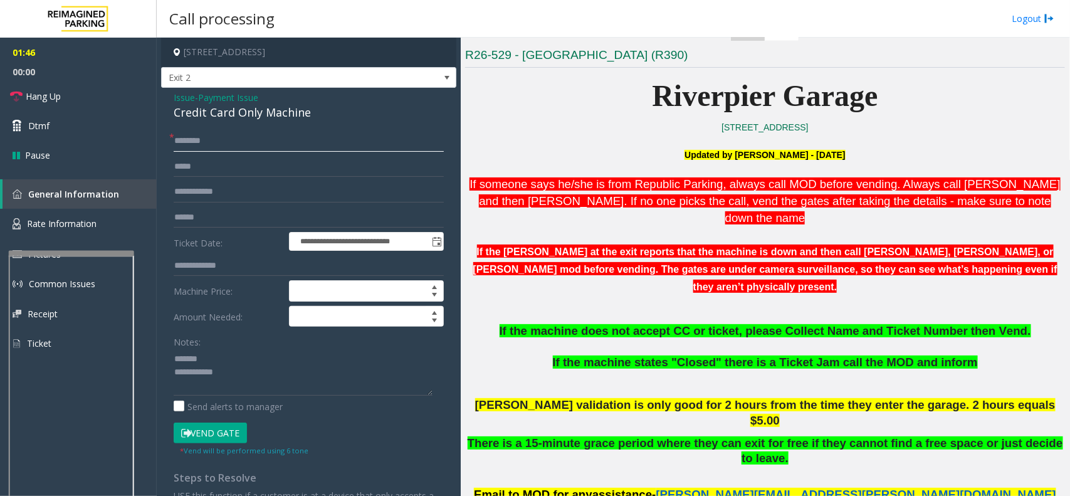
click at [199, 141] on input "text" at bounding box center [309, 140] width 270 height 21
click at [214, 211] on input "text" at bounding box center [309, 217] width 270 height 21
click at [229, 114] on div "Credit Card Only Machine" at bounding box center [309, 112] width 270 height 17
click at [214, 352] on textarea at bounding box center [303, 372] width 259 height 47
click at [257, 362] on textarea at bounding box center [303, 372] width 259 height 47
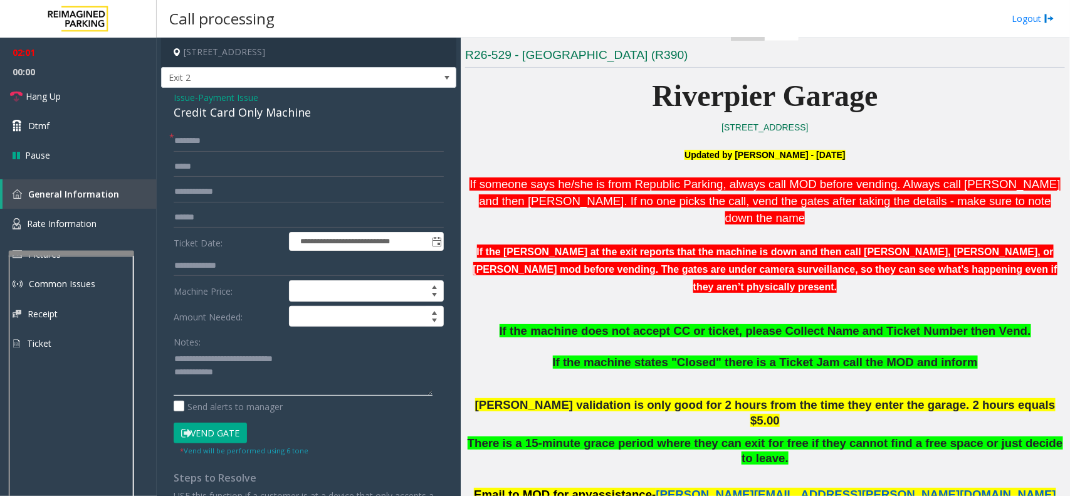
click at [248, 374] on textarea at bounding box center [303, 372] width 259 height 47
type textarea "**********"
click at [201, 220] on input "text" at bounding box center [309, 217] width 270 height 21
type input "*"
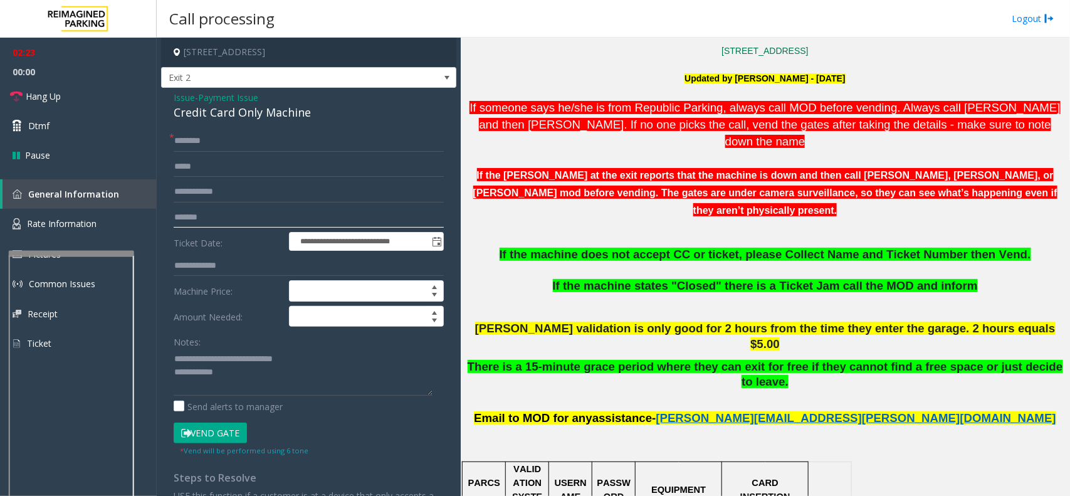
scroll to position [392, 0]
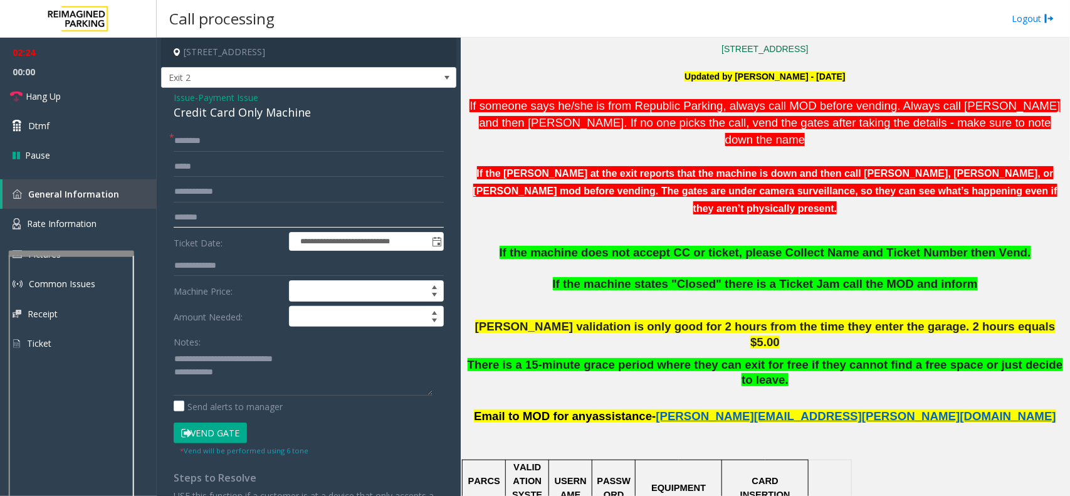
type input "*******"
click at [221, 140] on input "text" at bounding box center [309, 140] width 270 height 21
click at [186, 142] on input "********" at bounding box center [309, 140] width 270 height 21
type input "*******"
click at [220, 433] on button "Vend Gate" at bounding box center [210, 433] width 73 height 21
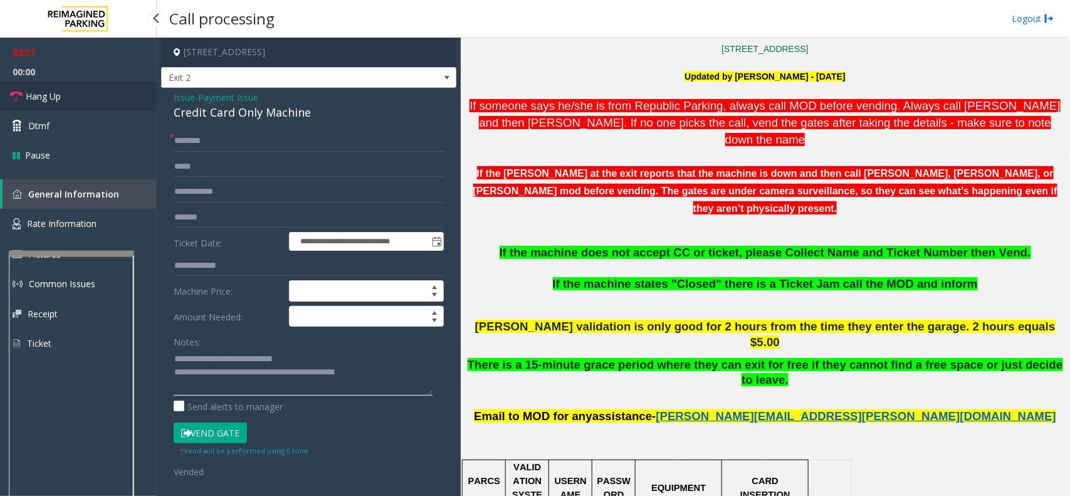
type textarea "**********"
click at [78, 95] on link "Hang Up" at bounding box center [78, 95] width 157 height 29
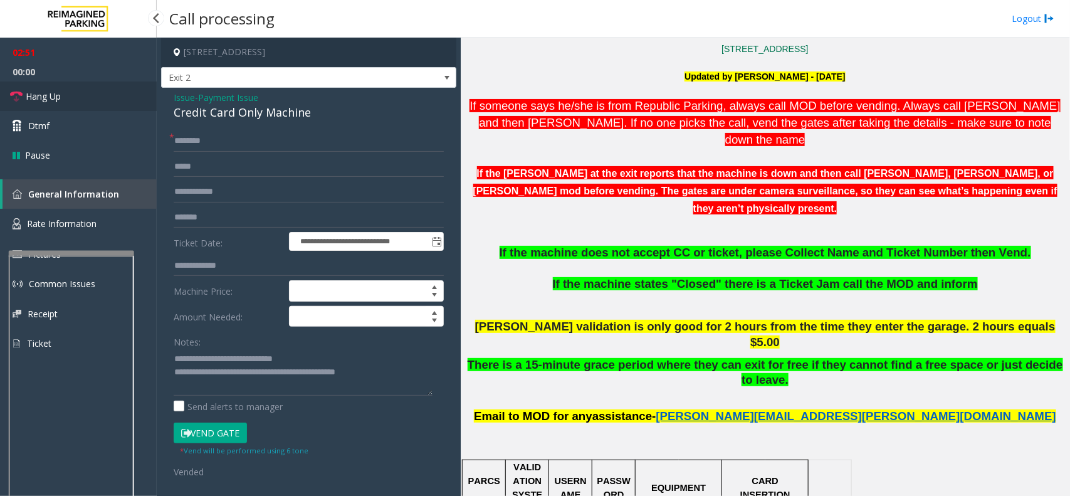
click at [78, 95] on link "Hang Up" at bounding box center [78, 95] width 157 height 29
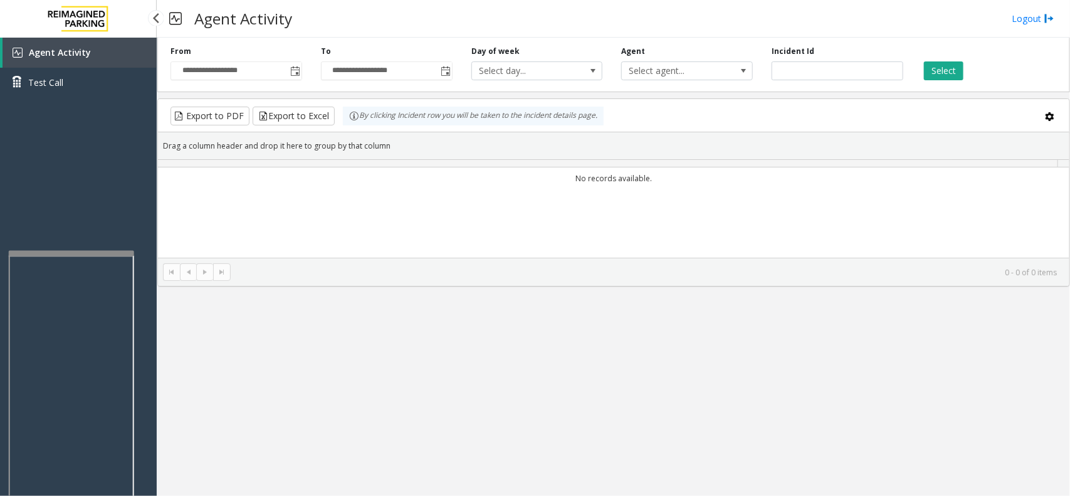
click at [78, 95] on link "Test Call" at bounding box center [78, 82] width 157 height 29
click at [78, 95] on body "**********" at bounding box center [535, 248] width 1070 height 496
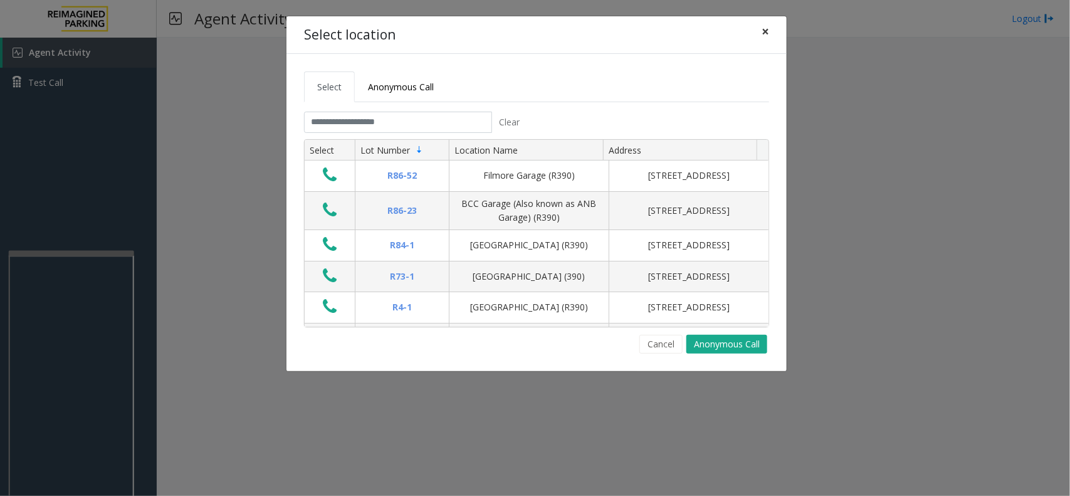
click at [765, 31] on span "×" at bounding box center [766, 32] width 8 height 18
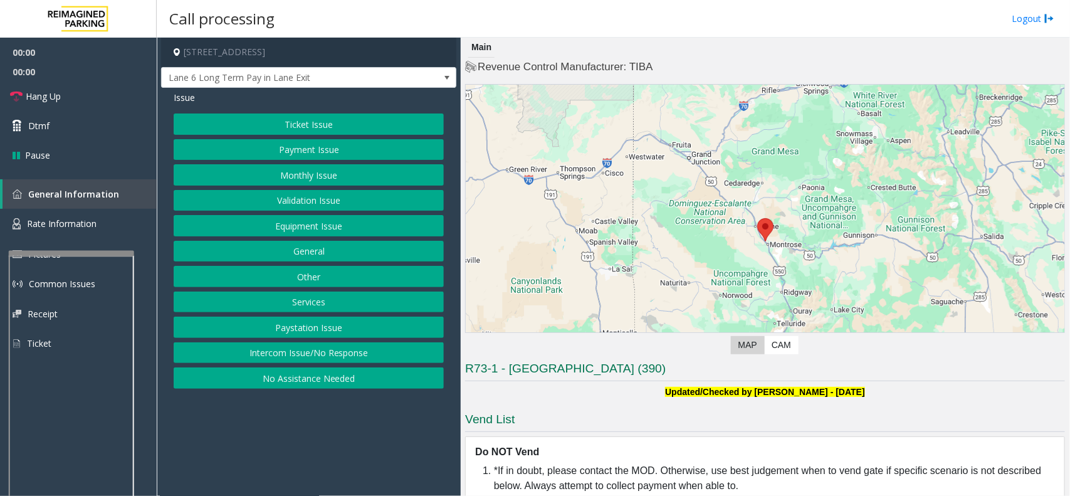
scroll to position [21, 0]
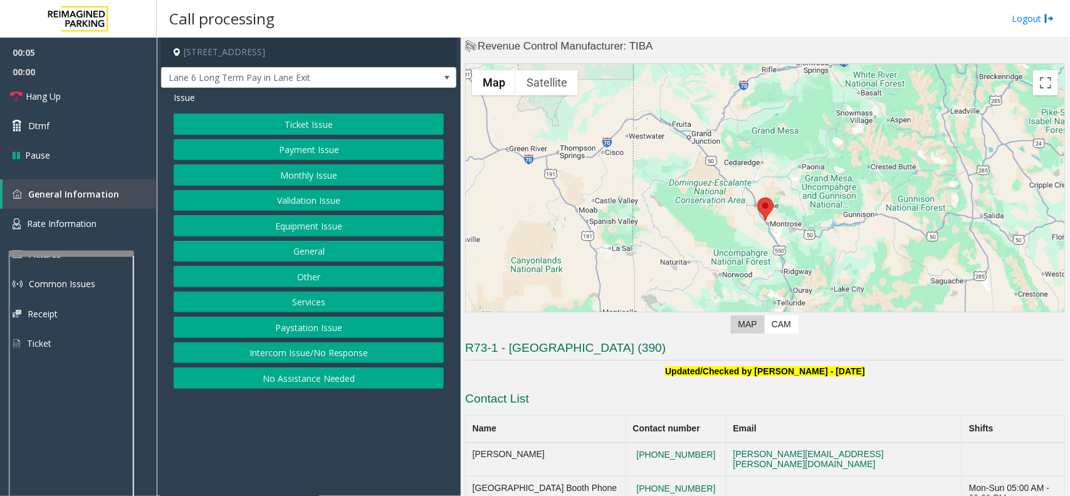
click at [318, 353] on button "Intercom Issue/No Response" at bounding box center [309, 352] width 270 height 21
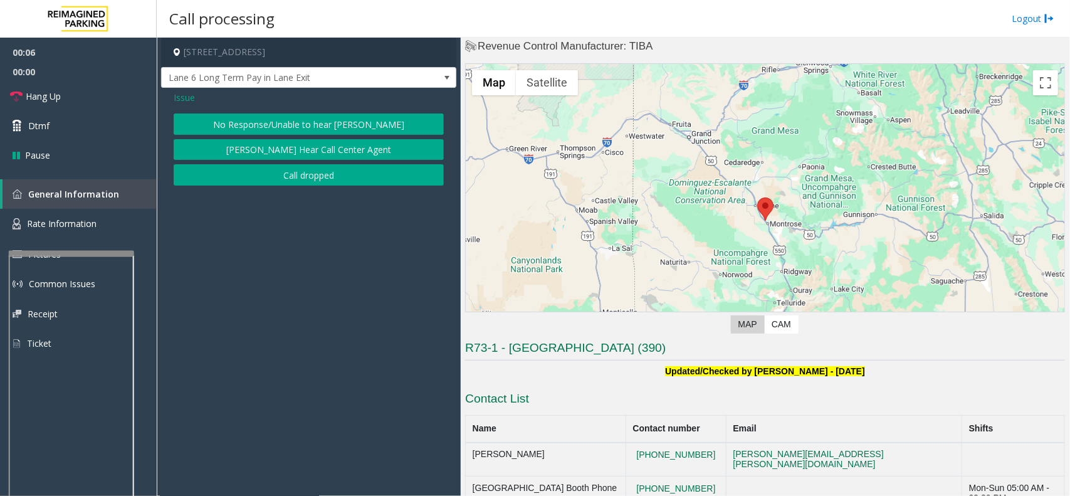
click at [328, 126] on button "No Response/Unable to hear [PERSON_NAME]" at bounding box center [309, 123] width 270 height 21
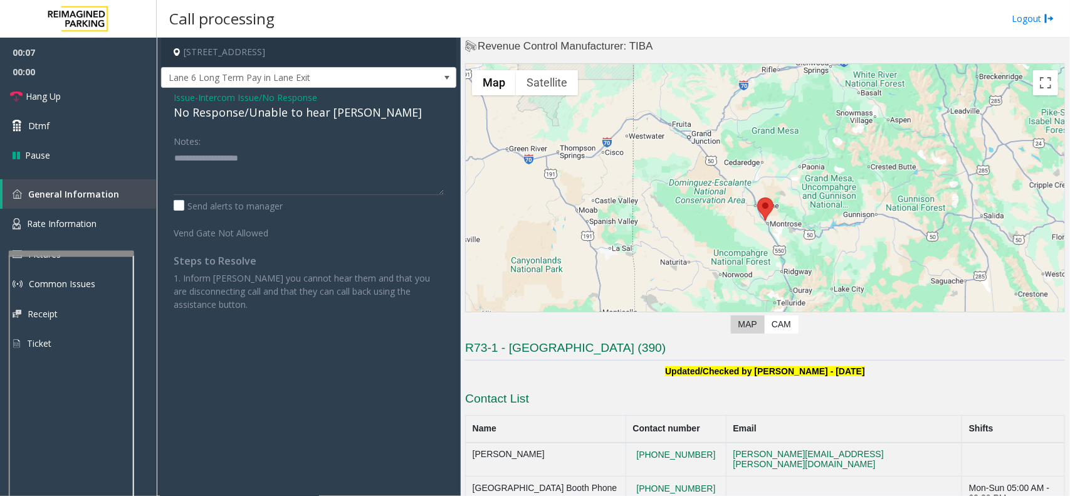
click at [249, 110] on div "No Response/Unable to hear [PERSON_NAME]" at bounding box center [309, 112] width 270 height 17
type textarea "**********"
click at [223, 95] on span "Intercom Issue/No Response" at bounding box center [257, 97] width 119 height 13
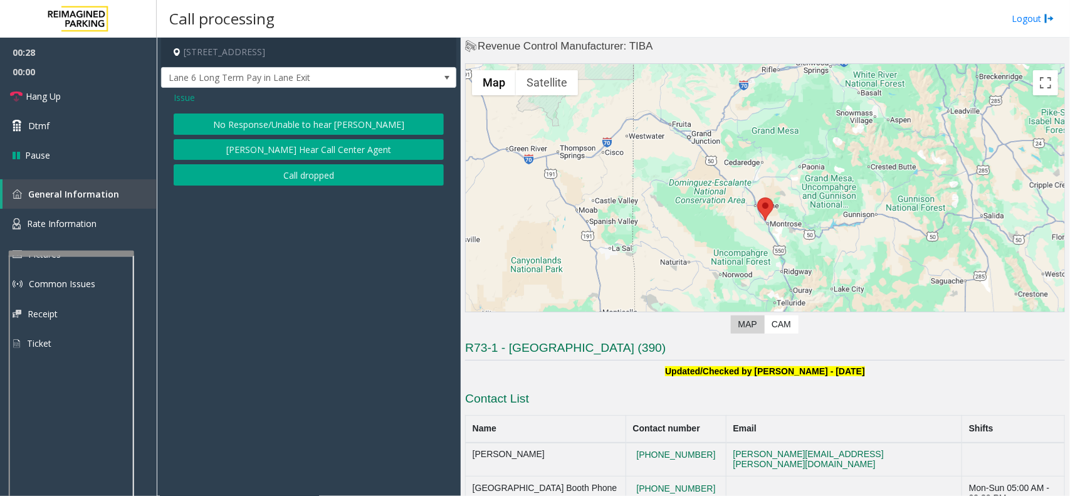
click at [191, 98] on span "Issue" at bounding box center [184, 97] width 21 height 13
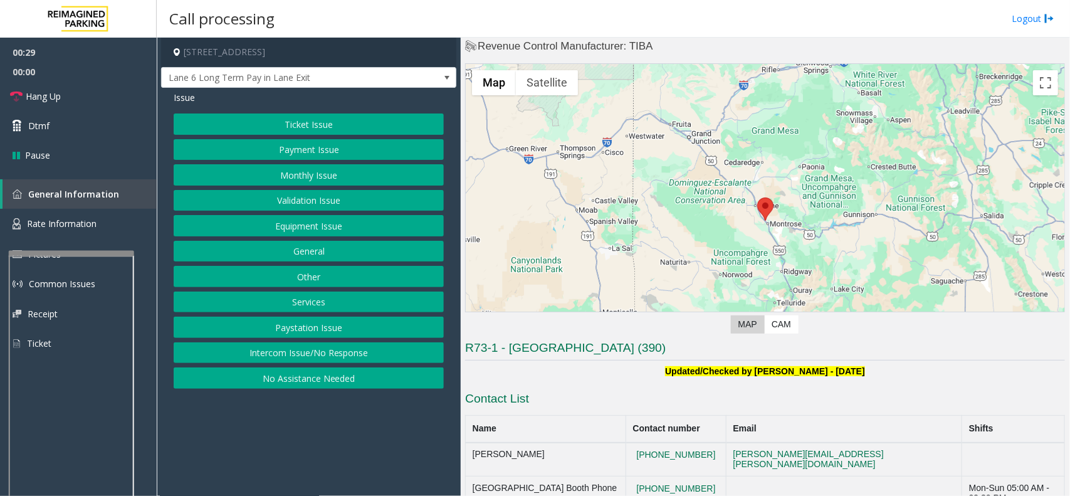
click at [302, 147] on button "Payment Issue" at bounding box center [309, 149] width 270 height 21
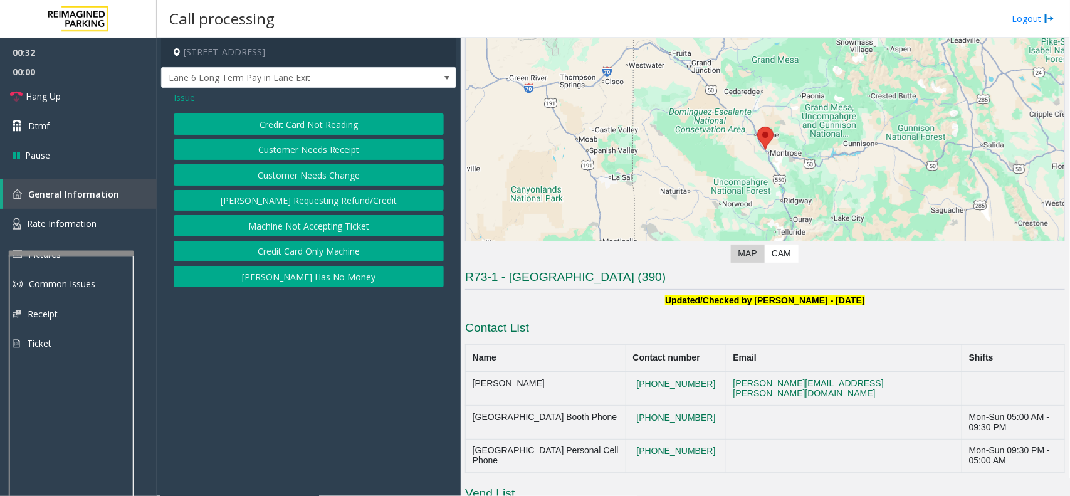
scroll to position [0, 0]
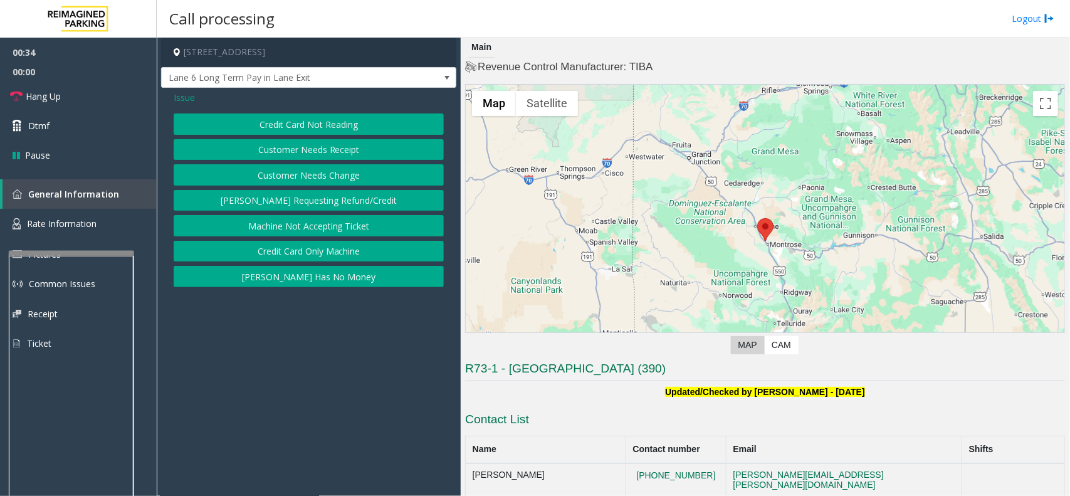
click at [333, 252] on button "Credit Card Only Machine" at bounding box center [309, 251] width 270 height 21
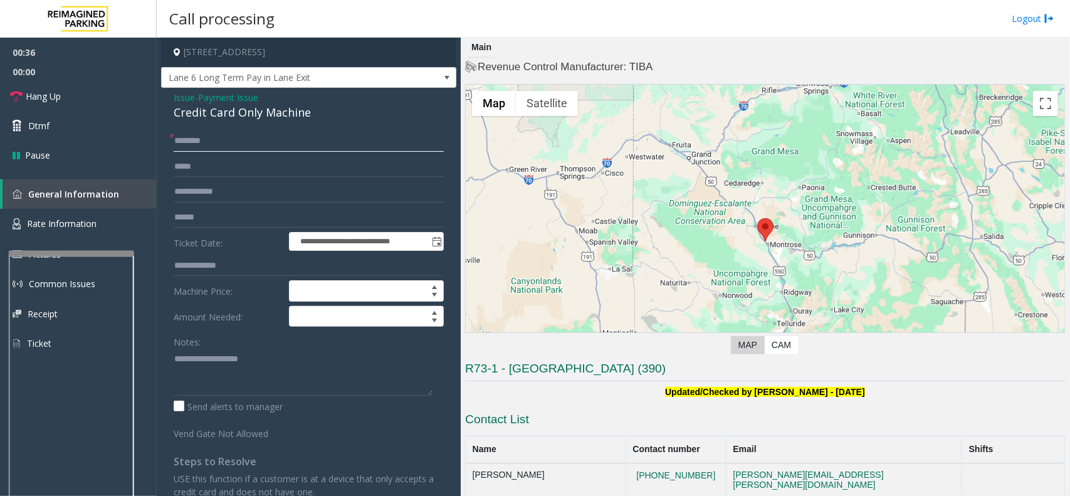
click at [231, 141] on input "text" at bounding box center [309, 140] width 270 height 21
type input "*"
click at [234, 349] on textarea at bounding box center [303, 372] width 259 height 47
click at [249, 376] on textarea at bounding box center [303, 372] width 259 height 47
click at [207, 139] on input "text" at bounding box center [309, 140] width 270 height 21
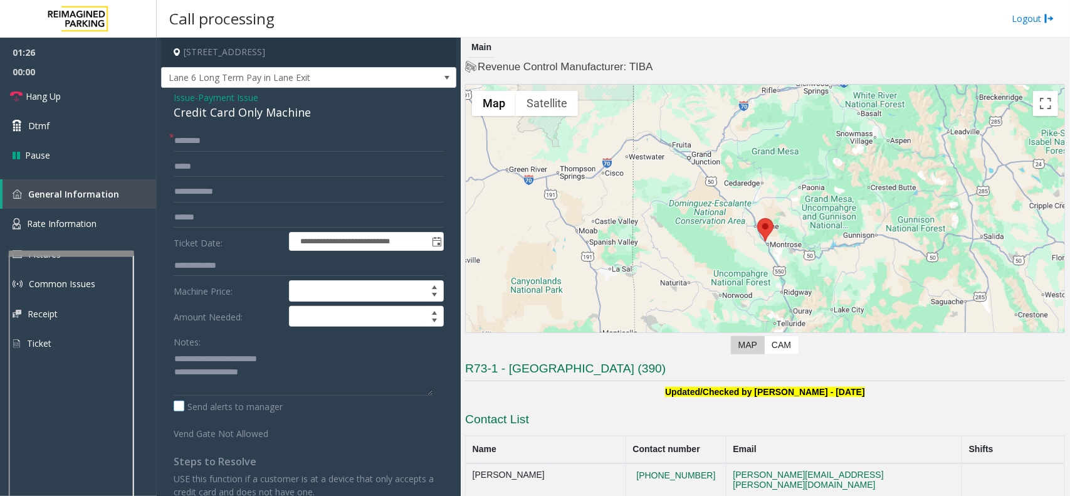
click at [177, 411] on label "Send alerts to manager" at bounding box center [228, 406] width 109 height 13
click at [221, 137] on input "text" at bounding box center [309, 140] width 270 height 21
drag, startPoint x: 280, startPoint y: 376, endPoint x: 223, endPoint y: 370, distance: 57.4
click at [223, 370] on textarea at bounding box center [303, 372] width 259 height 47
type textarea "**********"
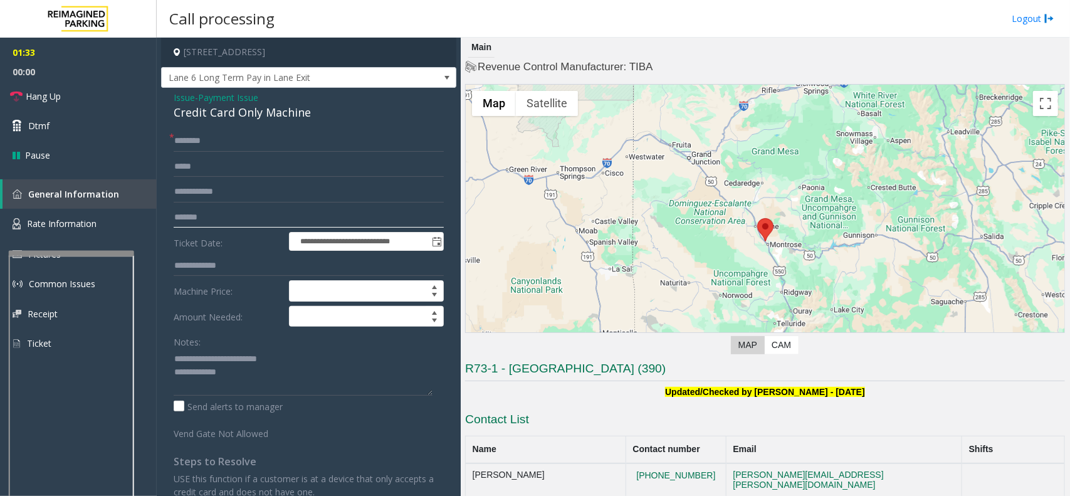
type input "*******"
click at [197, 133] on input "text" at bounding box center [309, 140] width 270 height 21
click at [248, 102] on span "Payment Issue" at bounding box center [228, 97] width 60 height 13
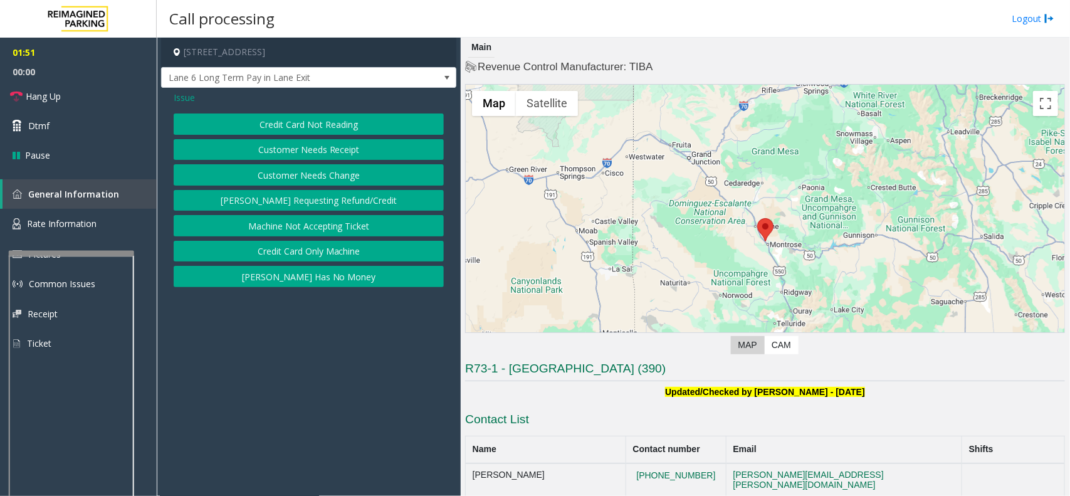
click at [283, 127] on button "Credit Card Not Reading" at bounding box center [309, 123] width 270 height 21
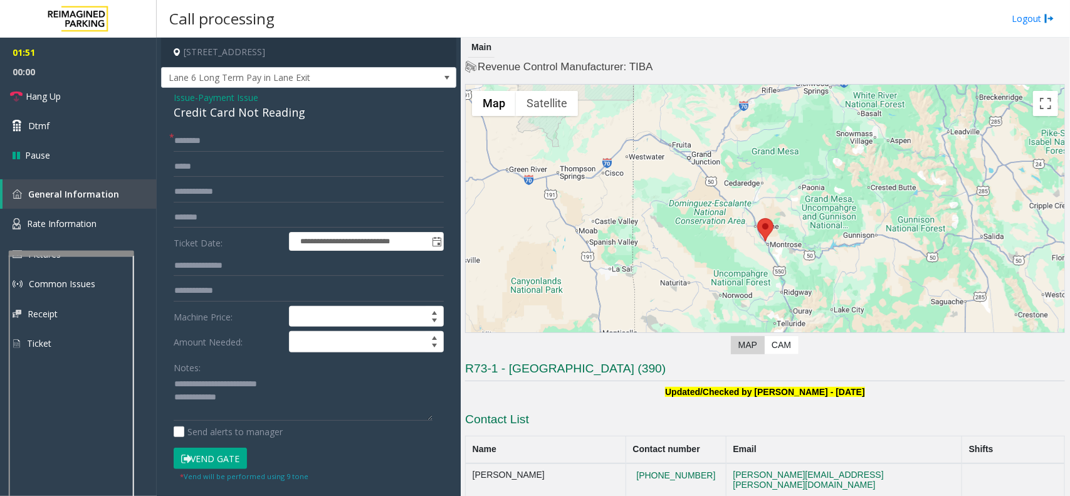
click at [223, 453] on button "Vend Gate" at bounding box center [210, 458] width 73 height 21
click at [223, 100] on span "Payment Issue" at bounding box center [228, 97] width 60 height 13
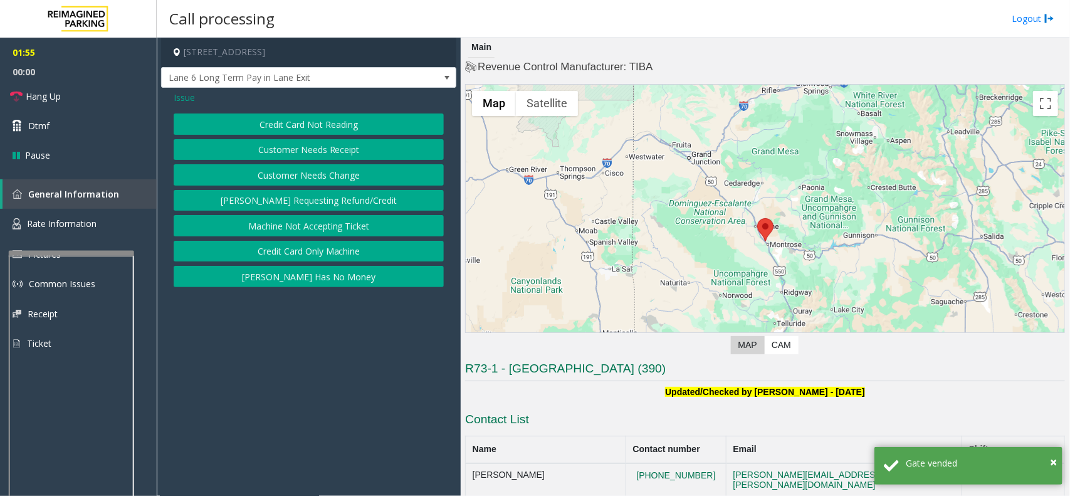
click at [315, 251] on button "Credit Card Only Machine" at bounding box center [309, 251] width 270 height 21
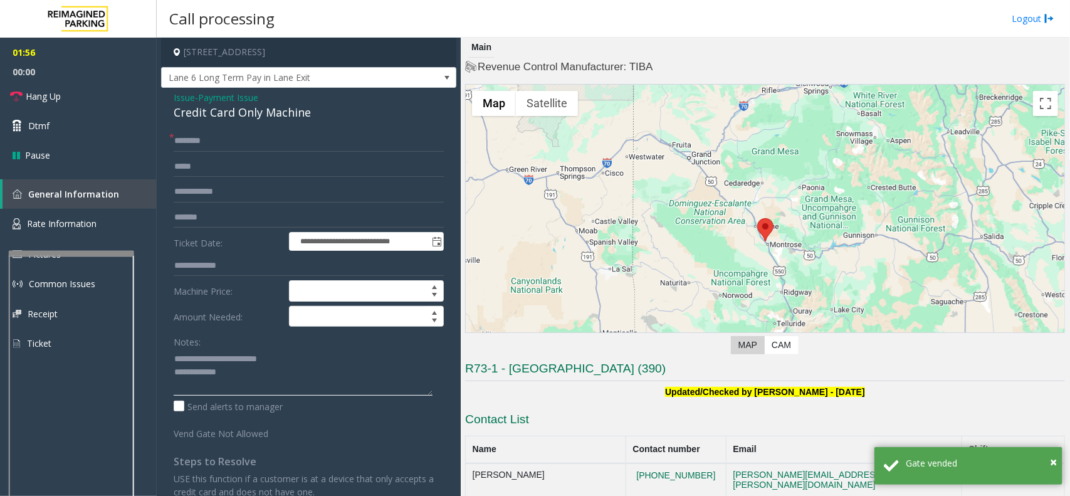
click at [236, 376] on textarea at bounding box center [303, 372] width 259 height 47
click at [208, 142] on input "text" at bounding box center [309, 140] width 270 height 21
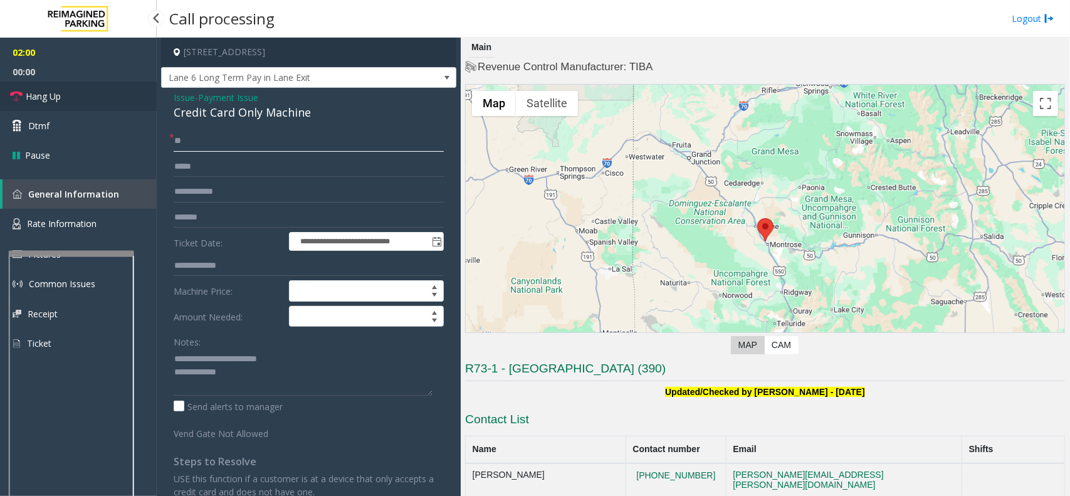
type input "**"
click at [69, 97] on link "Hang Up" at bounding box center [78, 95] width 157 height 29
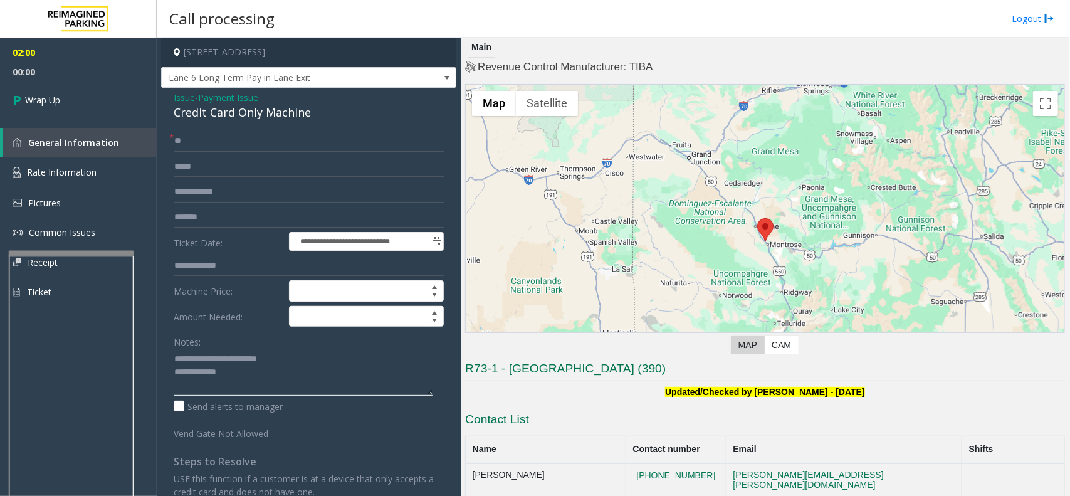
click at [235, 370] on textarea at bounding box center [303, 372] width 259 height 47
type textarea "**********"
click at [60, 100] on span "Wrap Up" at bounding box center [42, 99] width 35 height 13
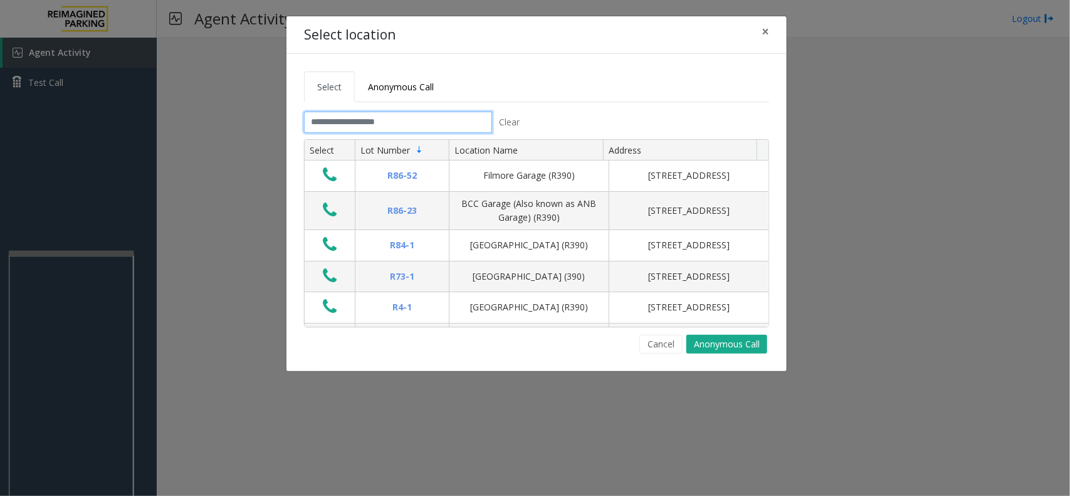
click at [425, 122] on input "text" at bounding box center [398, 122] width 188 height 21
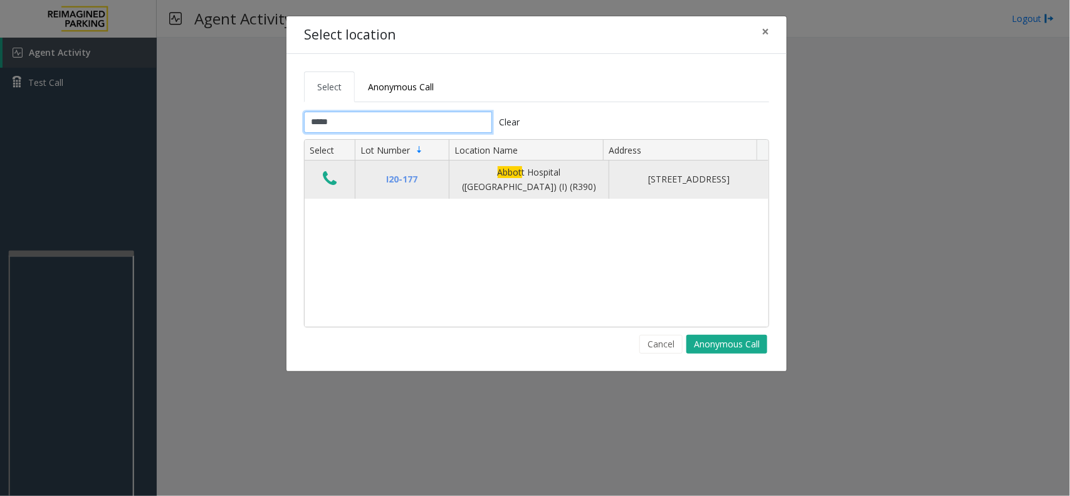
type input "*****"
click at [330, 185] on icon "Data table" at bounding box center [330, 179] width 14 height 18
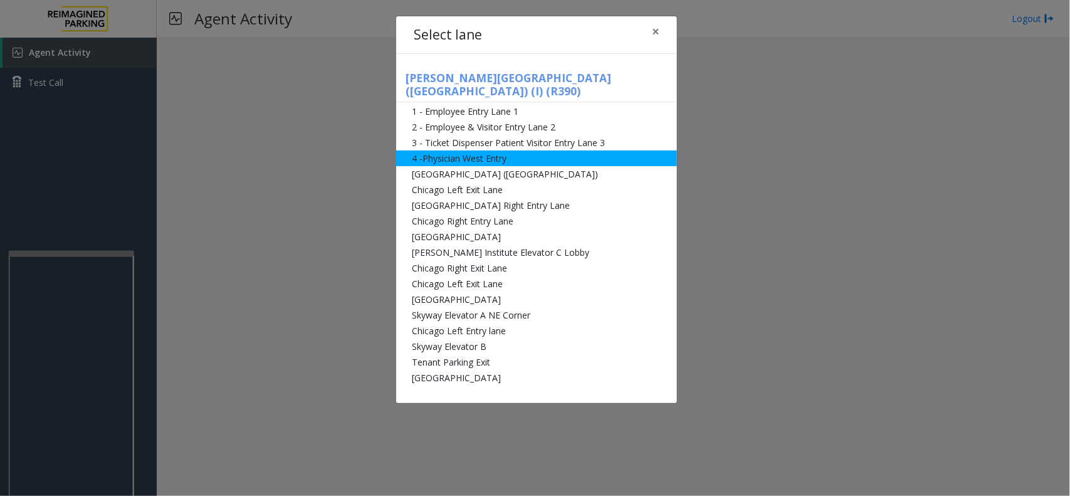
click at [455, 150] on li "4 -Physician West Entry" at bounding box center [536, 158] width 281 height 16
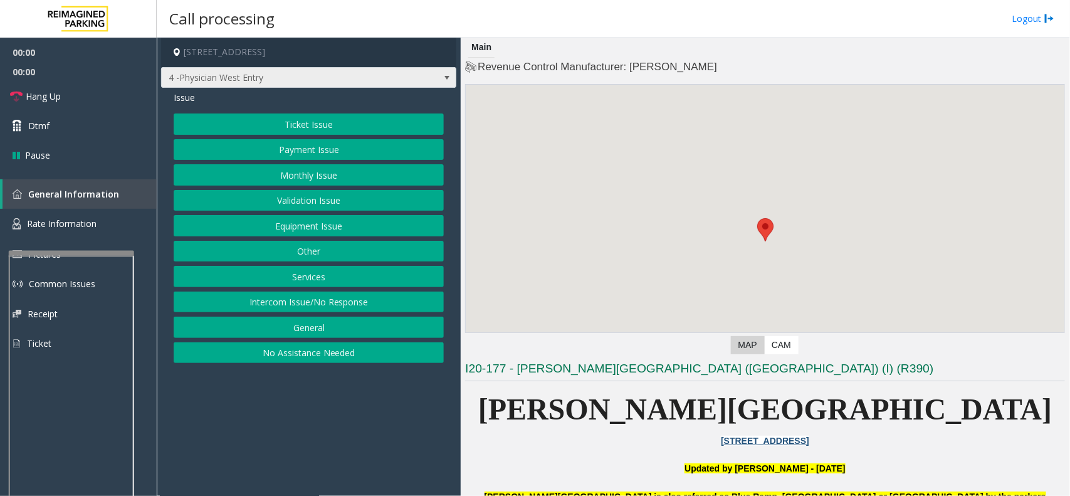
click at [276, 76] on span "4 -Physician West Entry" at bounding box center [279, 78] width 235 height 20
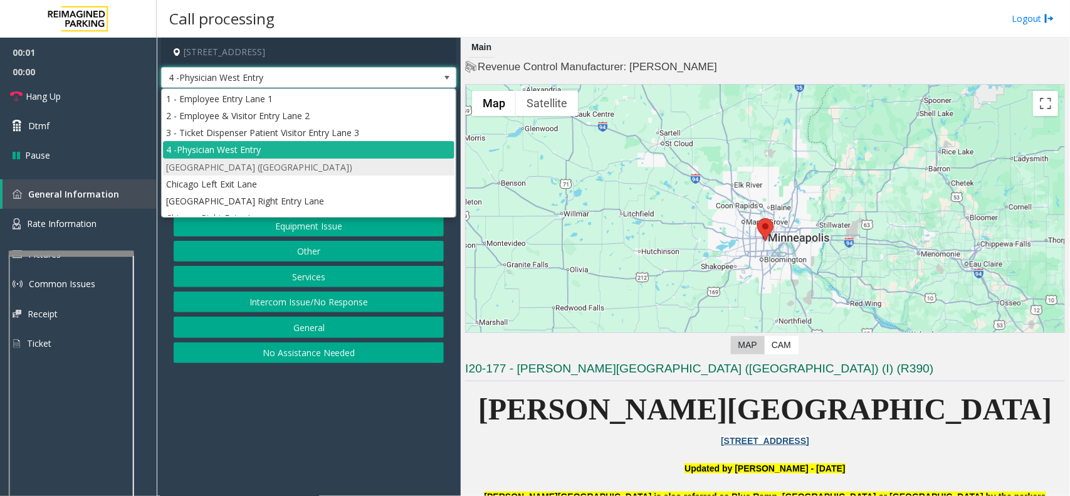
click at [293, 166] on li "[GEOGRAPHIC_DATA] ([GEOGRAPHIC_DATA])" at bounding box center [308, 167] width 291 height 17
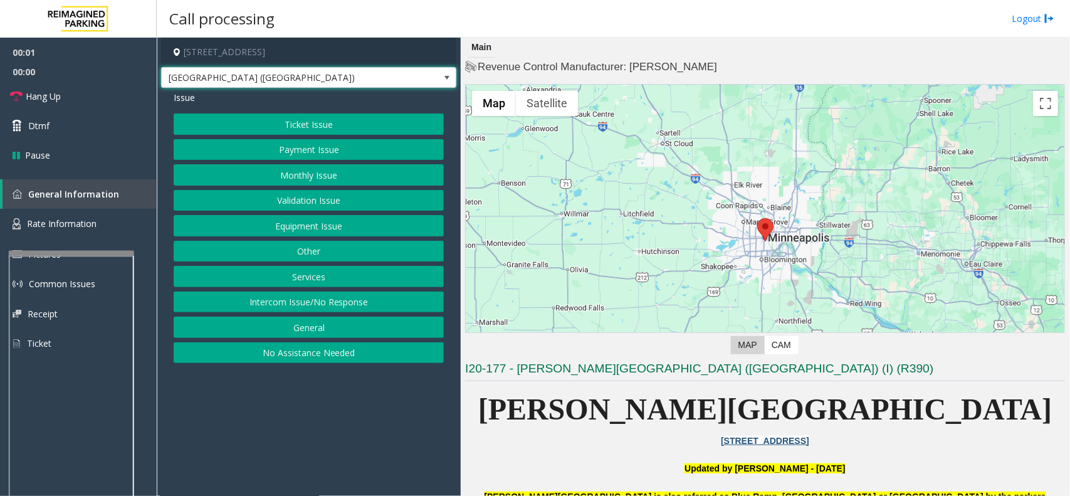
click at [320, 129] on button "Ticket Issue" at bounding box center [309, 123] width 270 height 21
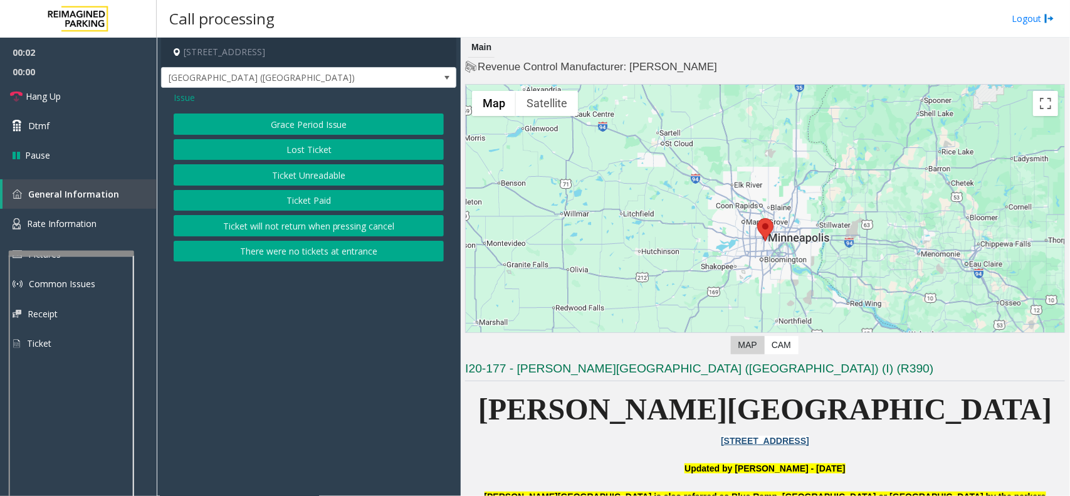
click at [318, 172] on button "Ticket Unreadable" at bounding box center [309, 174] width 270 height 21
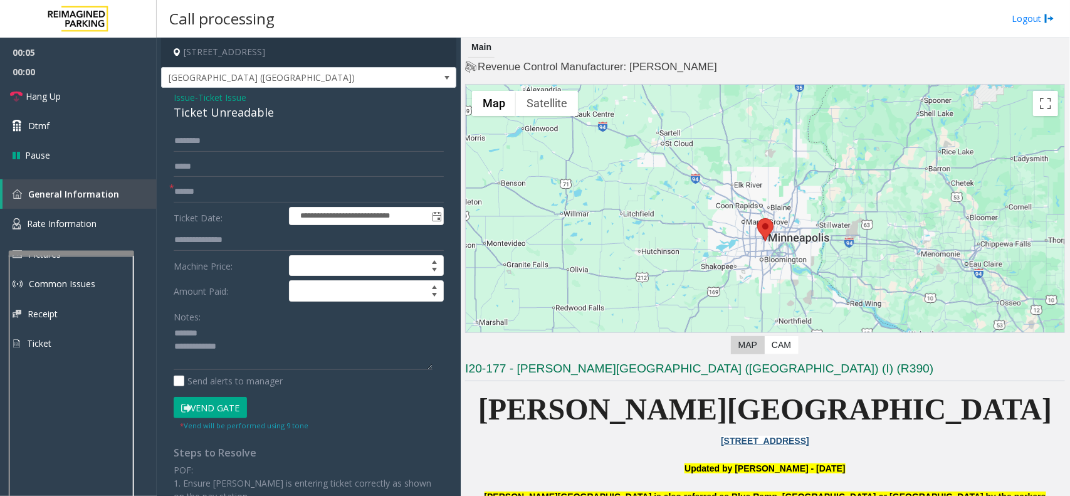
click at [211, 119] on div "Ticket Unreadable" at bounding box center [309, 112] width 270 height 17
drag, startPoint x: 211, startPoint y: 119, endPoint x: 229, endPoint y: 113, distance: 18.6
click at [212, 119] on div "Ticket Unreadable" at bounding box center [309, 112] width 270 height 17
click at [246, 345] on textarea at bounding box center [303, 346] width 259 height 47
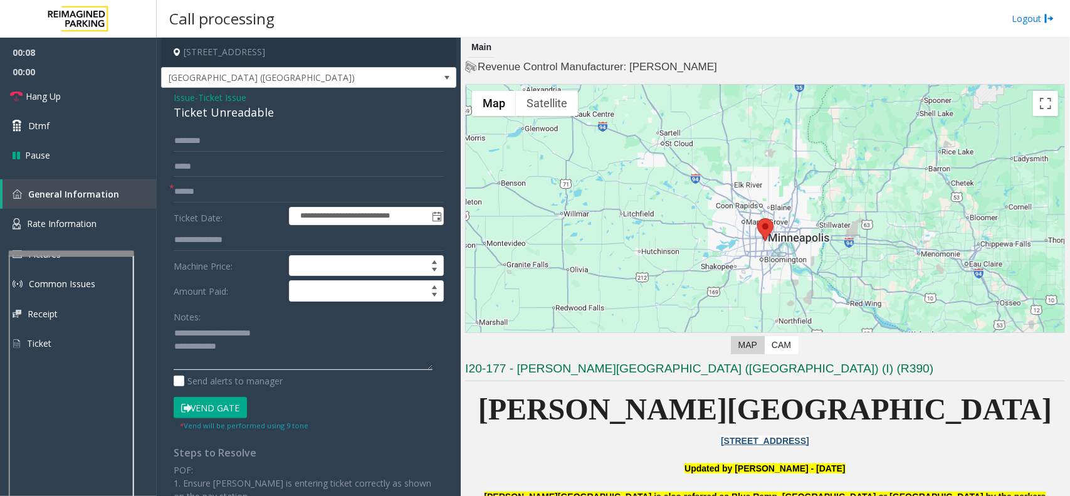
click at [243, 345] on textarea at bounding box center [303, 346] width 259 height 47
type textarea "**********"
click at [221, 191] on input "text" at bounding box center [309, 191] width 270 height 21
type input "*********"
click at [233, 400] on button "Vend Gate" at bounding box center [210, 407] width 73 height 21
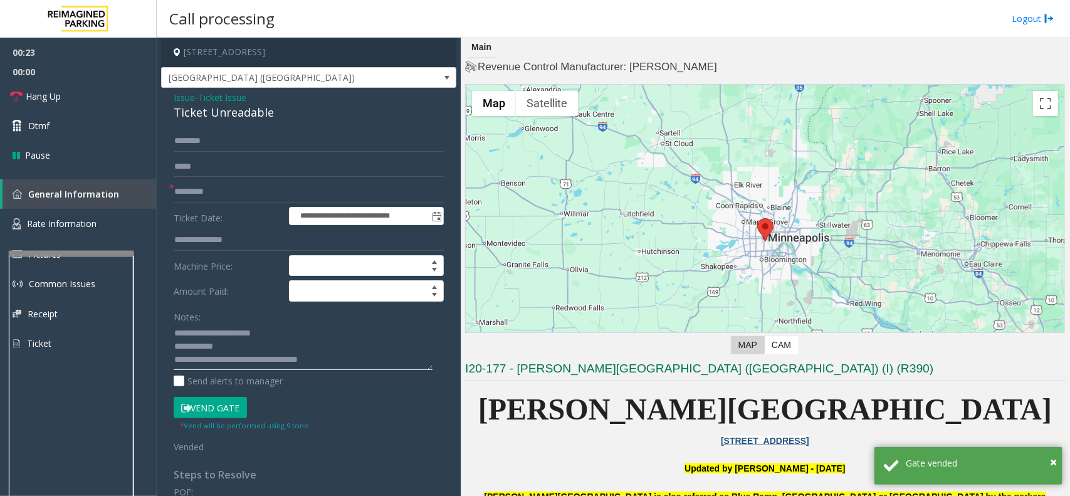
click at [245, 362] on textarea at bounding box center [303, 346] width 259 height 47
type textarea "**********"
click at [85, 98] on link "Hang Up" at bounding box center [78, 95] width 157 height 29
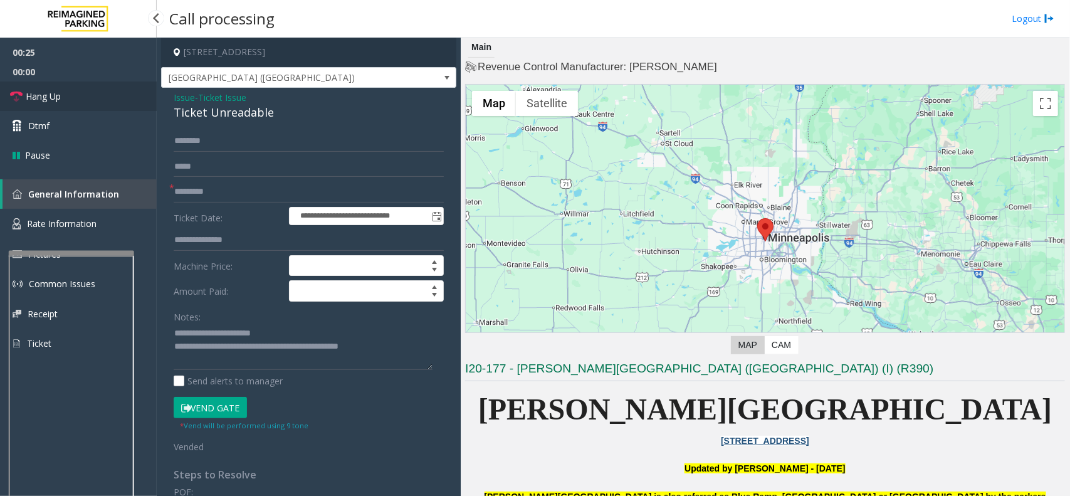
click at [85, 98] on link "Hang Up" at bounding box center [78, 95] width 157 height 29
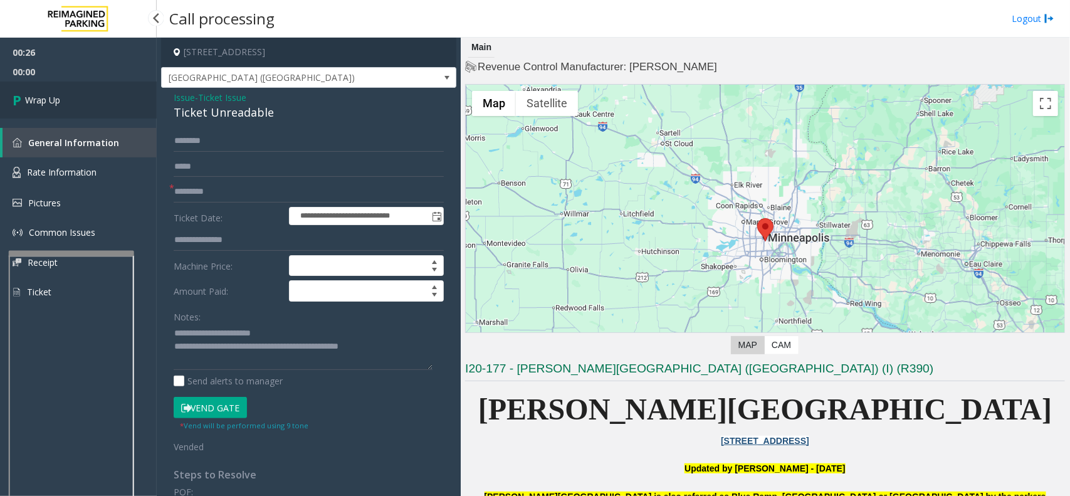
click at [82, 99] on link "Wrap Up" at bounding box center [78, 99] width 157 height 37
